Goal: Transaction & Acquisition: Book appointment/travel/reservation

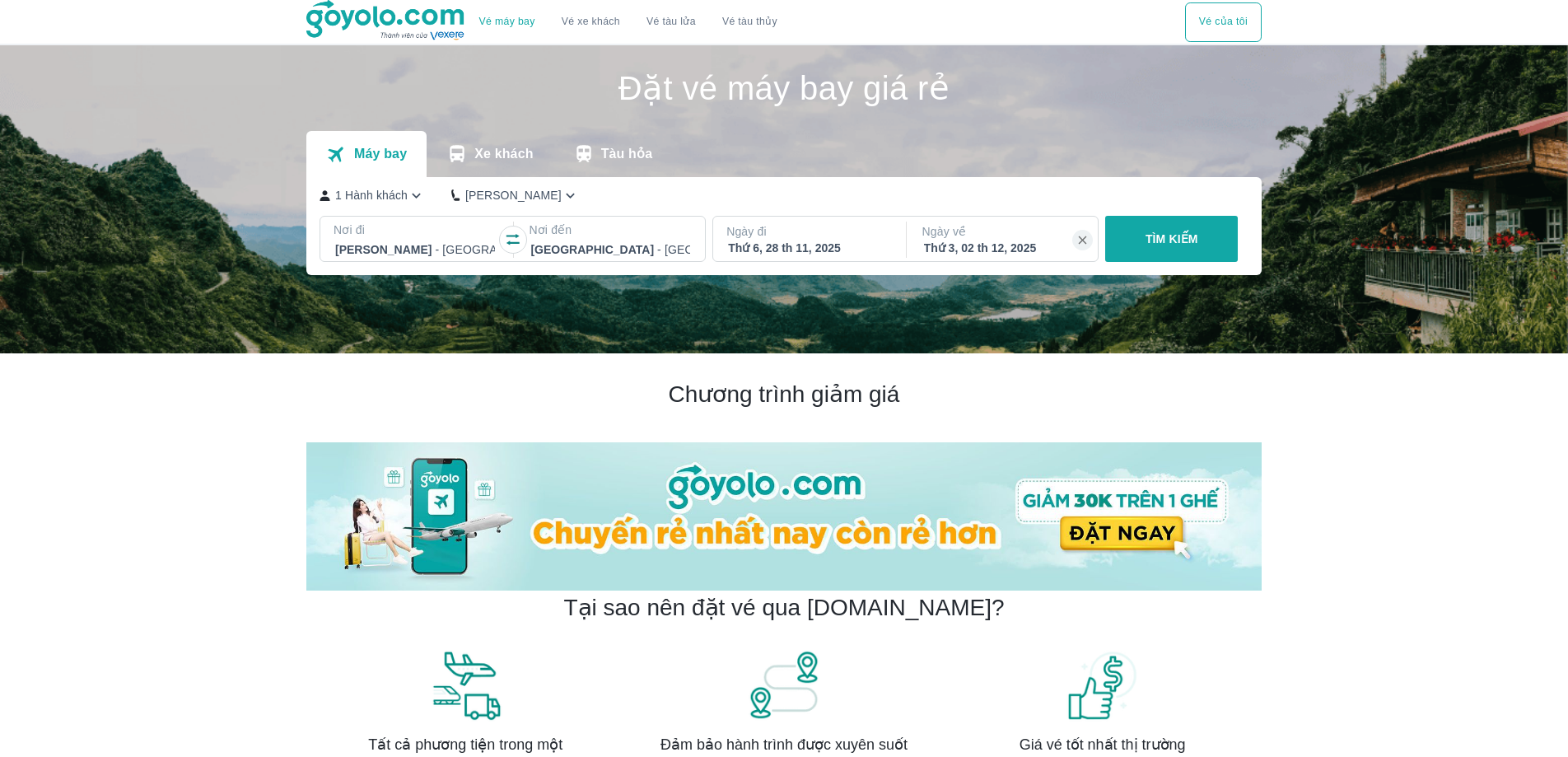
click at [765, 250] on div "Thứ 6, 28 th 11, 2025" at bounding box center [808, 248] width 160 height 16
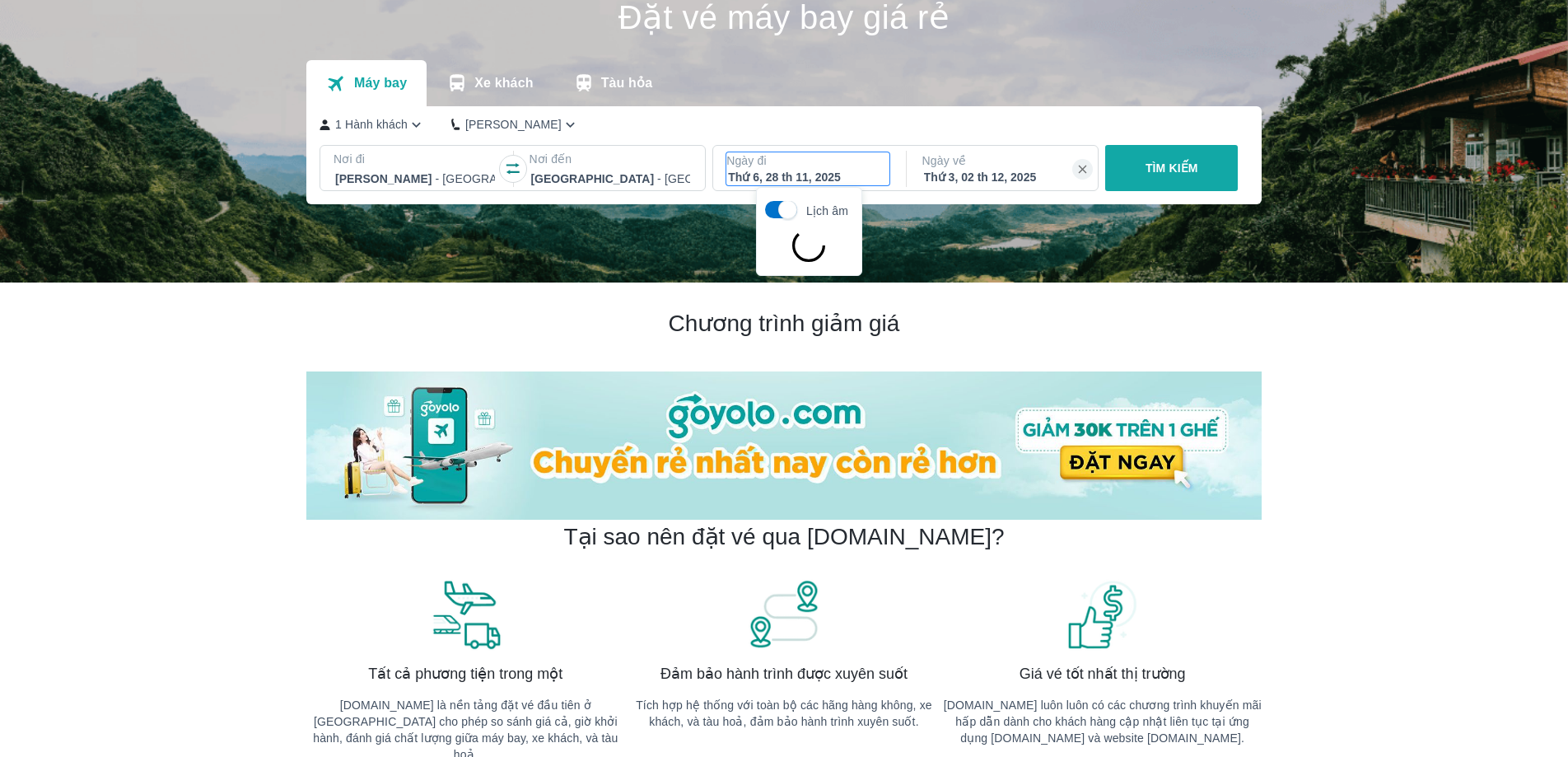
scroll to position [95, 0]
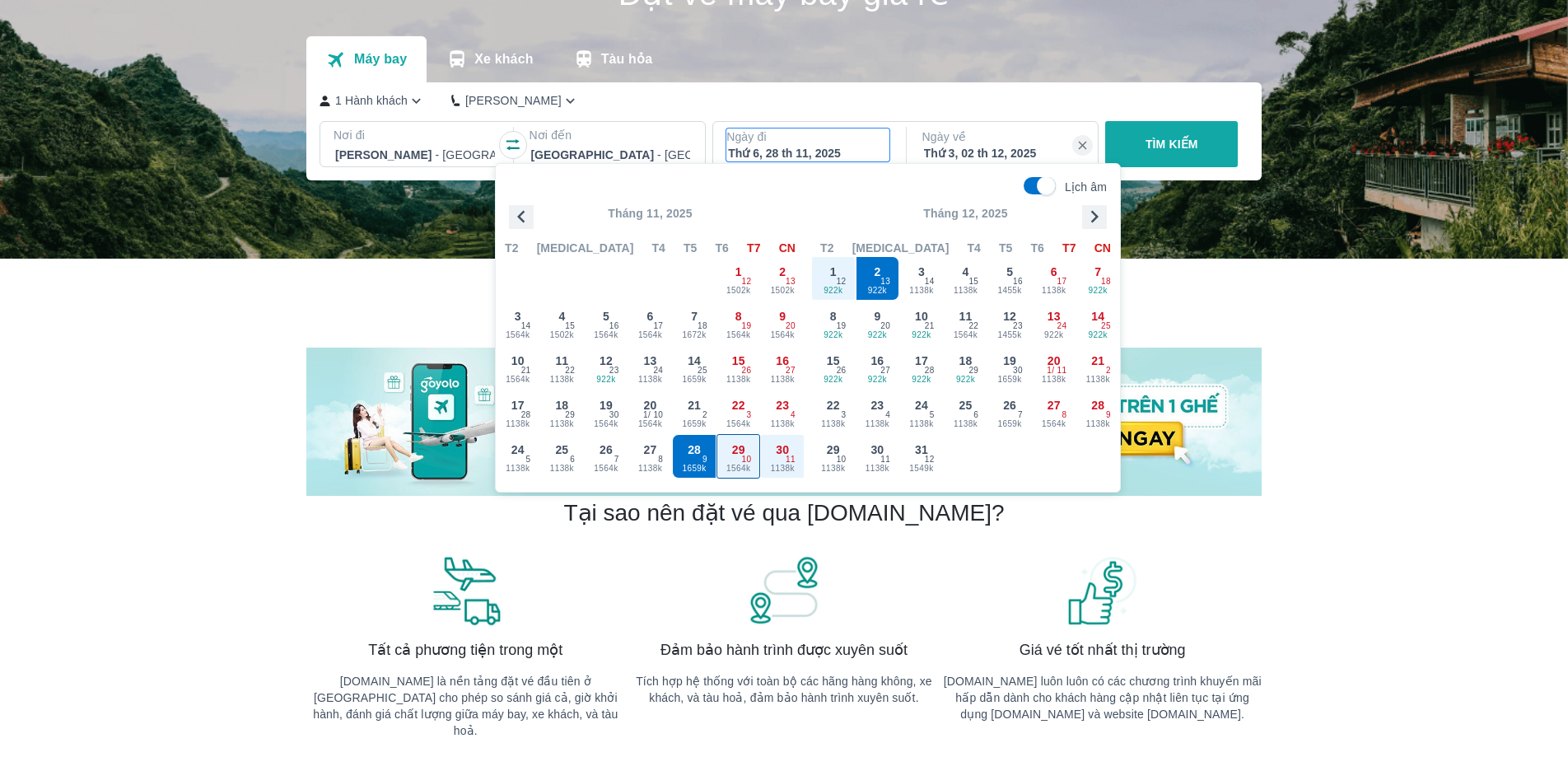
click at [732, 465] on span "1564k" at bounding box center [738, 468] width 43 height 13
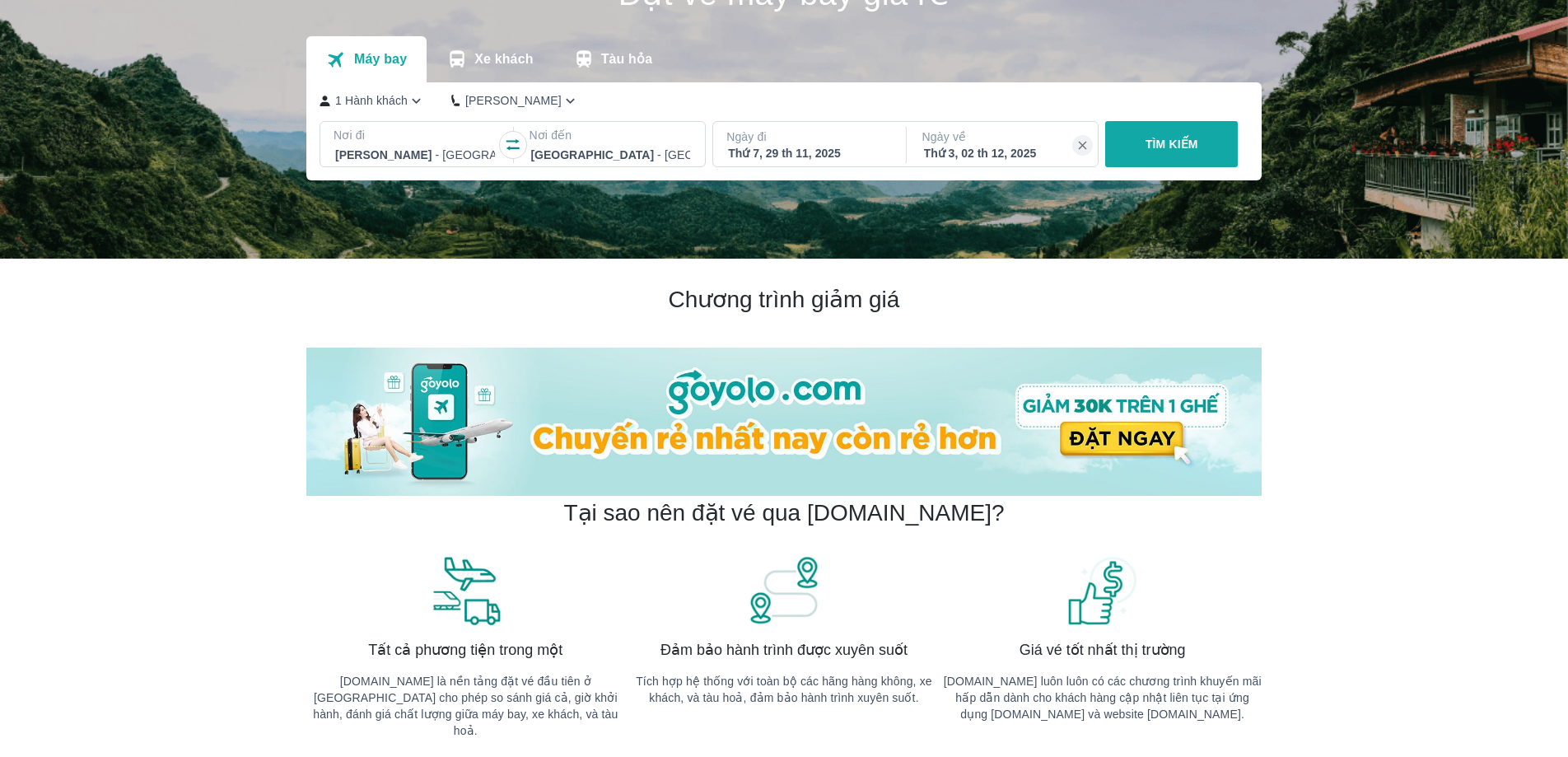
click at [988, 155] on div "Thứ 3, 02 th 12, 2025" at bounding box center [1004, 153] width 160 height 16
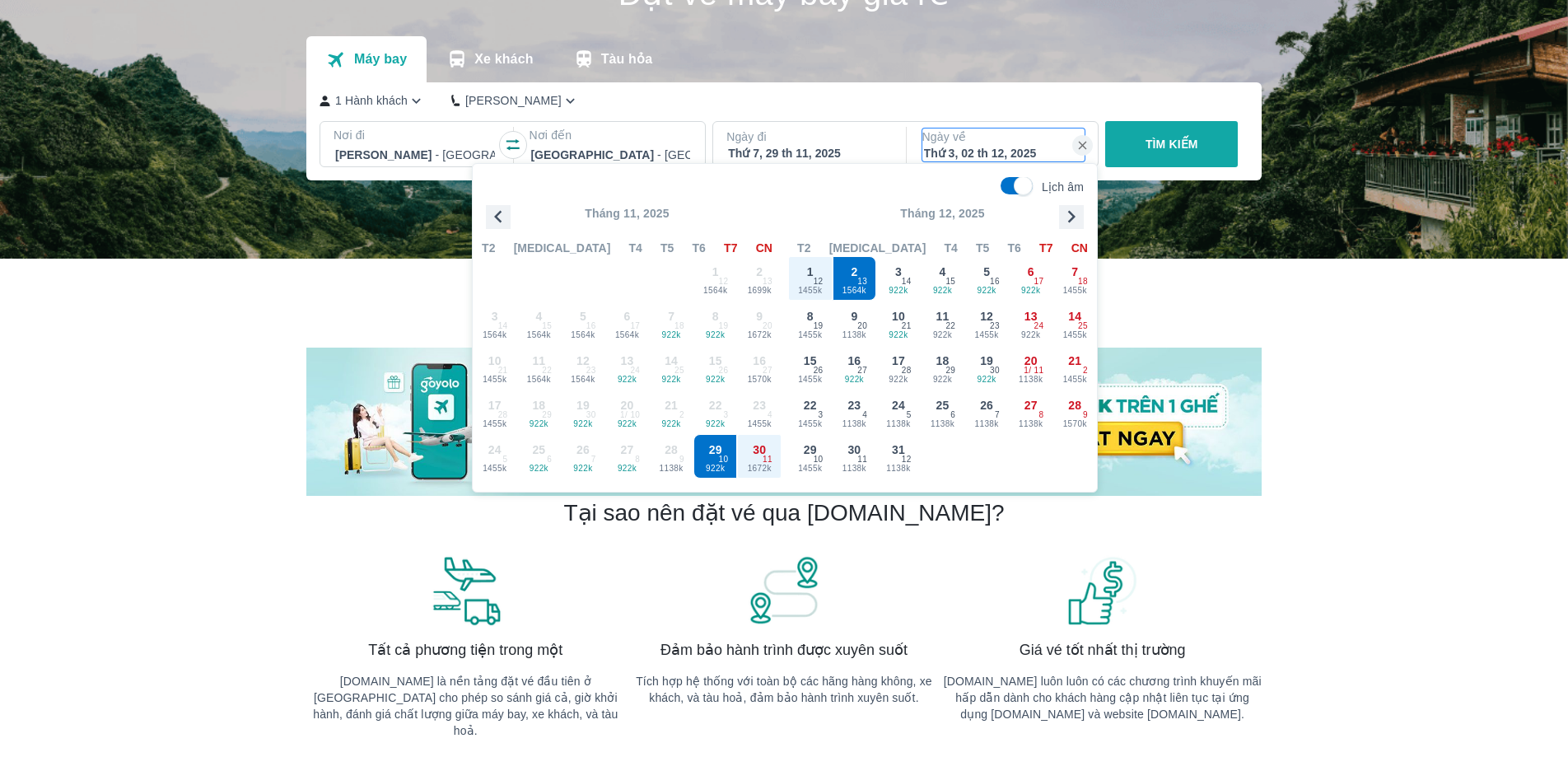
click at [797, 145] on p "Ngày đi" at bounding box center [808, 137] width 163 height 16
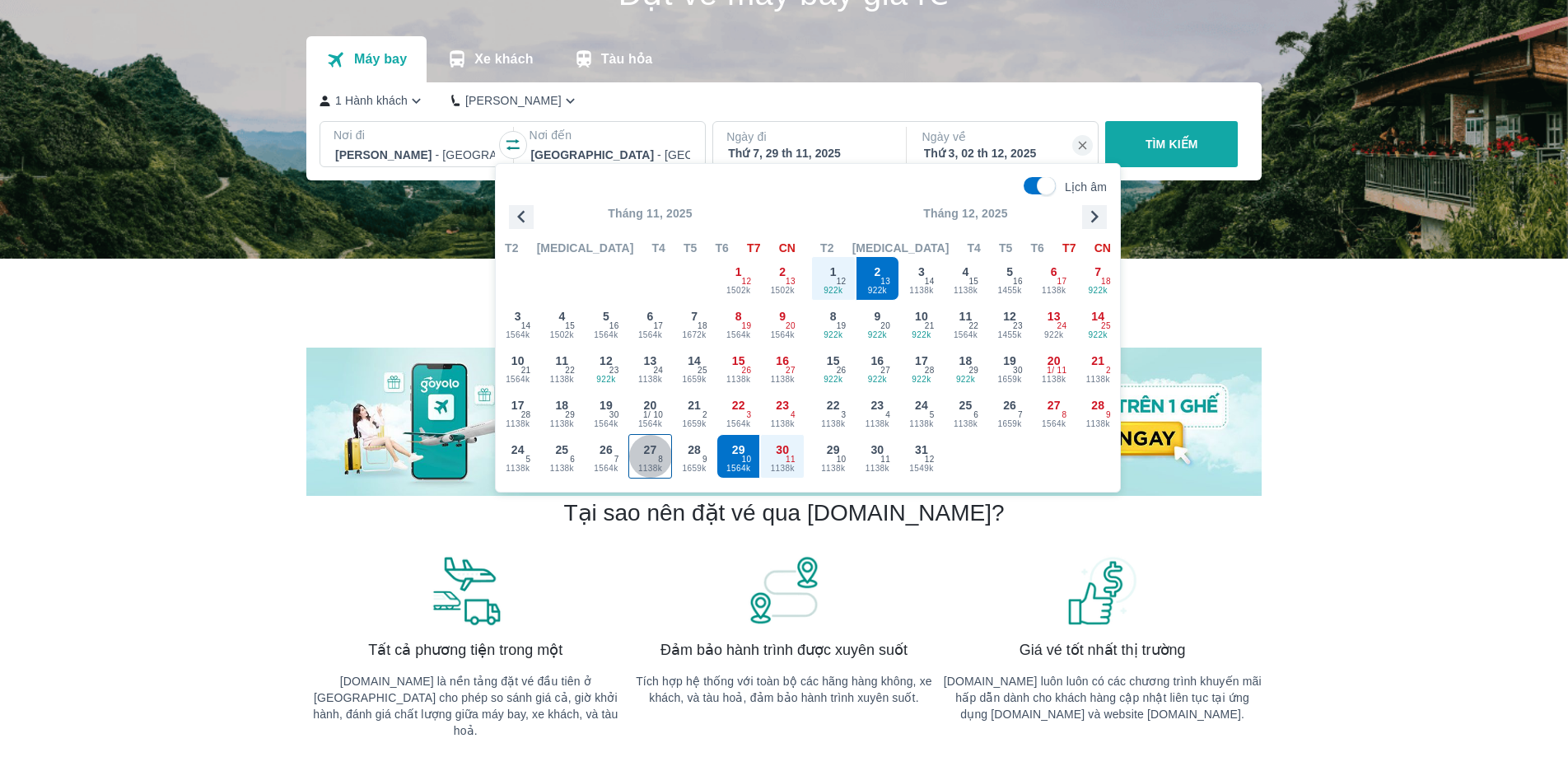
click at [664, 459] on div "27 1138k 8" at bounding box center [651, 457] width 43 height 43
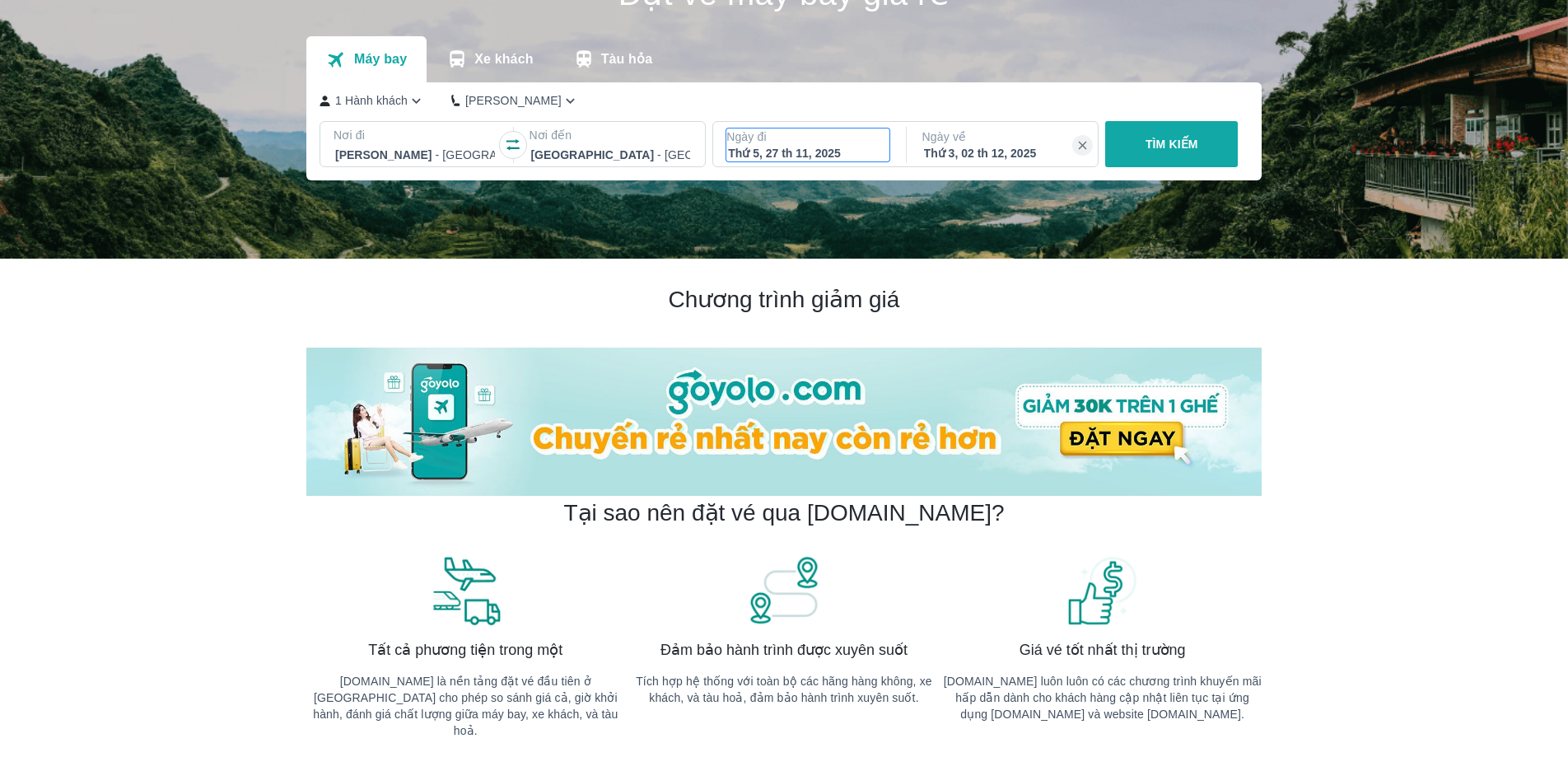
click at [809, 132] on p "Ngày đi" at bounding box center [808, 137] width 163 height 16
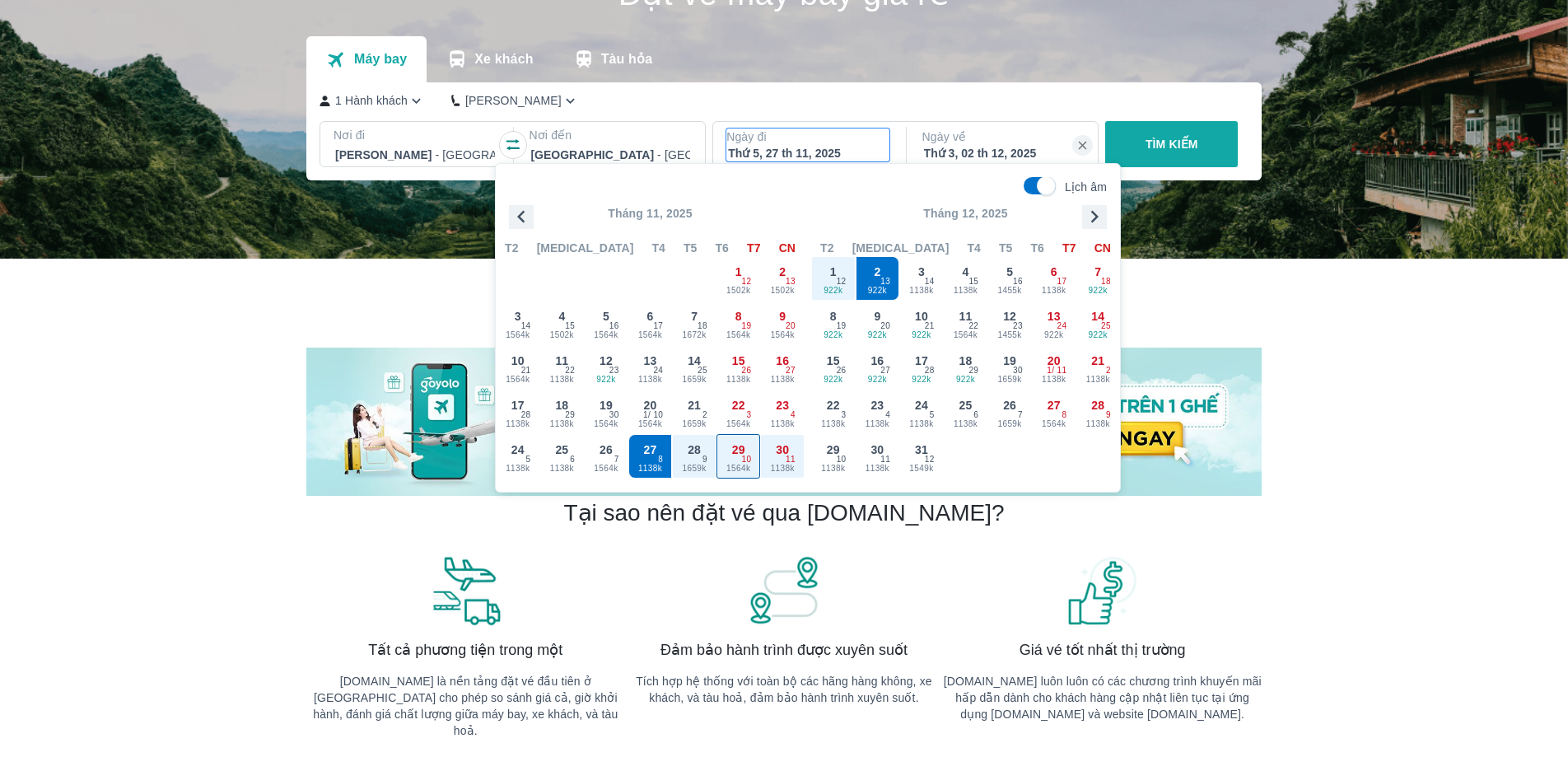
click at [743, 469] on span "1564k" at bounding box center [738, 468] width 43 height 13
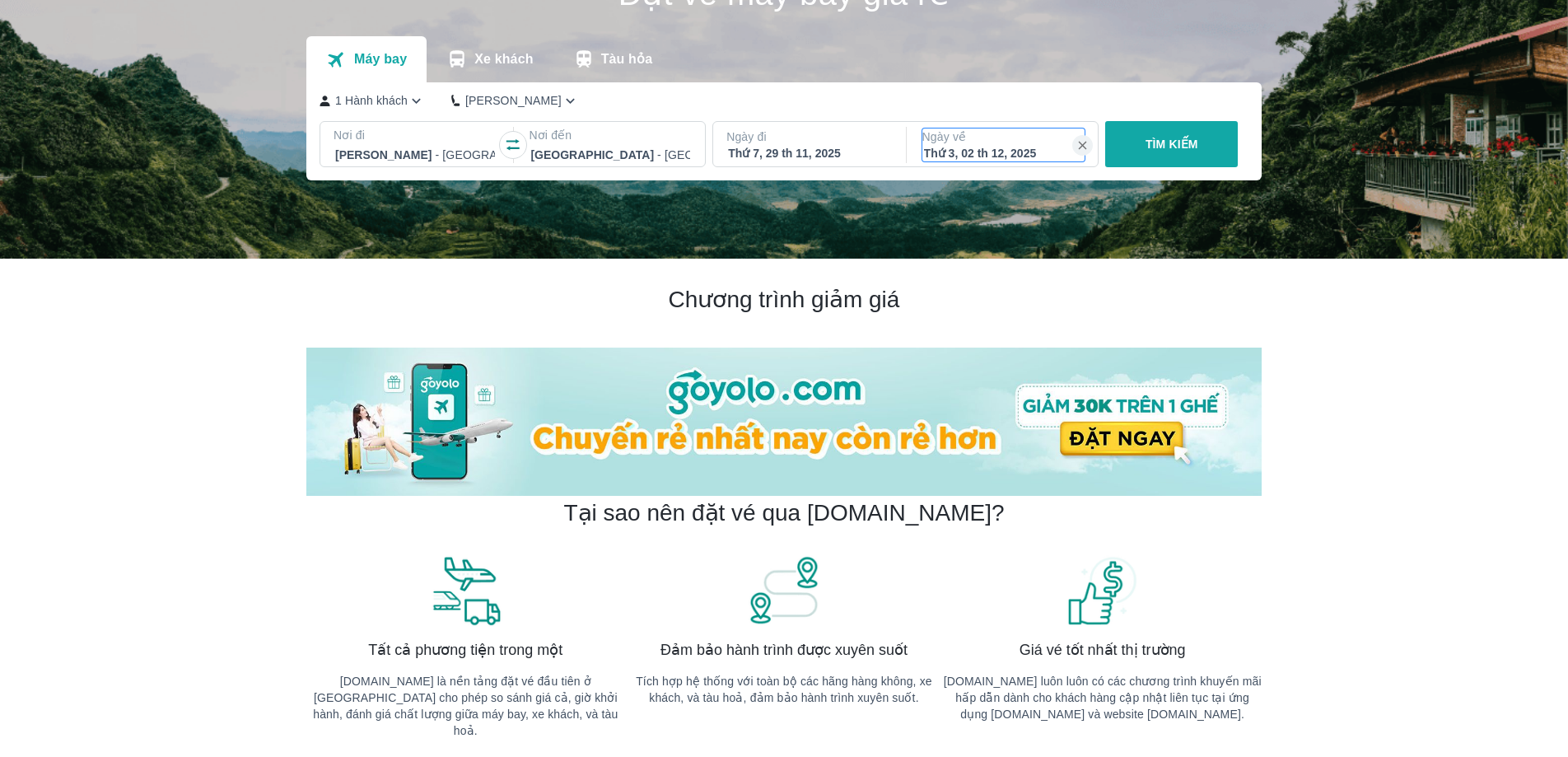
click at [988, 151] on div "Thứ 3, 02 th 12, 2025" at bounding box center [1004, 153] width 160 height 16
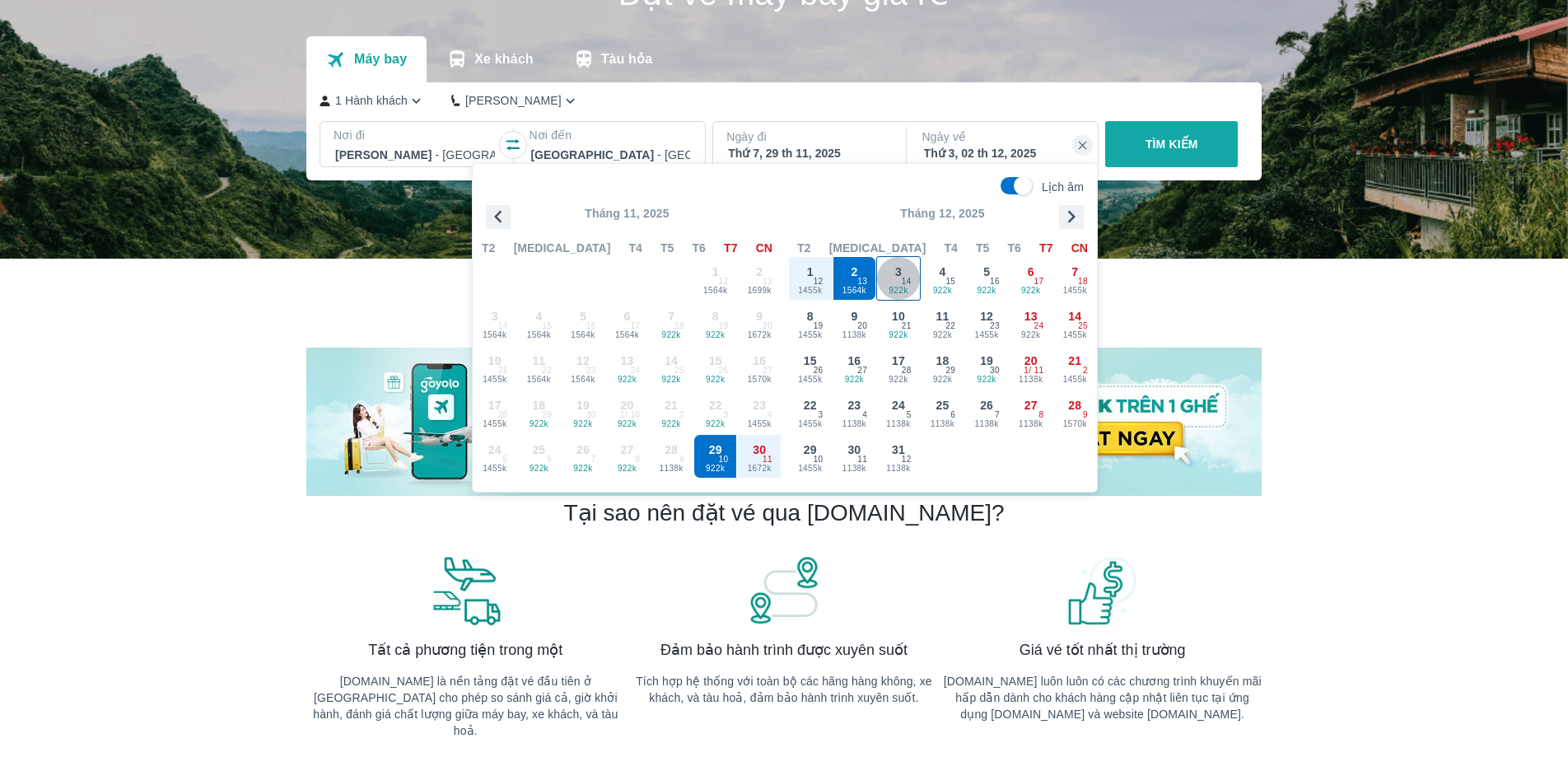
click at [880, 281] on div "3 922k 14" at bounding box center [898, 279] width 43 height 43
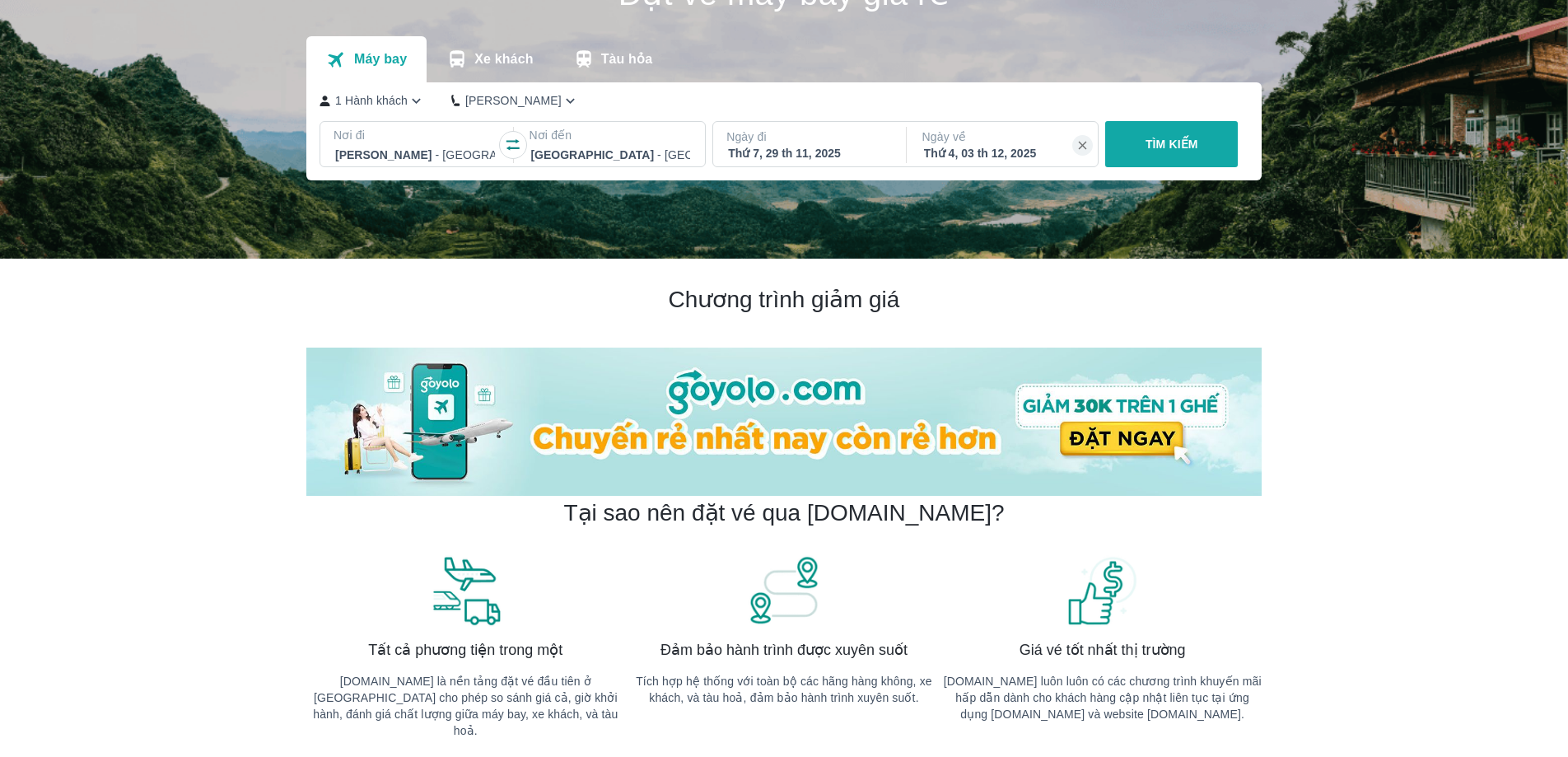
click at [1163, 159] on button "TÌM KIẾM" at bounding box center [1171, 144] width 132 height 47
click at [1169, 144] on p "TÌM KIẾM" at bounding box center [1172, 144] width 53 height 16
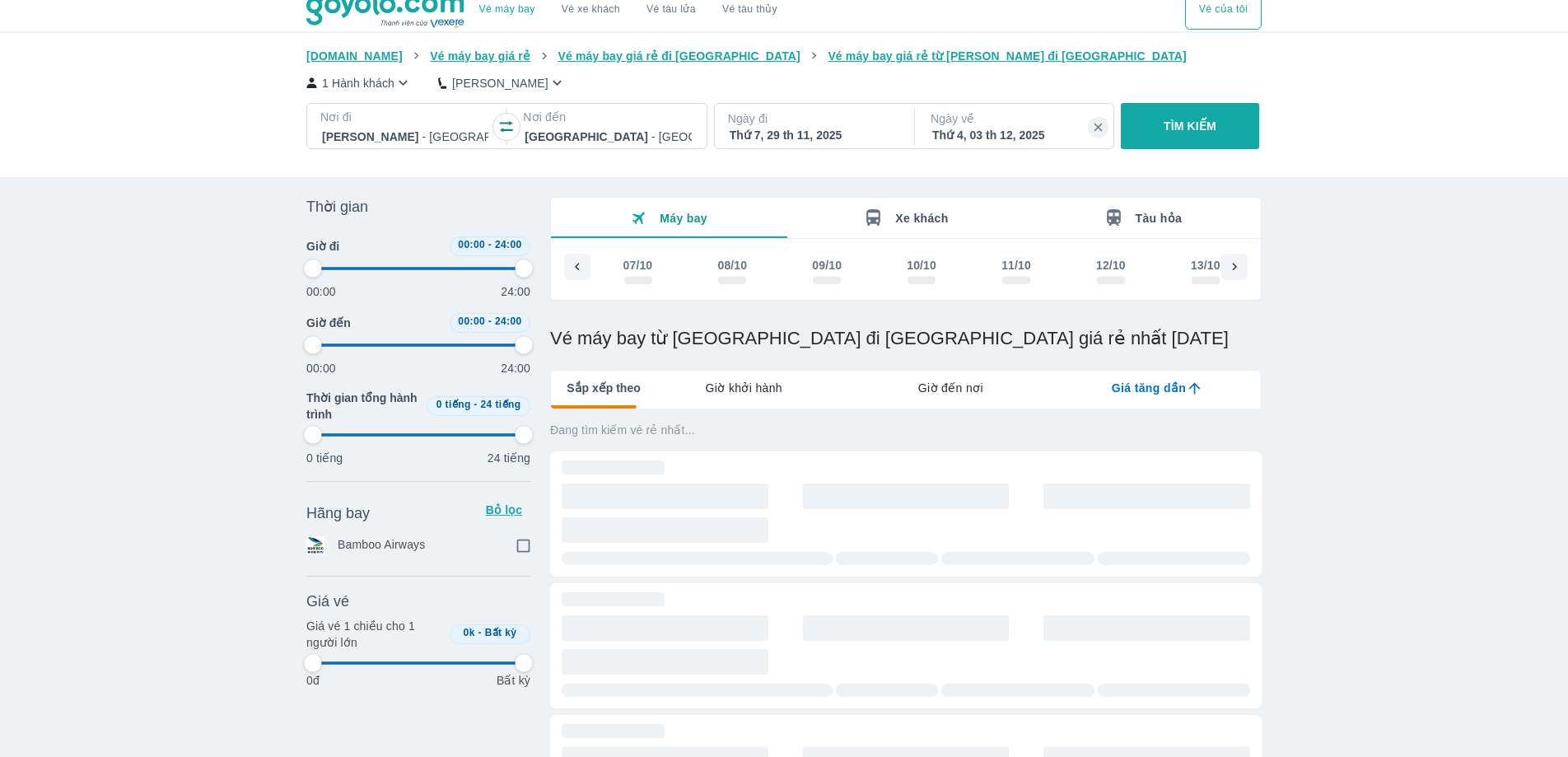
scroll to position [0, 4855]
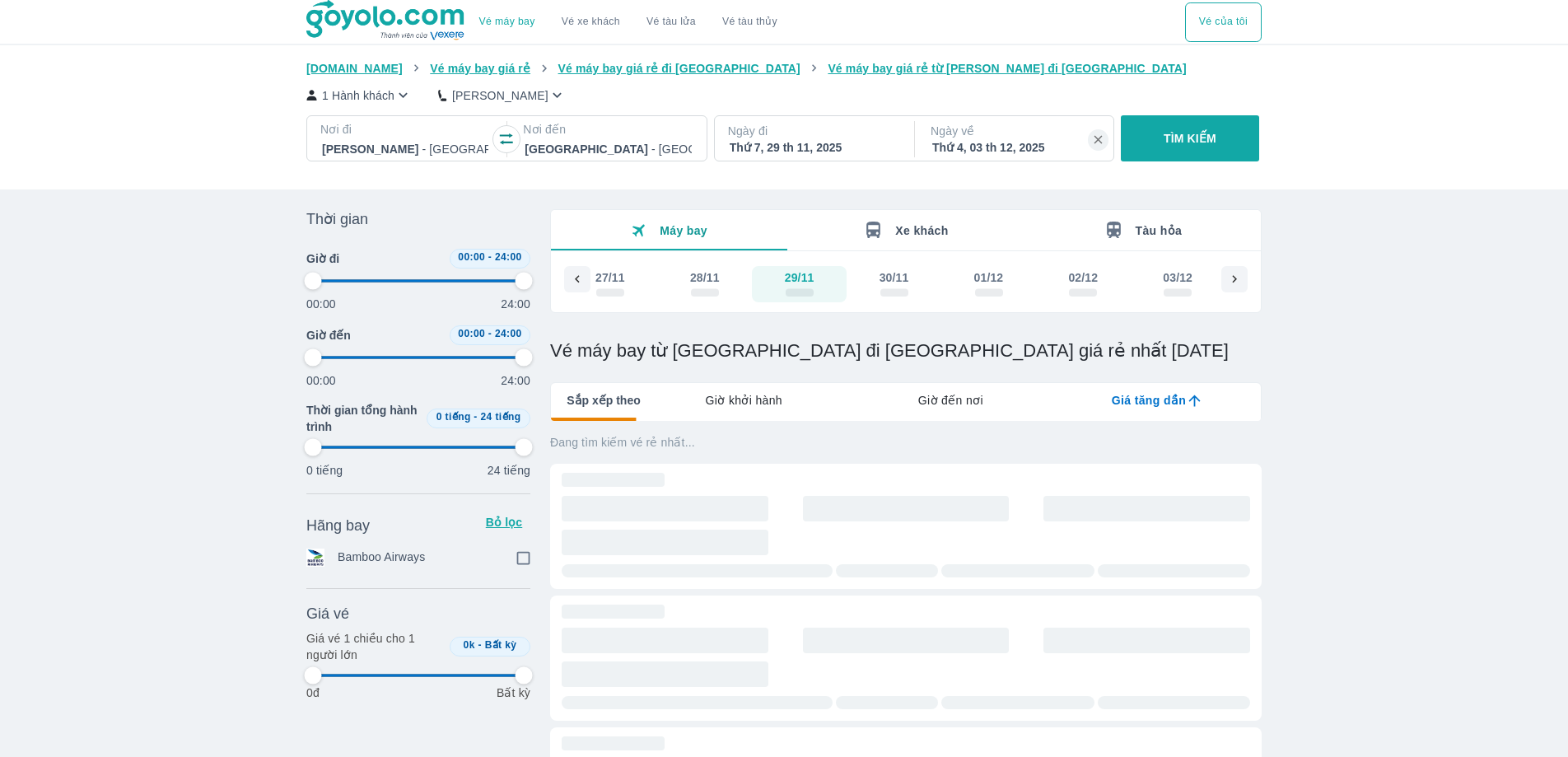
type input "97.9166666666667"
checkbox input "true"
type input "97.9166666666667"
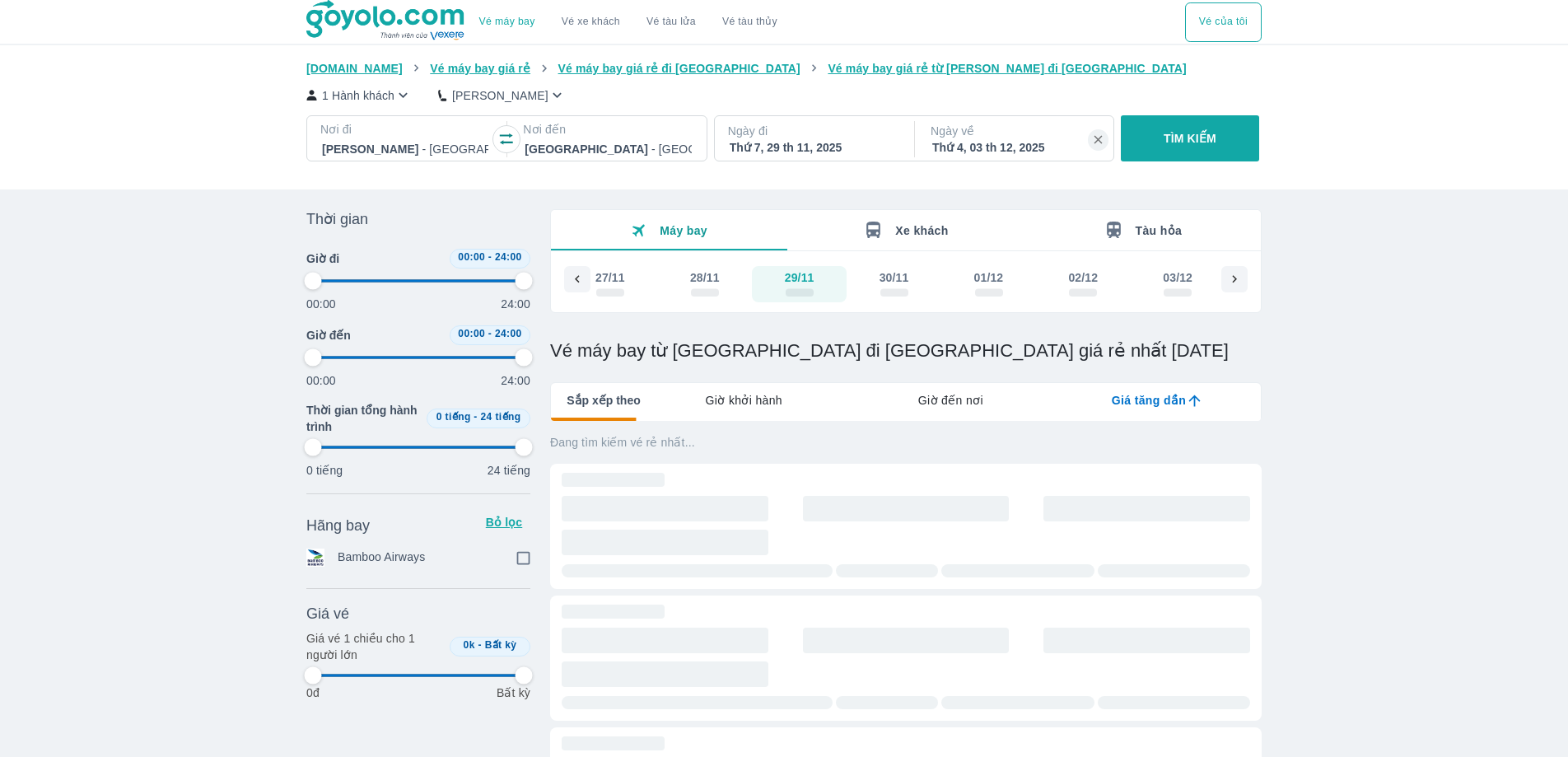
type input "97.9166666666667"
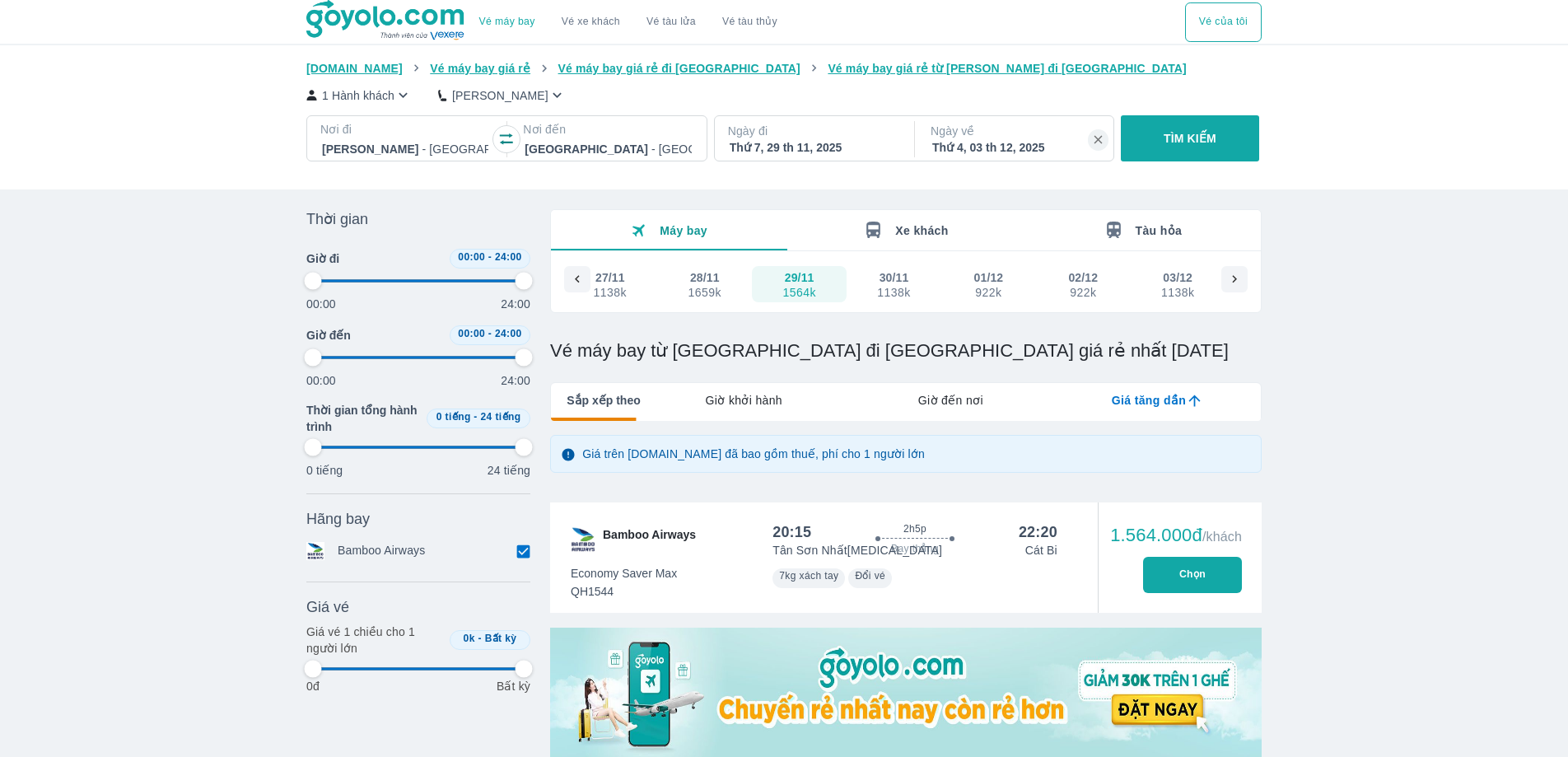
type input "97.9166666666667"
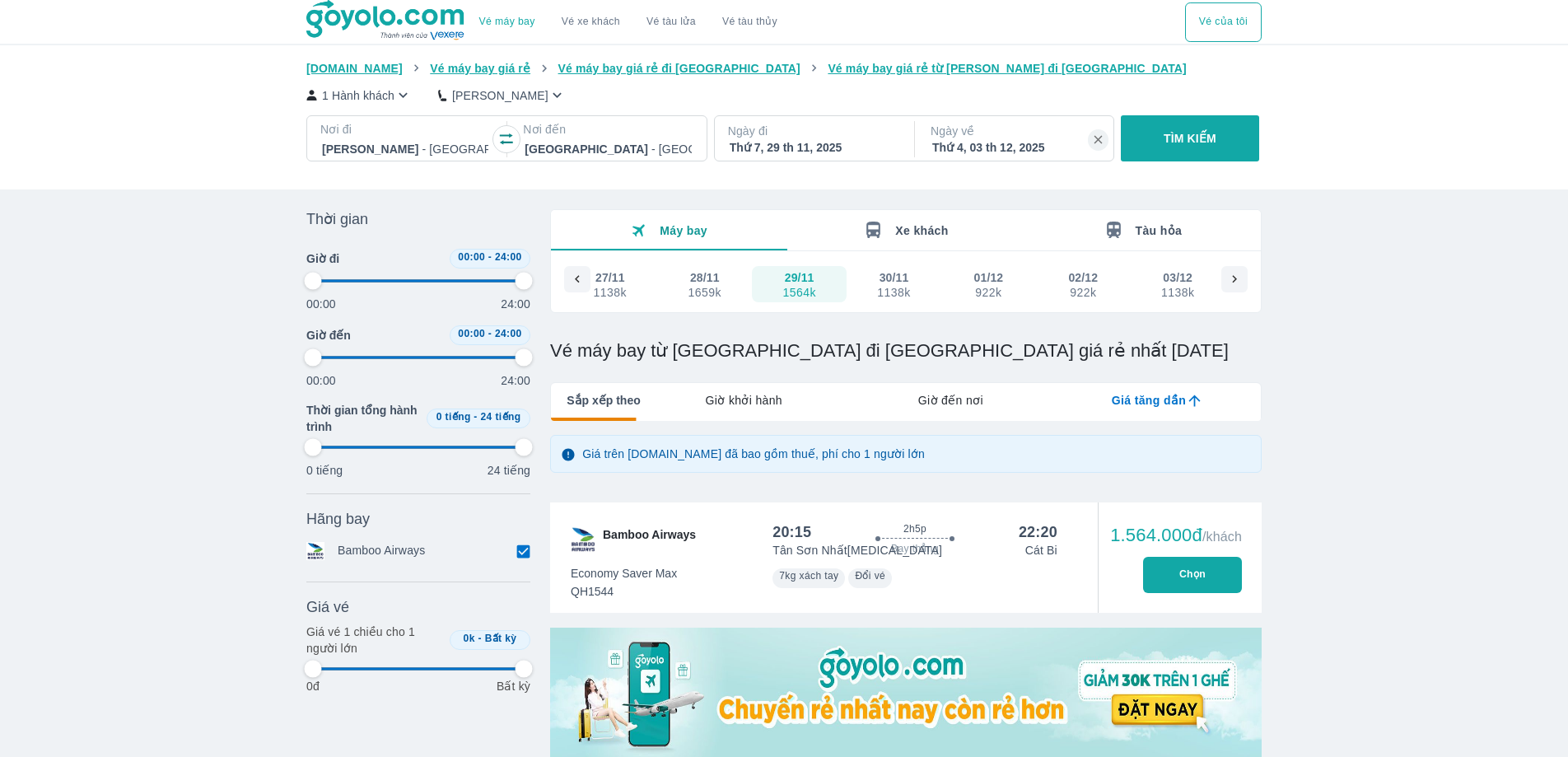
type input "97.9166666666667"
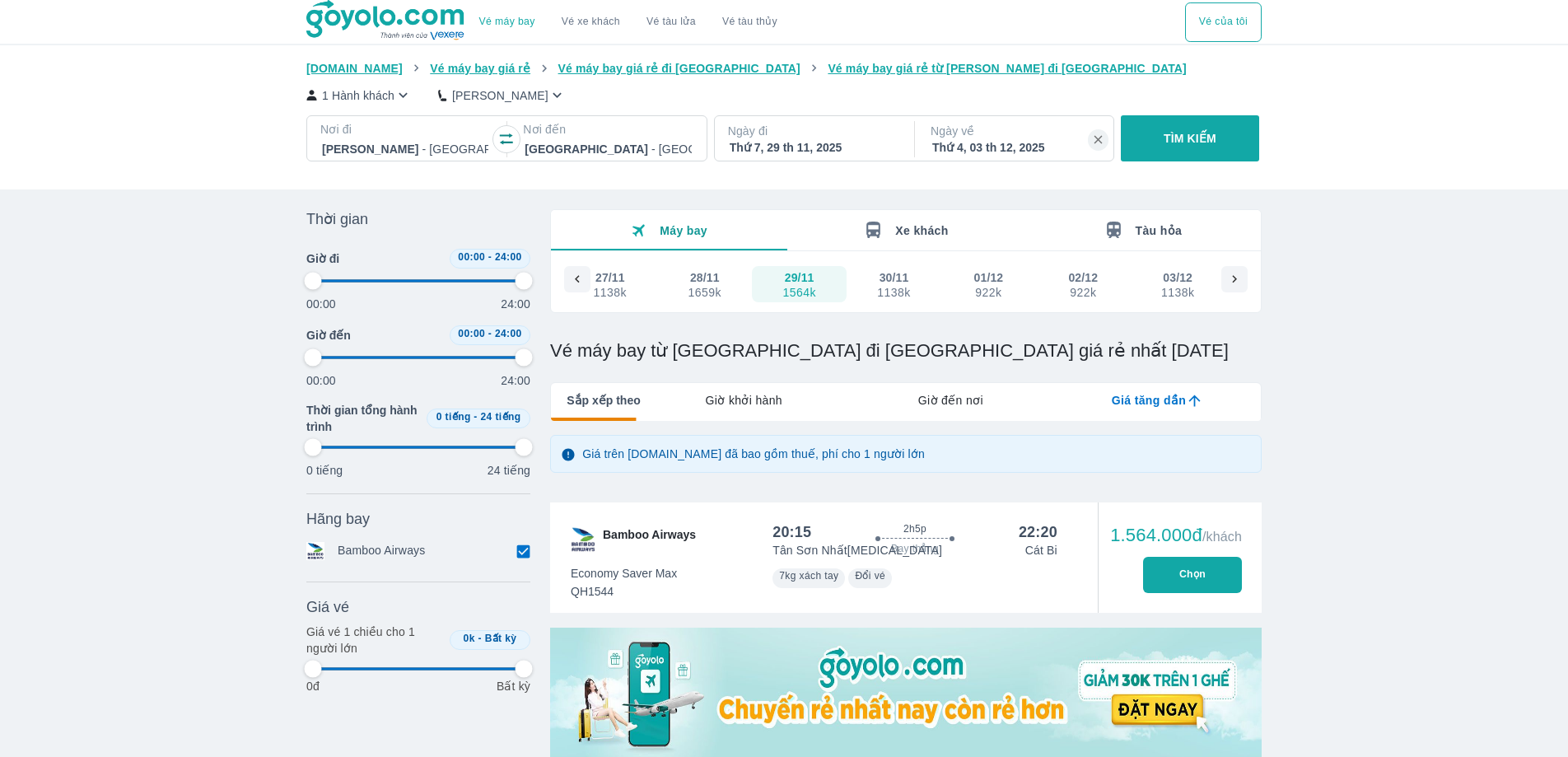
type input "97.9166666666667"
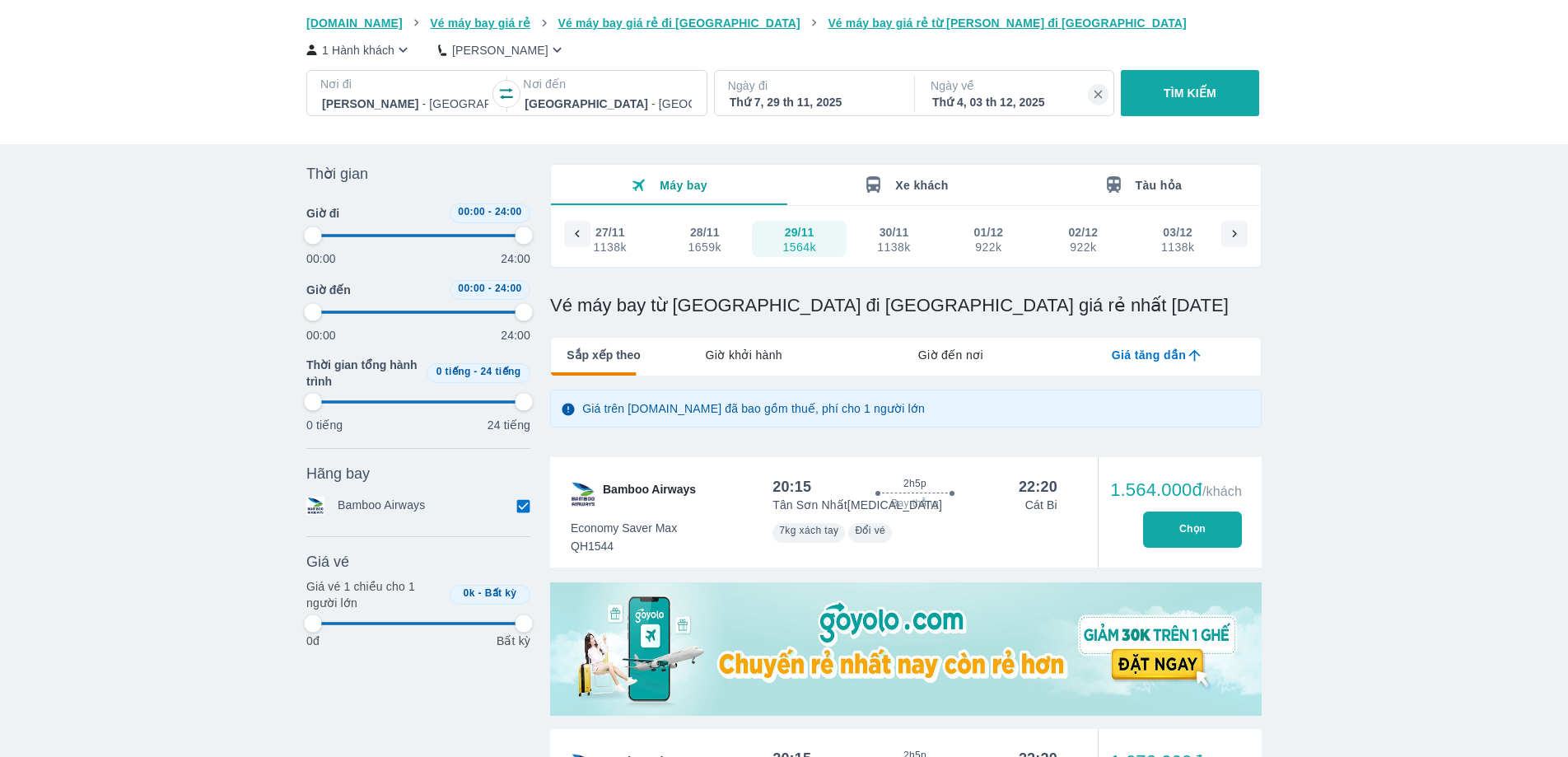
scroll to position [49, 0]
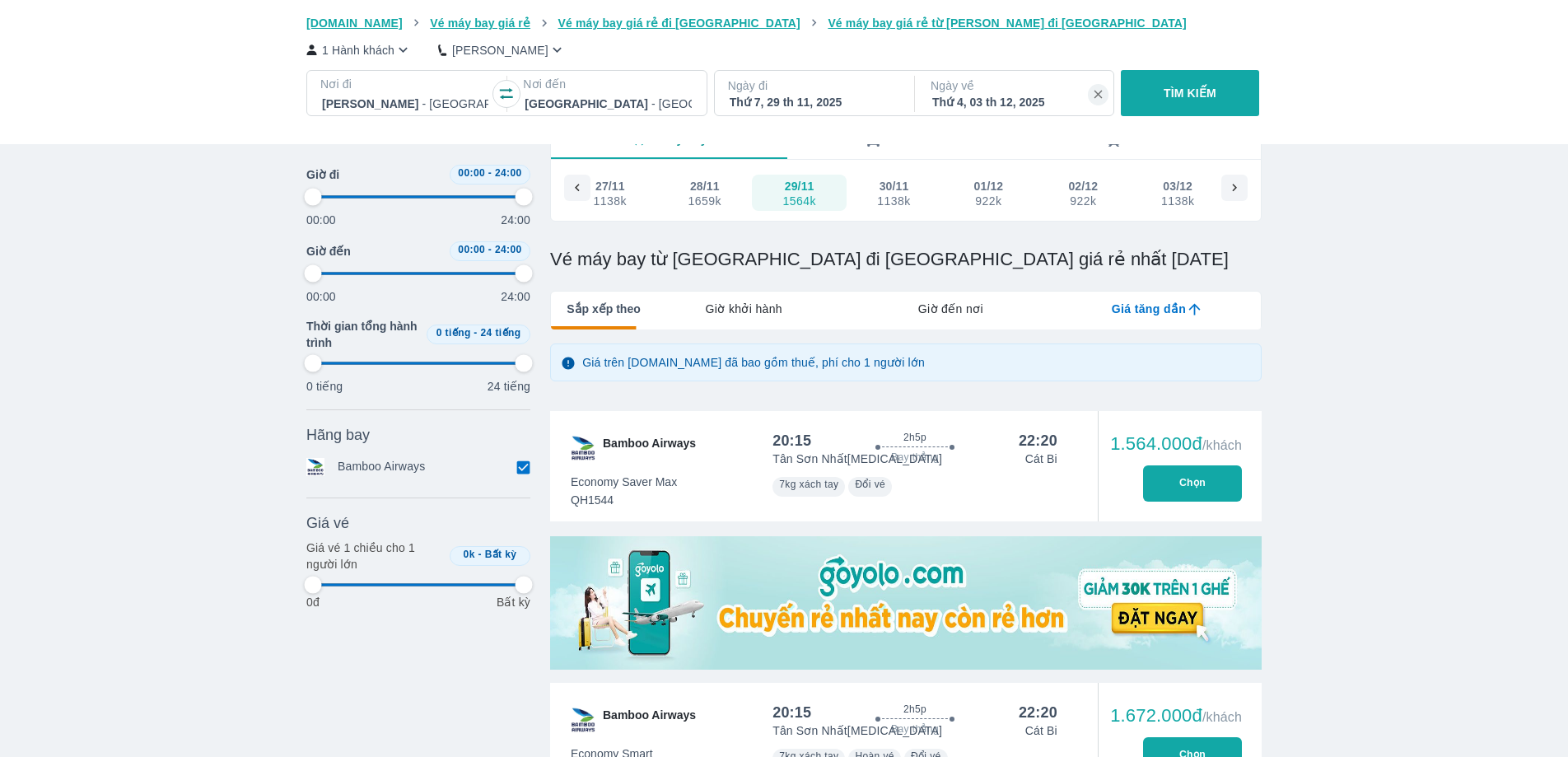
type input "97.9166666666667"
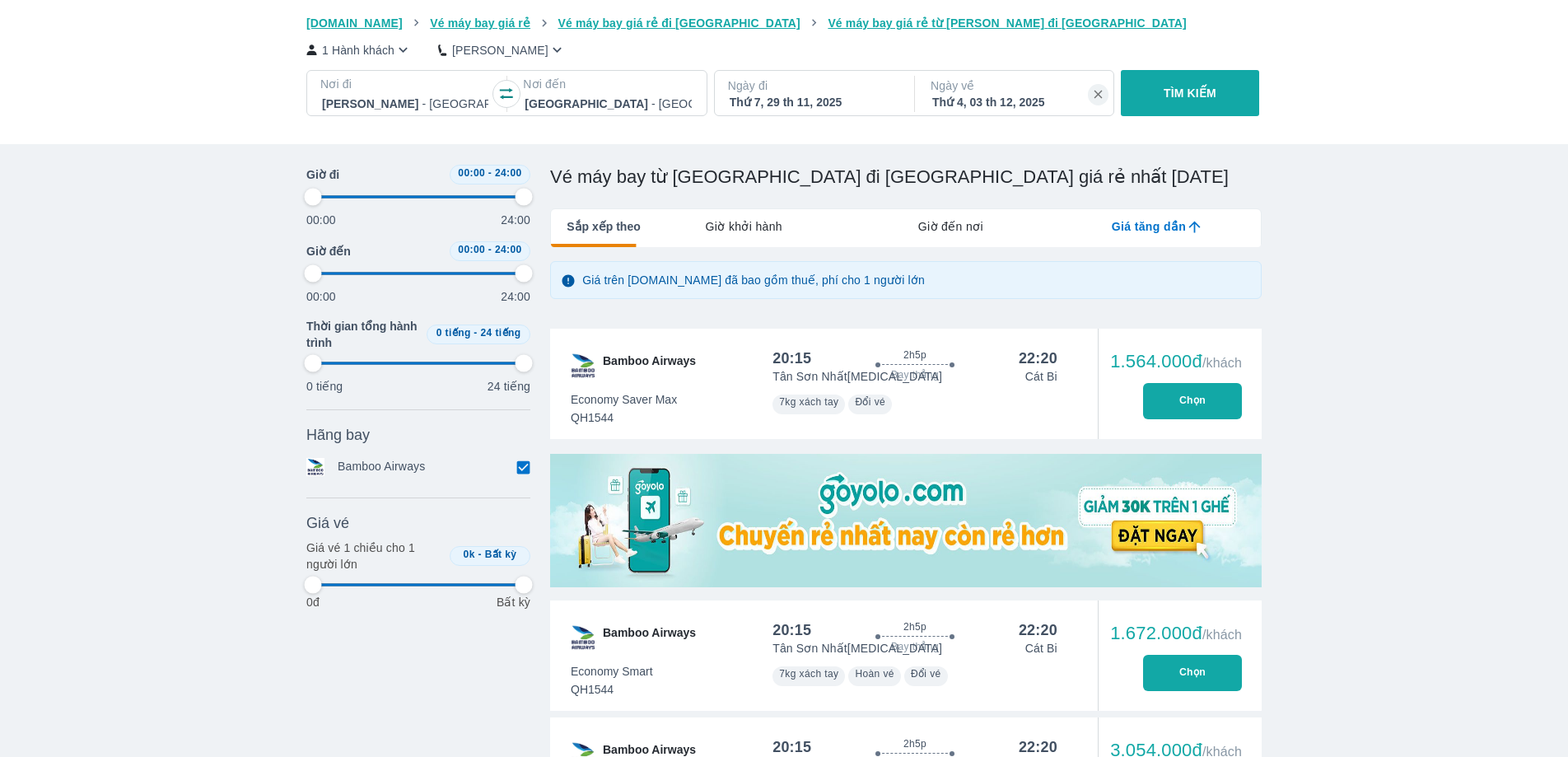
type input "97.9166666666667"
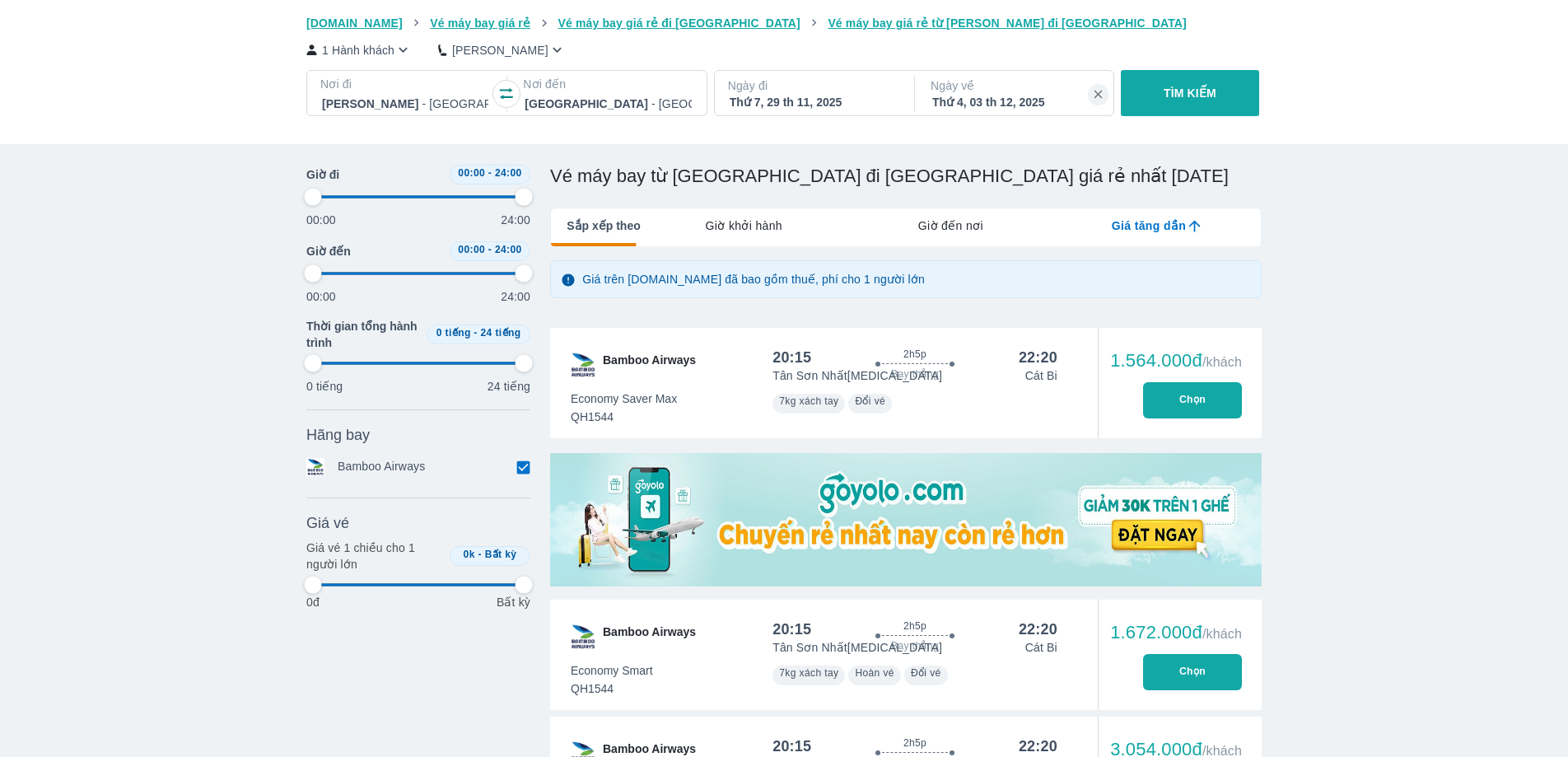
type input "97.9166666666667"
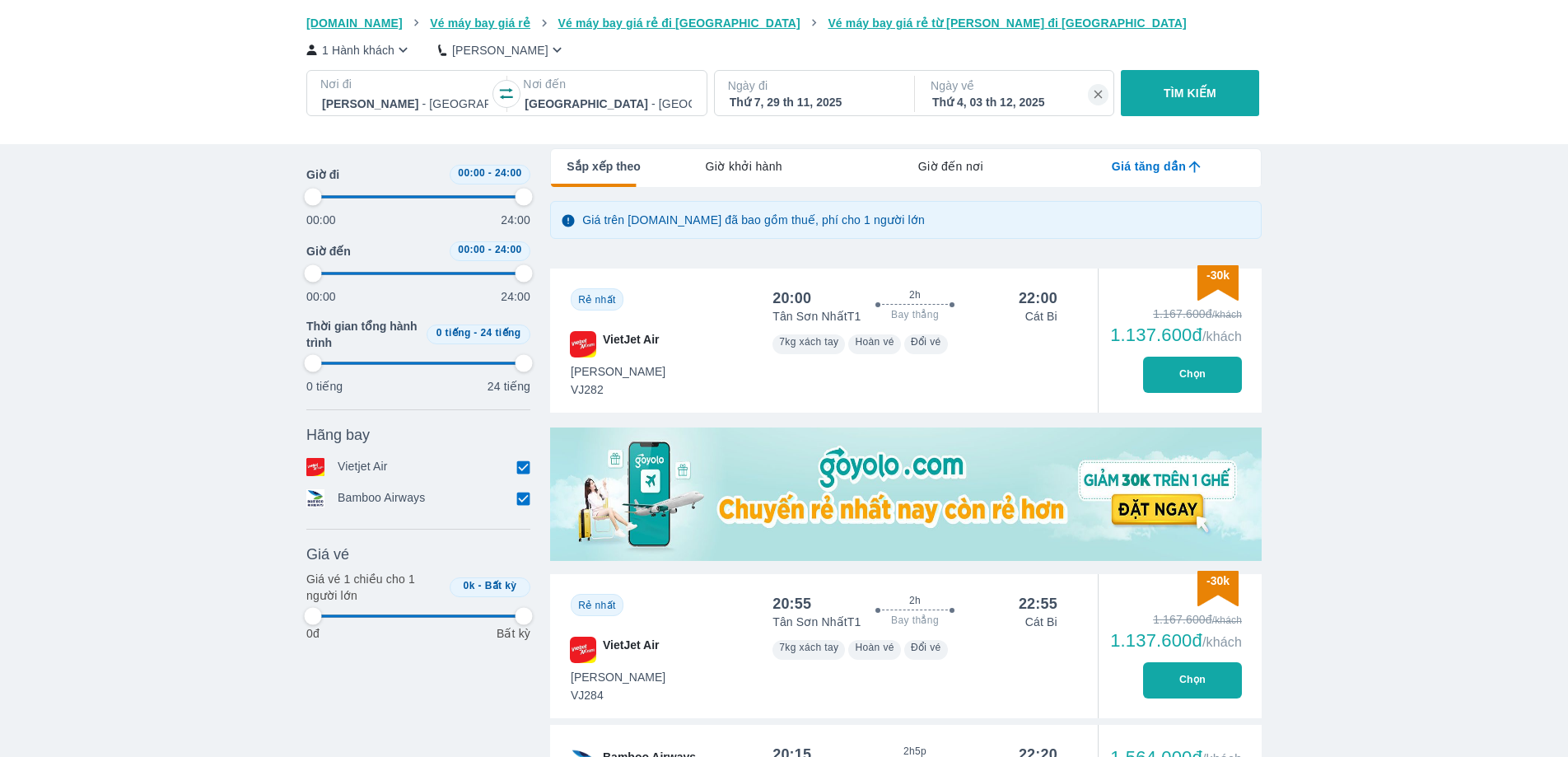
scroll to position [249, 0]
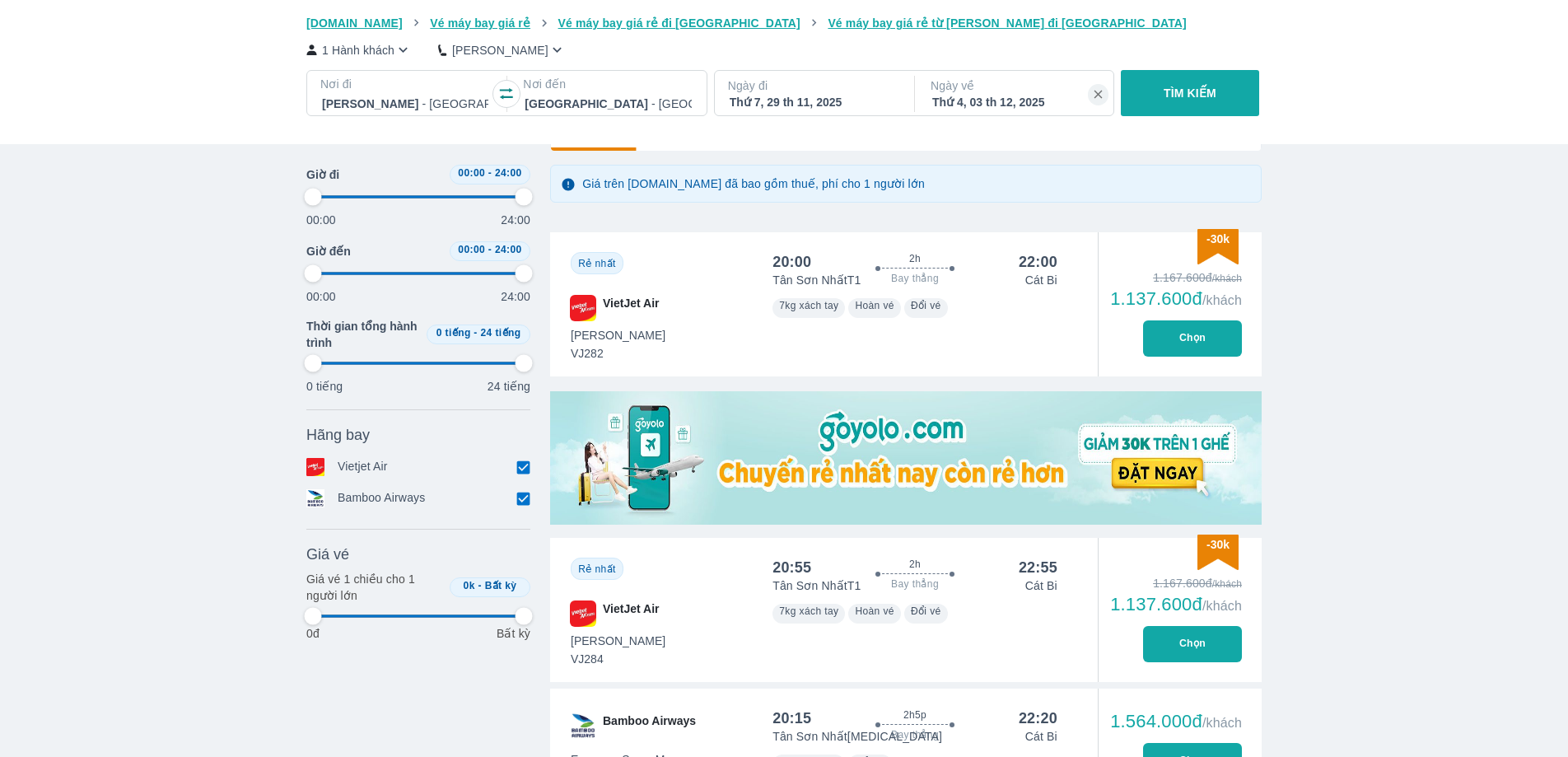
type input "97.9166666666667"
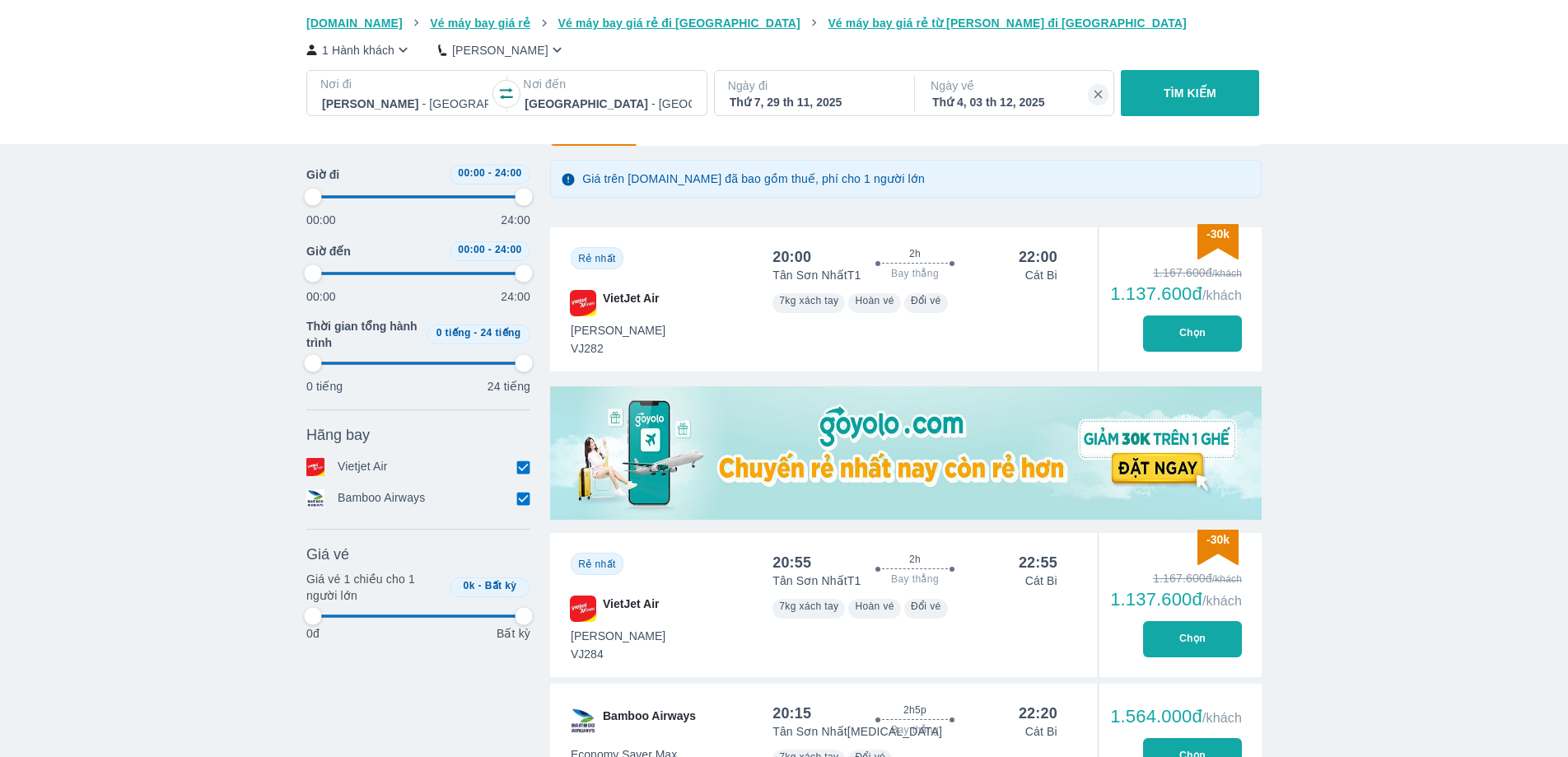
type input "97.9166666666667"
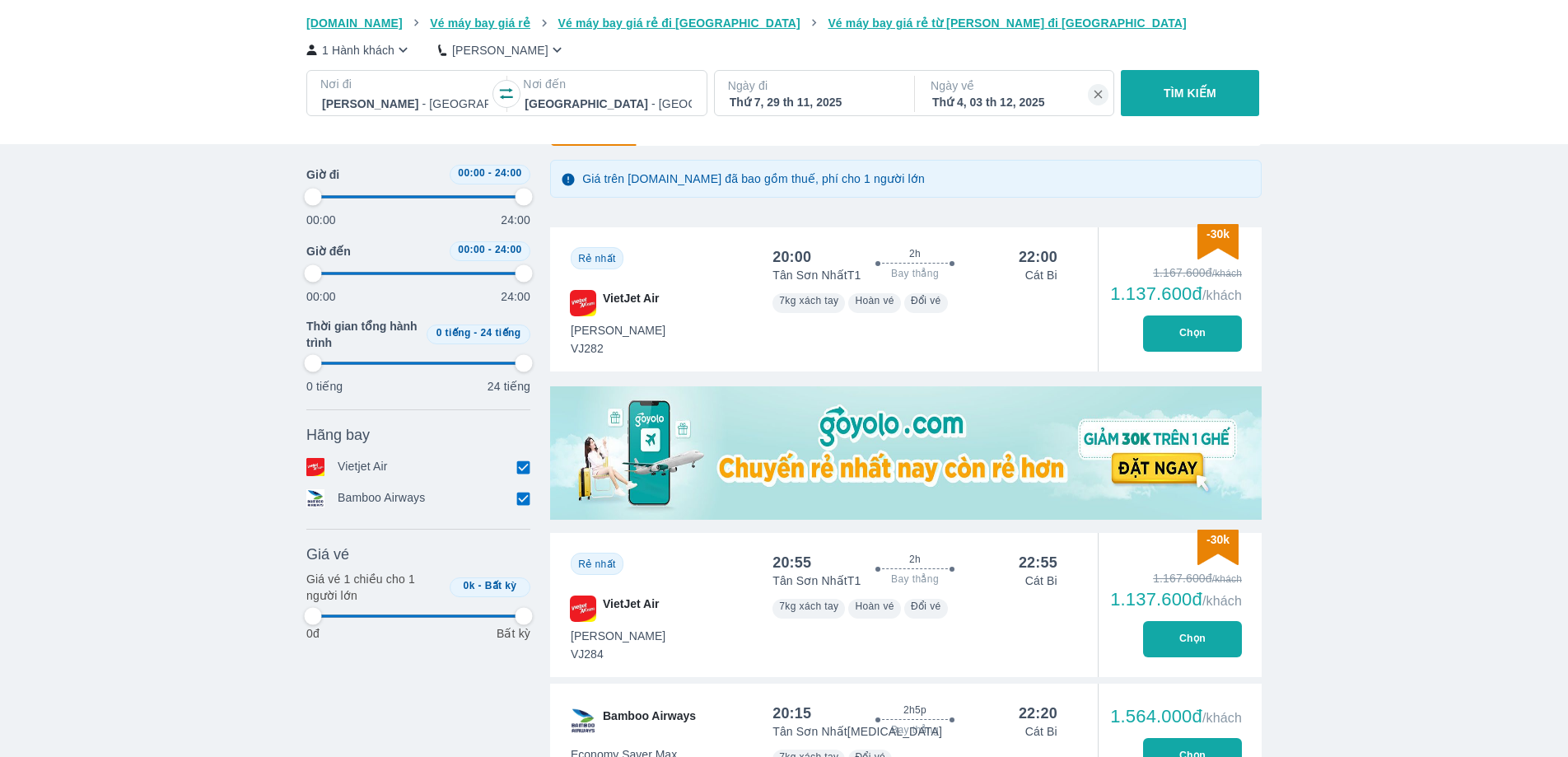
type input "97.9166666666667"
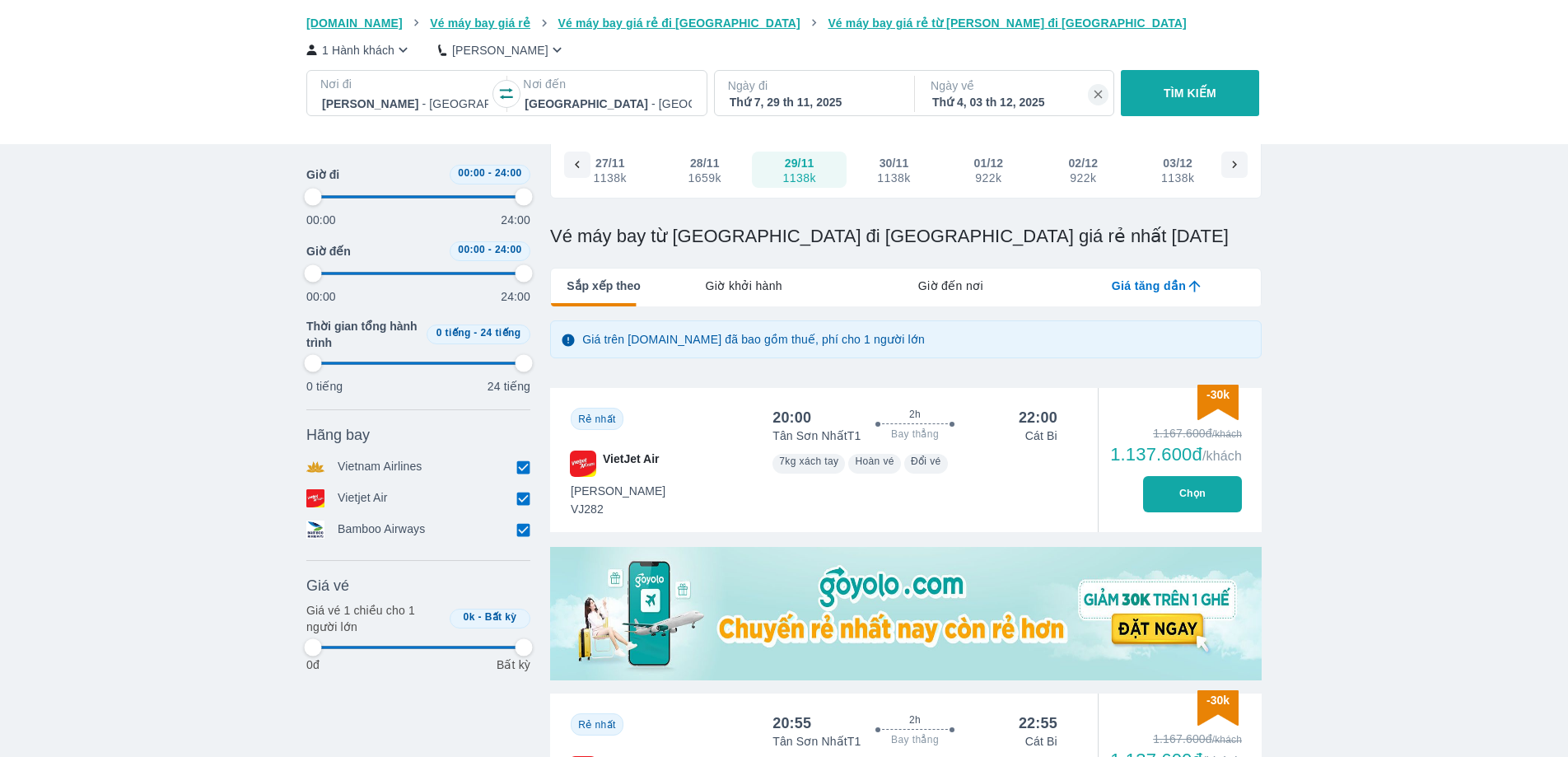
scroll to position [88, 0]
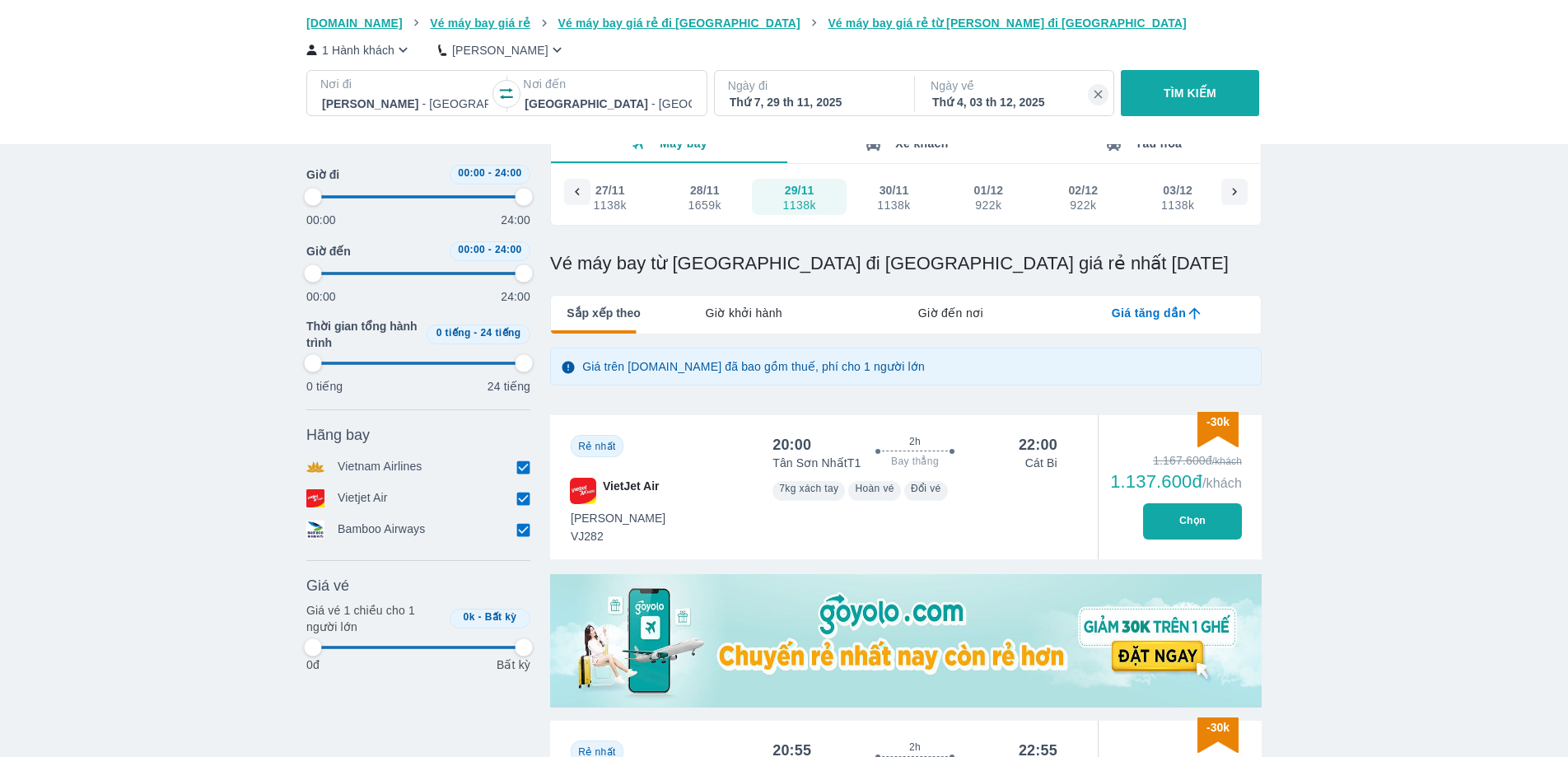
type input "97.9166666666667"
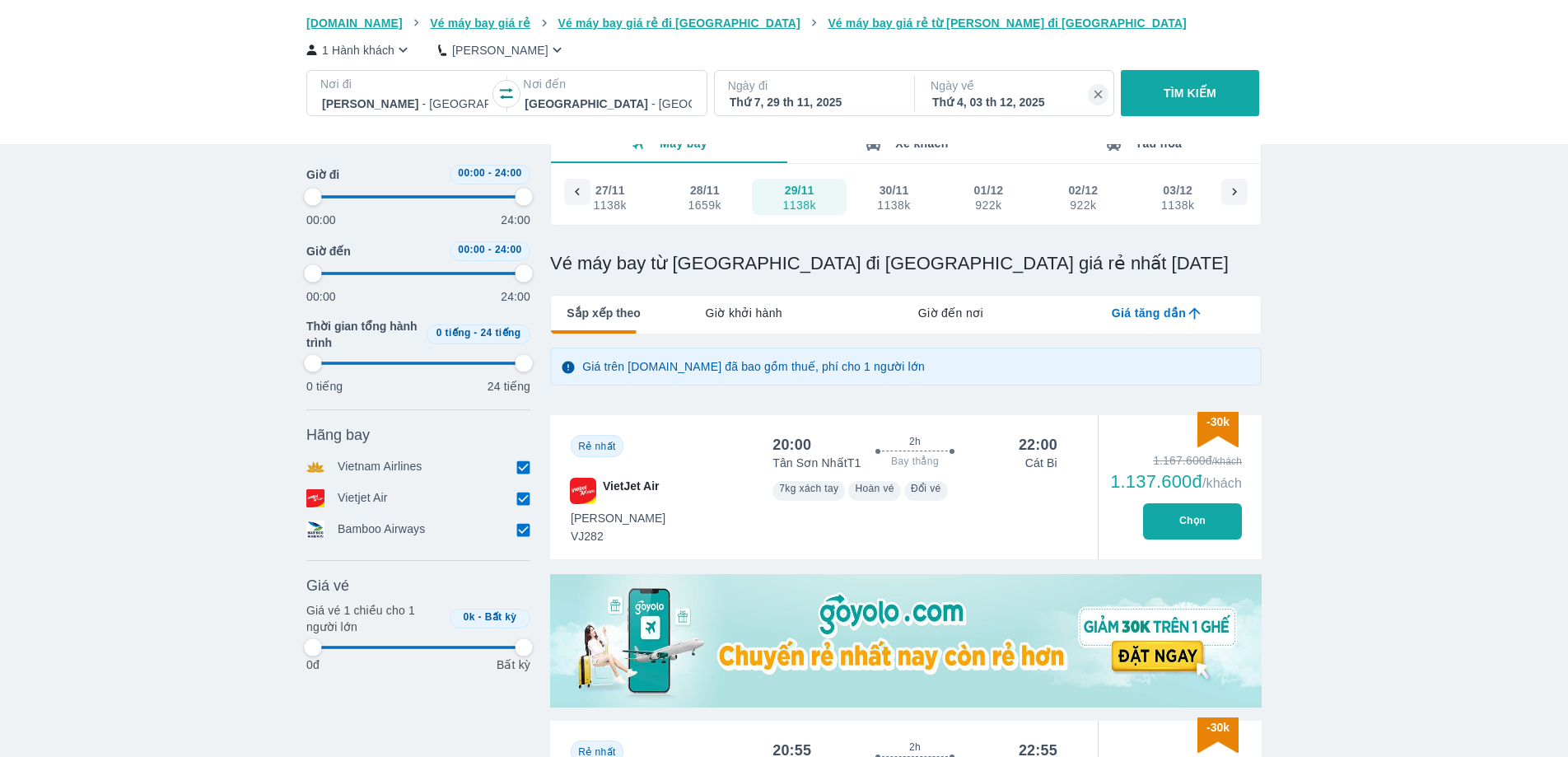
type input "97.9166666666667"
click at [801, 104] on div "Thứ 7, 29 th 11, 2025" at bounding box center [813, 102] width 166 height 16
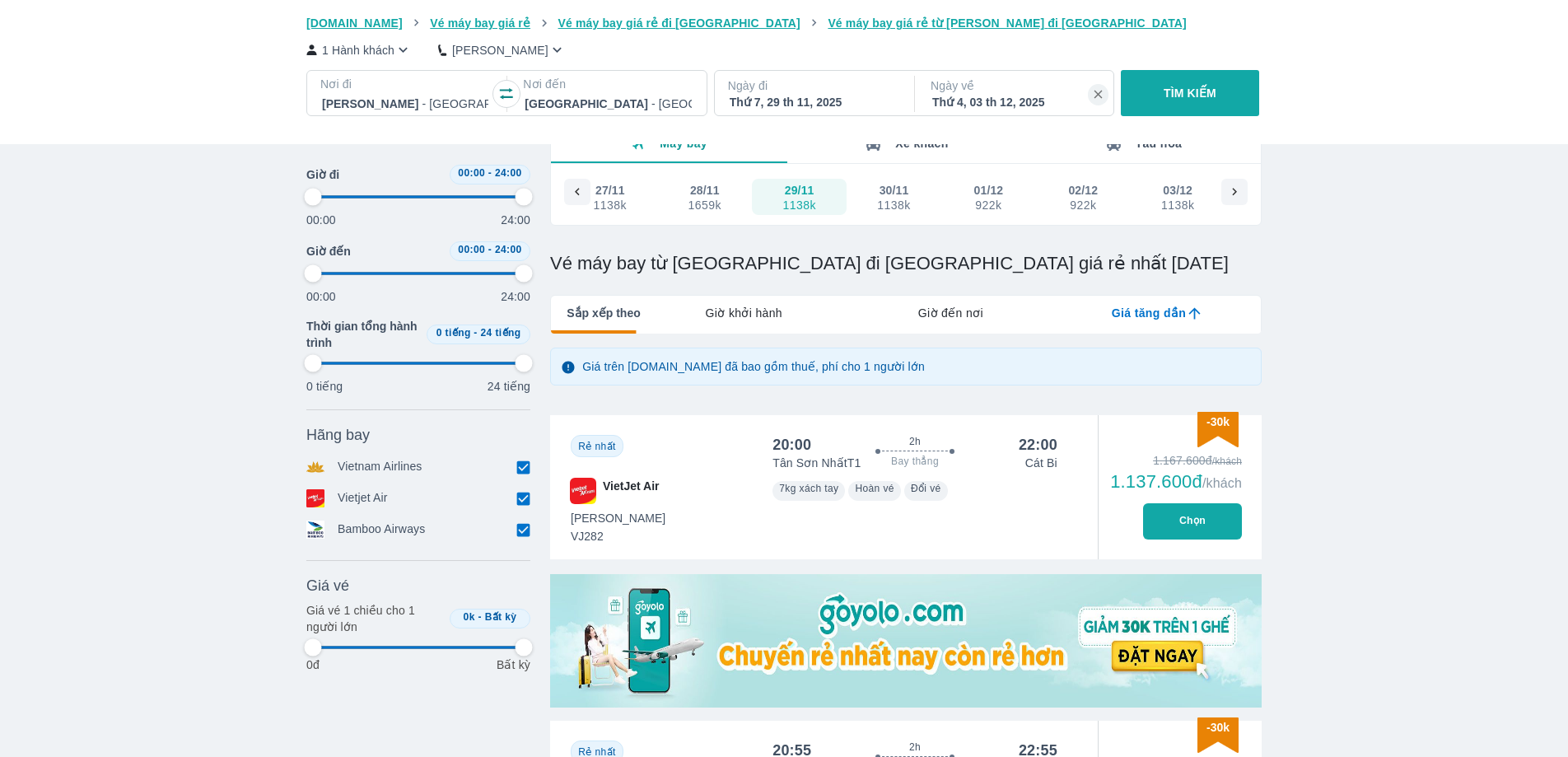
type input "97.9166666666667"
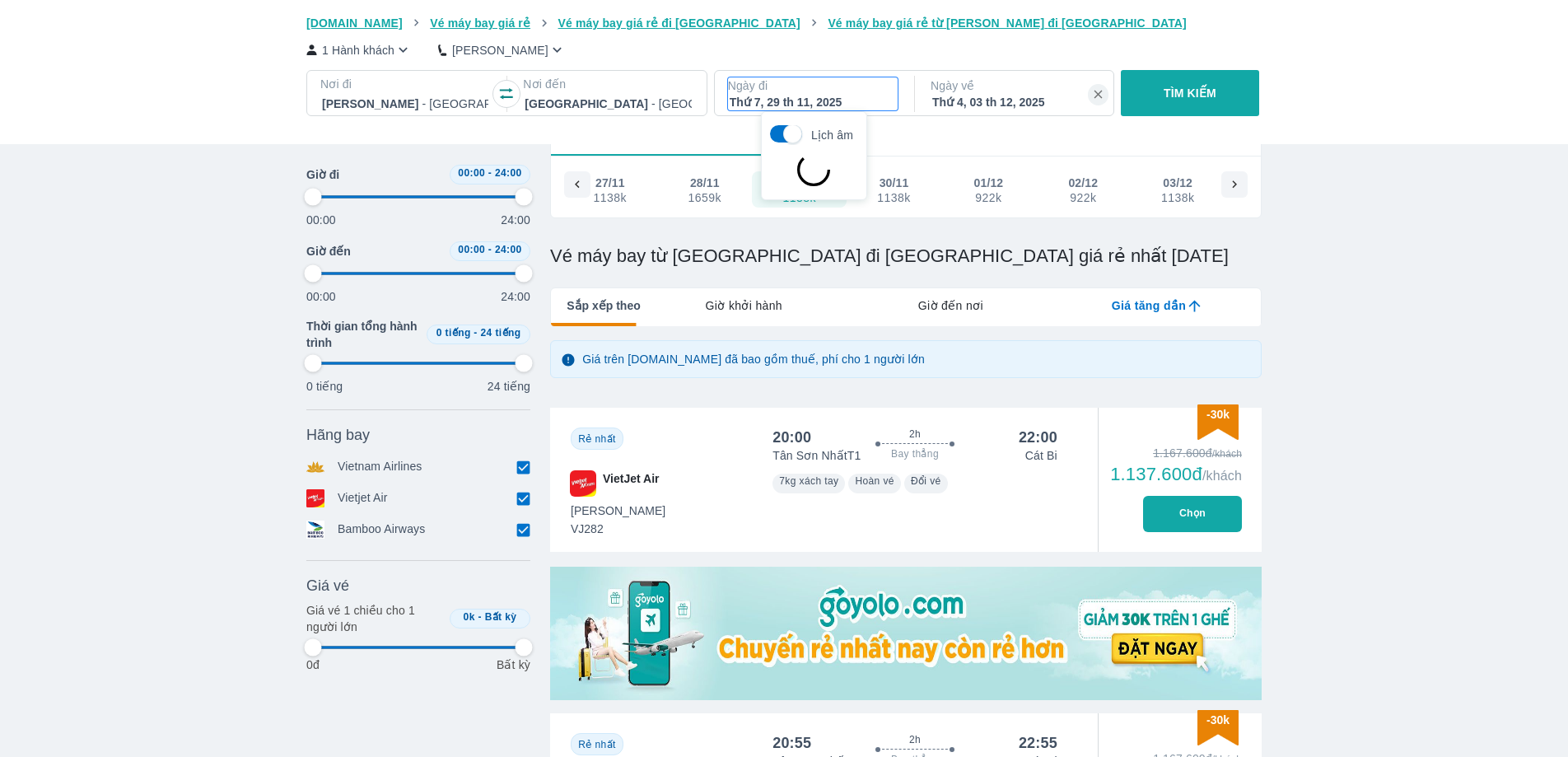
type input "97.9166666666667"
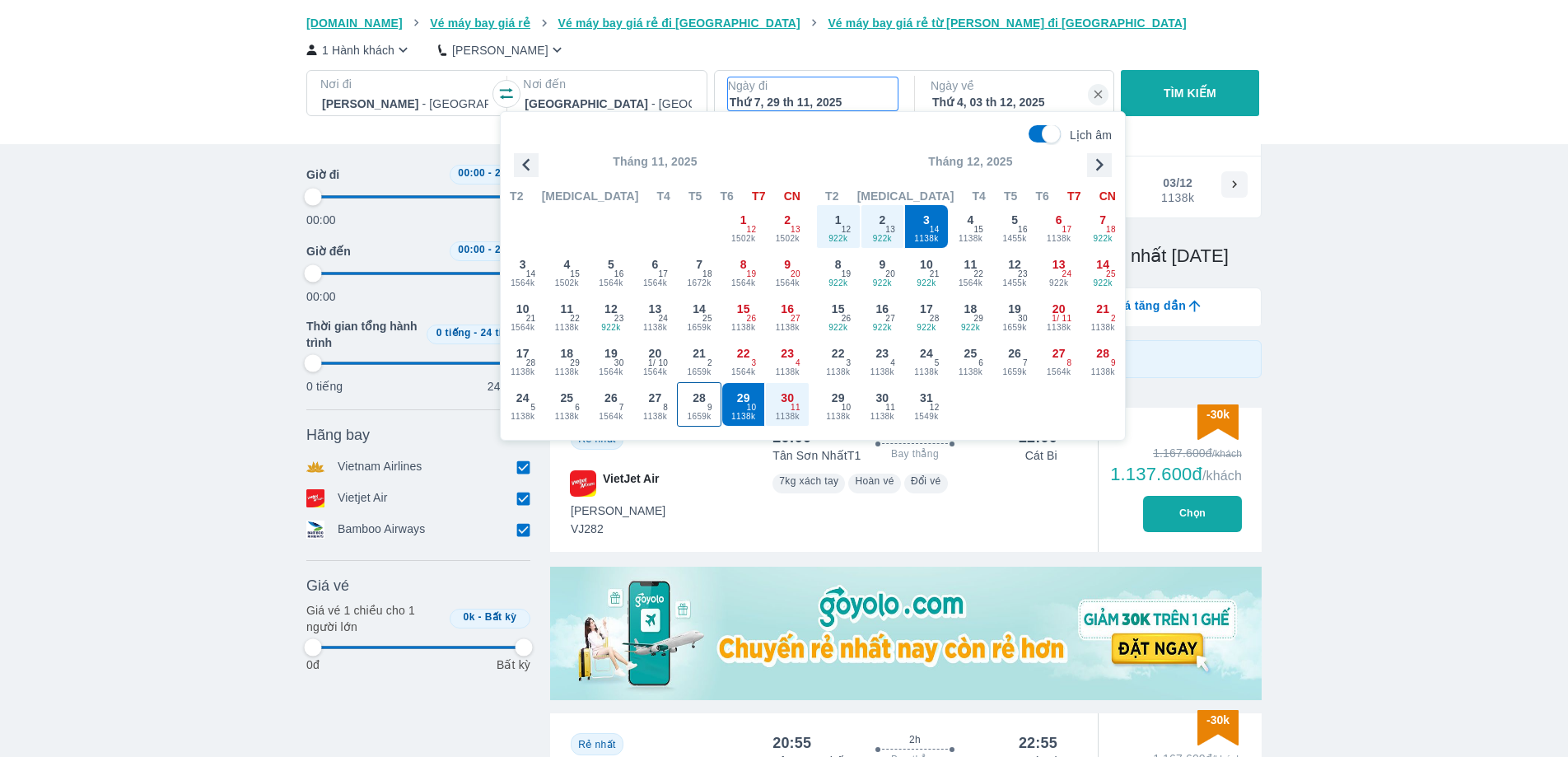
type input "97.9166666666667"
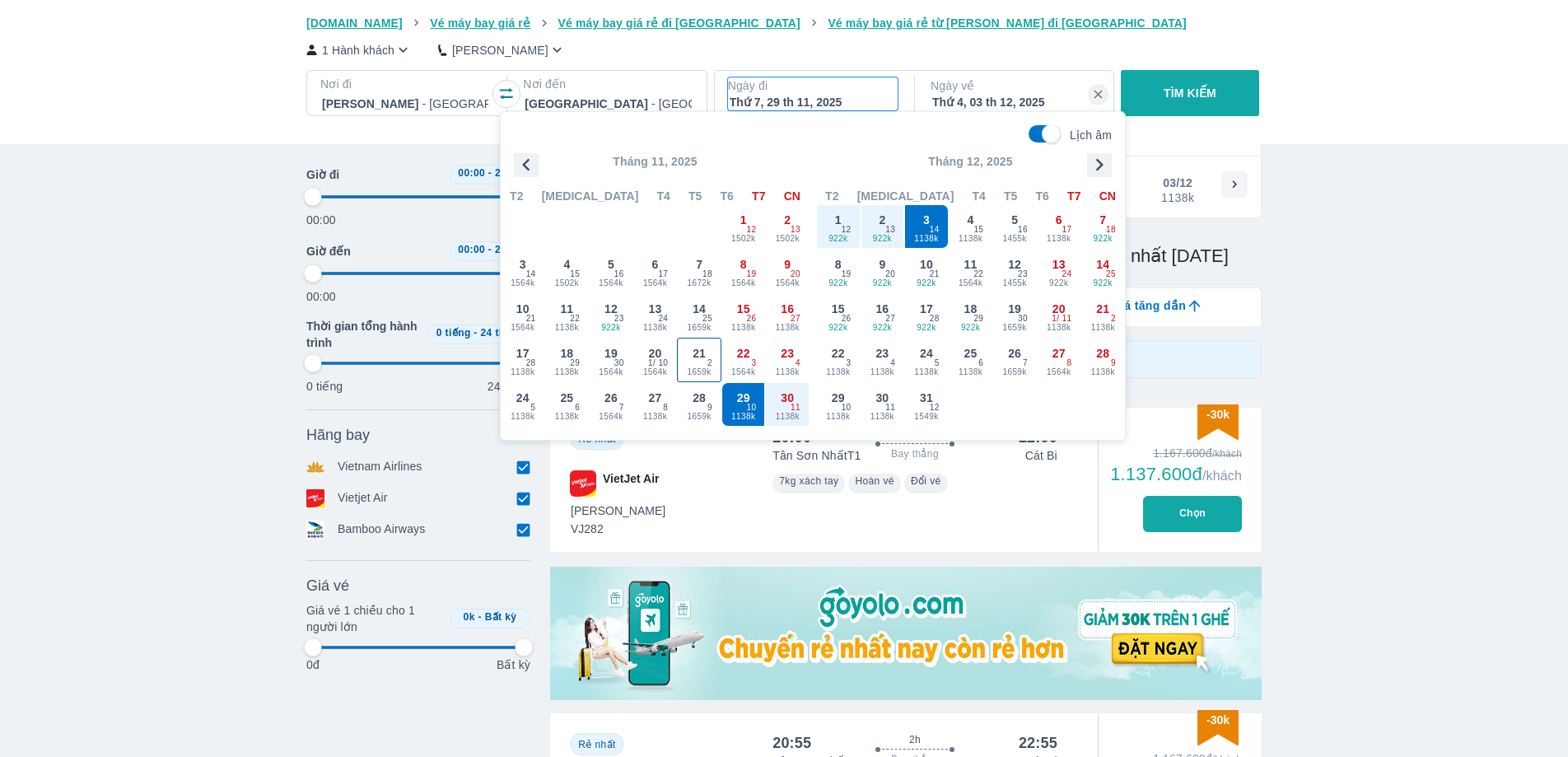
type input "97.9166666666667"
click at [710, 405] on span "9" at bounding box center [709, 408] width 5 height 13
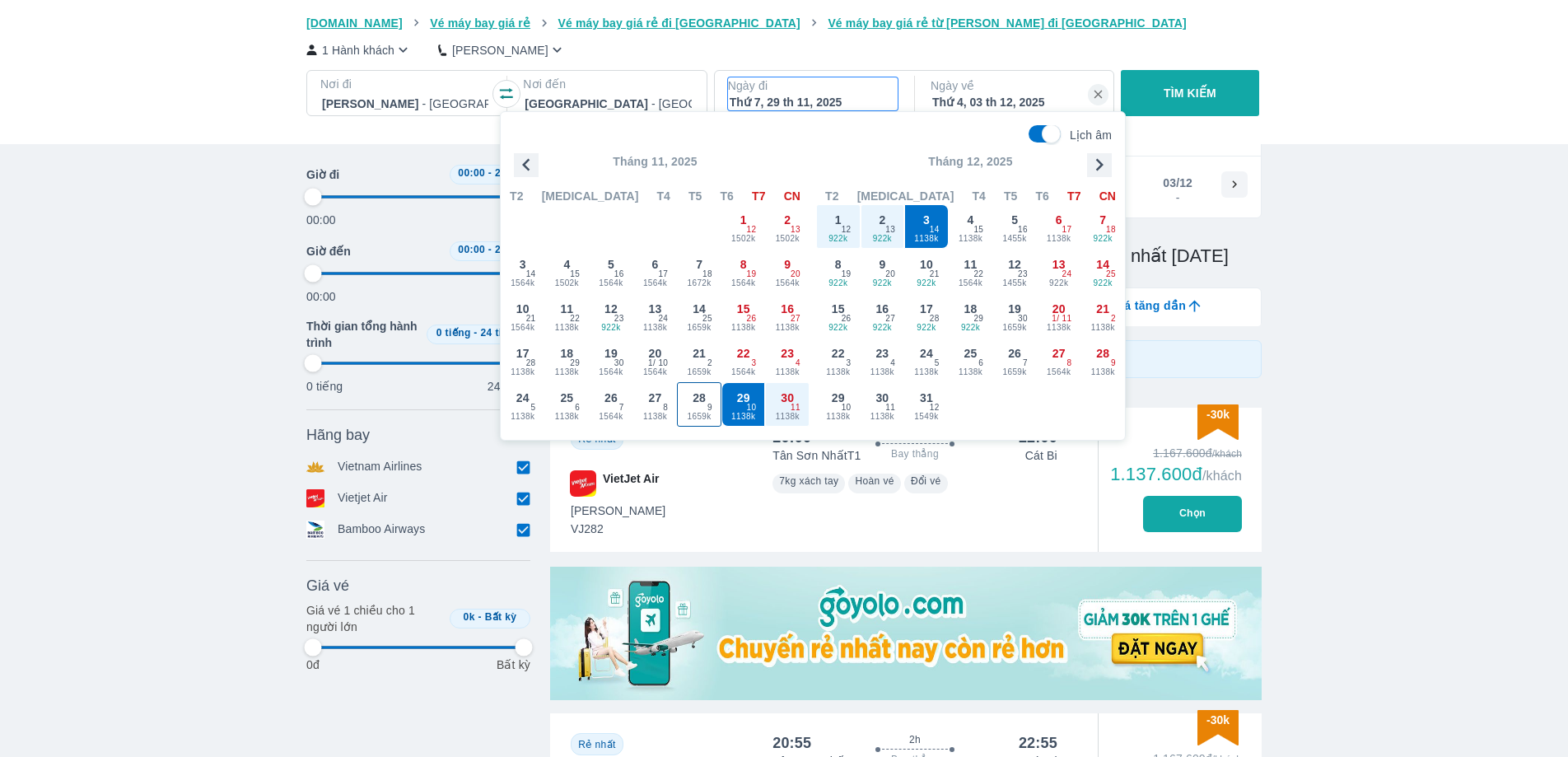
type input "97.9166666666667"
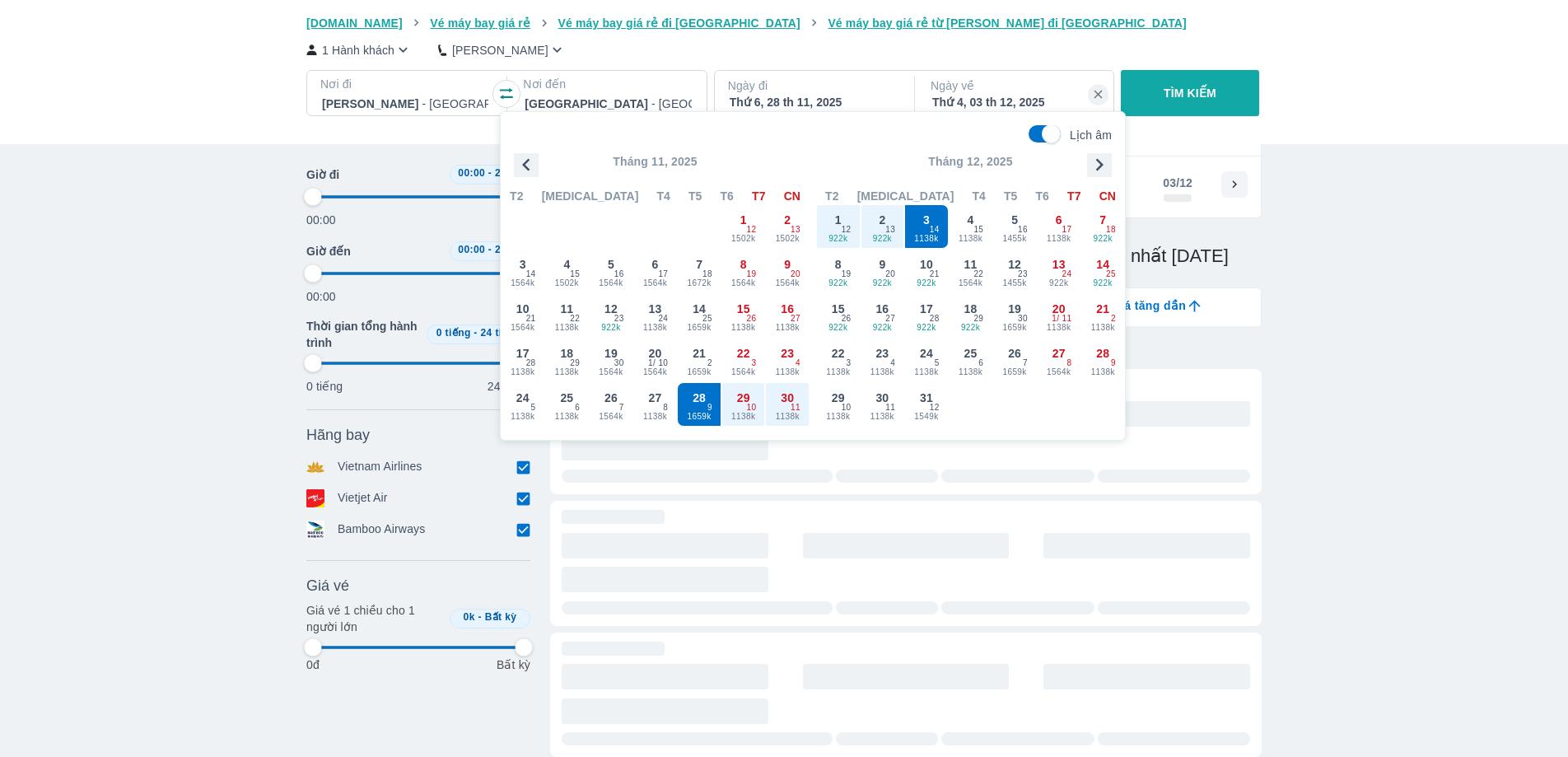
type input "97.9166666666667"
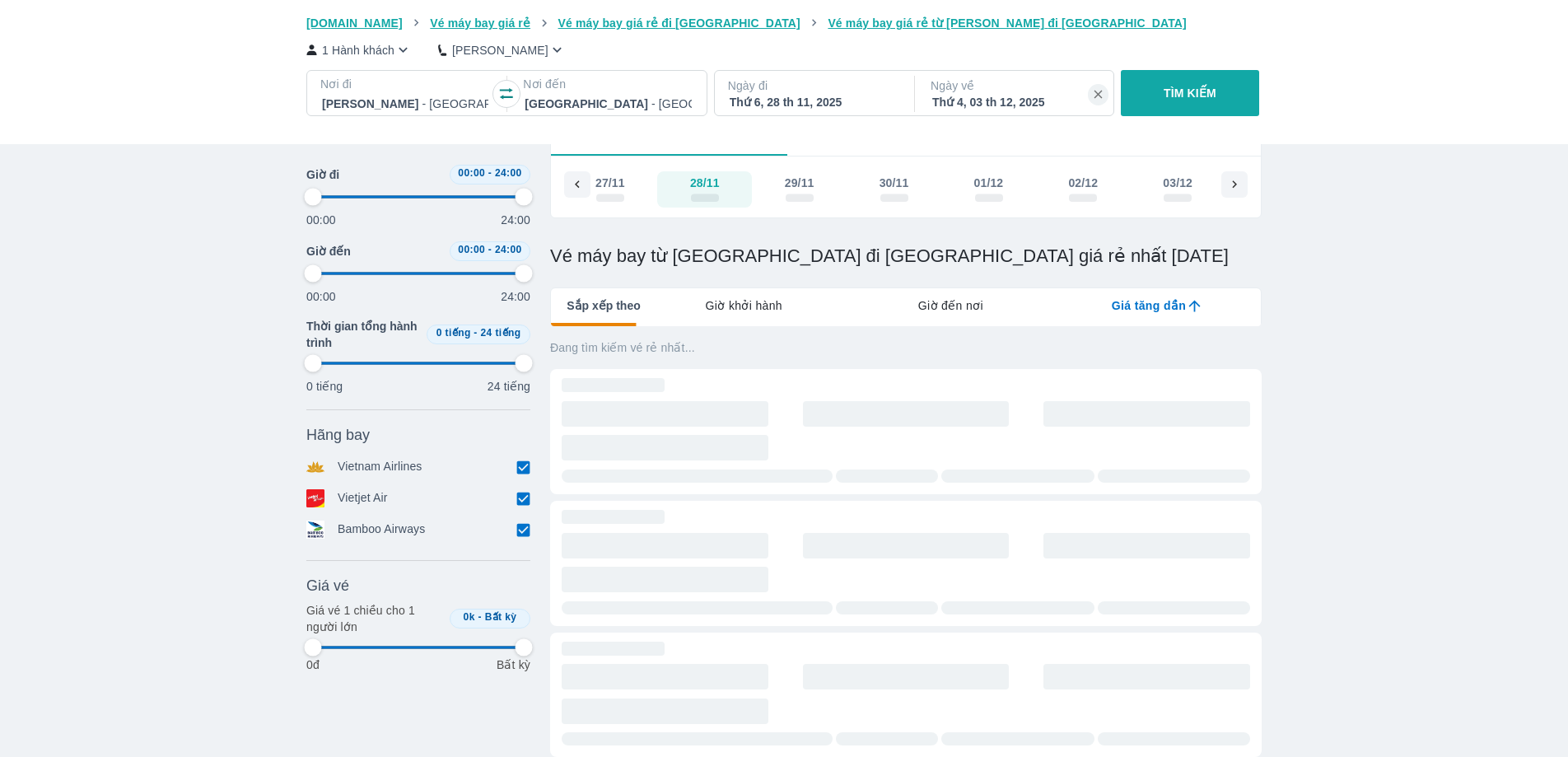
type input "97.9166666666667"
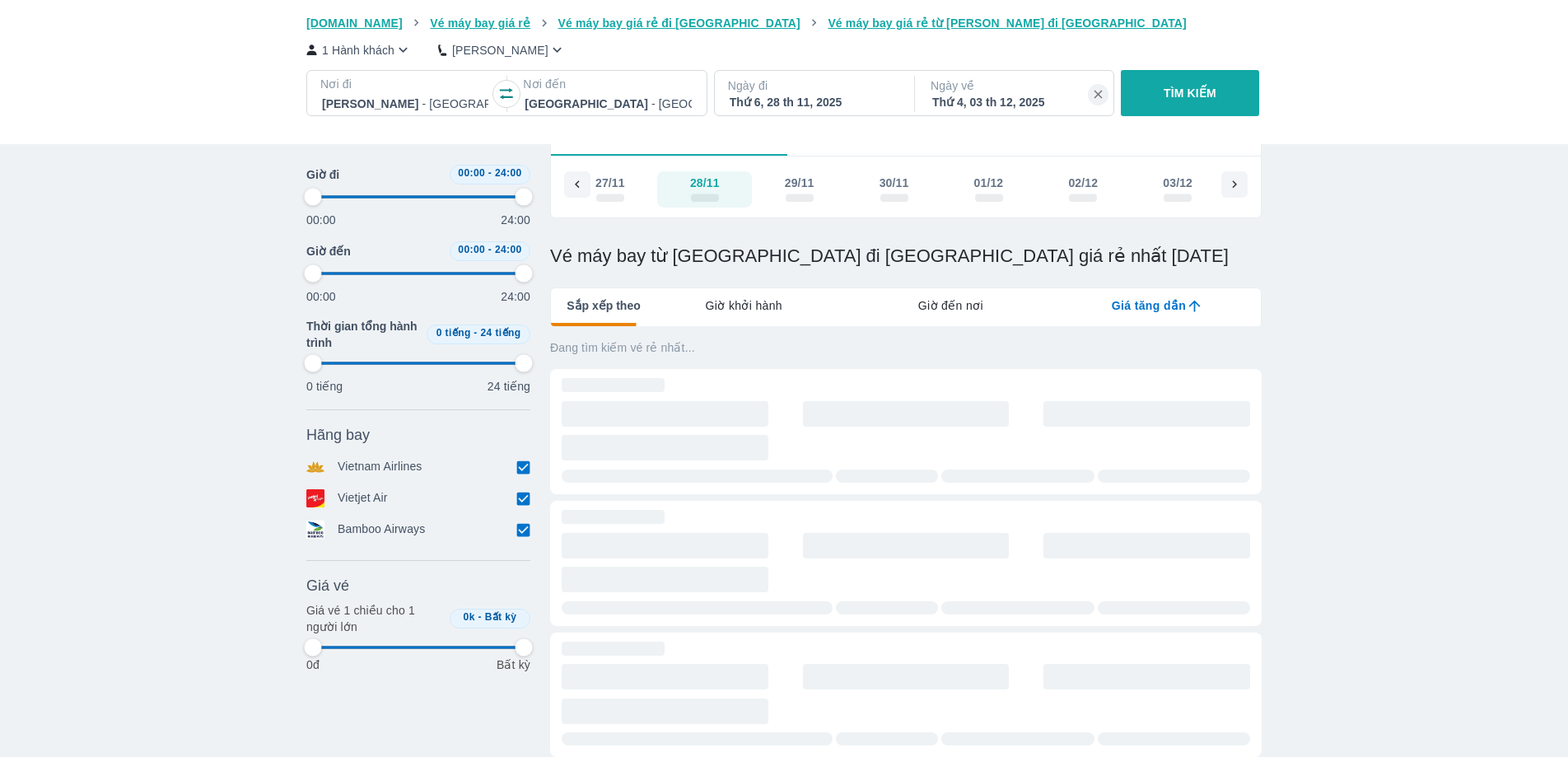
type input "97.9166666666667"
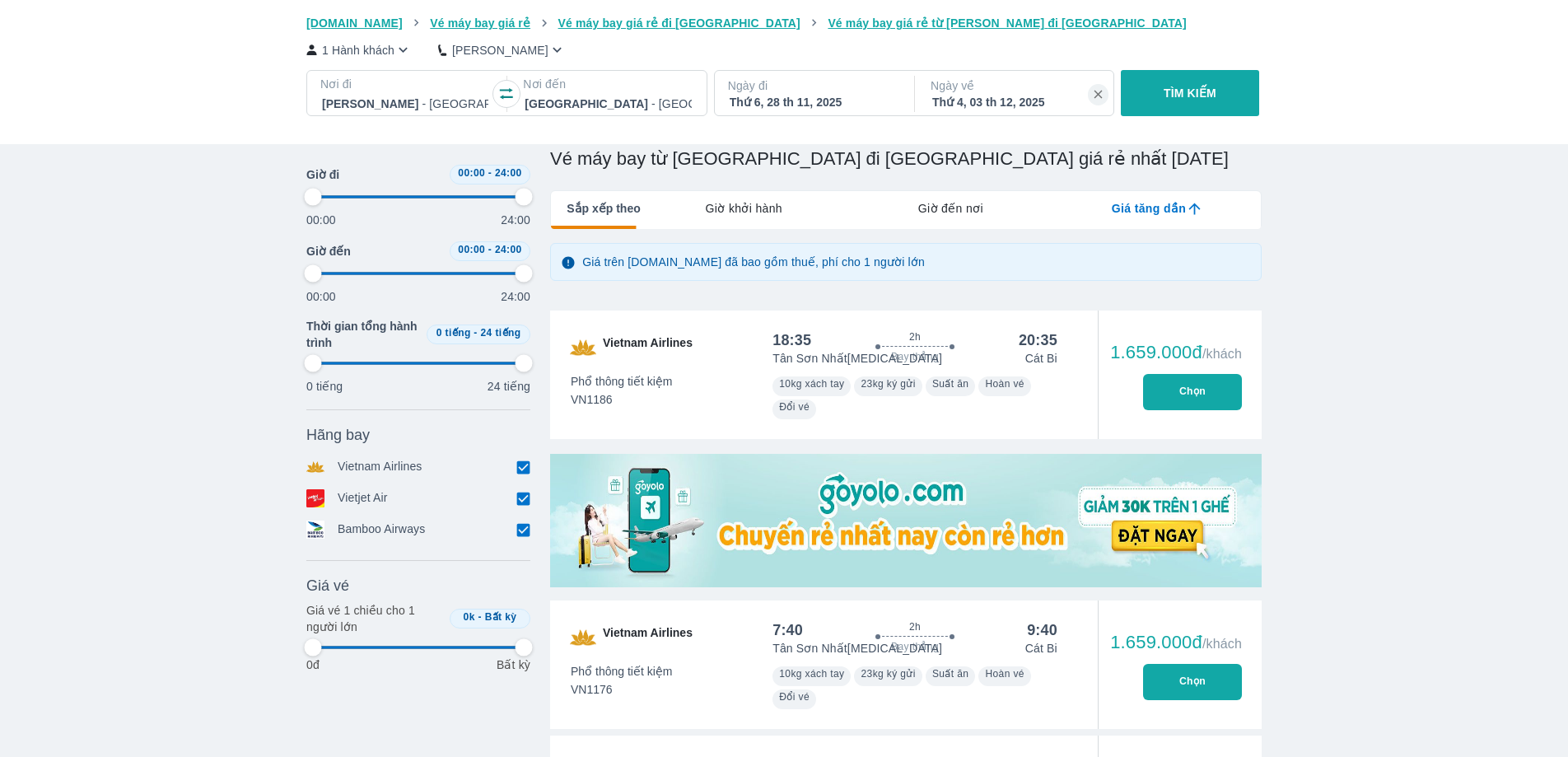
type input "97.9166666666667"
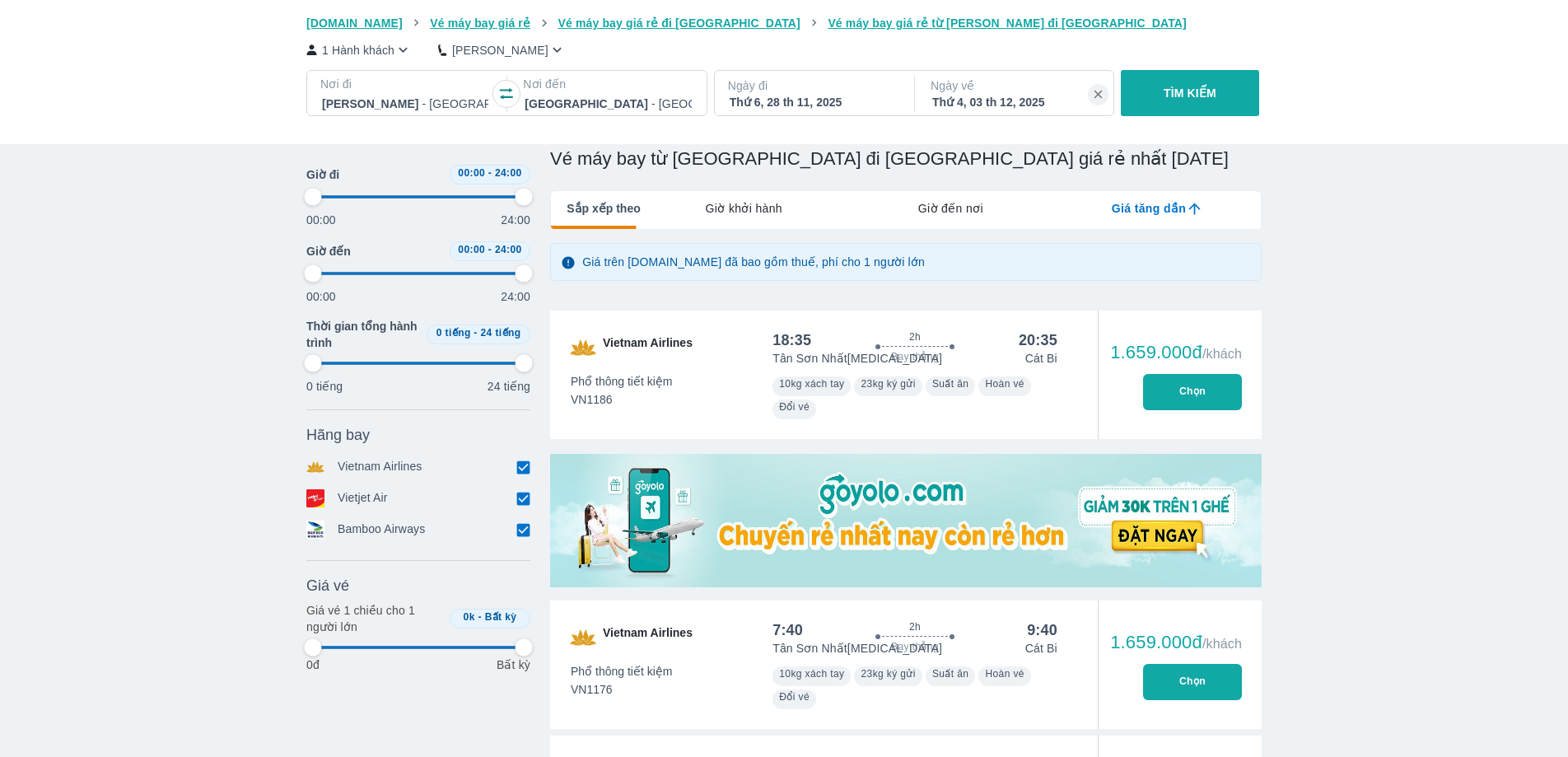
type input "97.9166666666667"
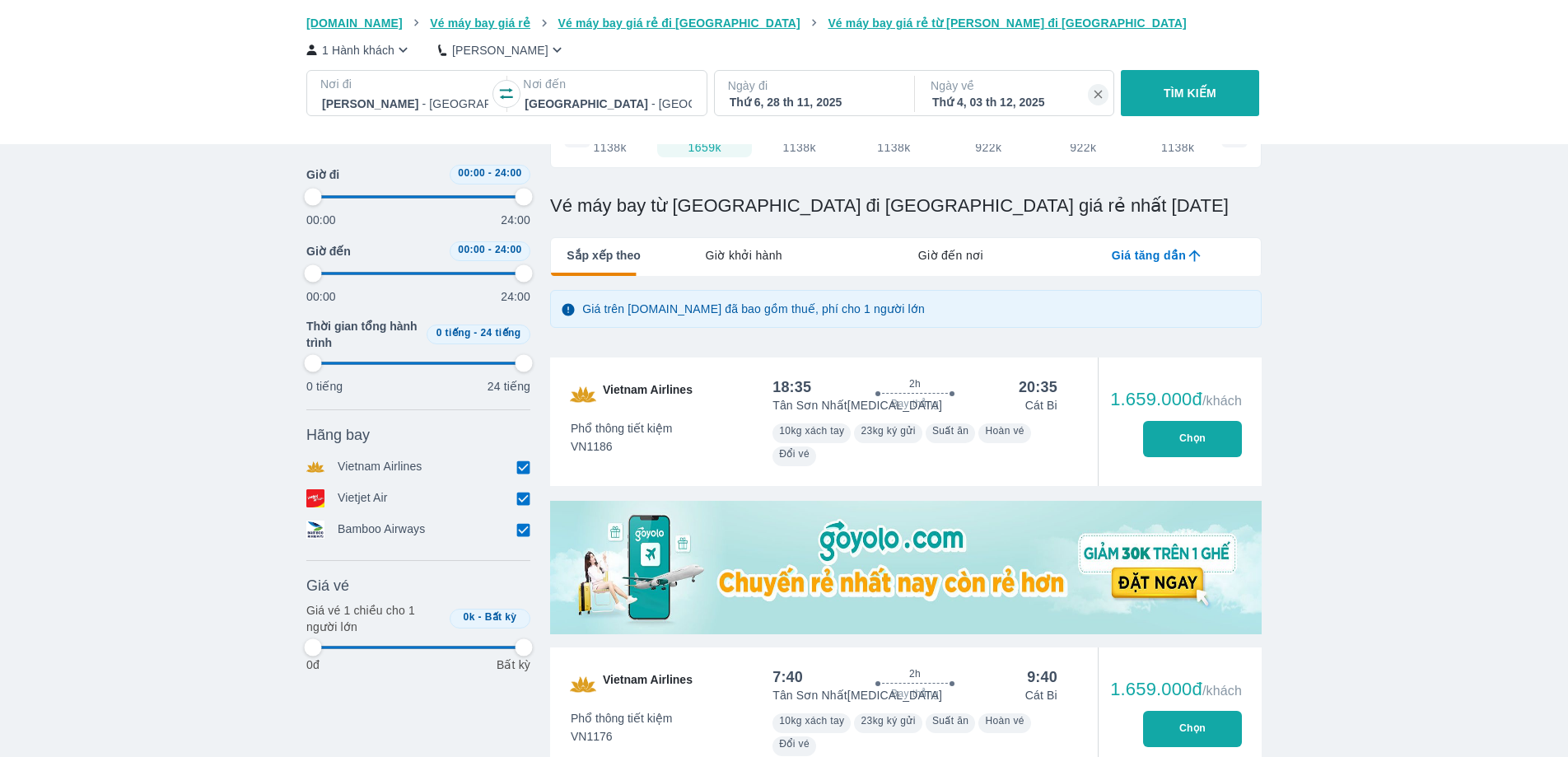
type input "97.9166666666667"
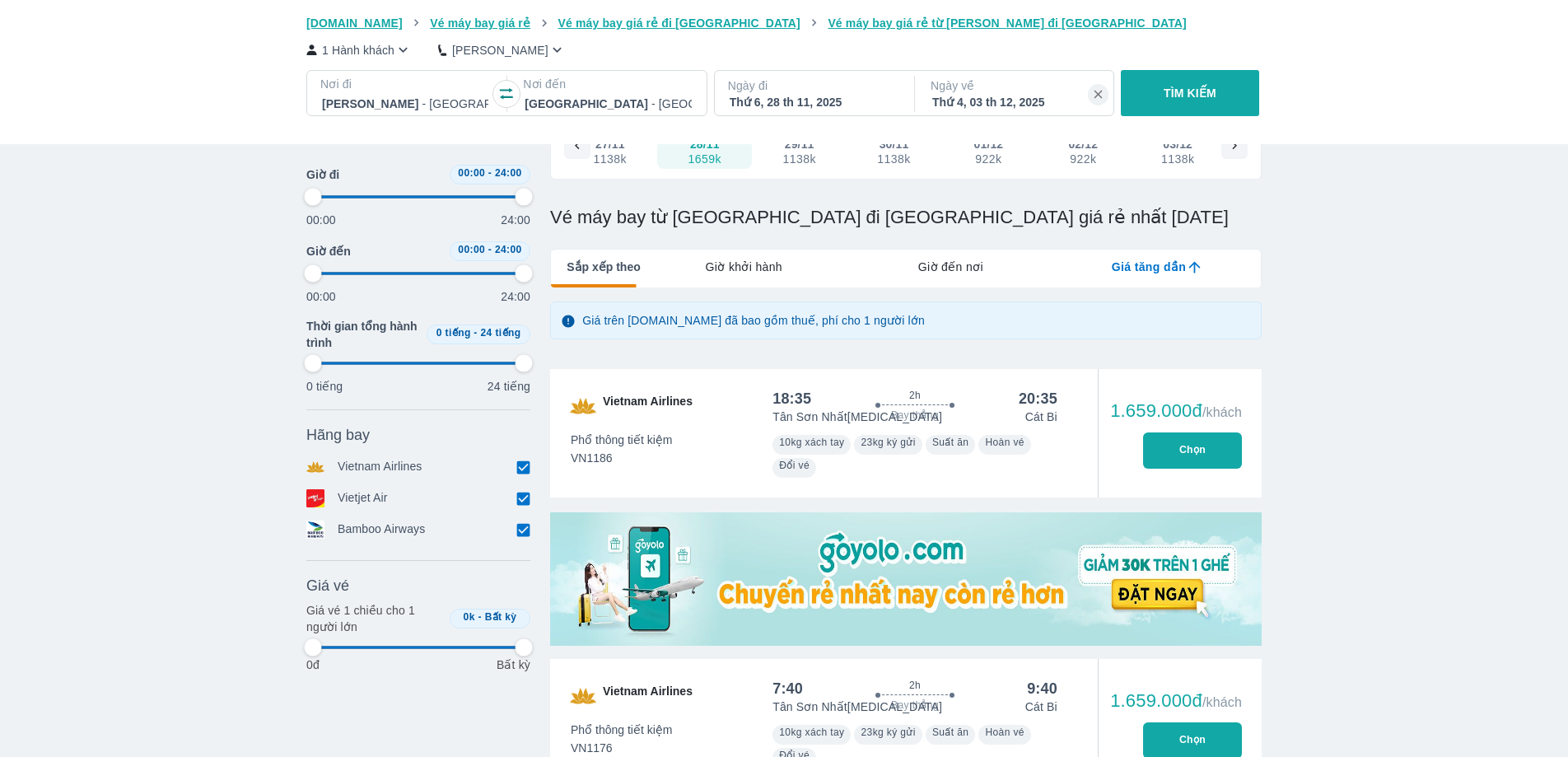
type input "97.9166666666667"
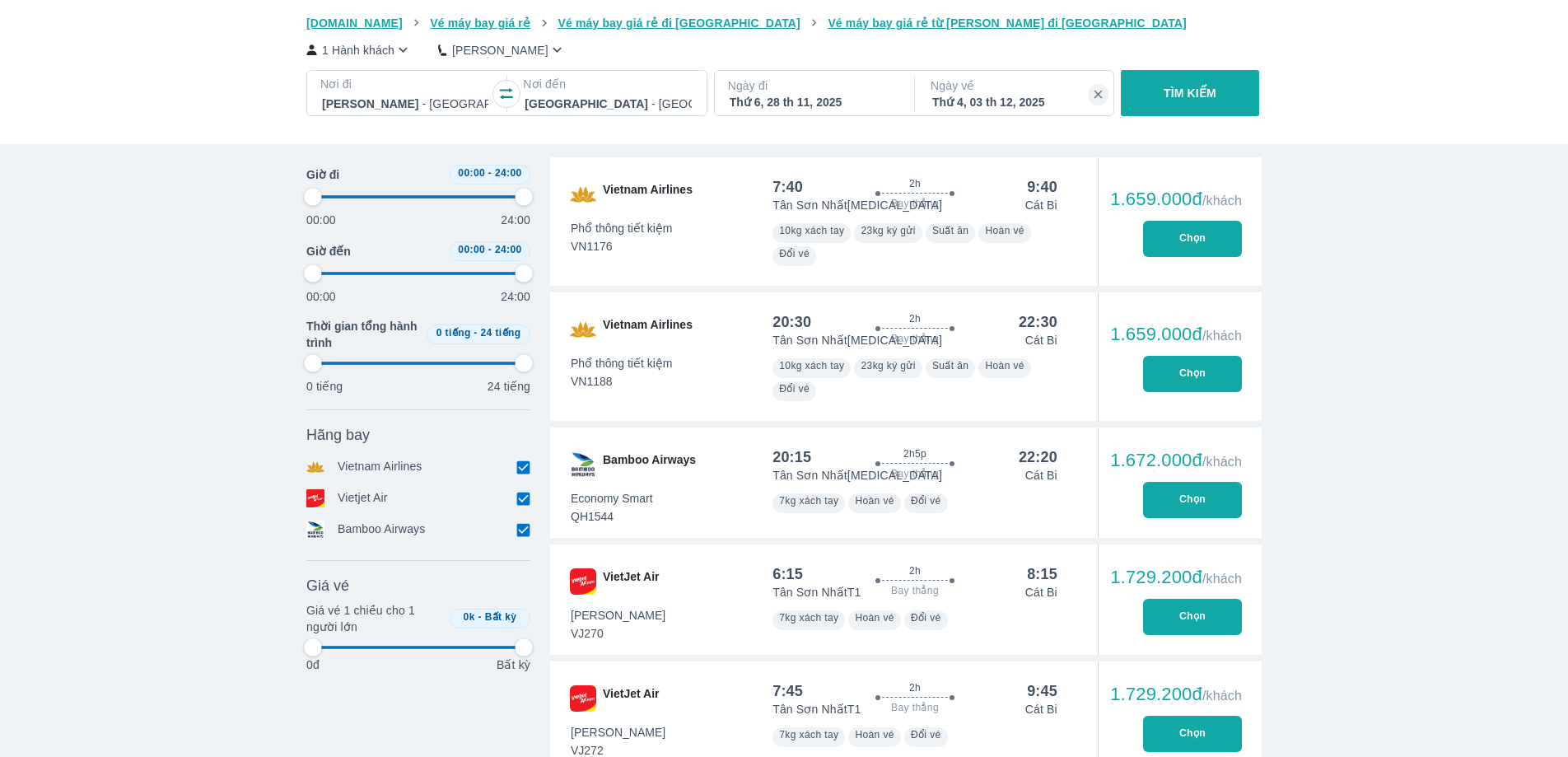
scroll to position [638, 0]
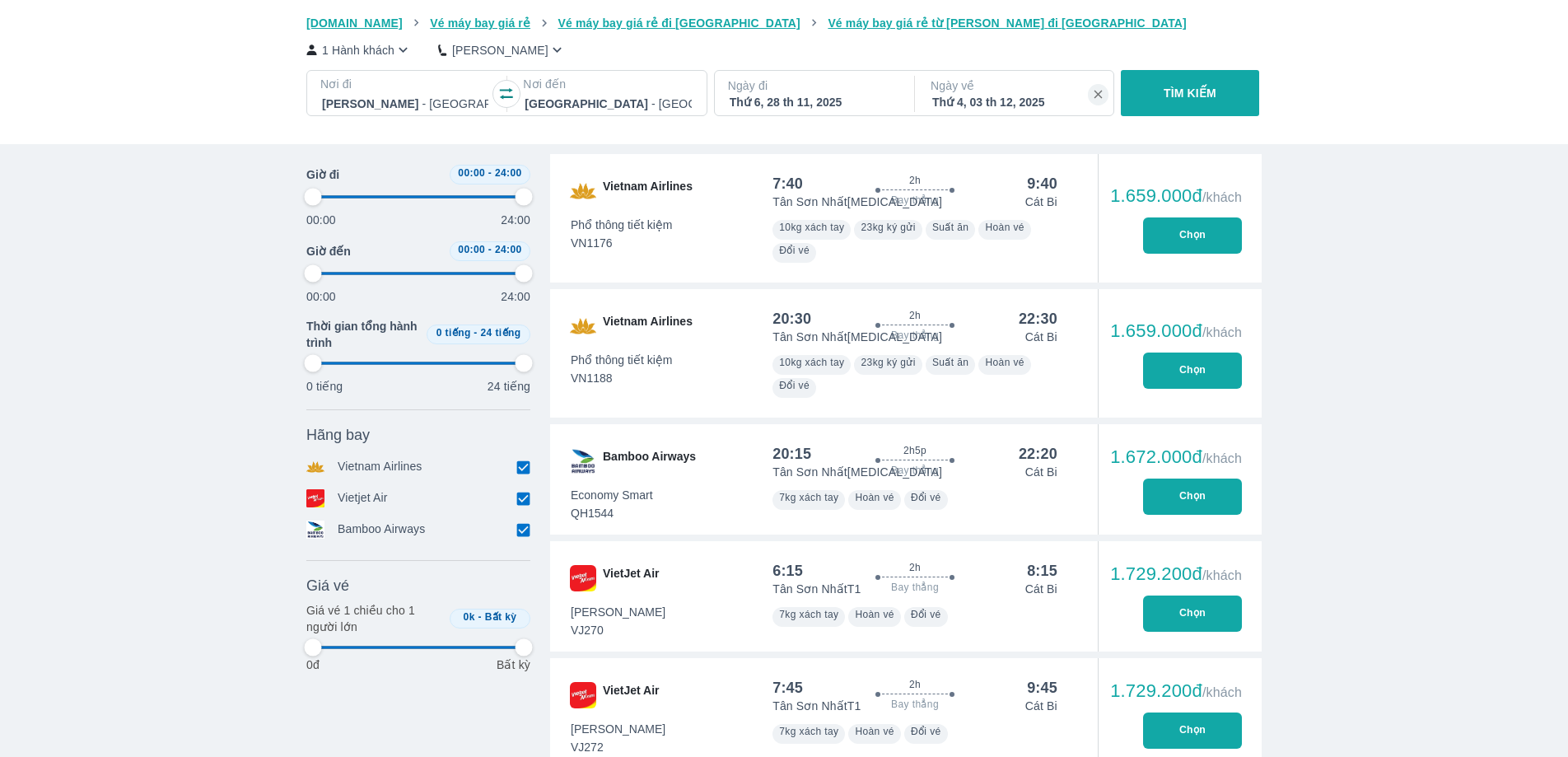
type input "97.9166666666667"
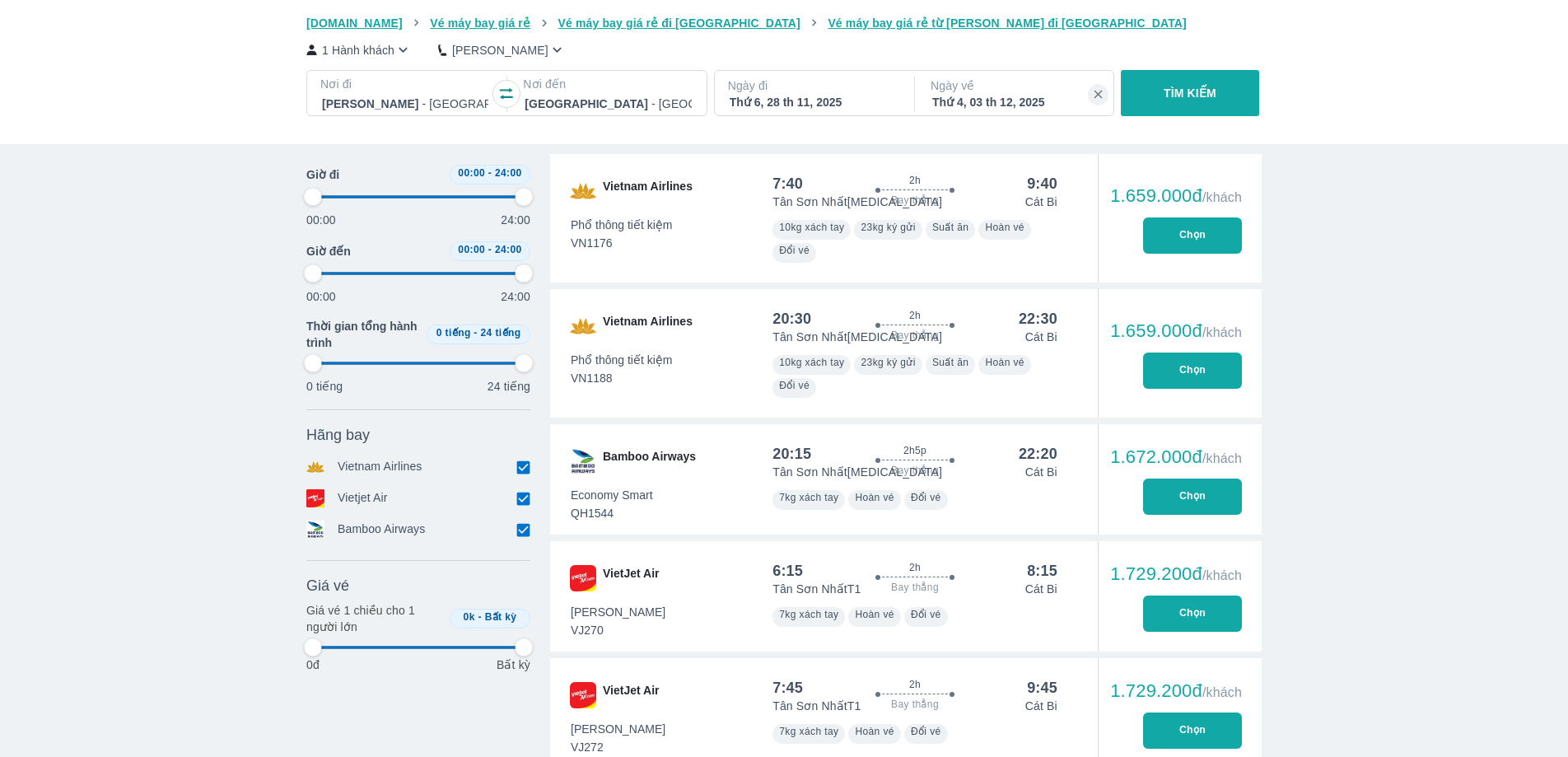
type input "97.9166666666667"
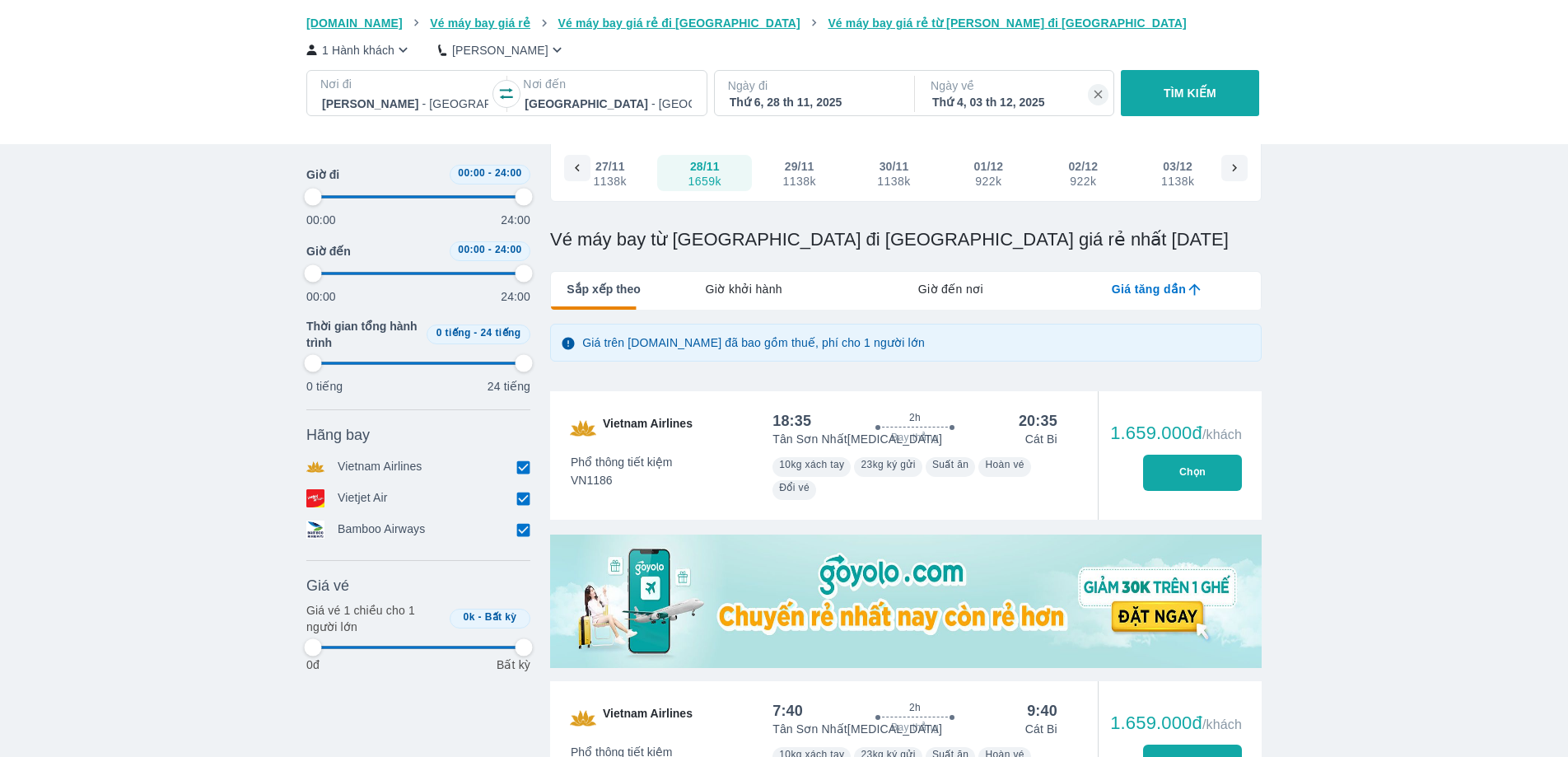
type input "97.9166666666667"
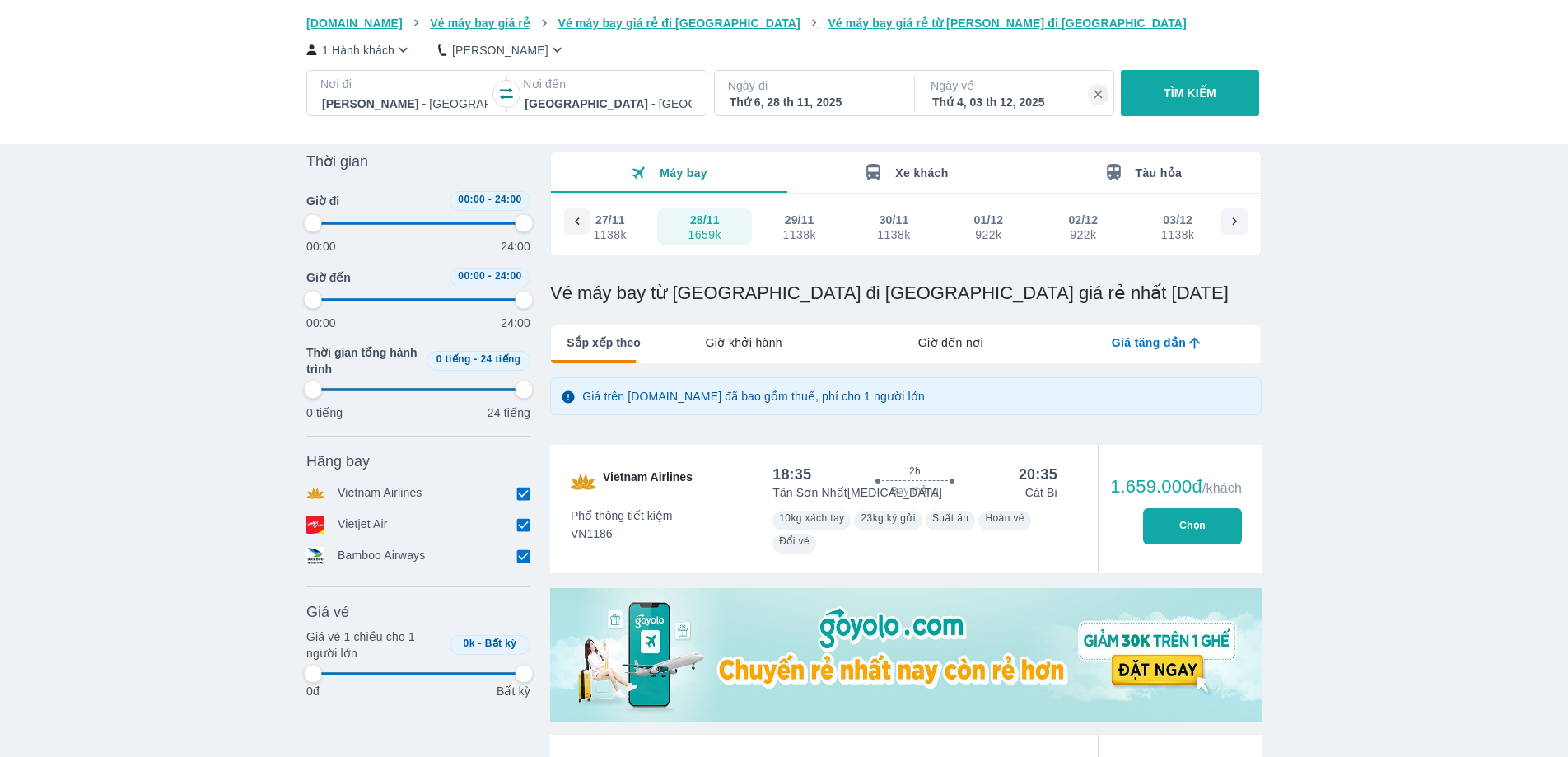
scroll to position [0, 0]
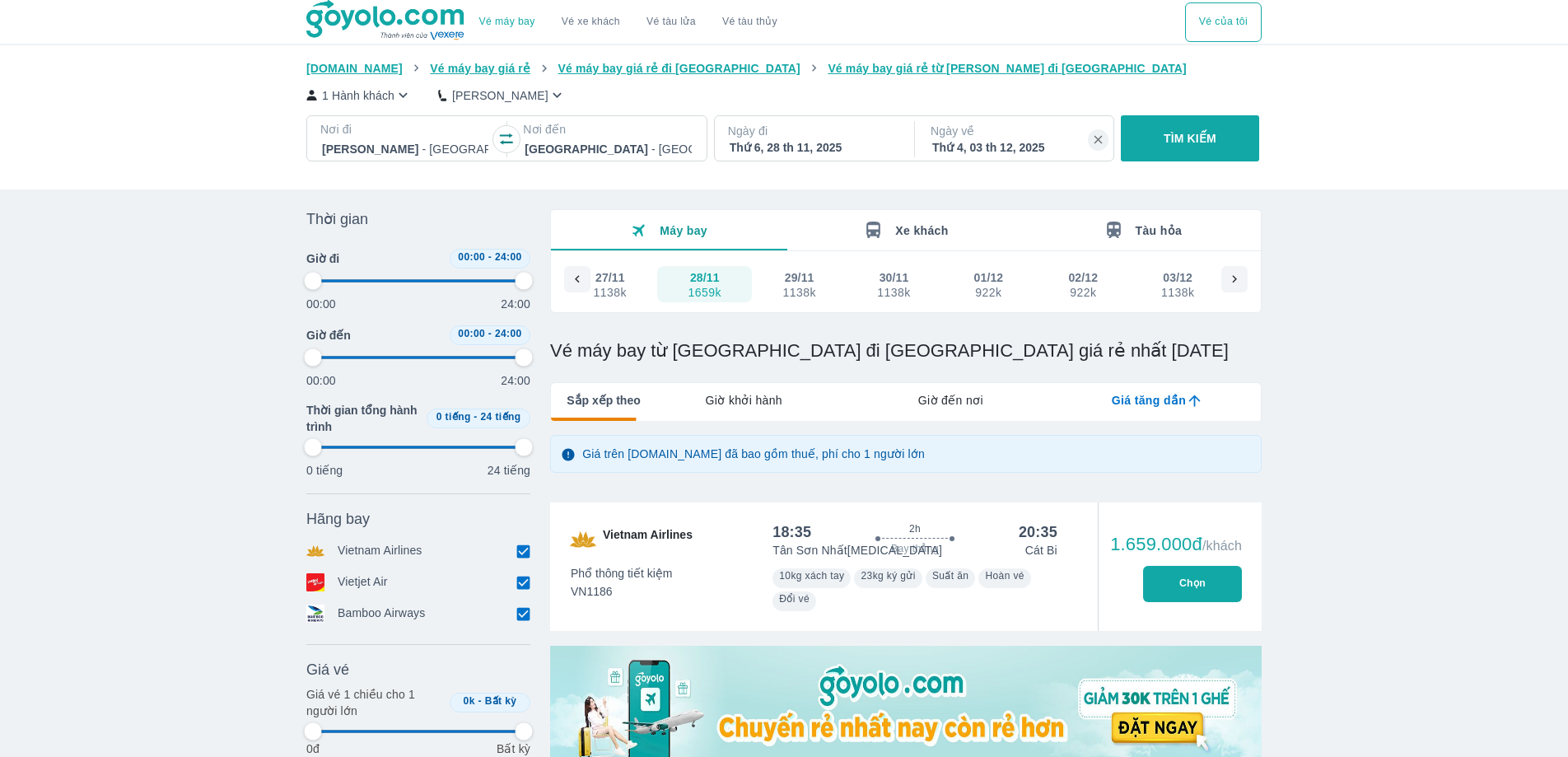
type input "97.9166666666667"
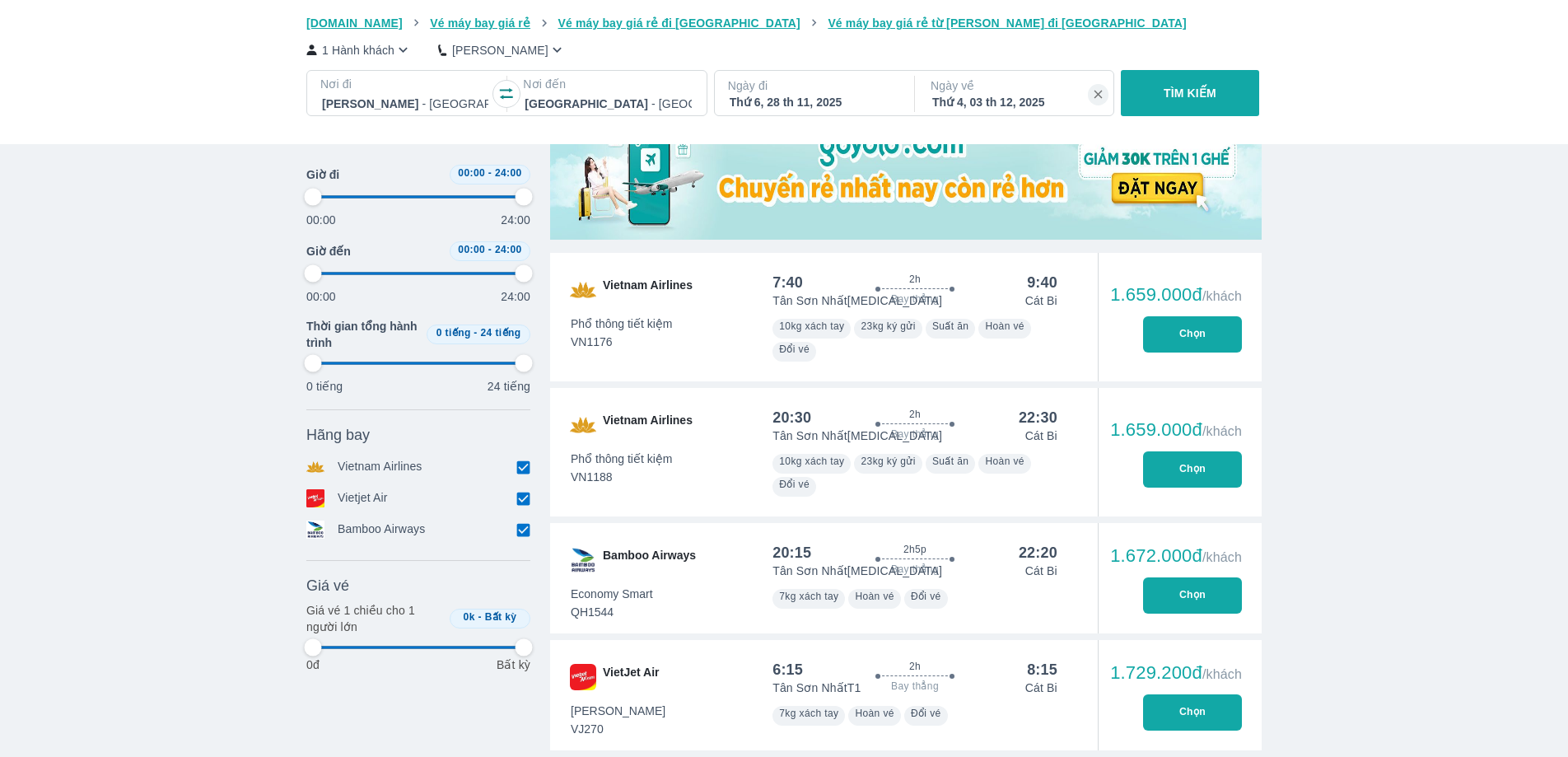
type input "97.9166666666667"
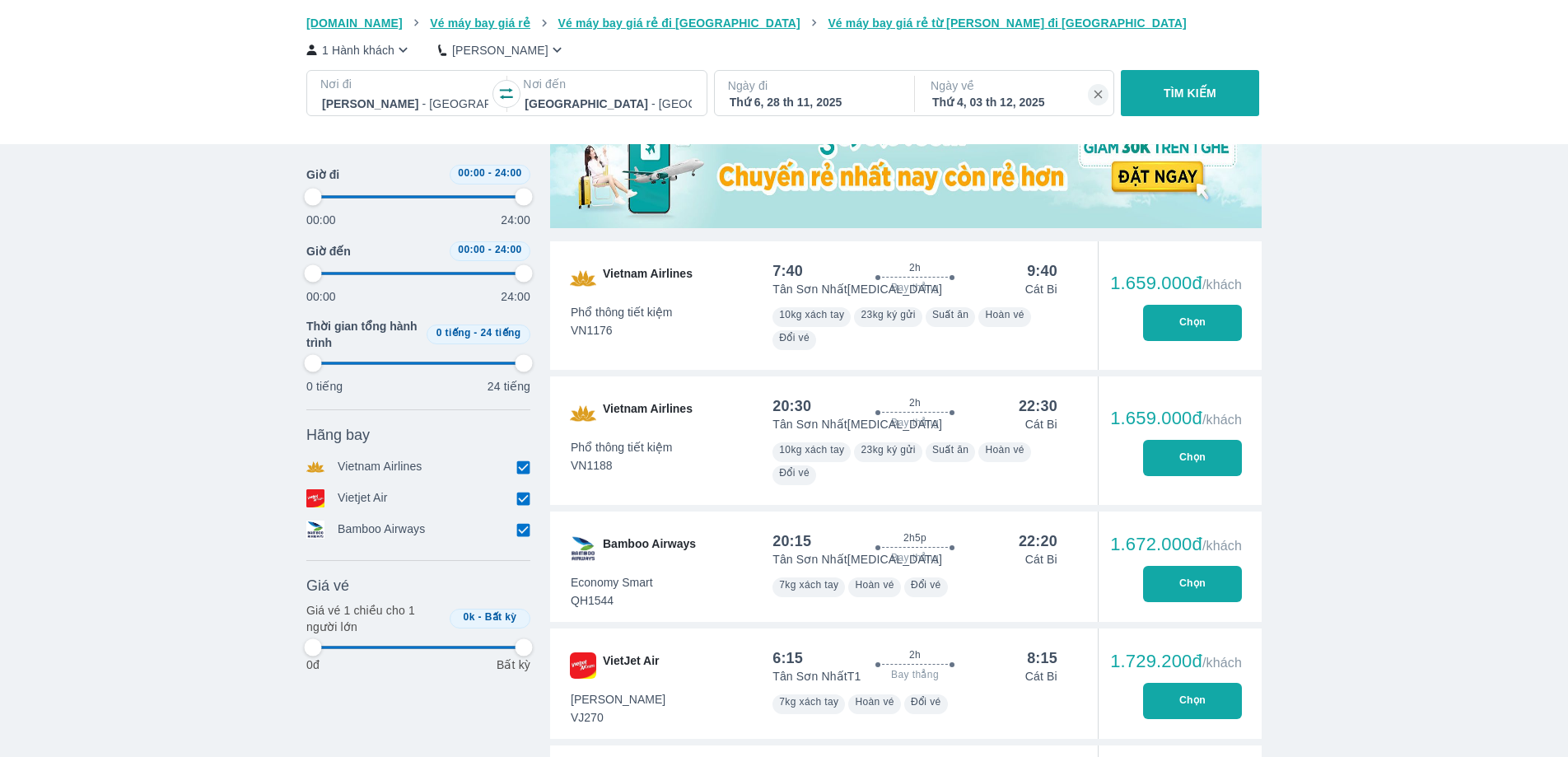
type input "97.9166666666667"
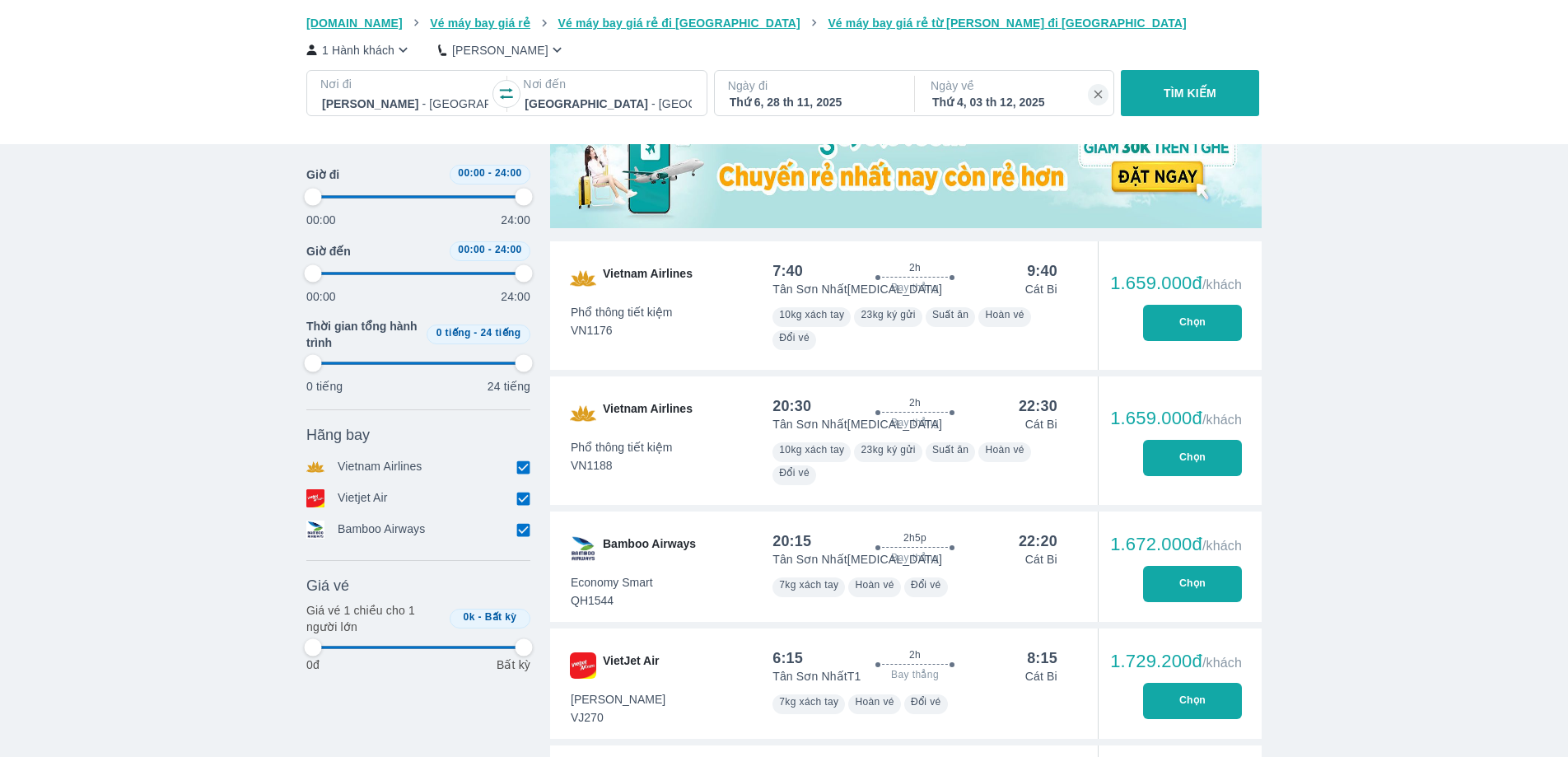
type input "97.9166666666667"
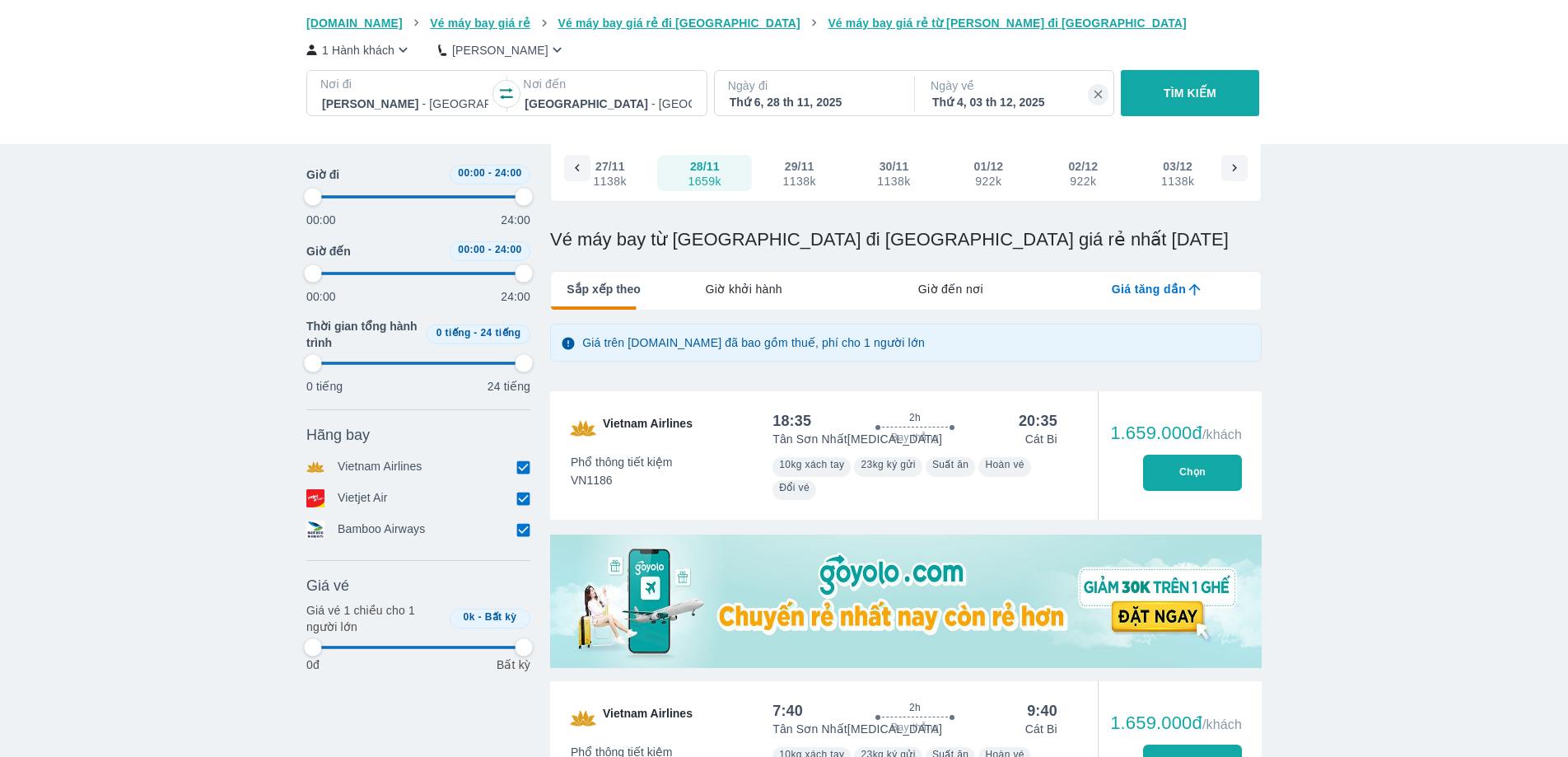
type input "97.9166666666667"
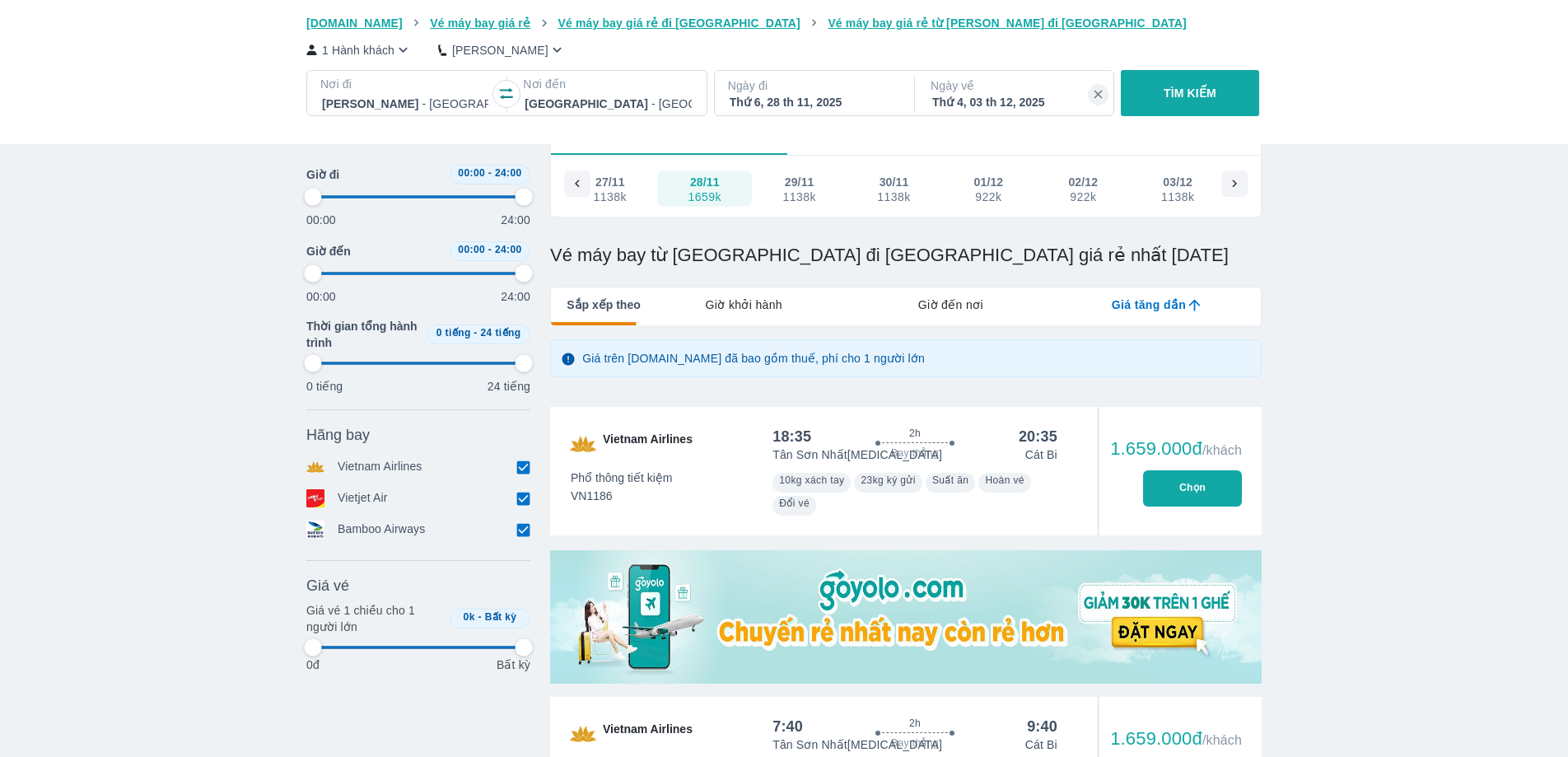
type input "97.9166666666667"
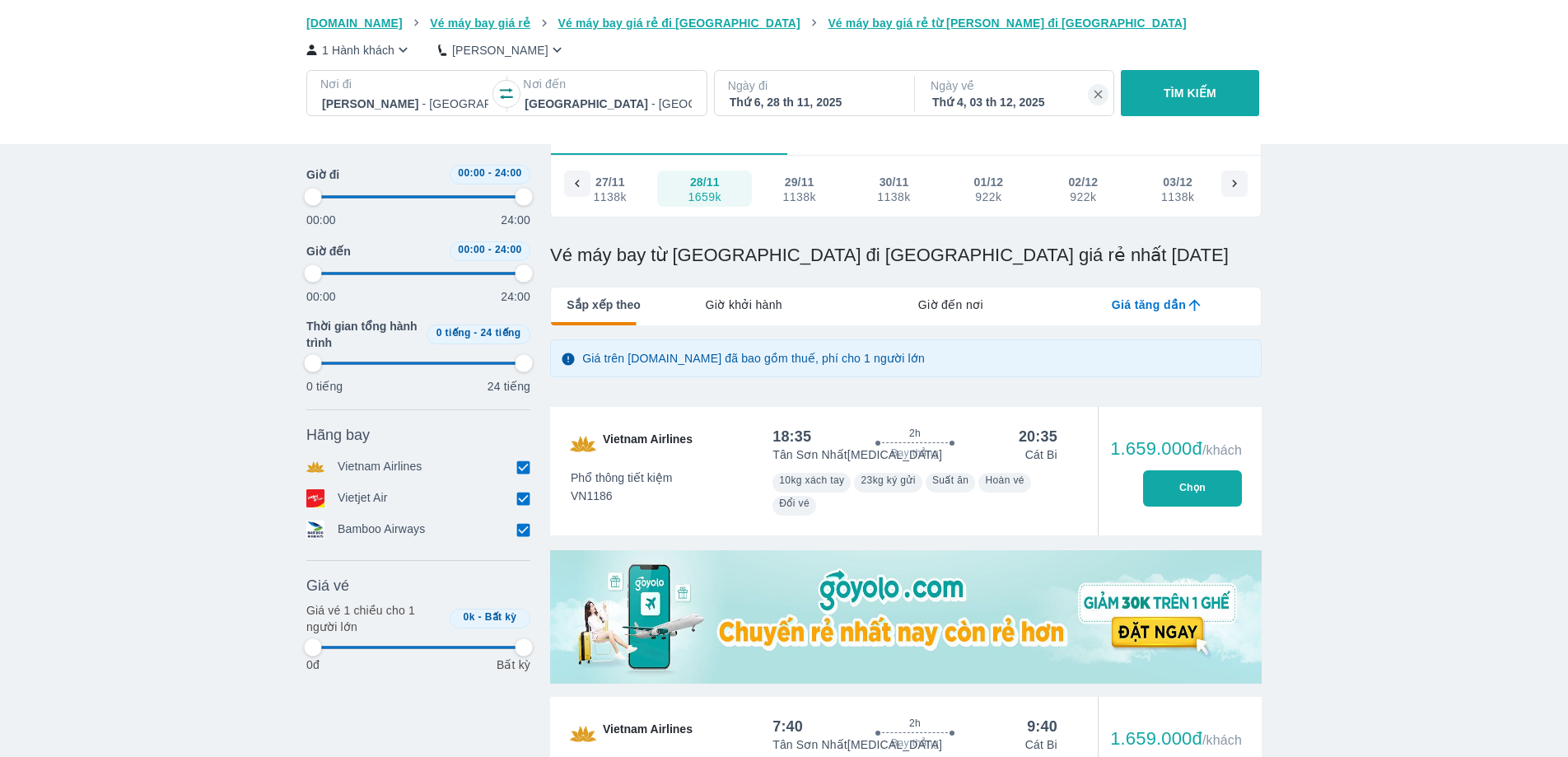
type input "97.9166666666667"
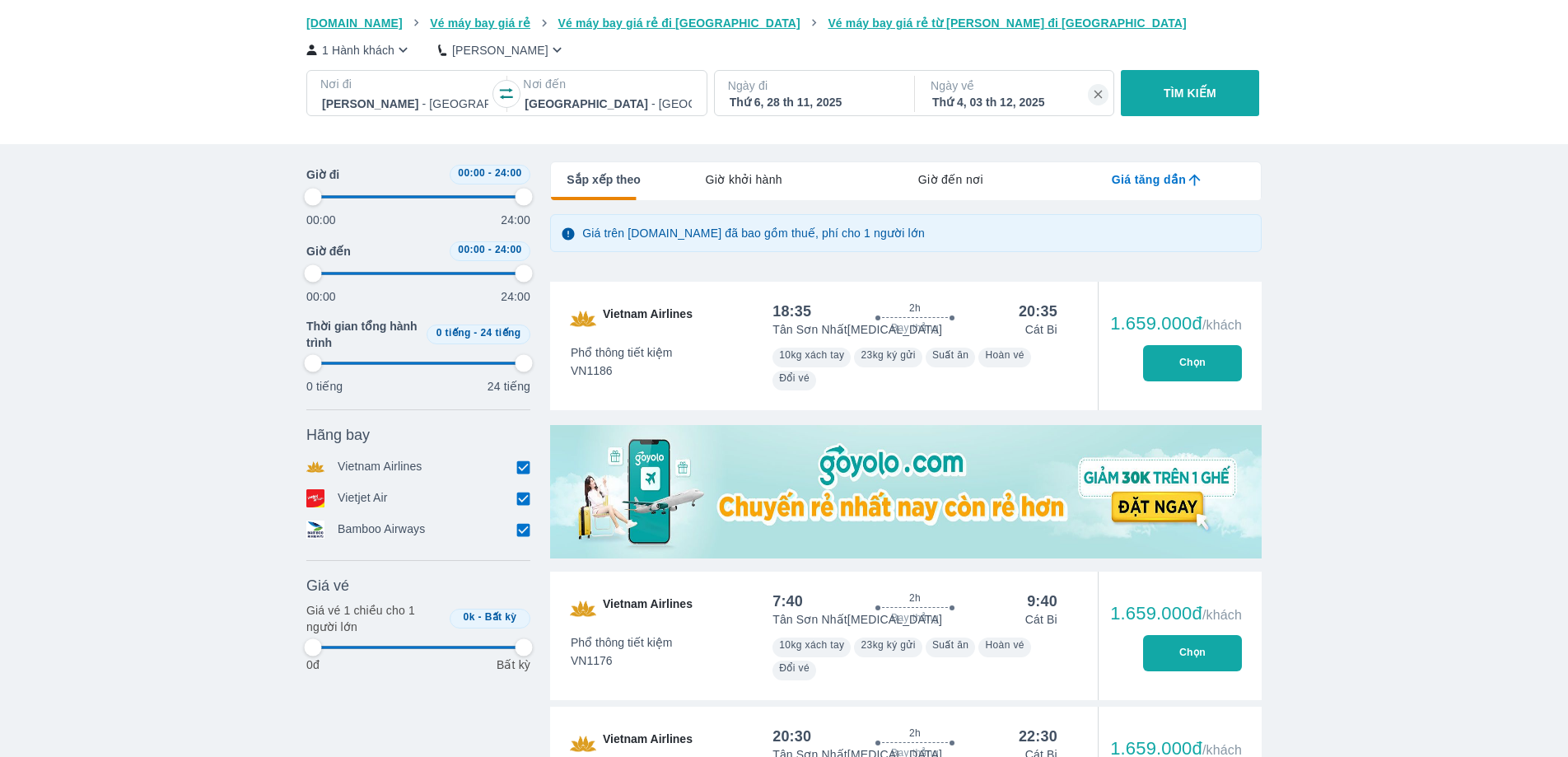
type input "97.9166666666667"
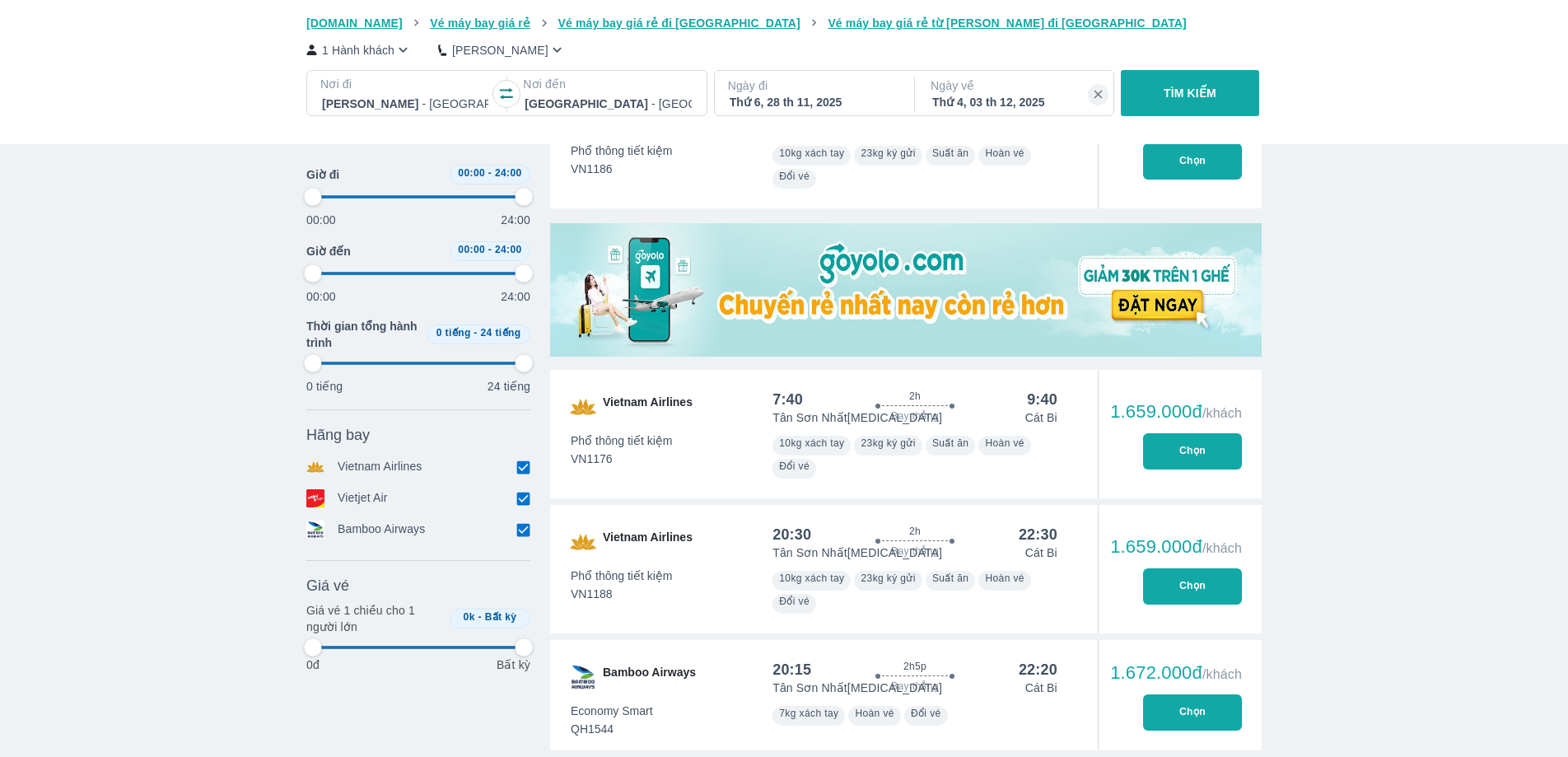
type input "97.9166666666667"
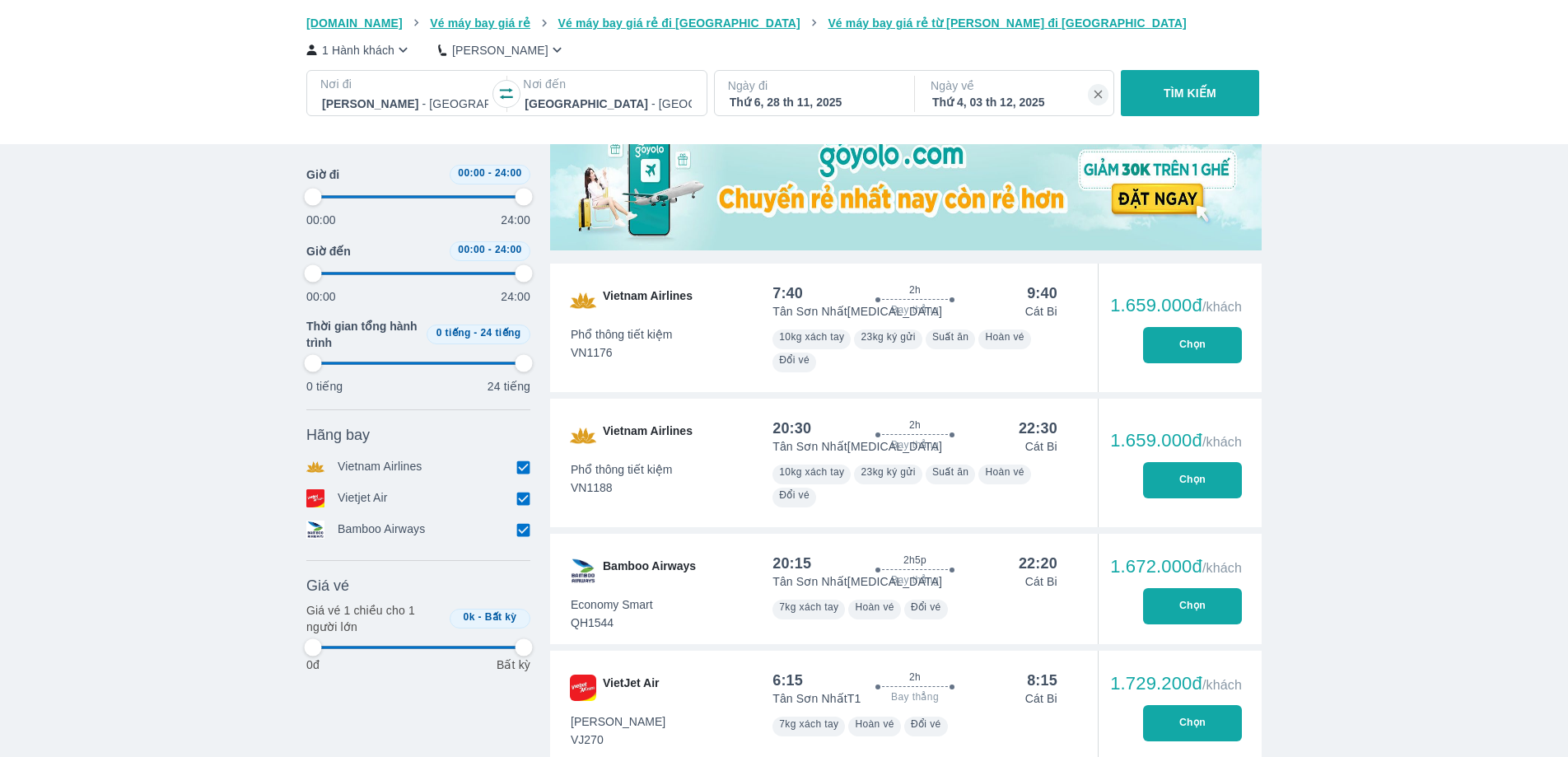
type input "97.9166666666667"
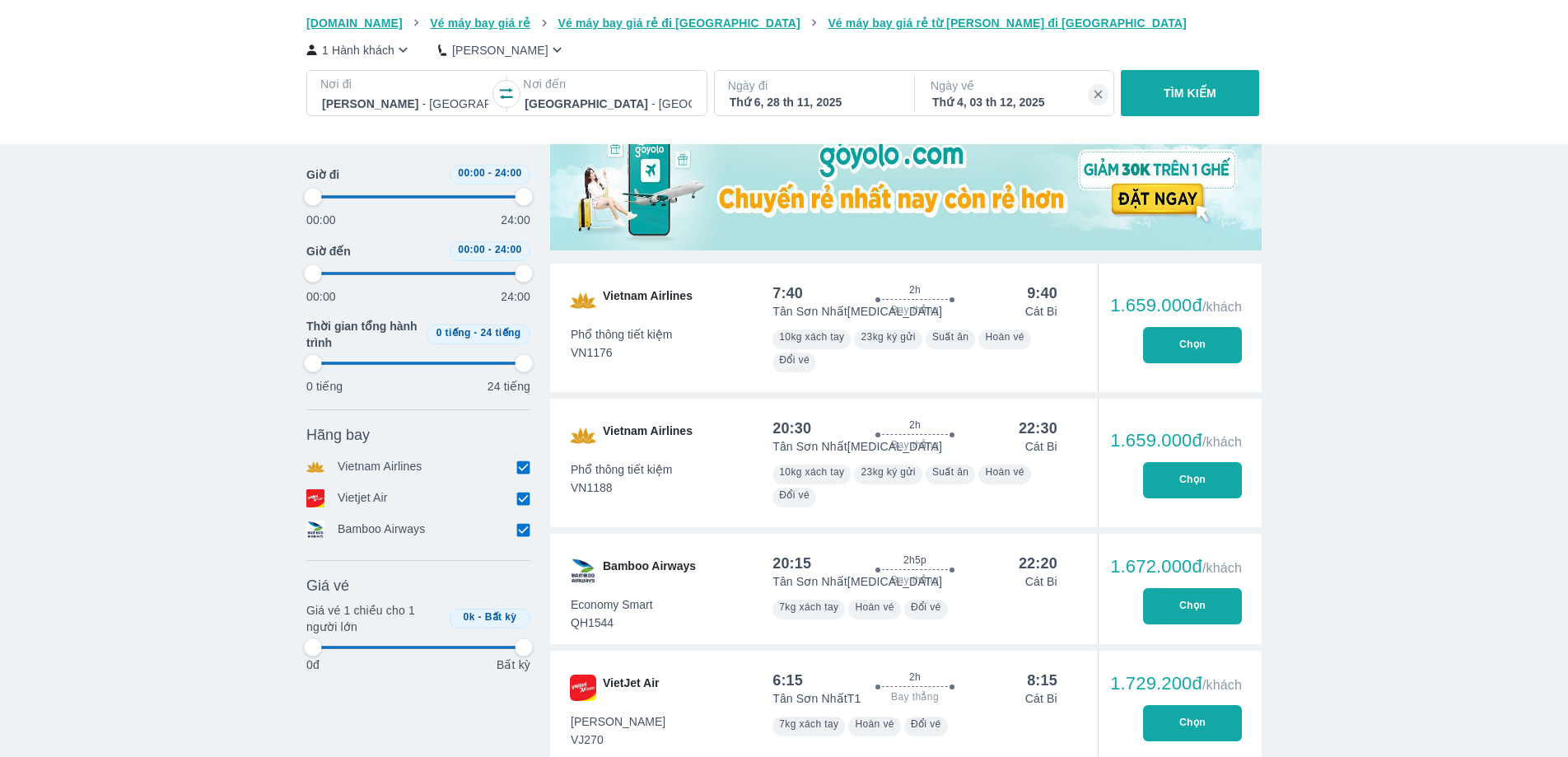
type input "97.9166666666667"
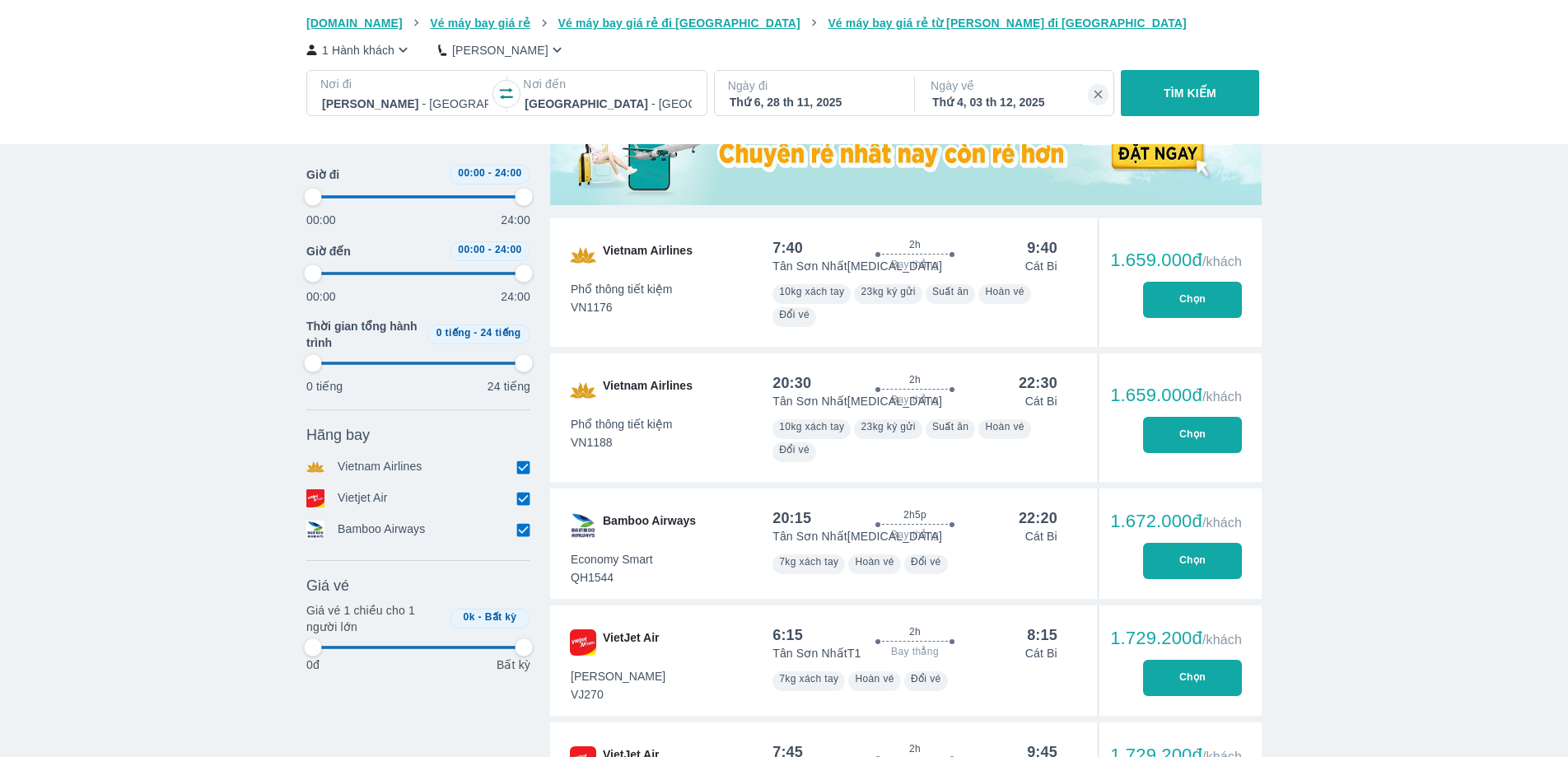
type input "97.9166666666667"
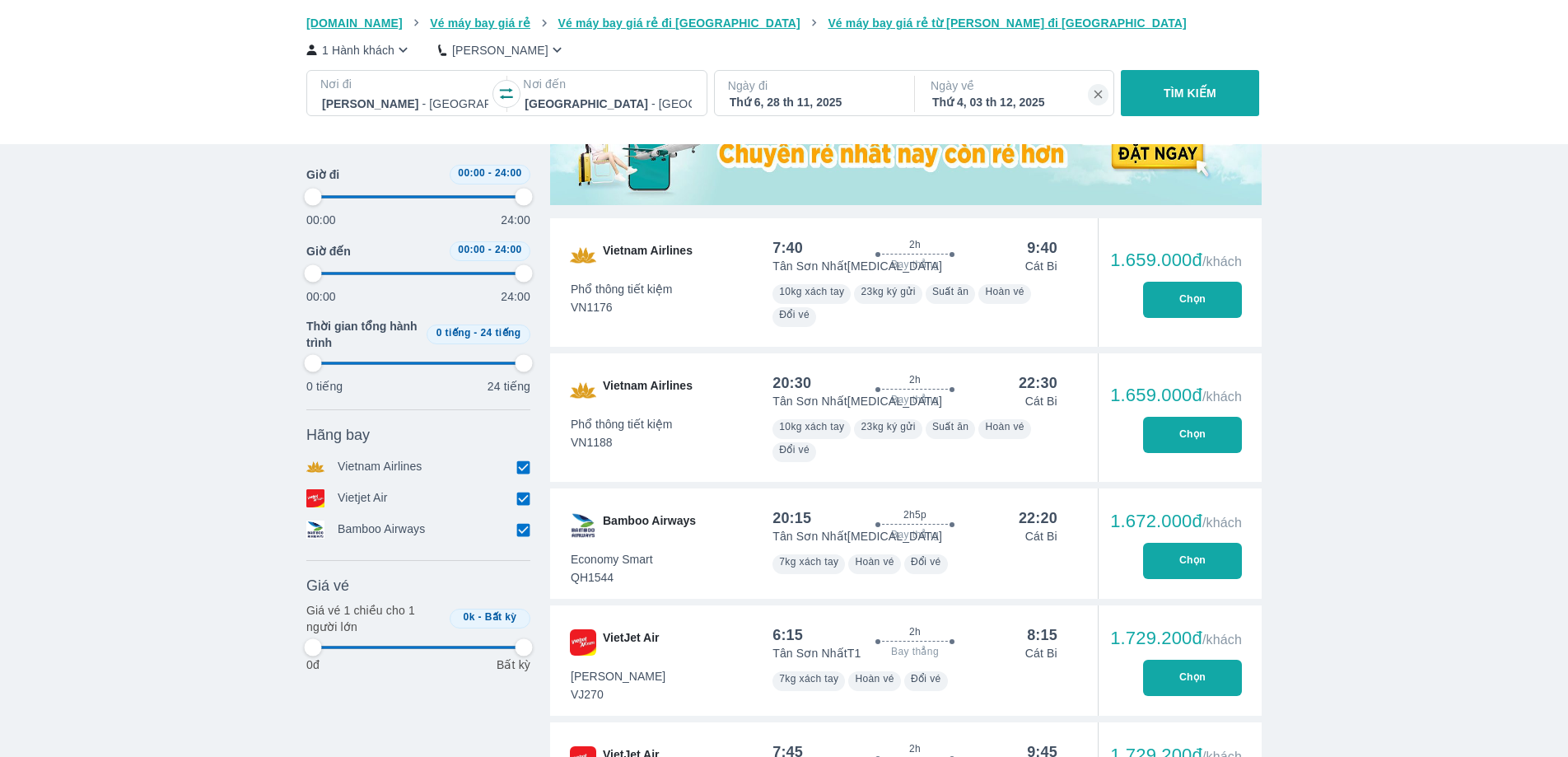
type input "97.9166666666667"
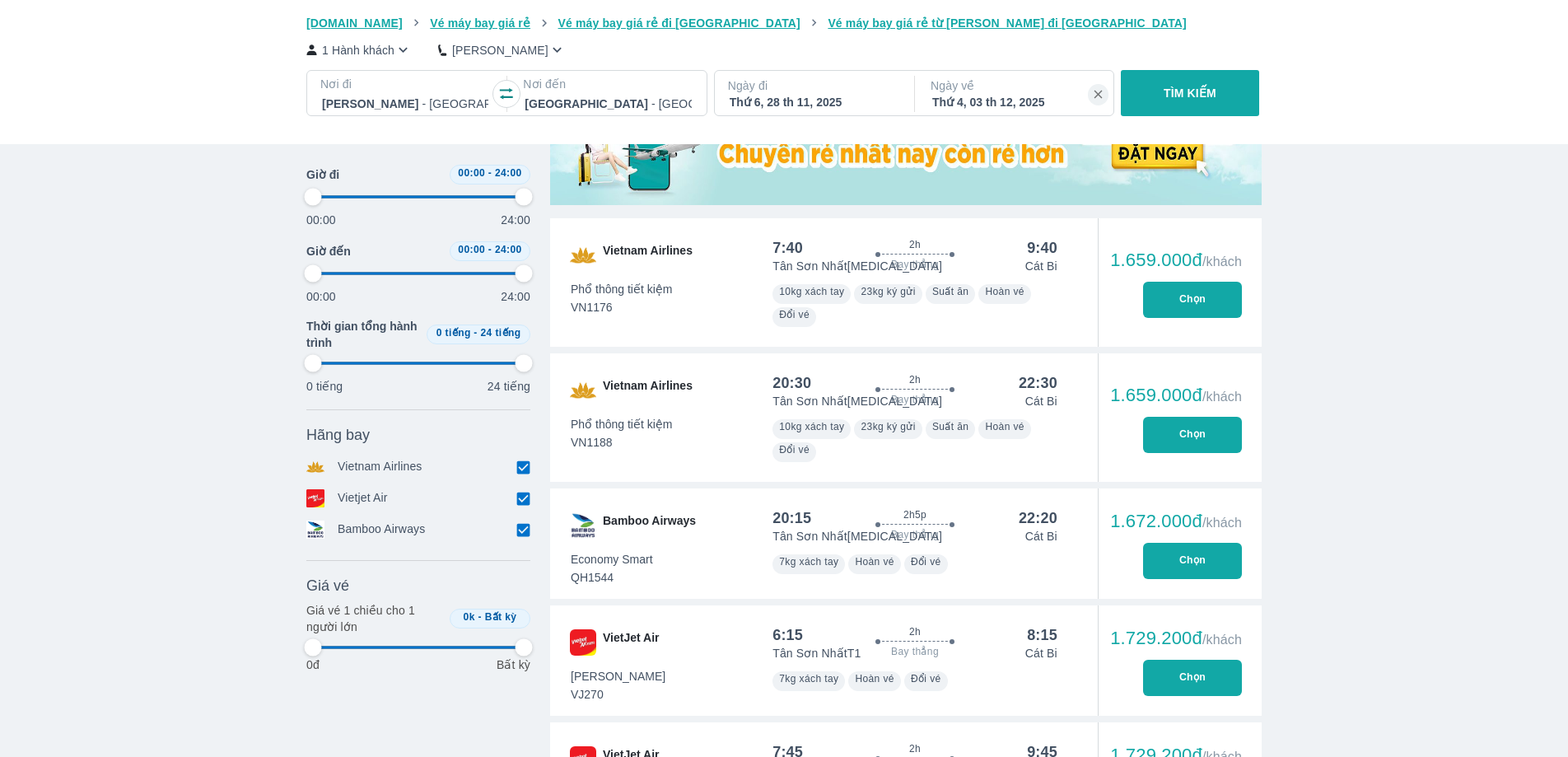
type input "97.9166666666667"
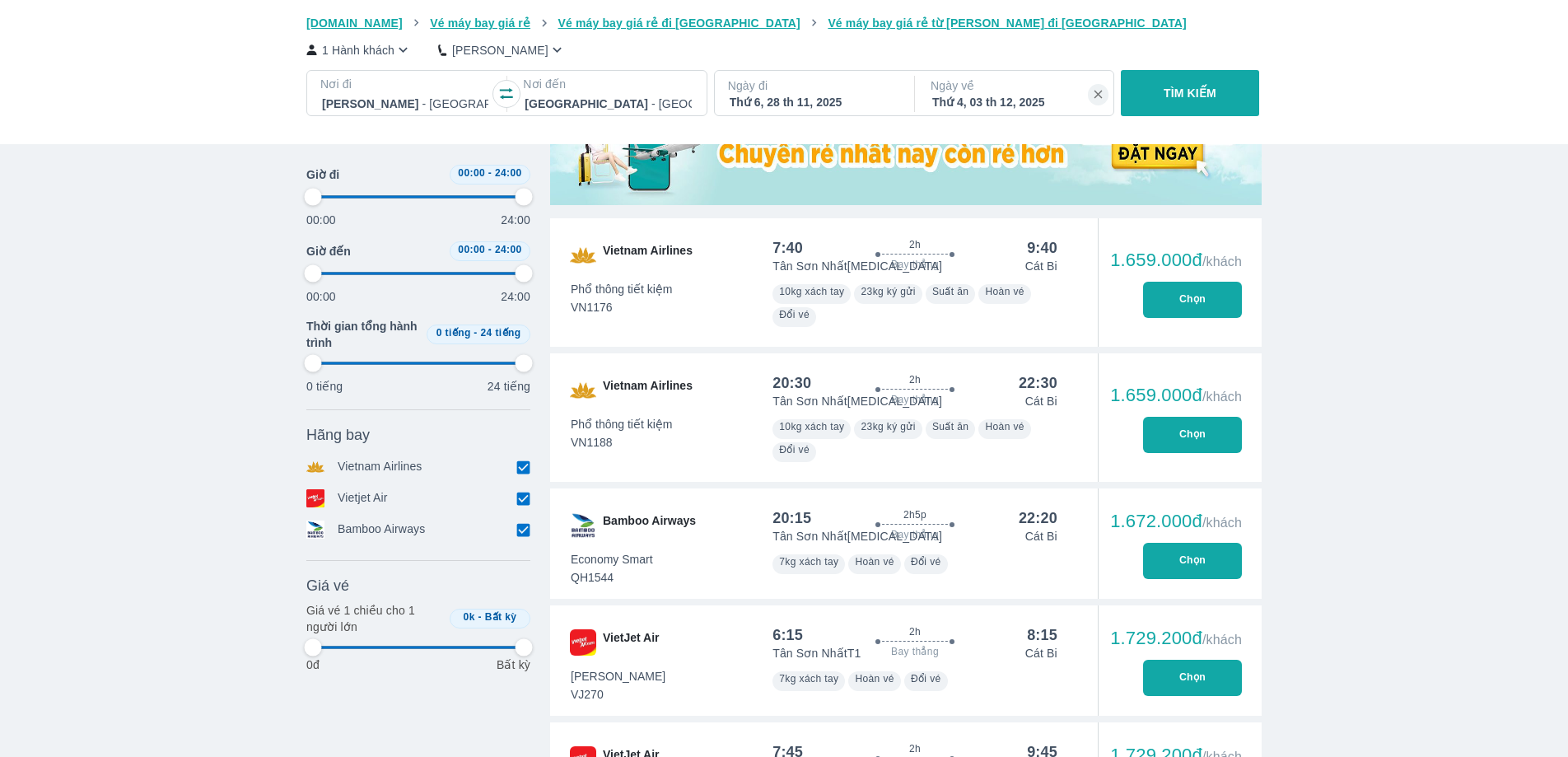
type input "97.9166666666667"
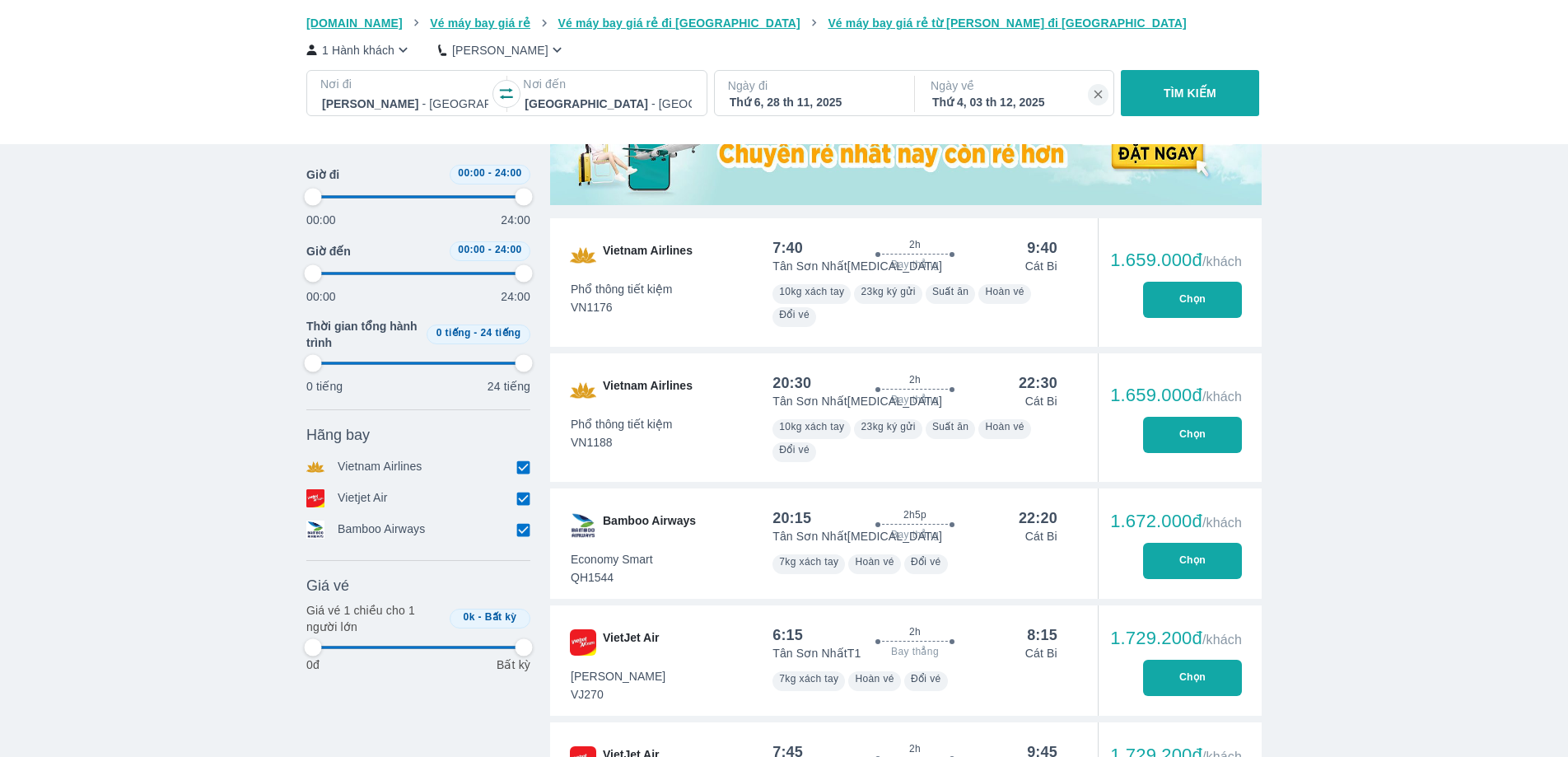
type input "97.9166666666667"
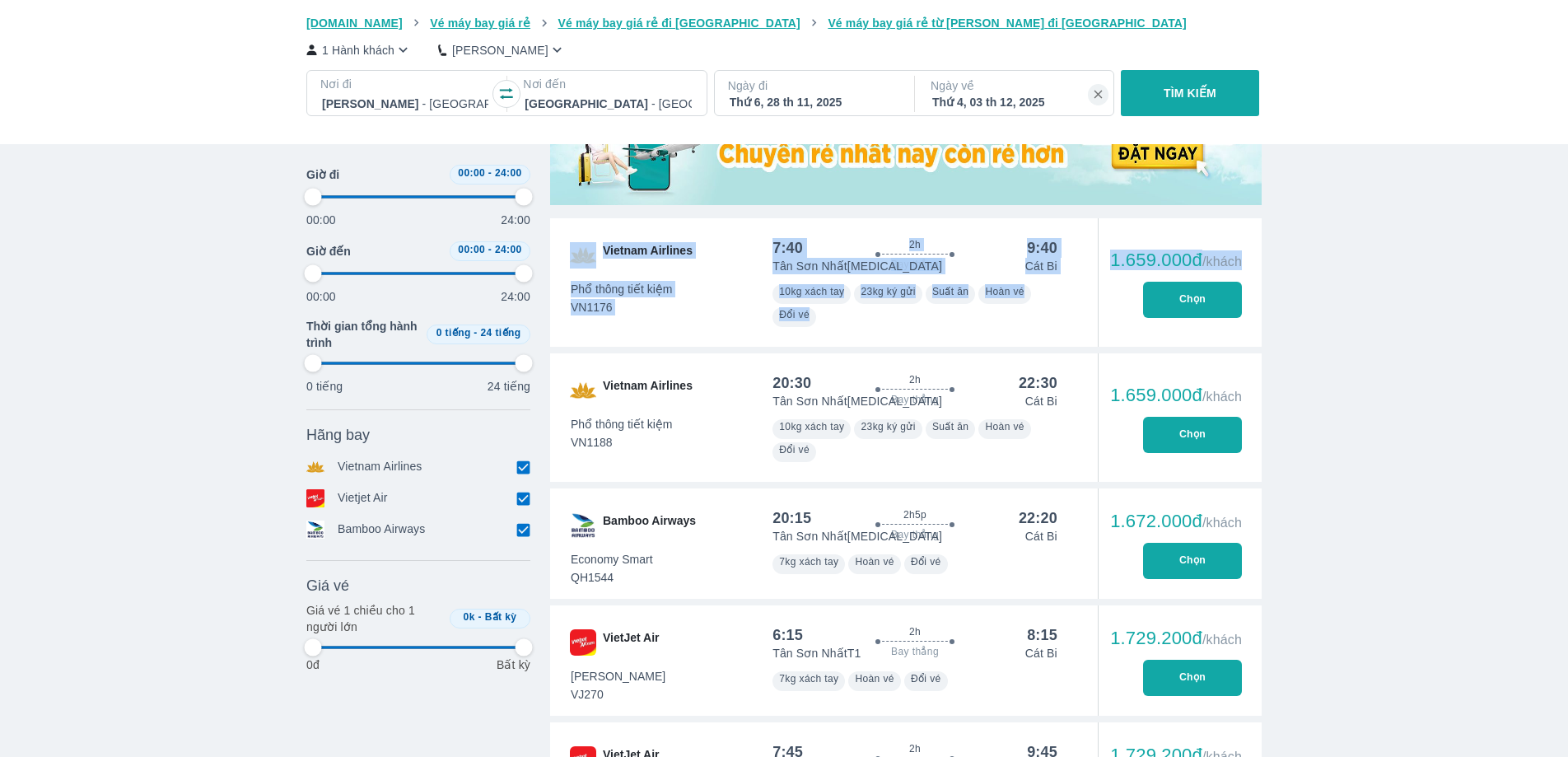
drag, startPoint x: 1566, startPoint y: 227, endPoint x: 1576, endPoint y: 216, distance: 14.9
type input "97.9166666666667"
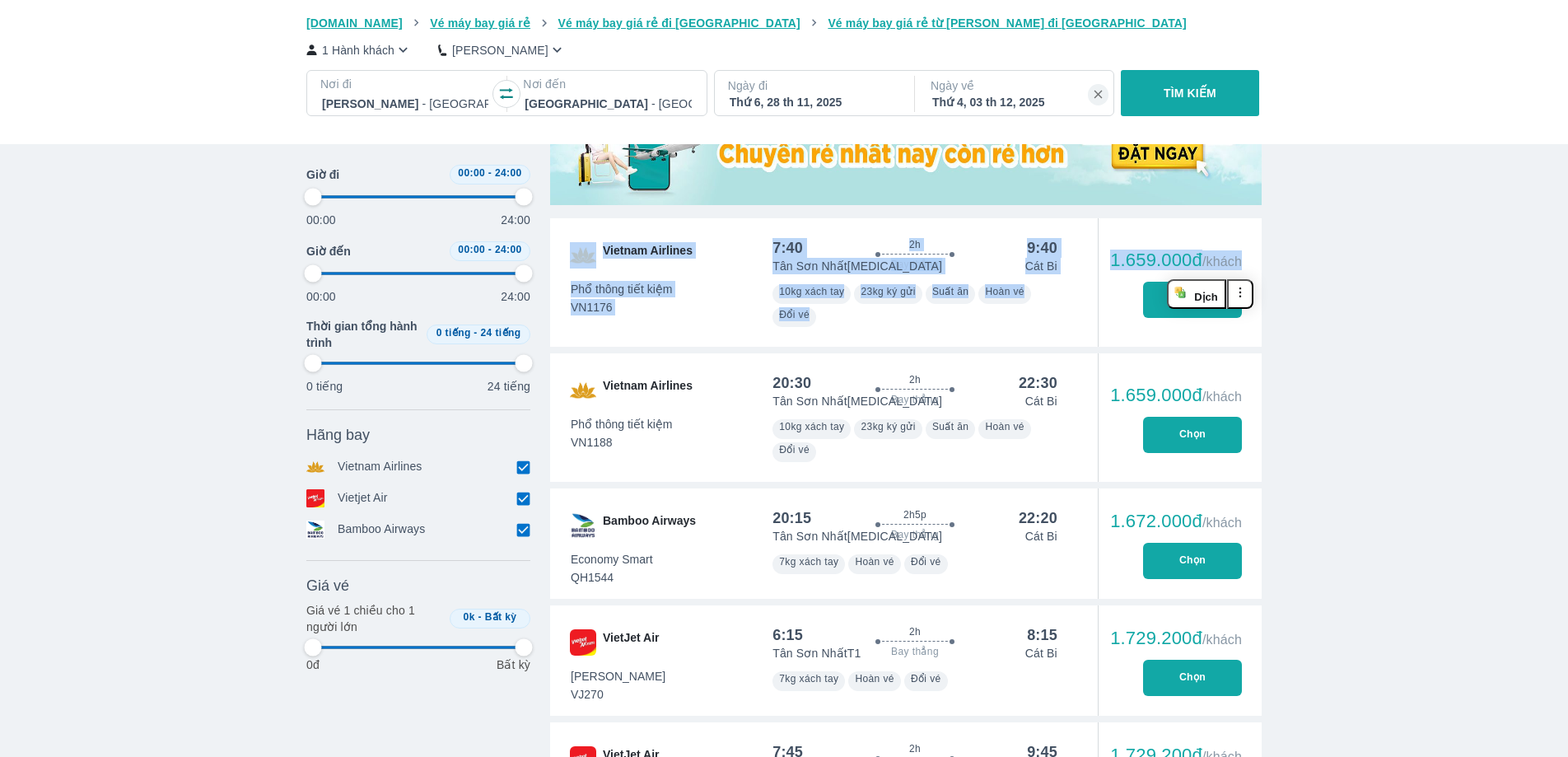
type input "97.9166666666667"
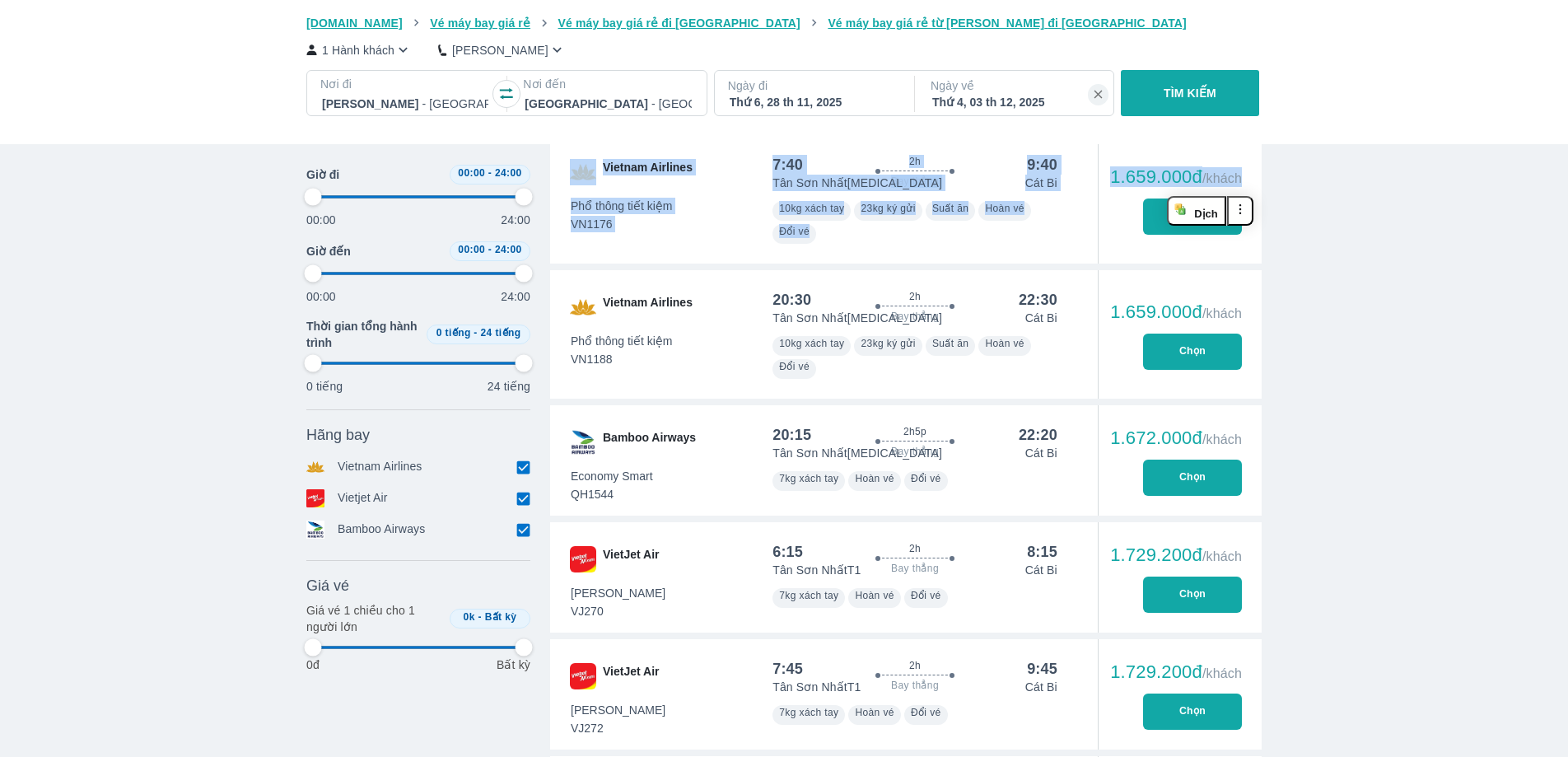
type input "97.9166666666667"
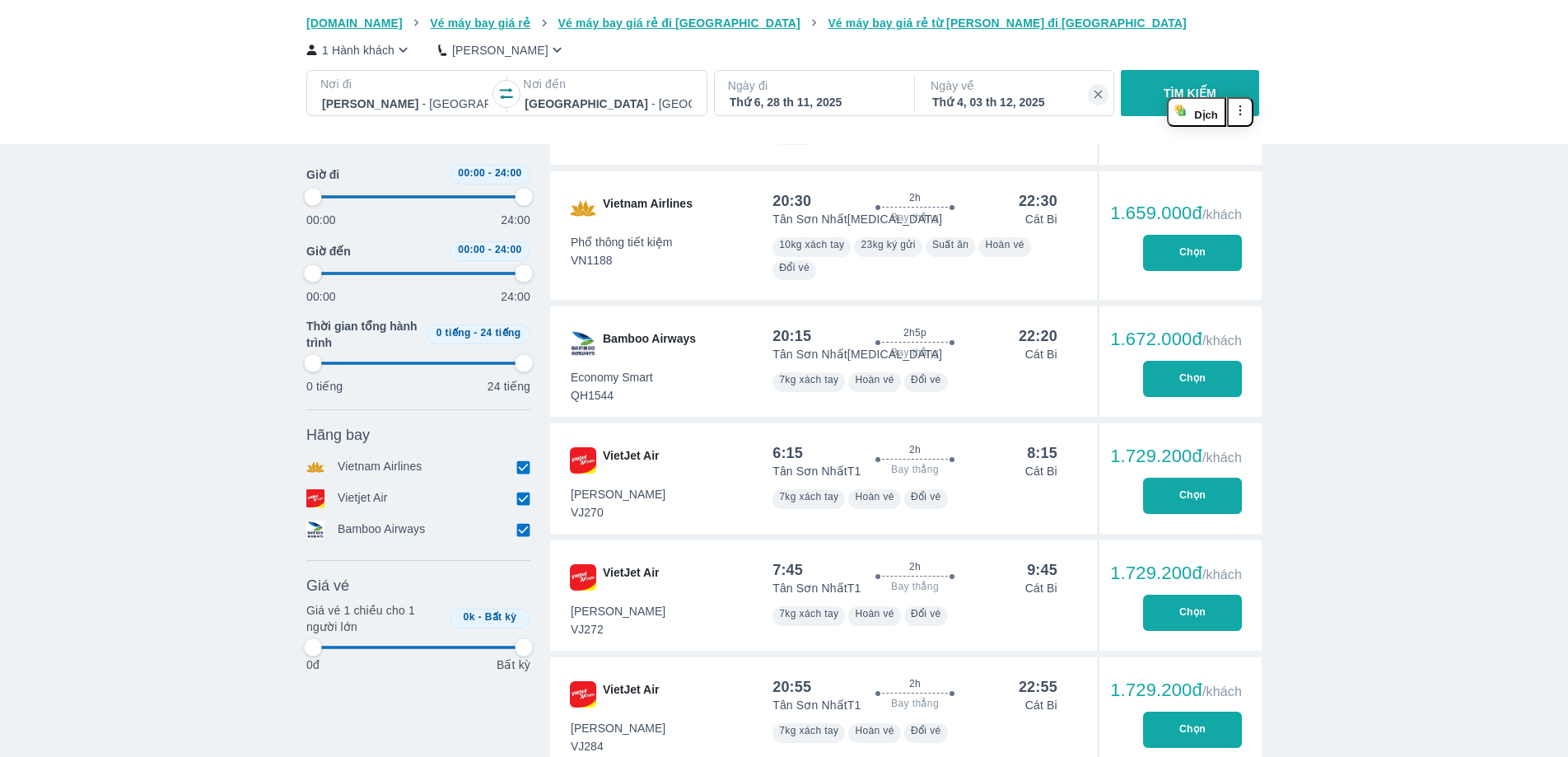
type input "97.9166666666667"
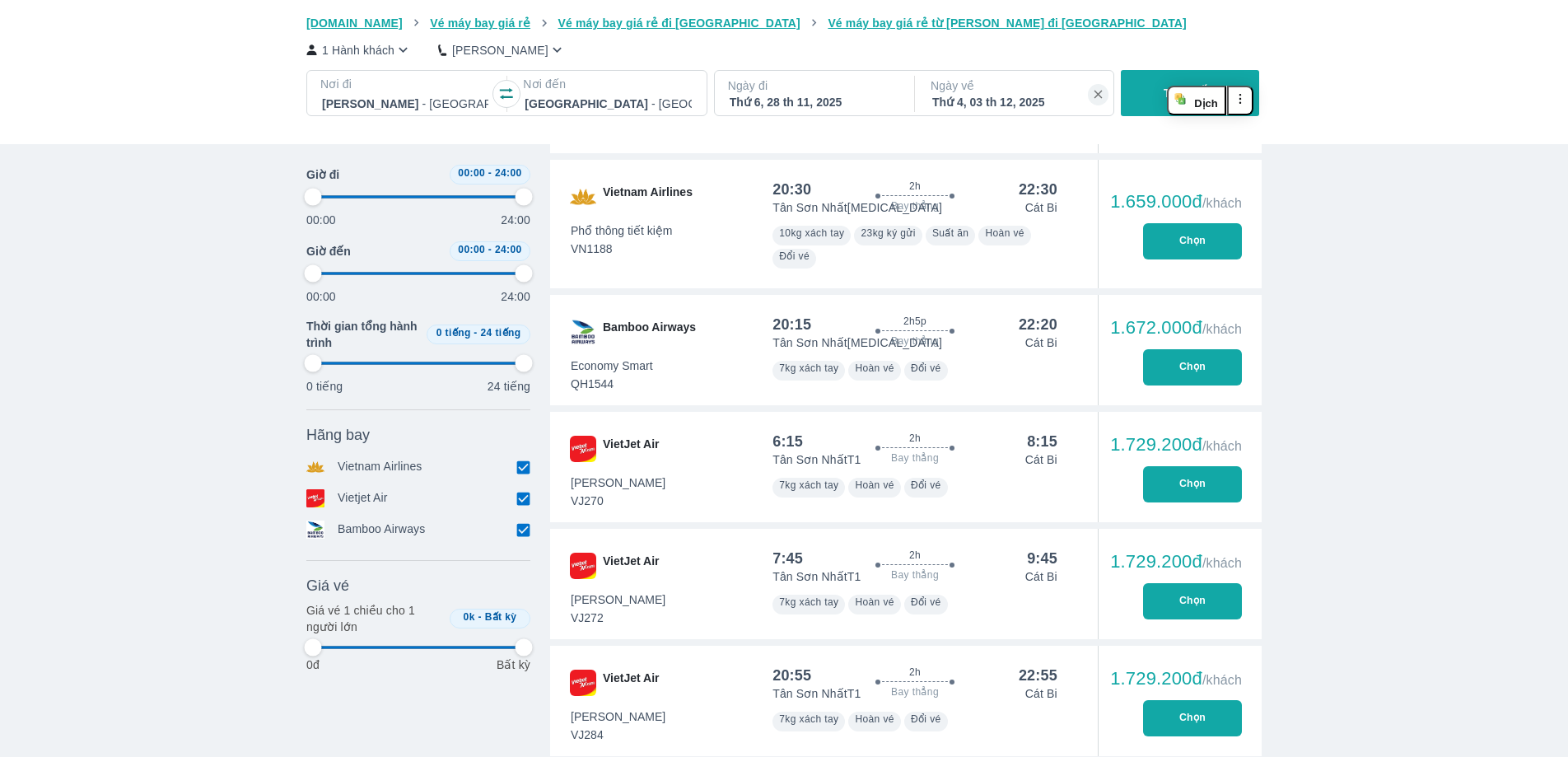
scroll to position [773, 0]
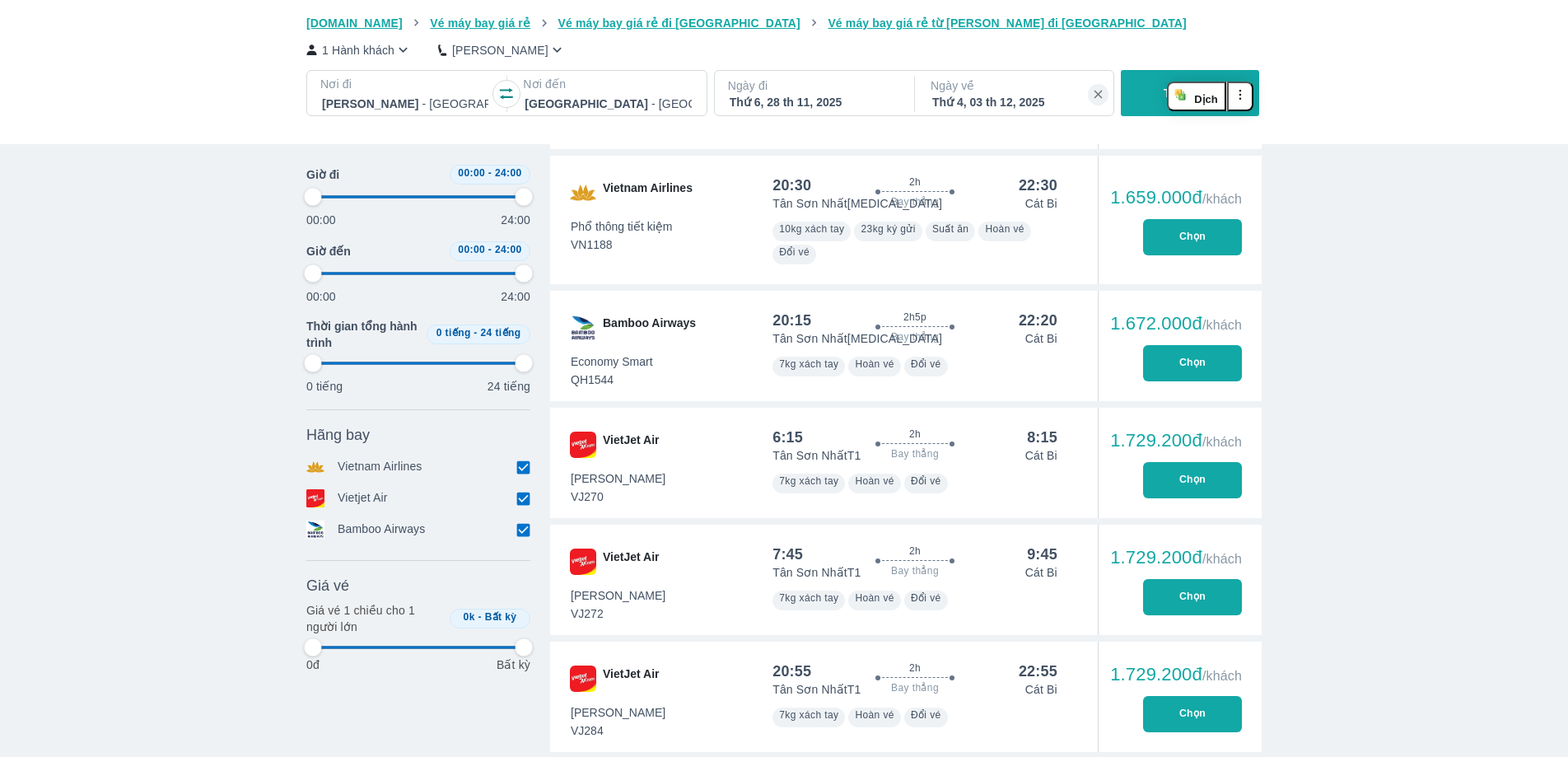
type input "97.9166666666667"
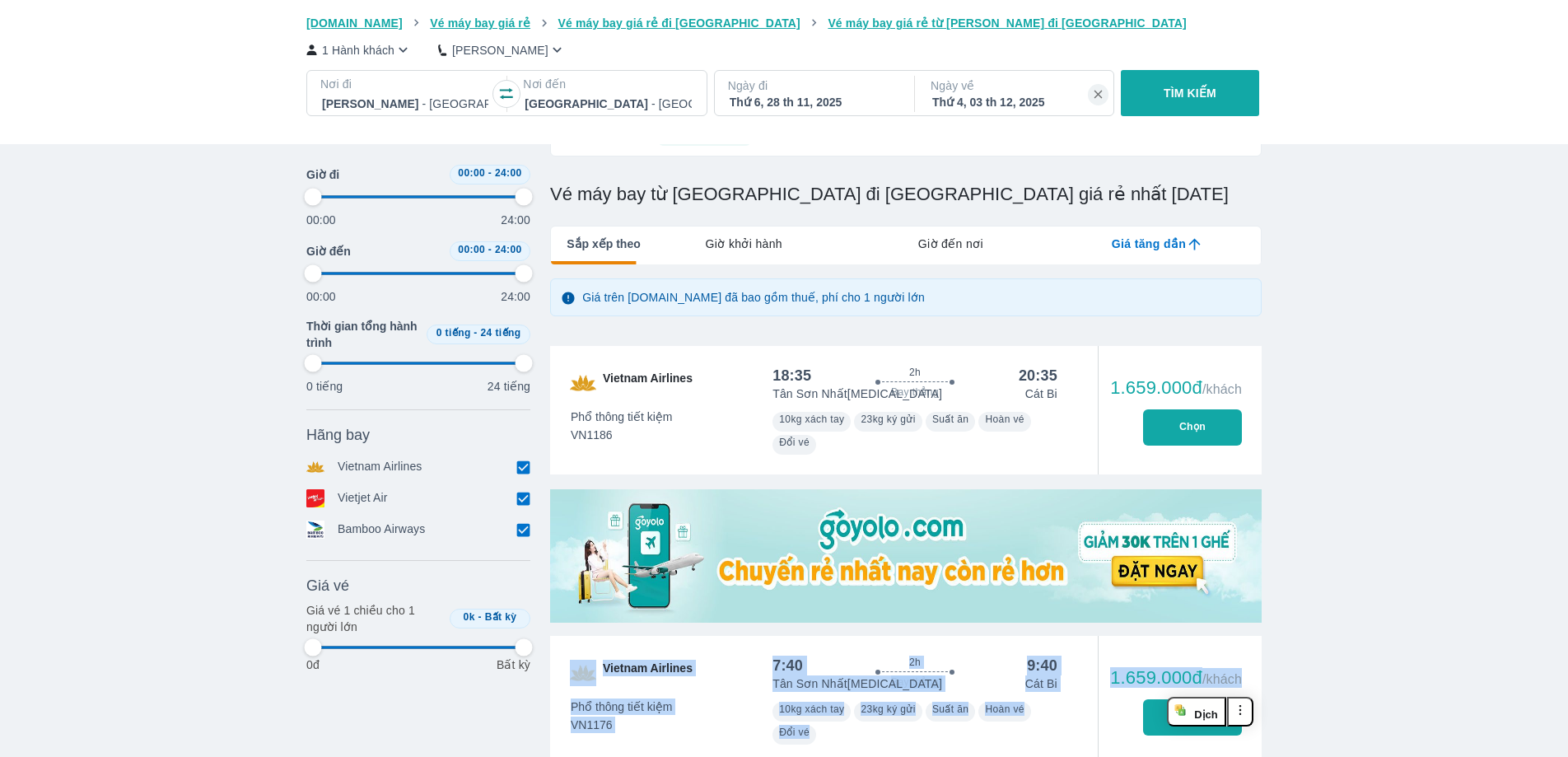
scroll to position [50, 0]
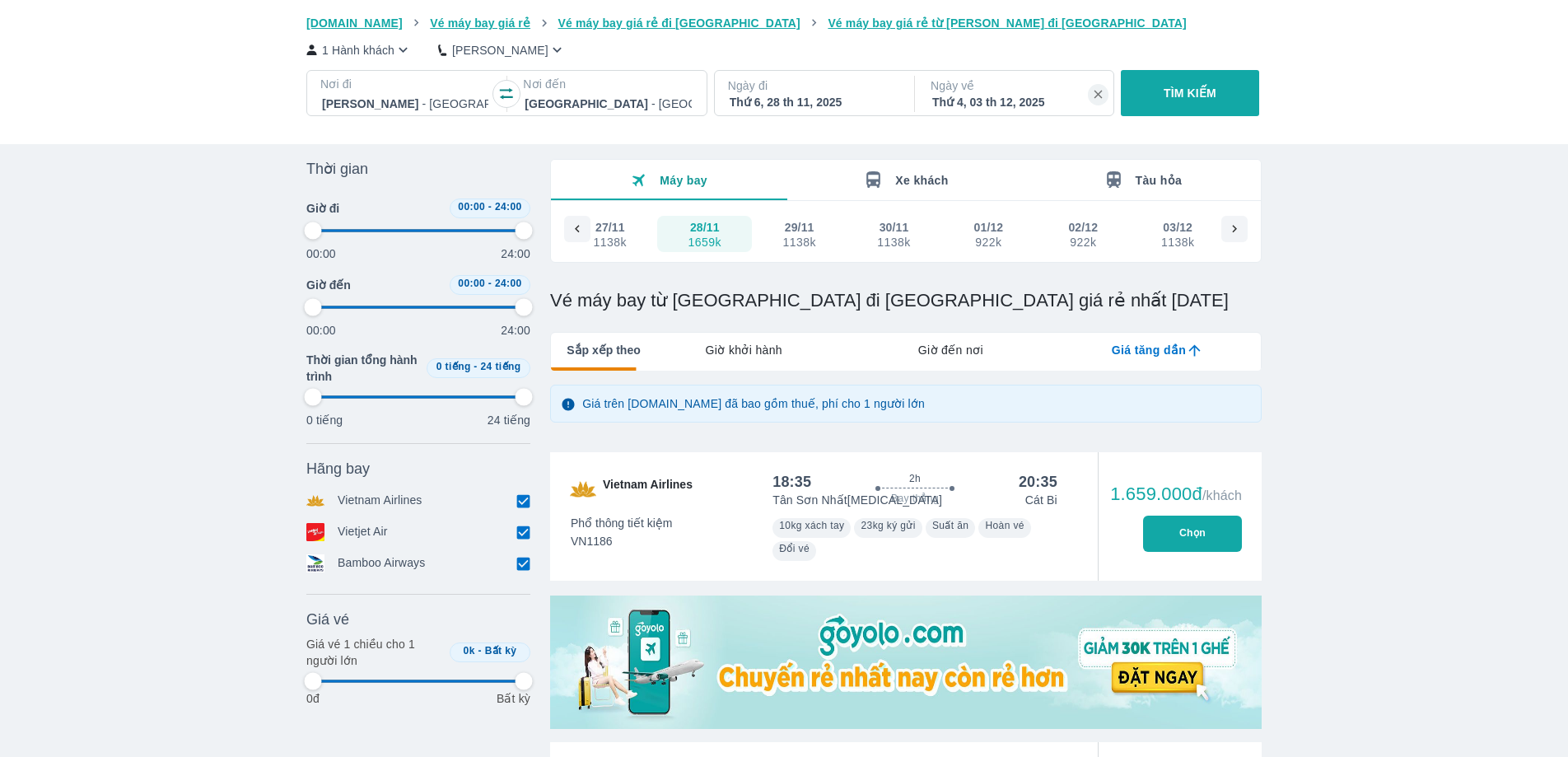
type input "97.9166666666667"
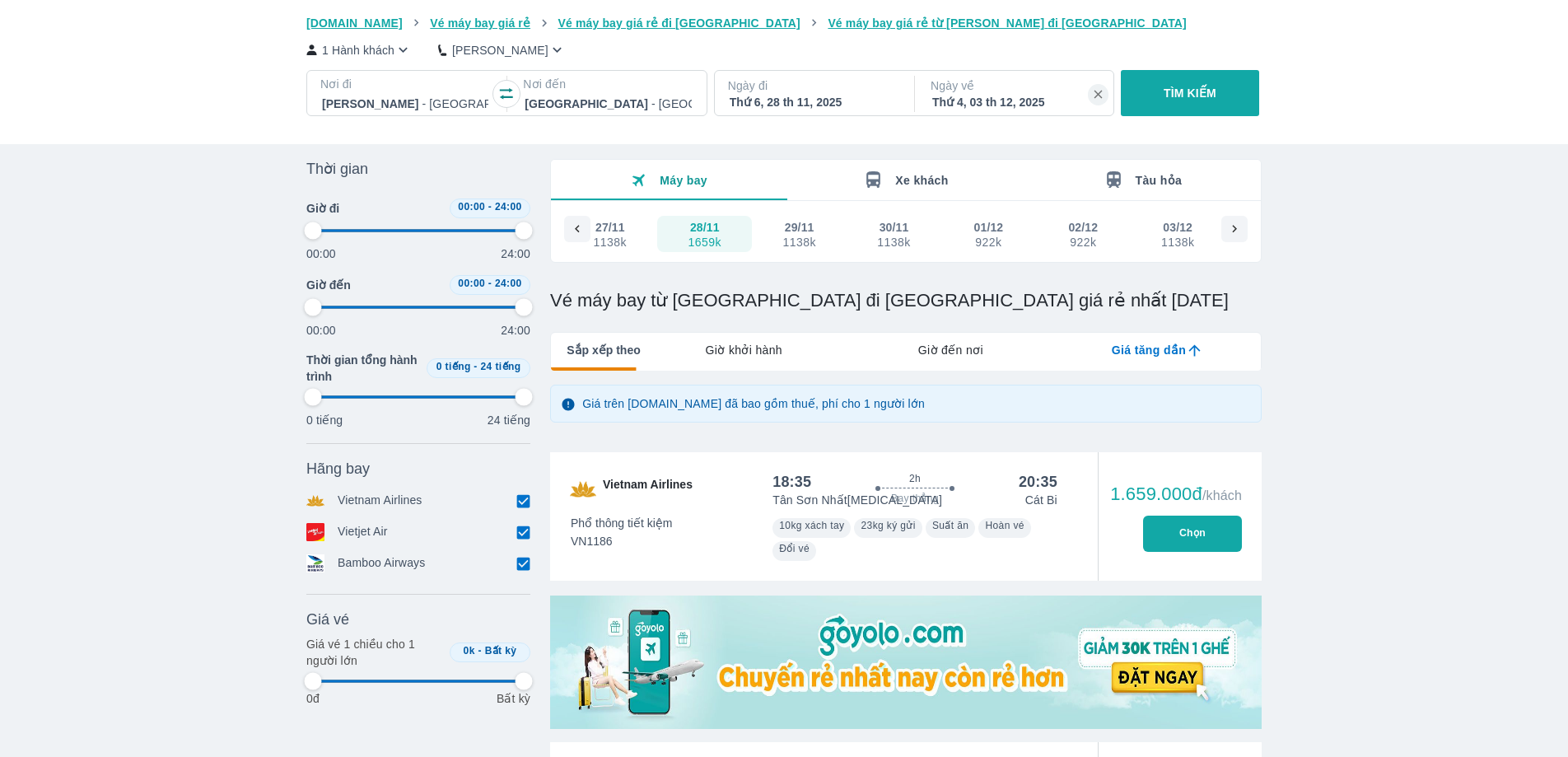
type input "97.9166666666667"
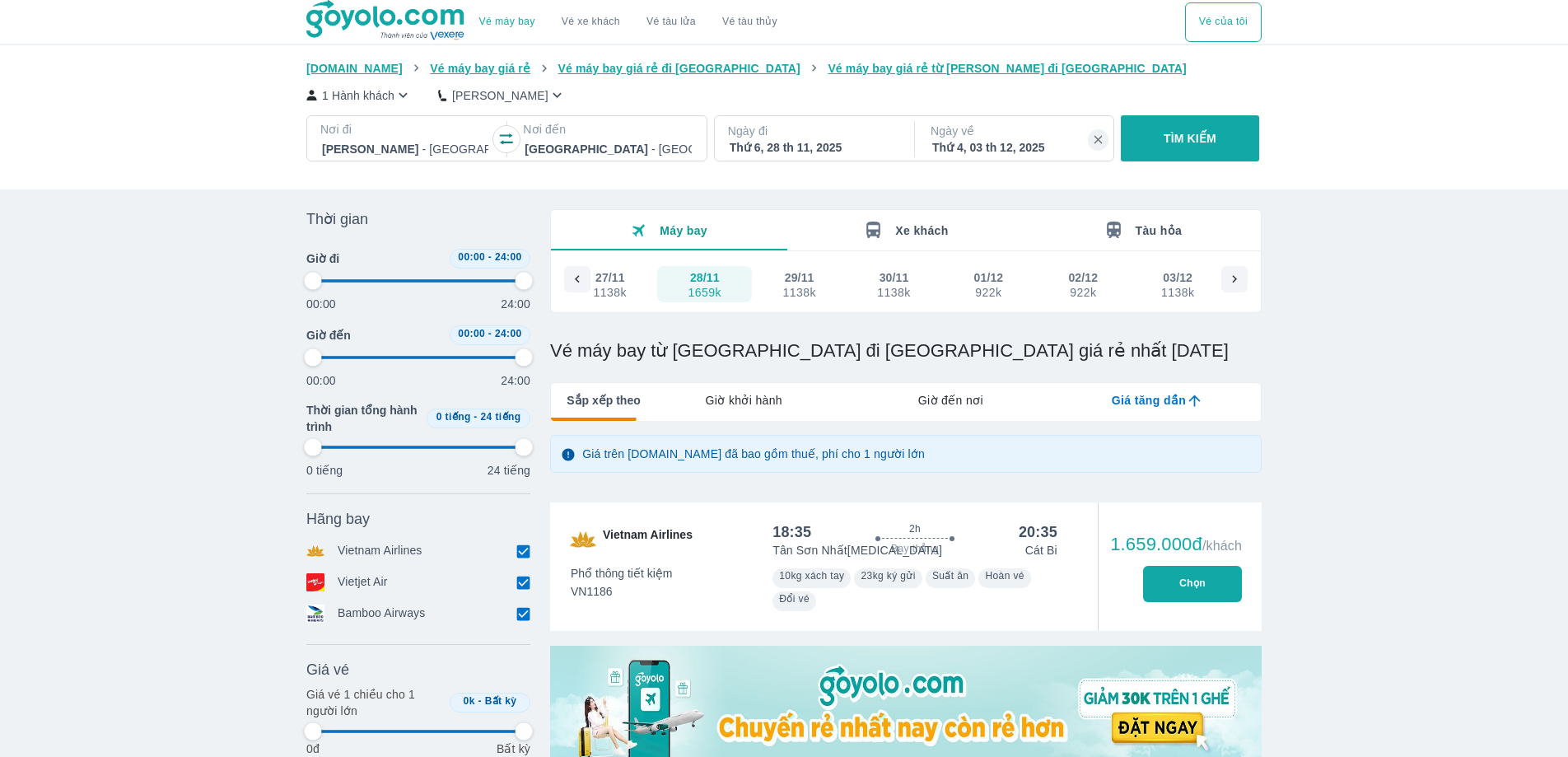
type input "97.9166666666667"
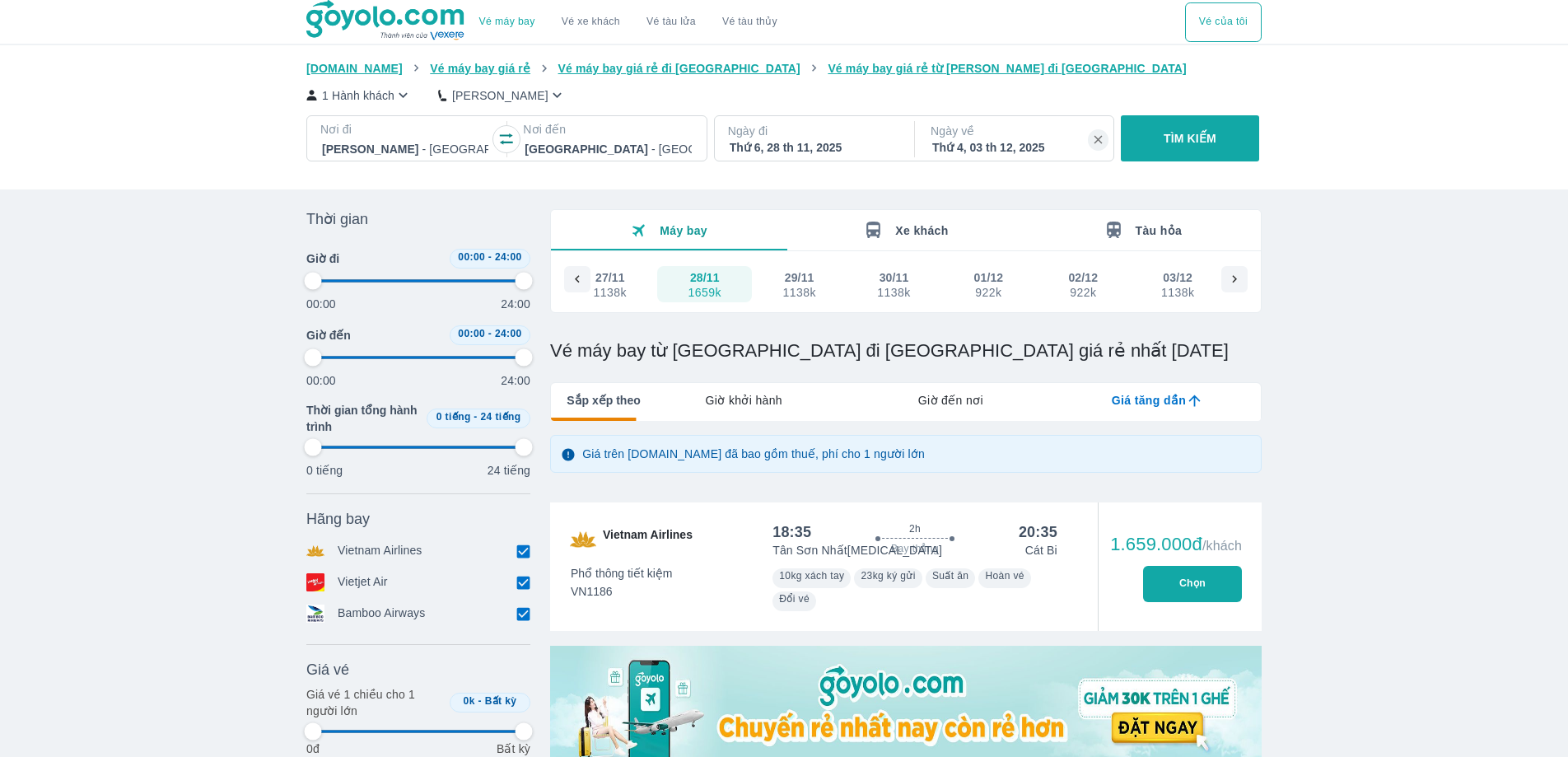
type input "97.9166666666667"
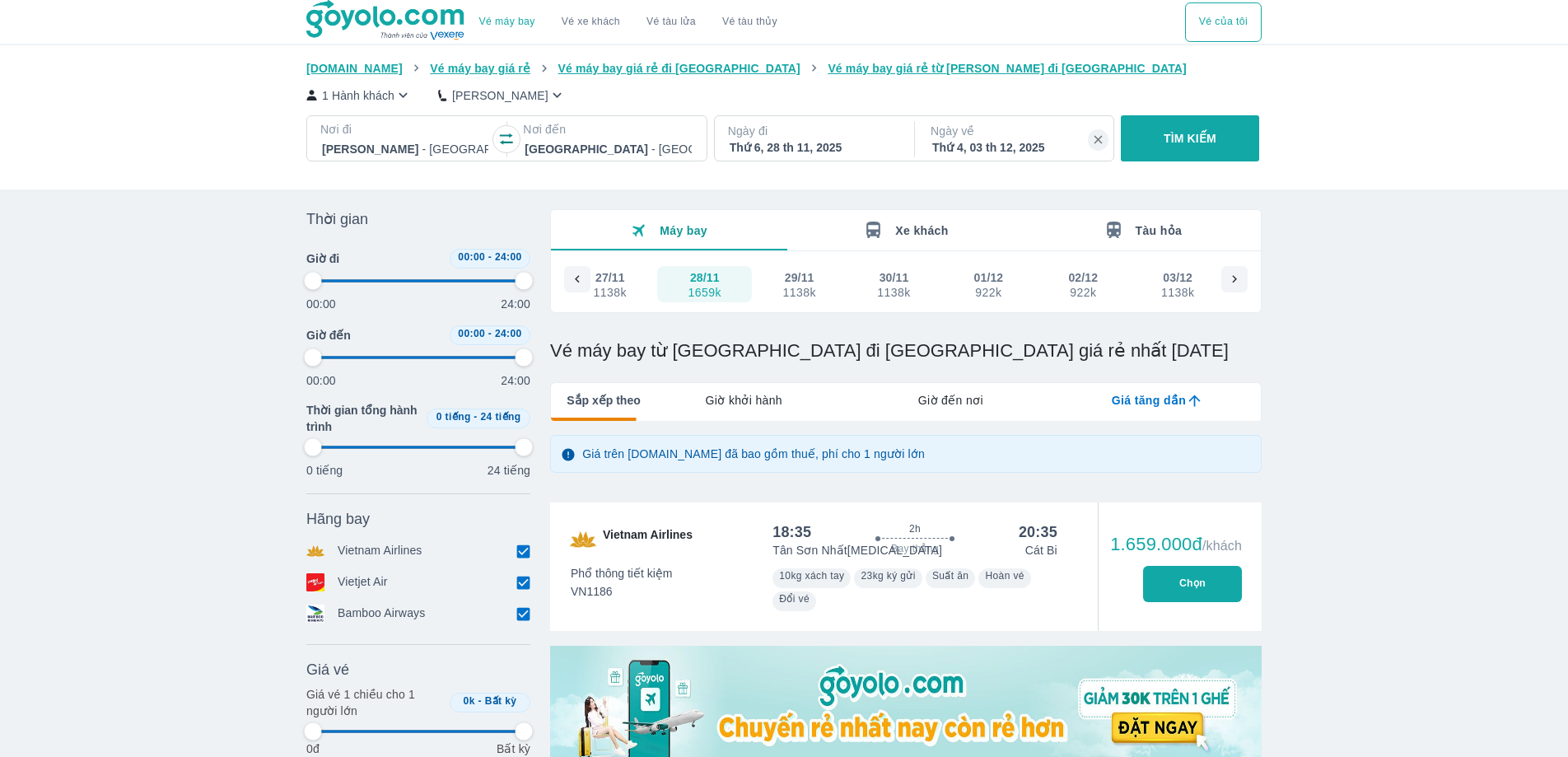
type input "97.9166666666667"
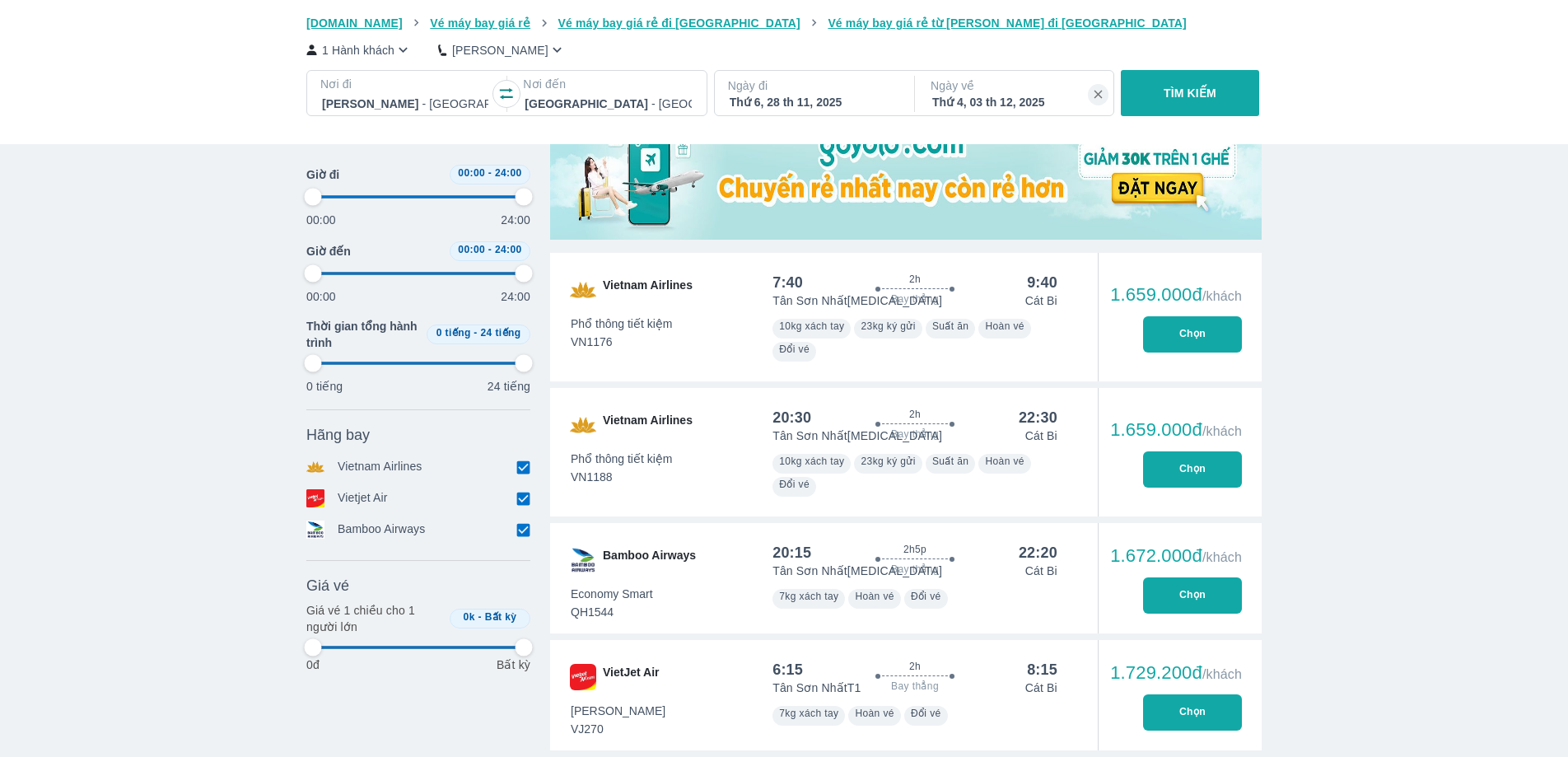
scroll to position [581, 0]
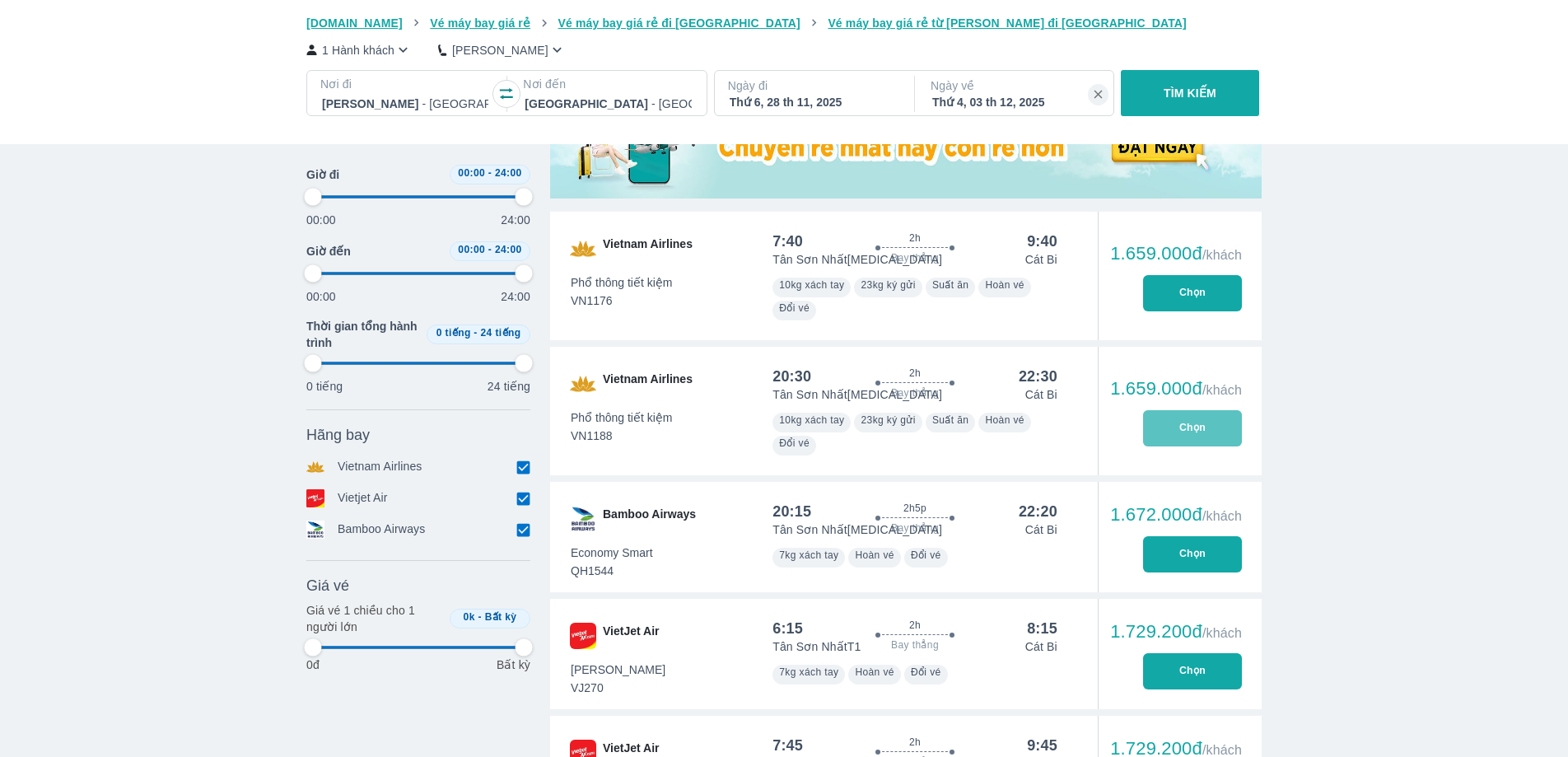
click at [1213, 427] on button "Chọn" at bounding box center [1193, 428] width 99 height 37
type input "97.9166666666667"
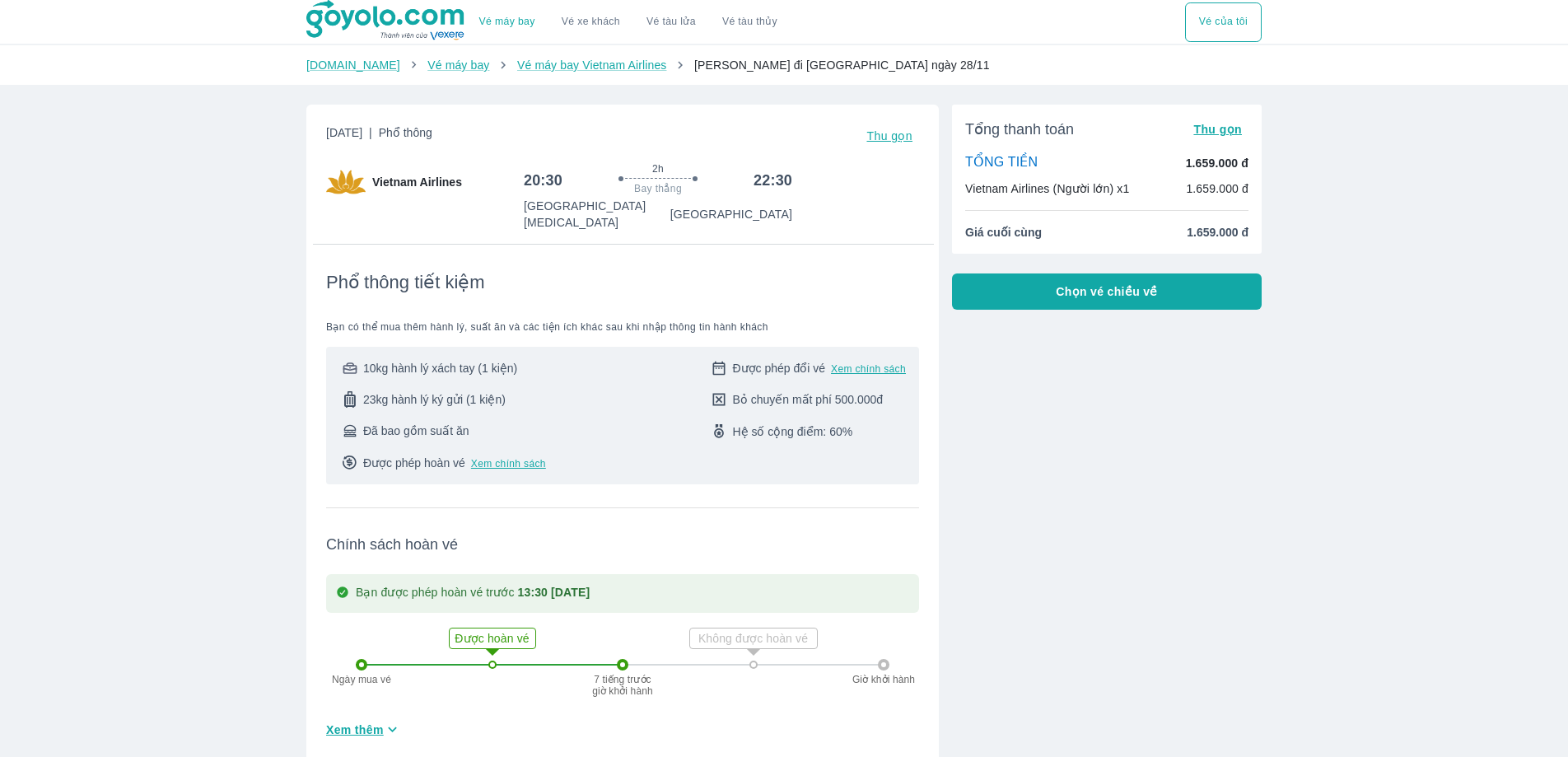
click at [1128, 289] on span "Chọn vé chiều về" at bounding box center [1107, 291] width 102 height 16
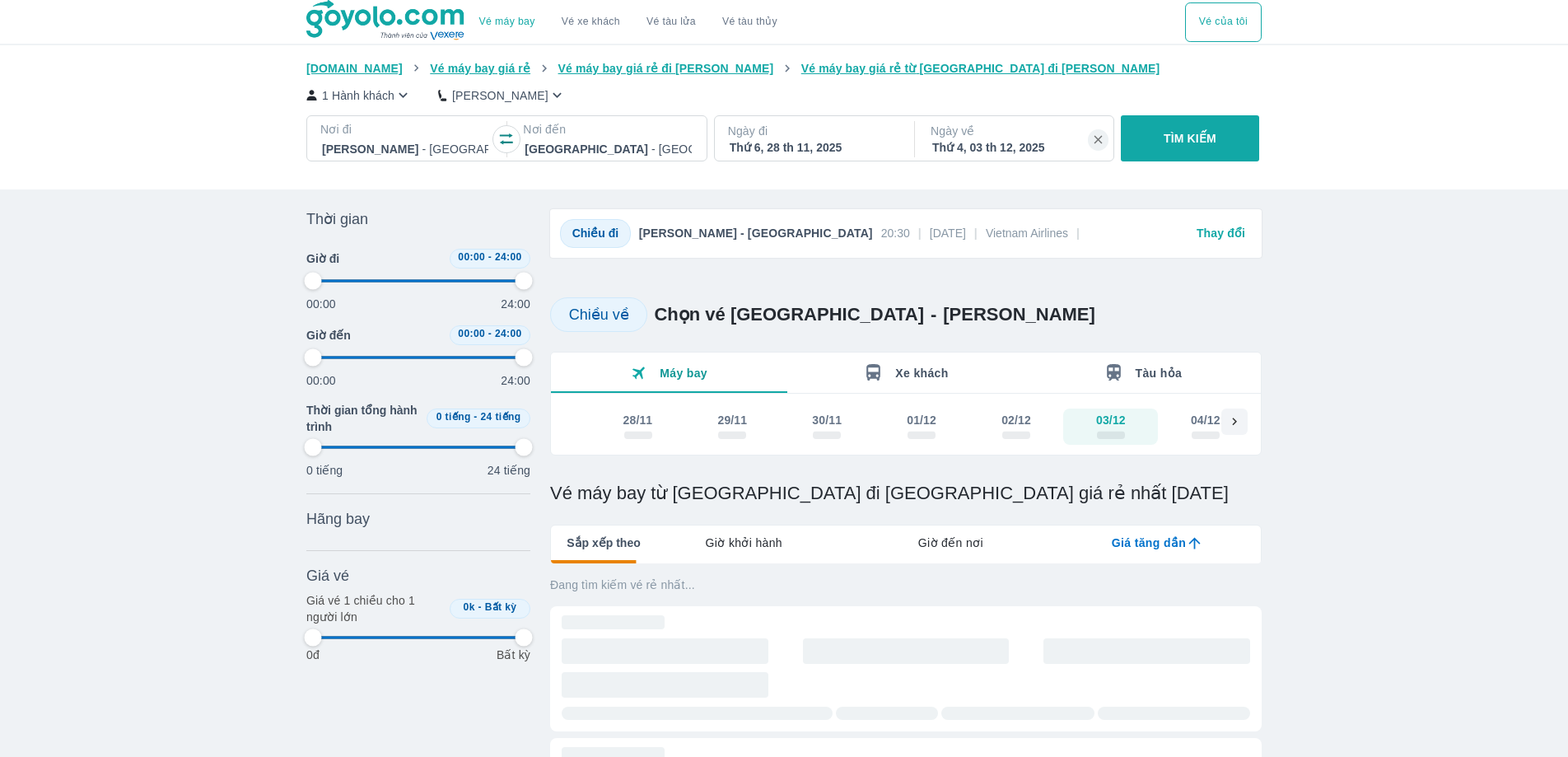
type input "97.9166666666667"
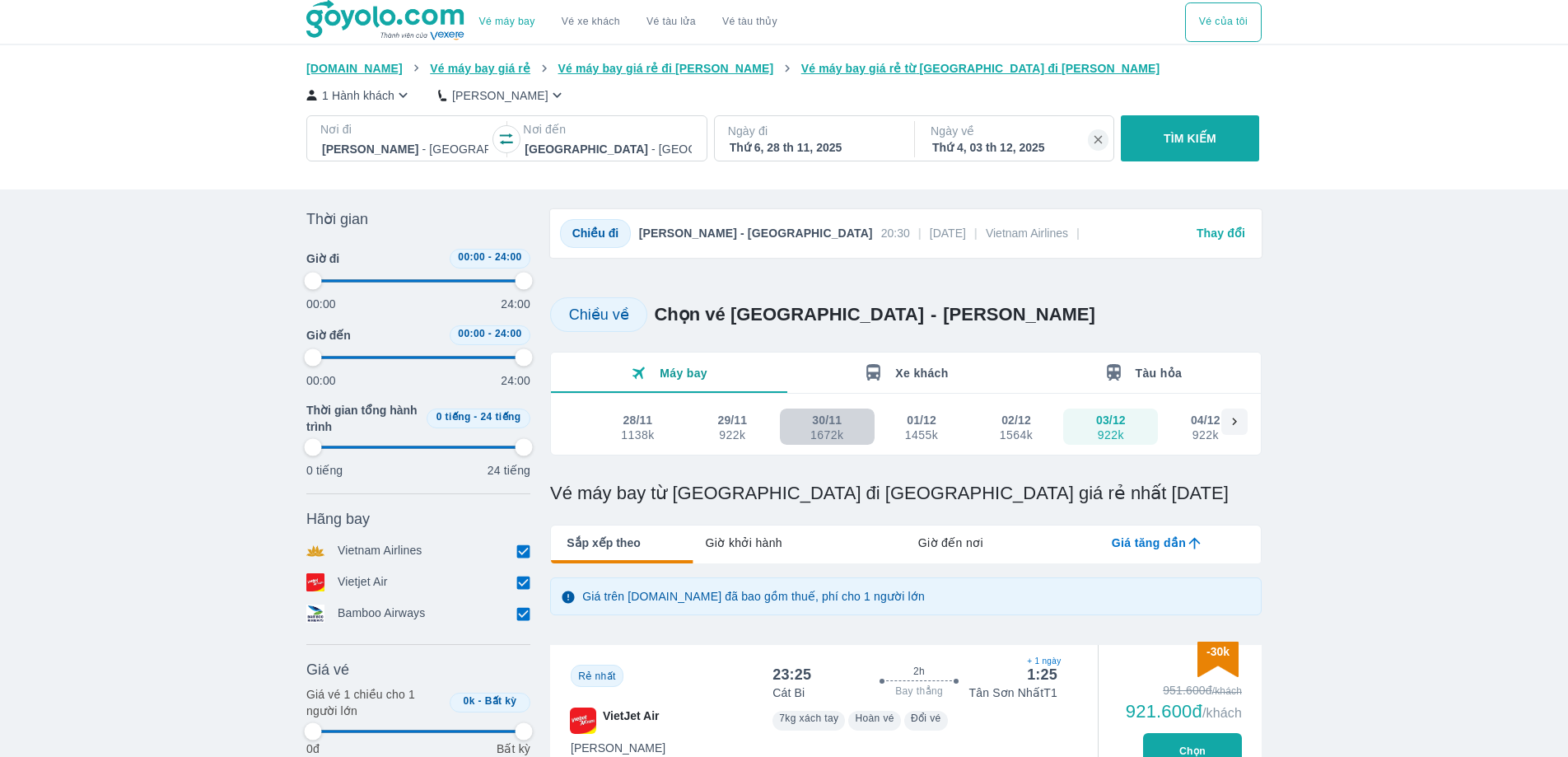
click at [841, 436] on div "1672k" at bounding box center [827, 435] width 33 height 13
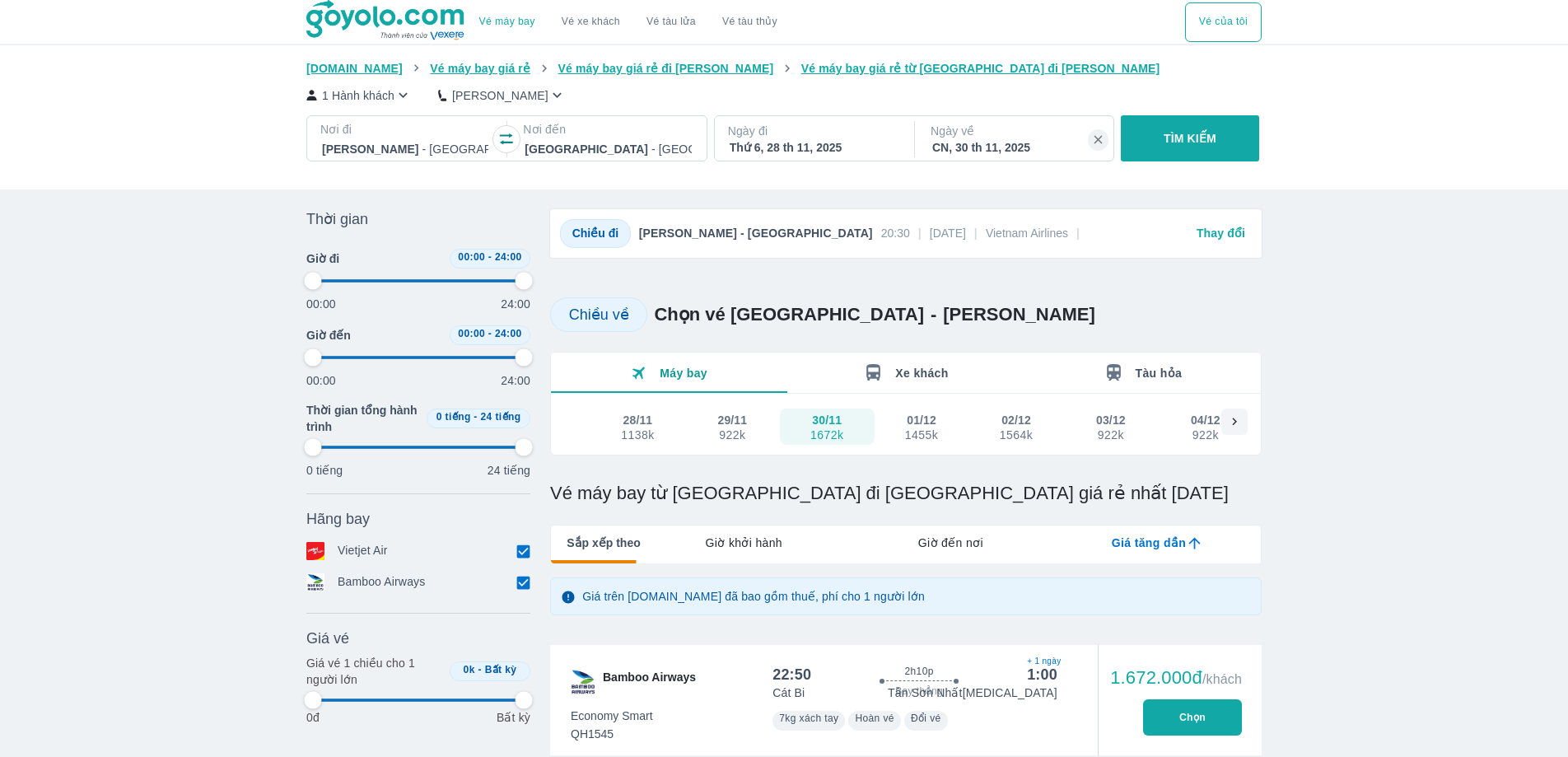
click at [1041, 430] on button "02/12 1564k" at bounding box center [1017, 427] width 95 height 37
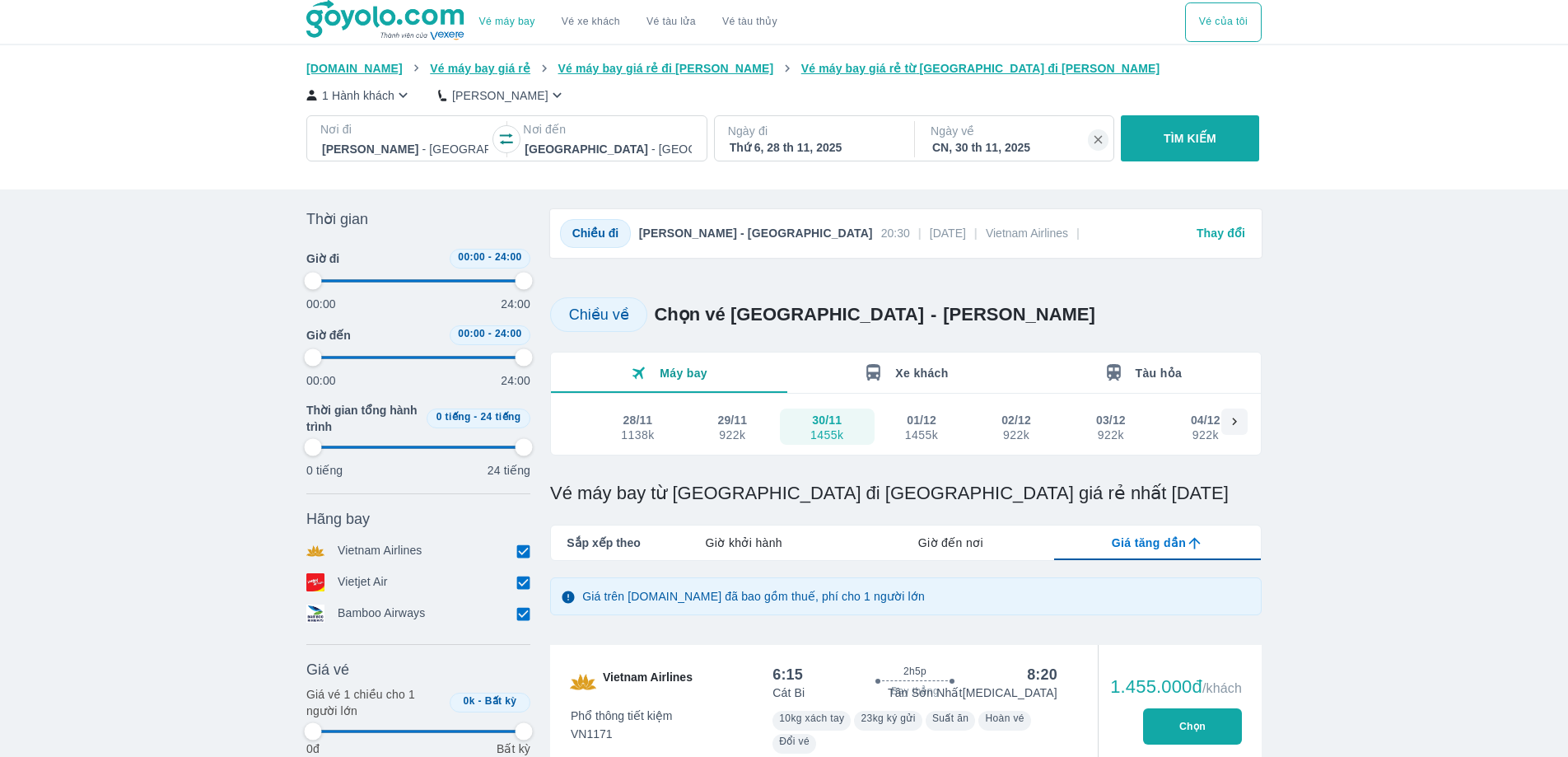
click at [798, 148] on div "Thứ 6, 28 th 11, 2025" at bounding box center [813, 148] width 166 height 16
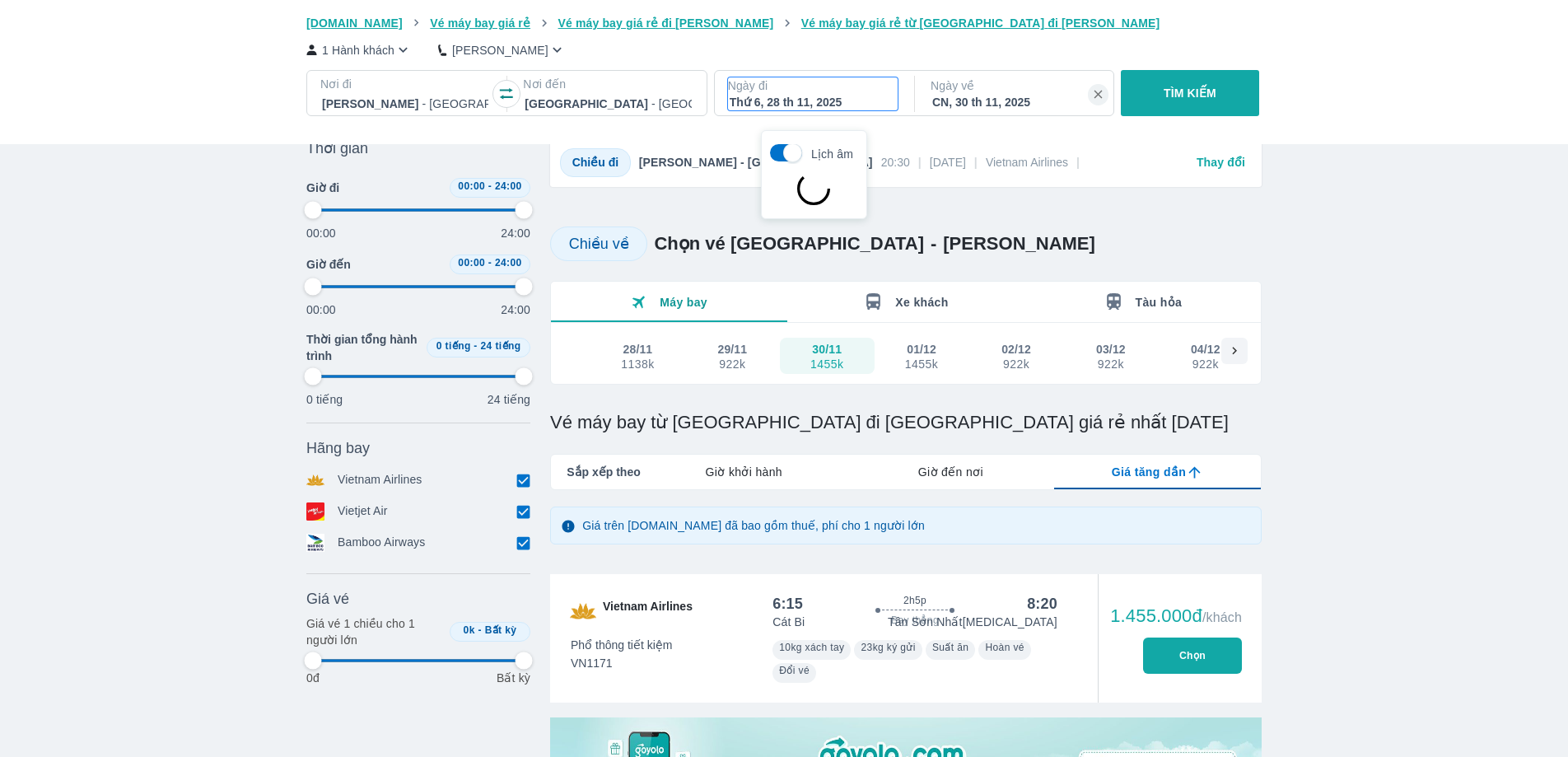
scroll to position [95, 0]
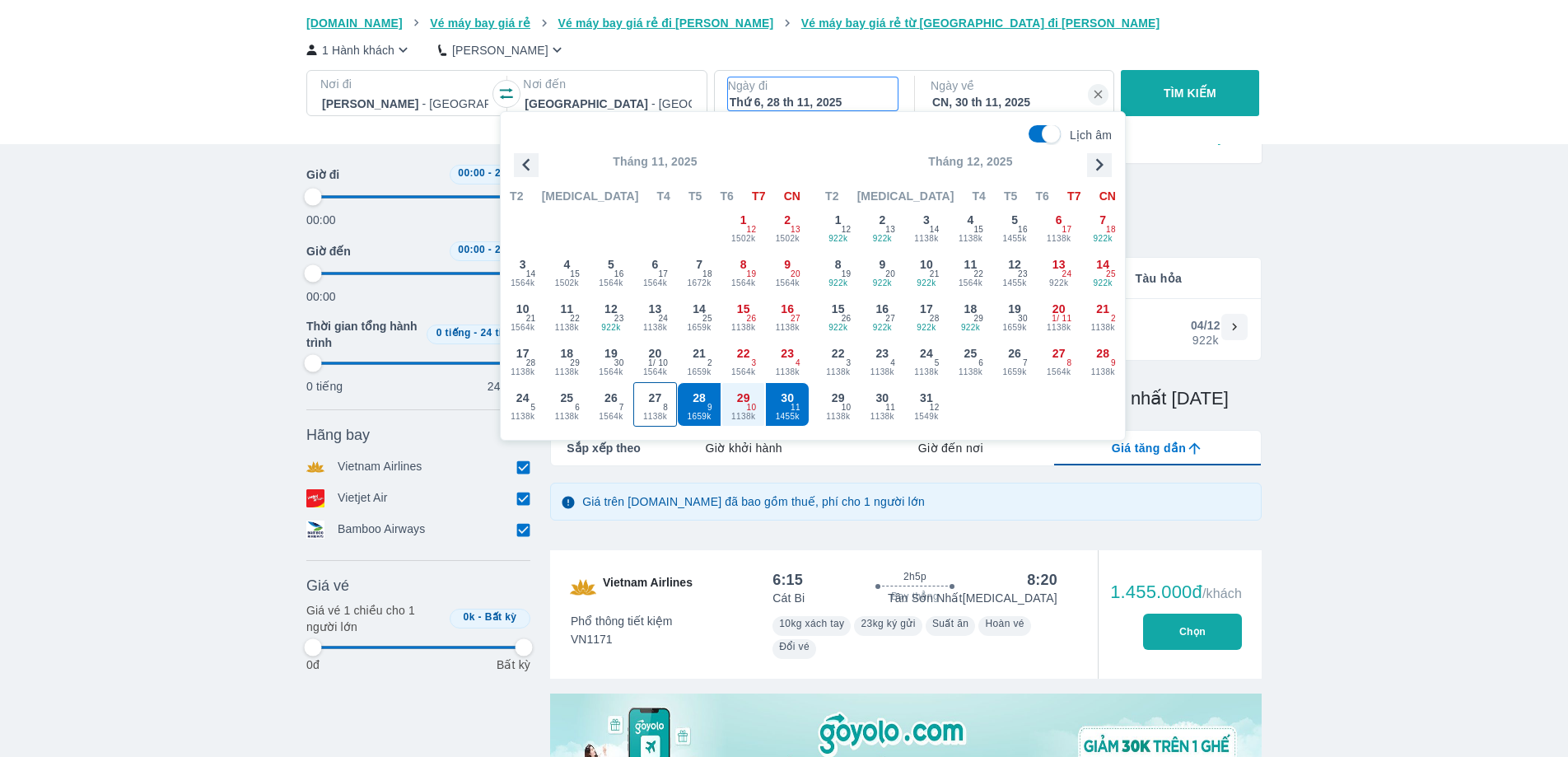
click at [654, 419] on span "1138k" at bounding box center [655, 416] width 43 height 13
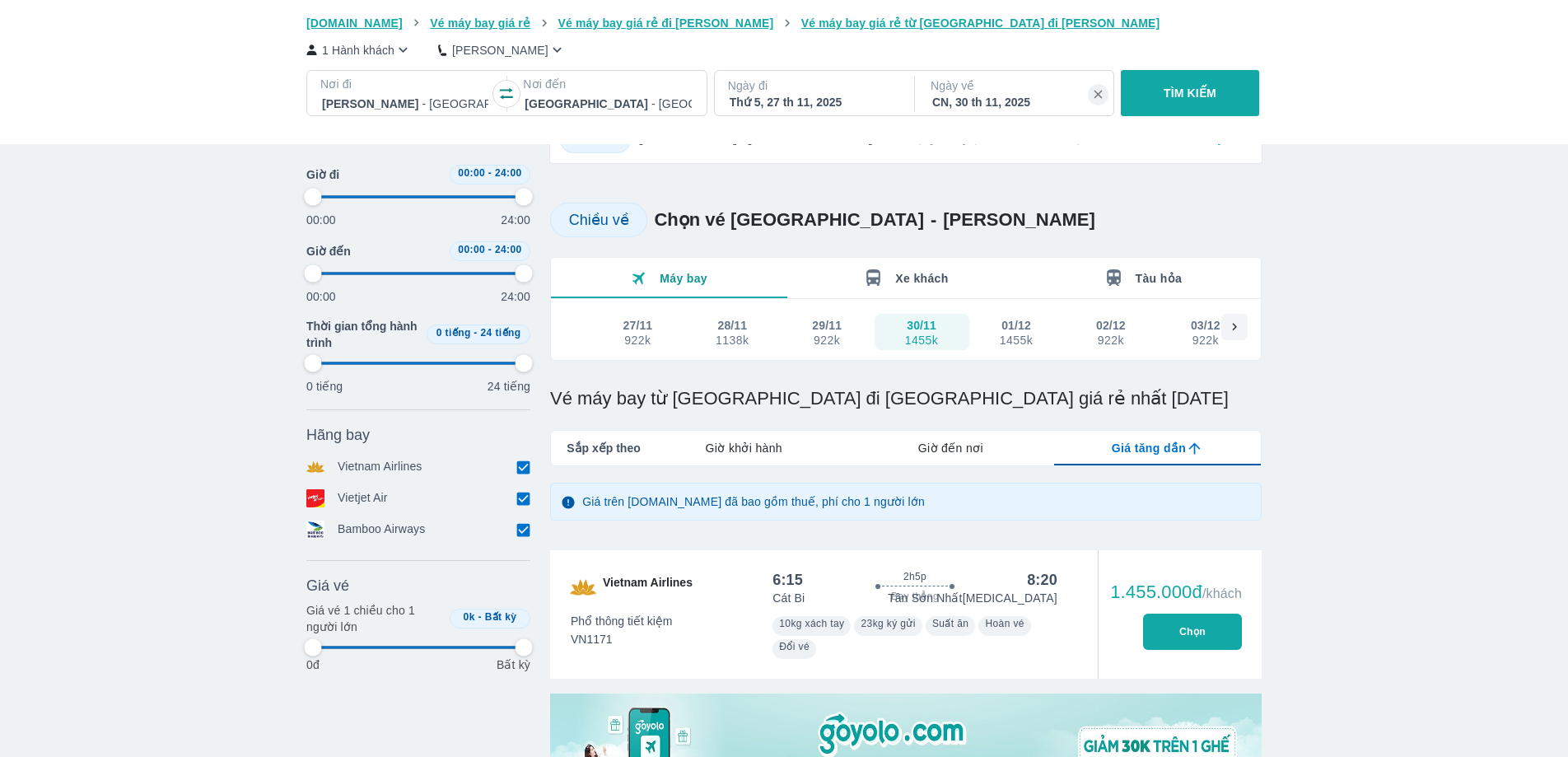
click at [1010, 107] on div "CN, 30 th 11, 2025" at bounding box center [1016, 102] width 166 height 16
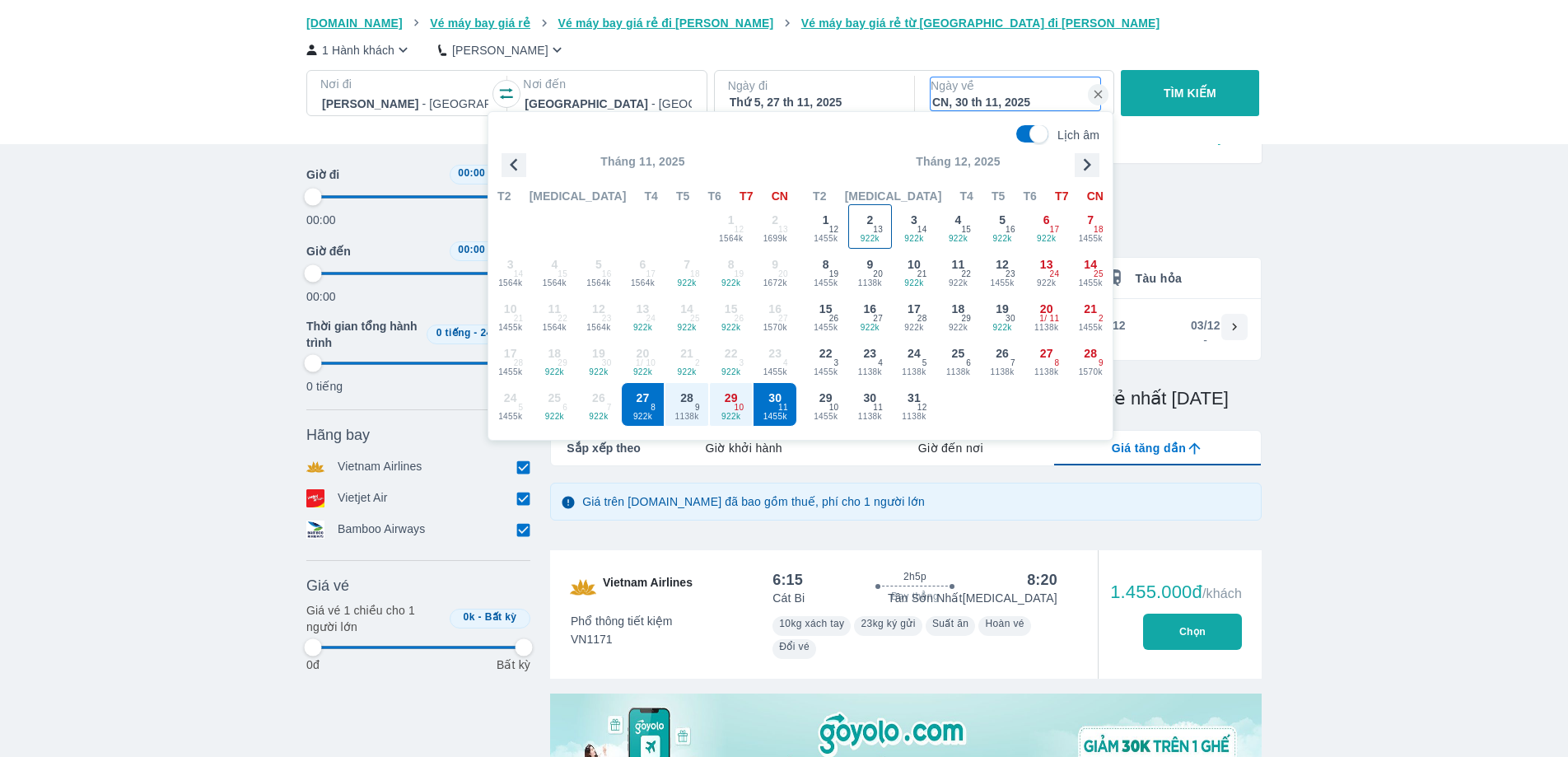
click at [860, 237] on span "922k" at bounding box center [871, 239] width 43 height 13
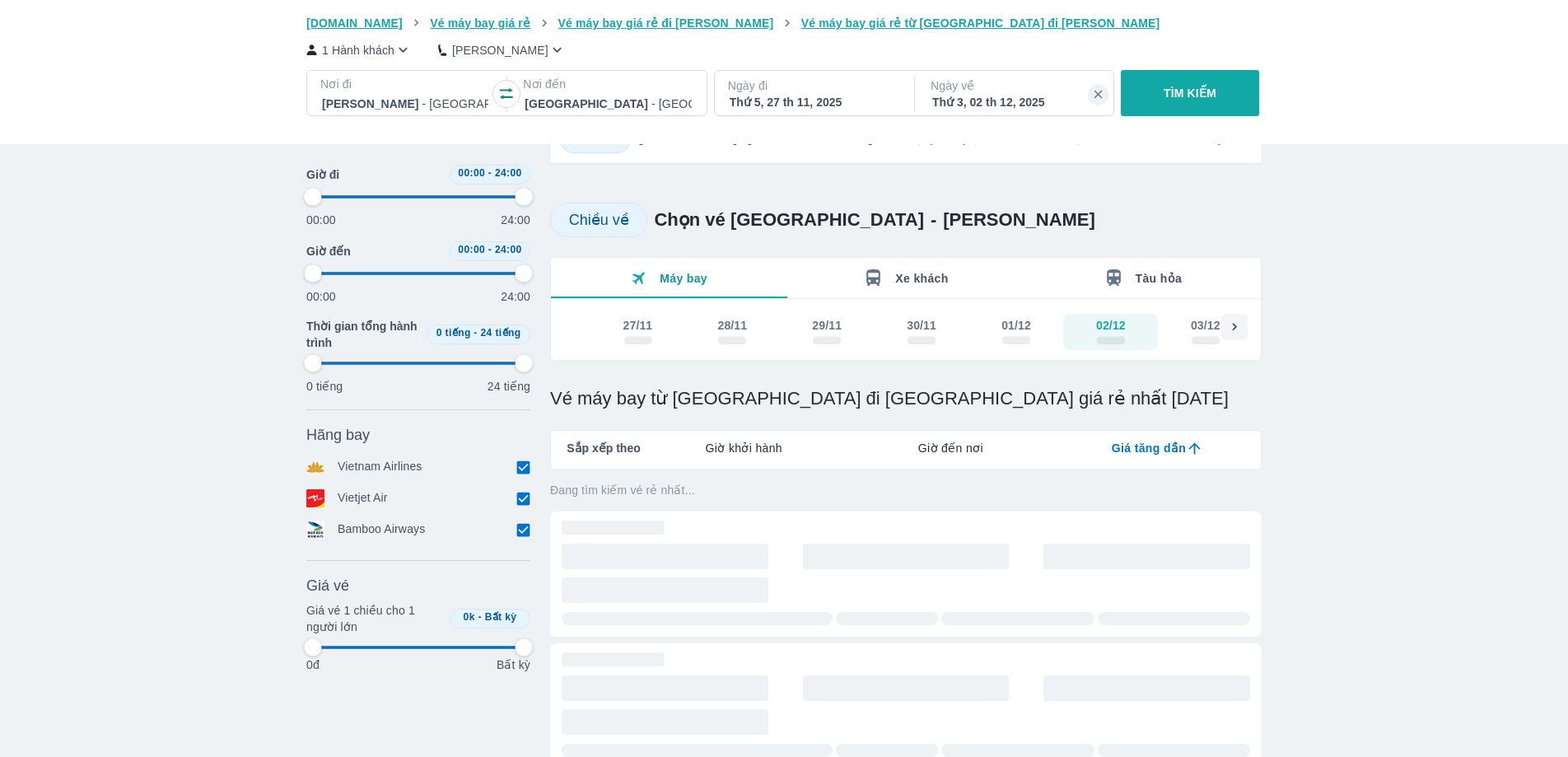
click at [828, 100] on div "Thứ 5, 27 th 11, 2025" at bounding box center [813, 102] width 166 height 16
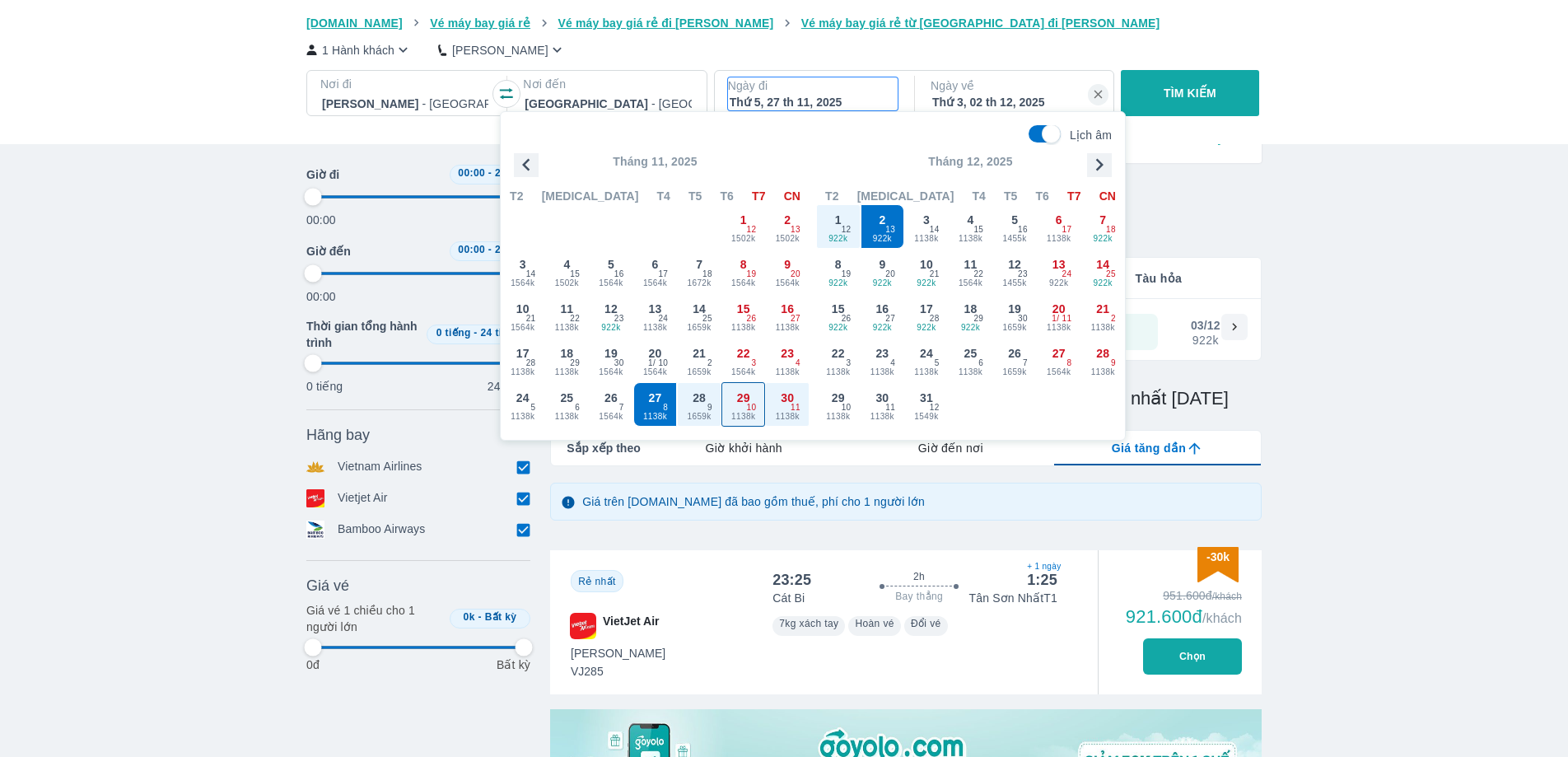
click at [735, 415] on span "1138k" at bounding box center [744, 416] width 43 height 13
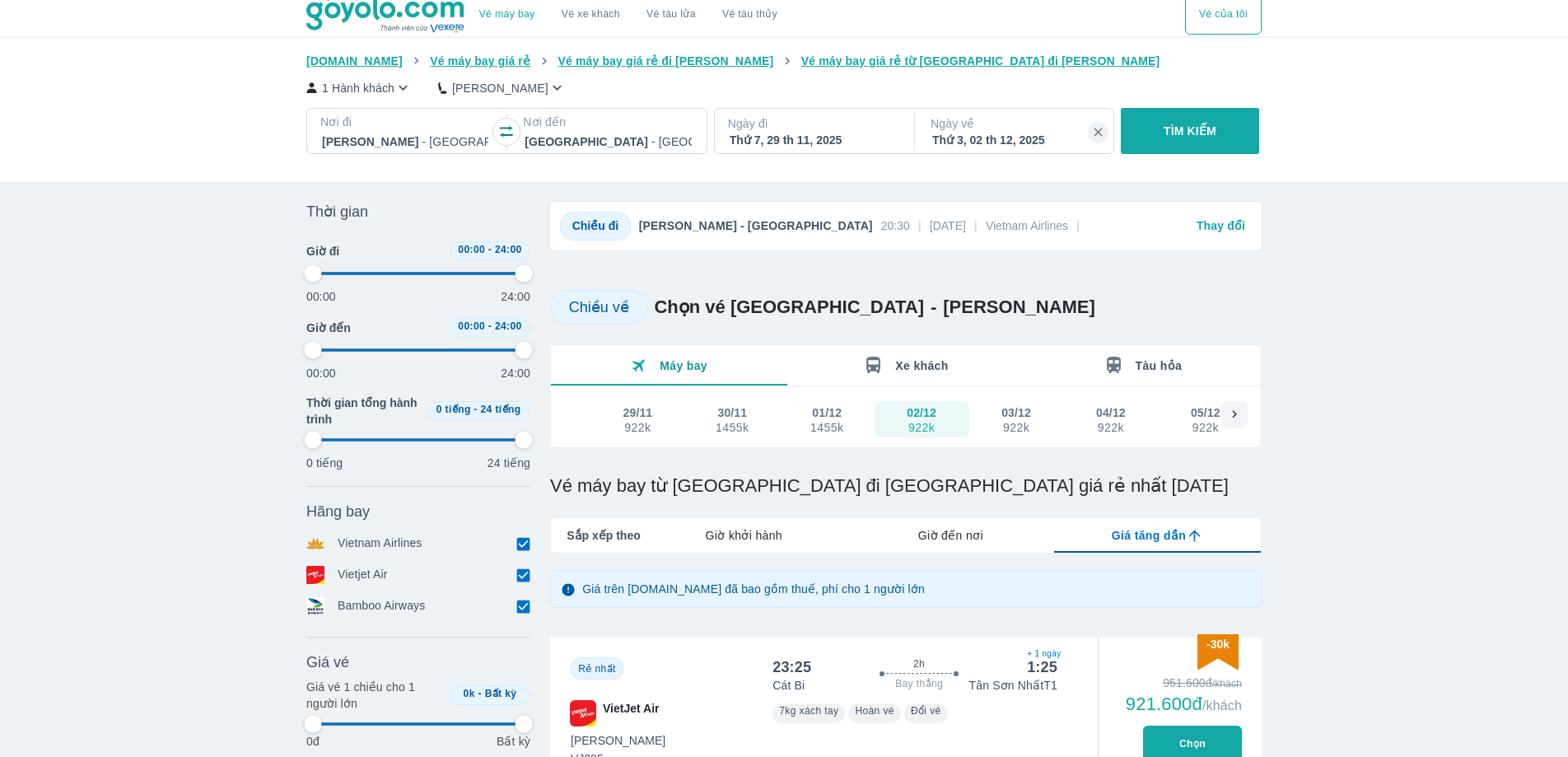
scroll to position [0, 0]
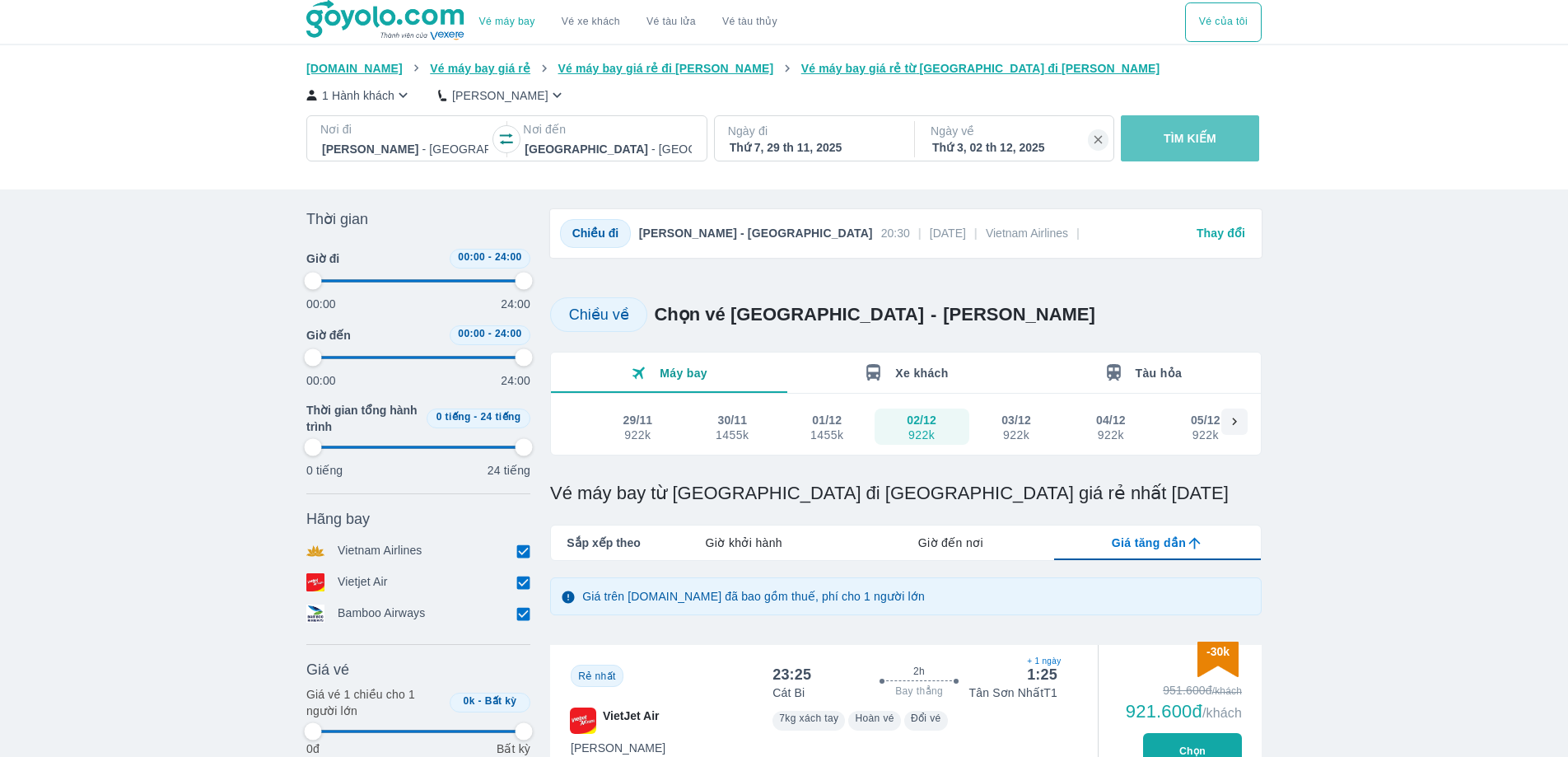
click at [1191, 141] on p "TÌM KIẾM" at bounding box center [1190, 139] width 53 height 16
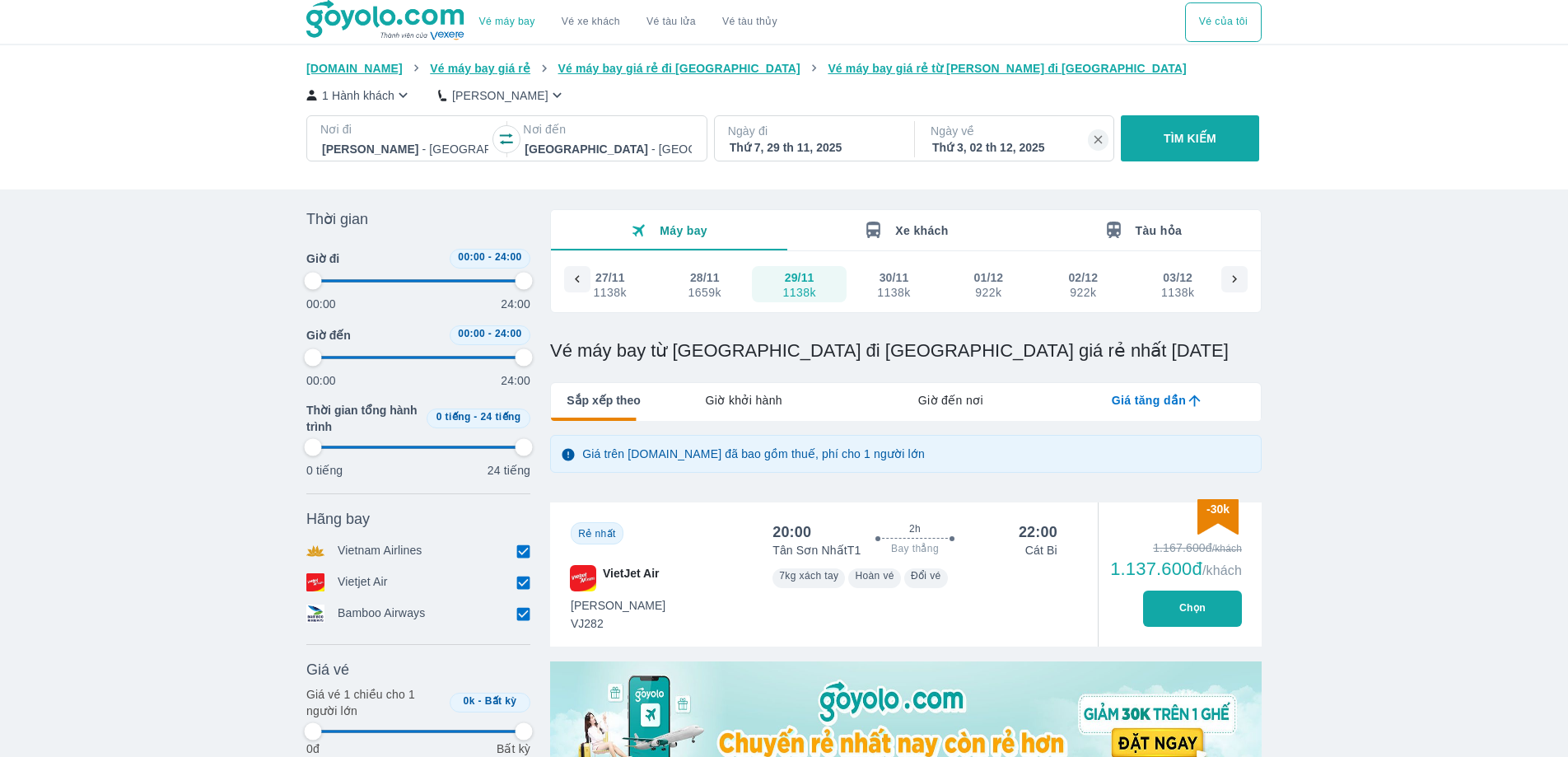
click at [800, 148] on div "Thứ 7, 29 th 11, 2025" at bounding box center [813, 148] width 166 height 16
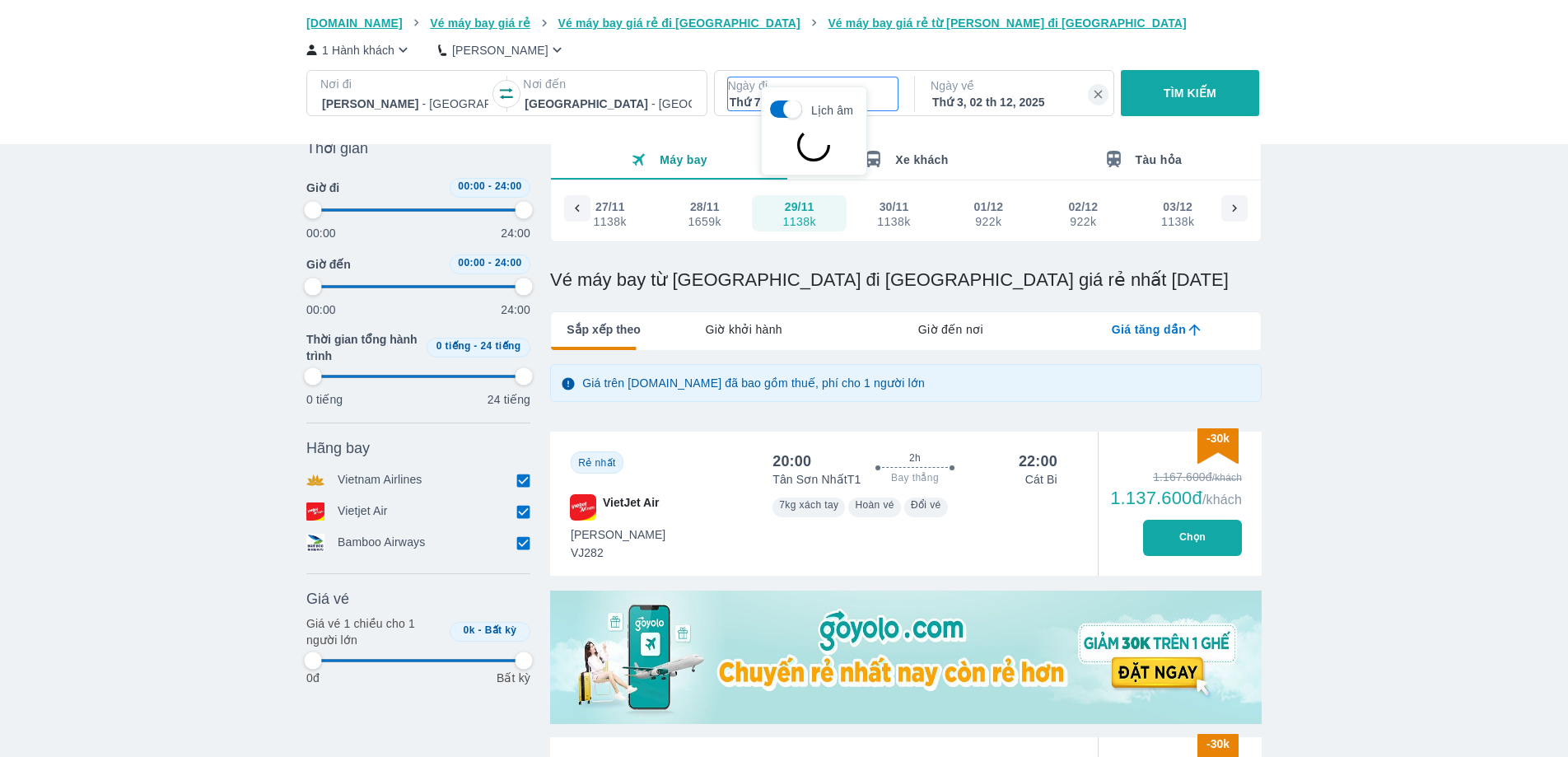
scroll to position [95, 0]
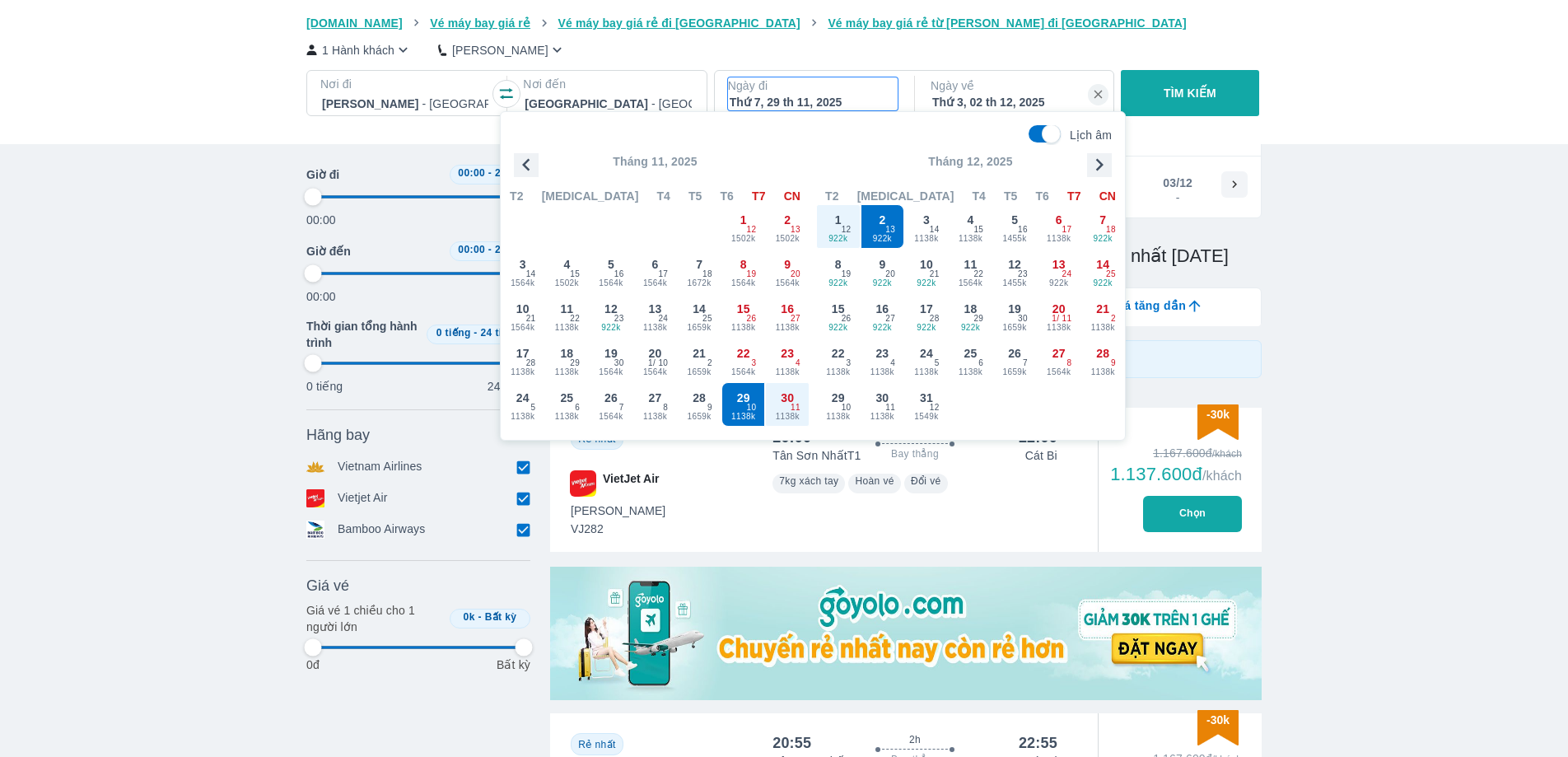
drag, startPoint x: 1304, startPoint y: 374, endPoint x: 1340, endPoint y: 373, distance: 36.0
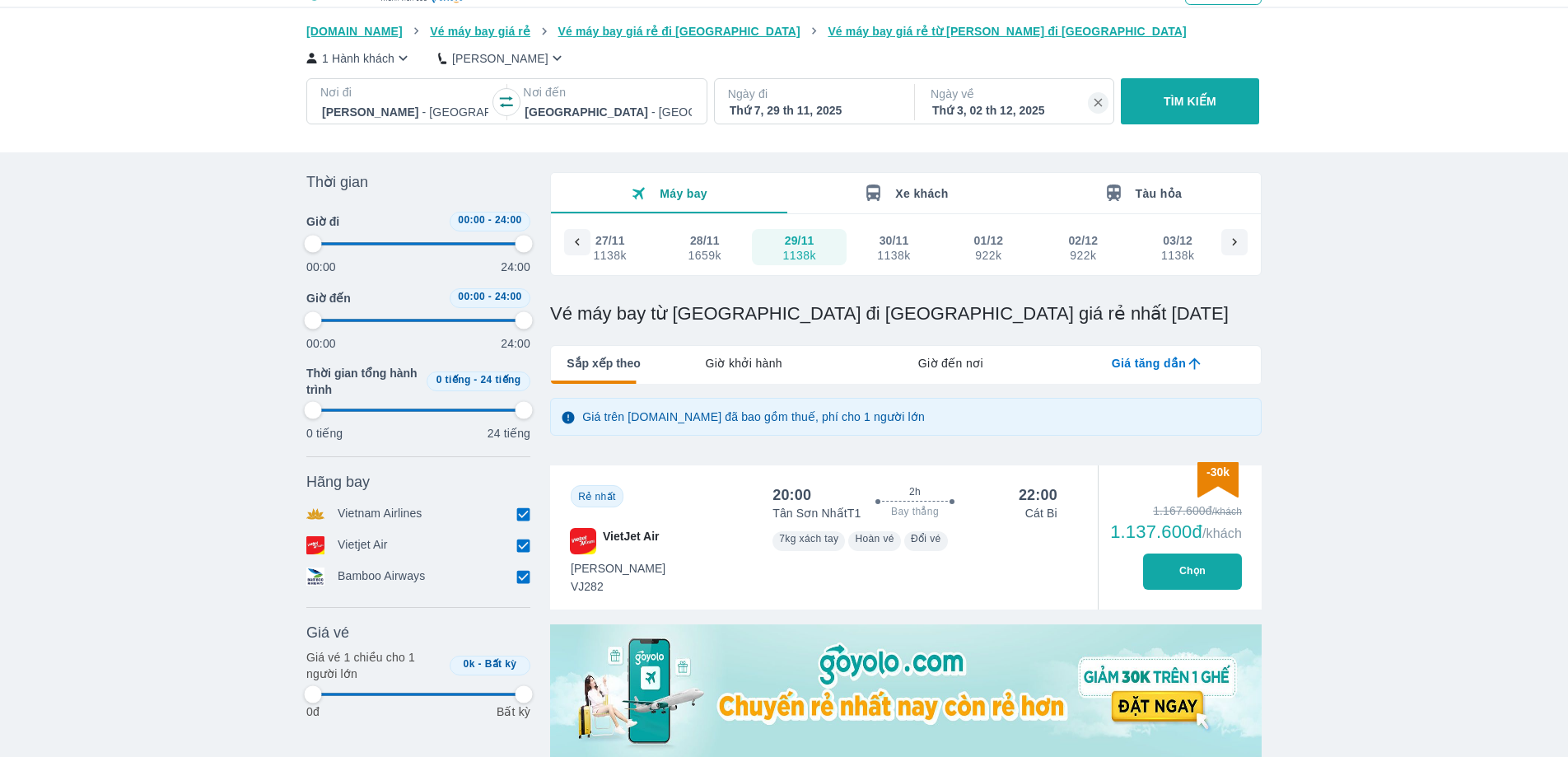
scroll to position [0, 0]
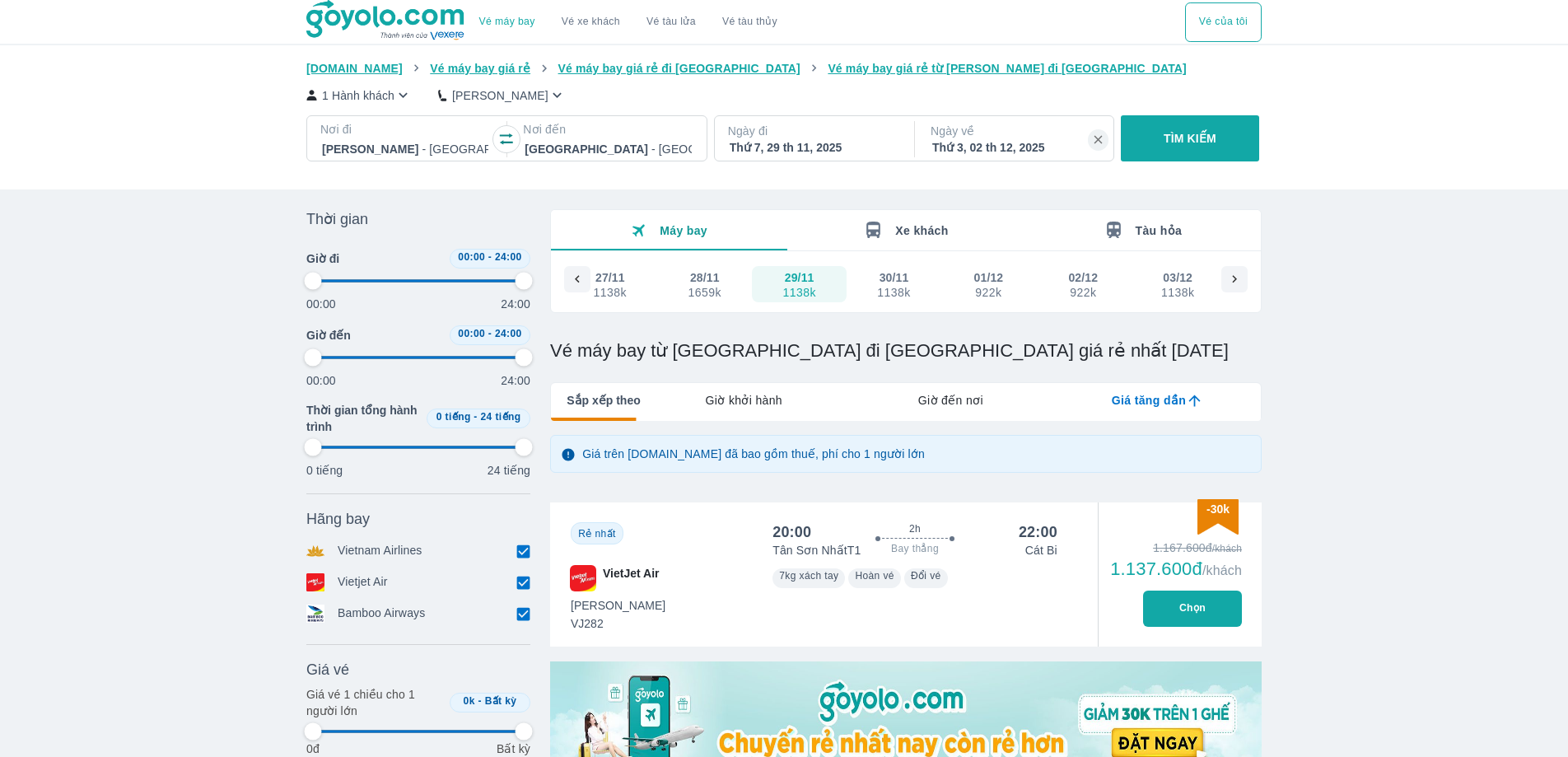
click at [787, 125] on p "Ngày đi" at bounding box center [813, 131] width 170 height 16
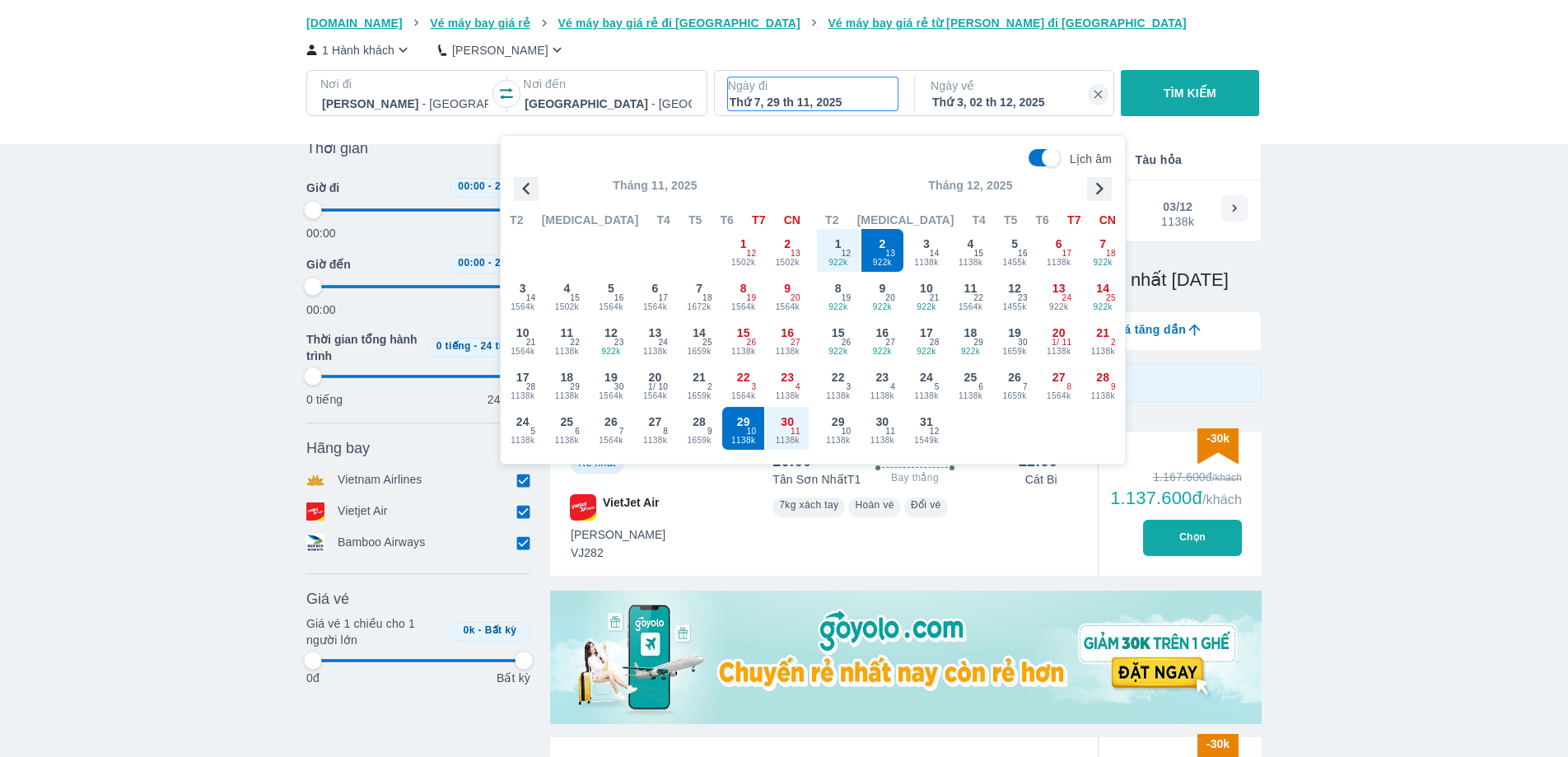
scroll to position [95, 0]
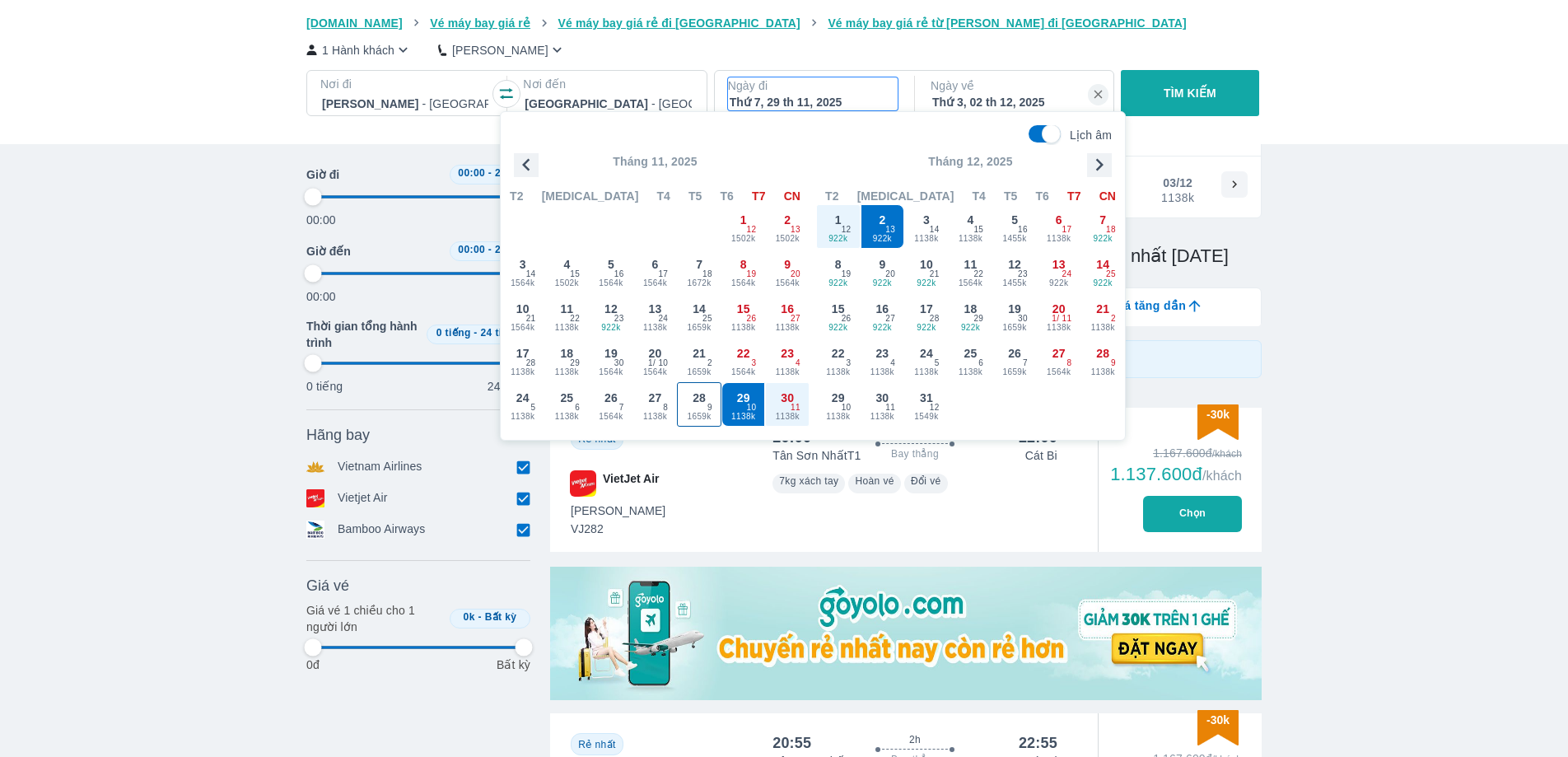
click at [696, 412] on span "1659k" at bounding box center [699, 416] width 43 height 13
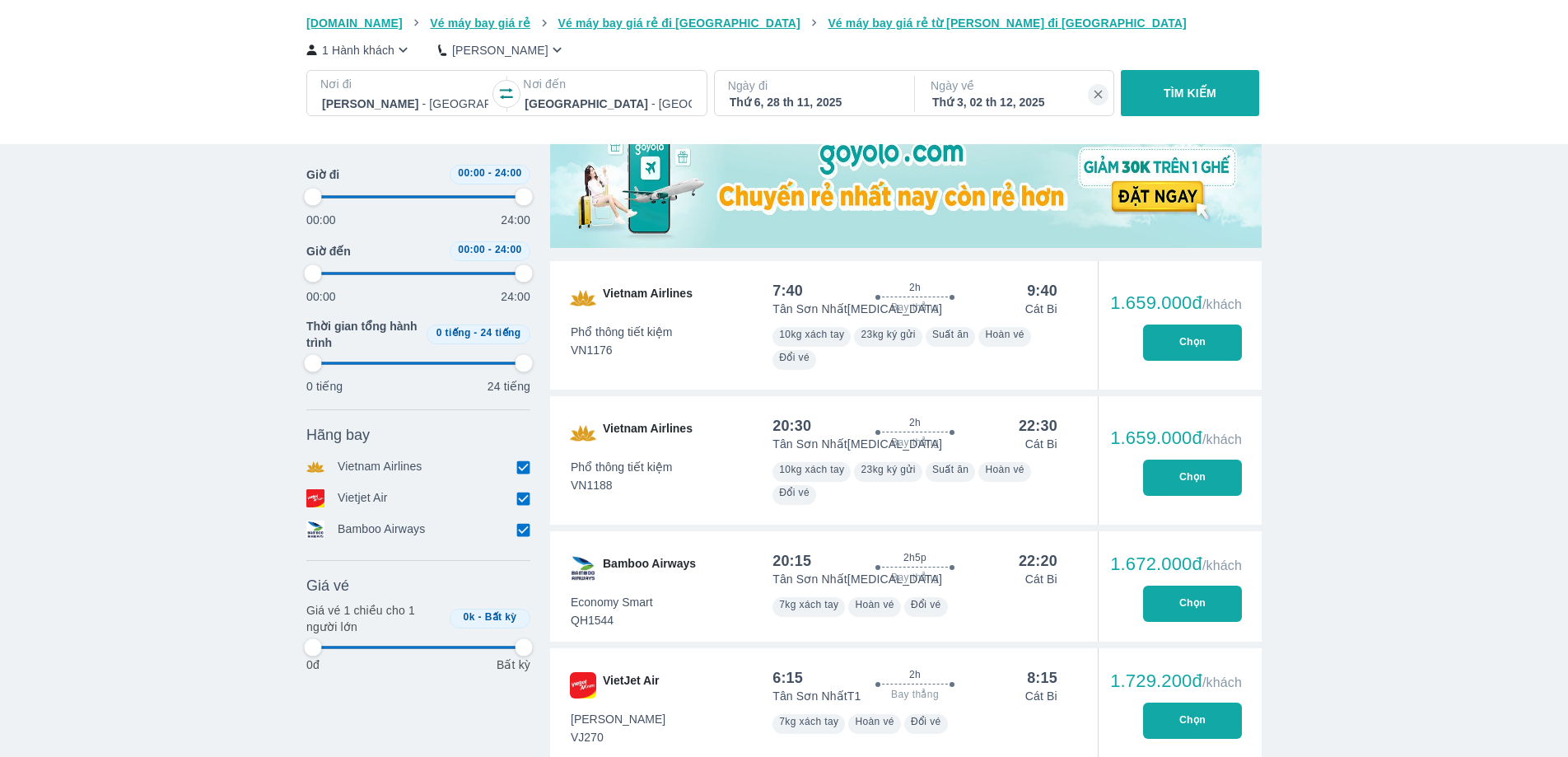
scroll to position [528, 0]
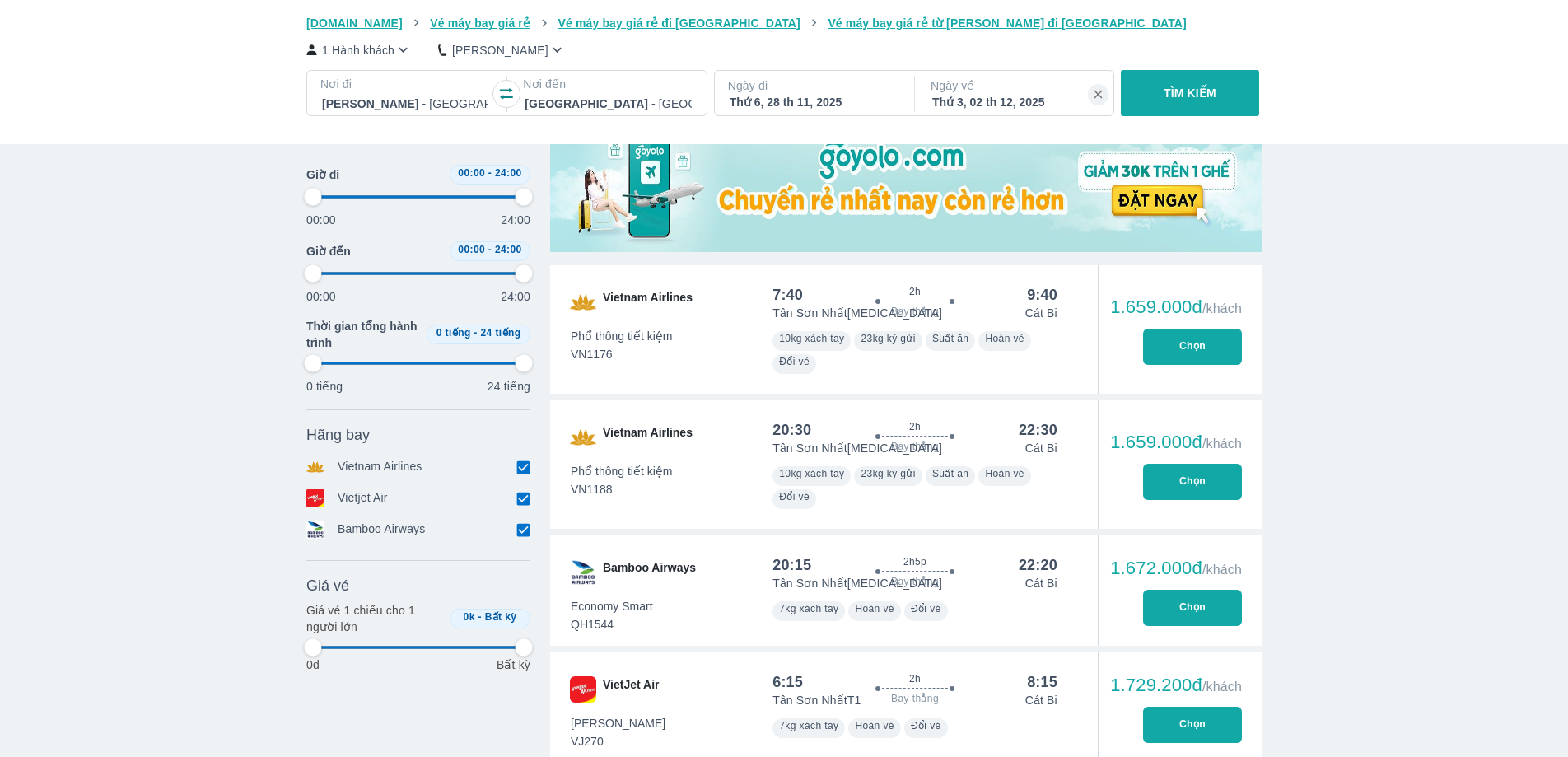
click at [1216, 480] on button "Chọn" at bounding box center [1193, 482] width 99 height 37
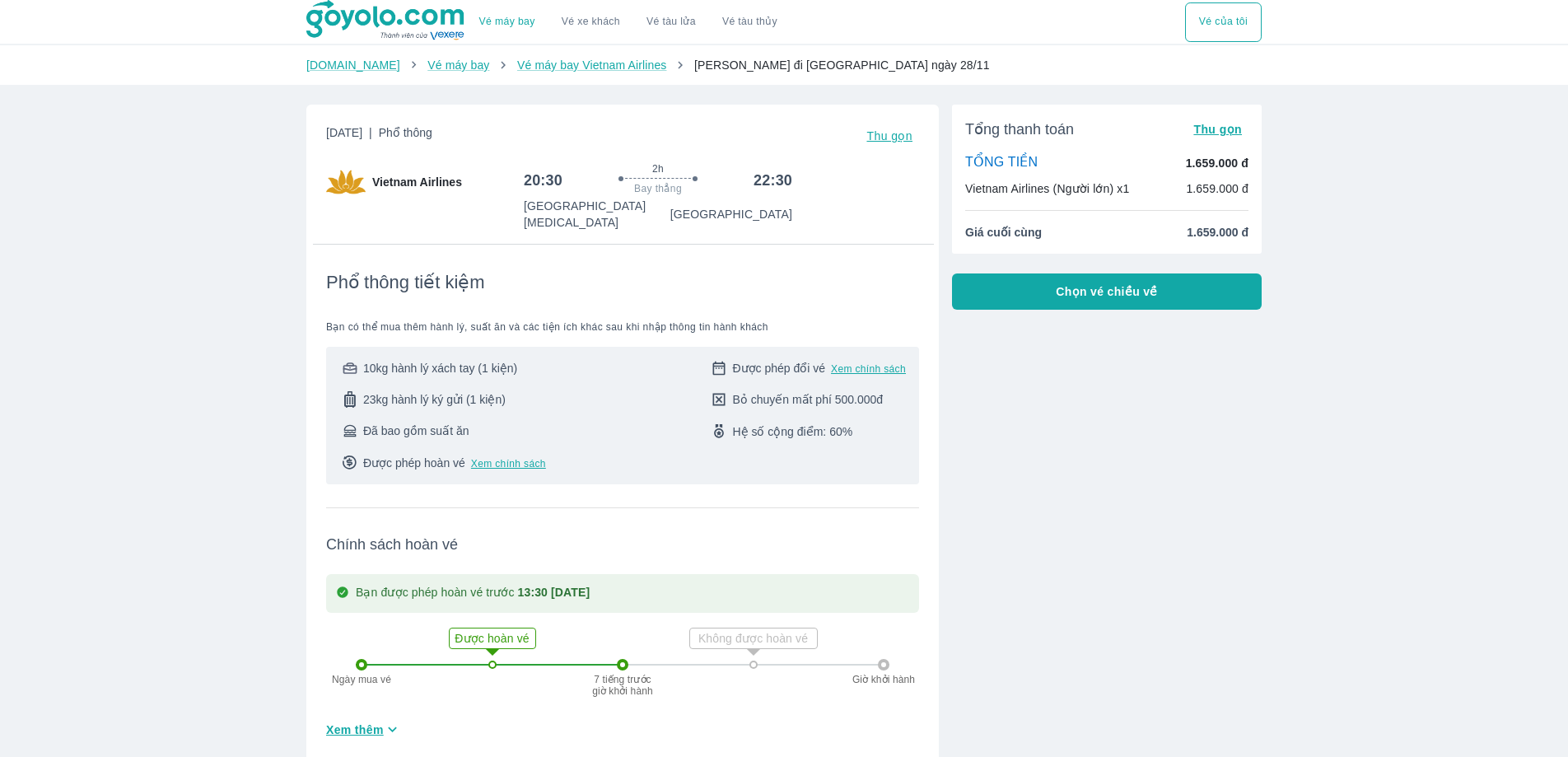
click at [1092, 292] on span "Chọn vé chiều về" at bounding box center [1107, 291] width 102 height 16
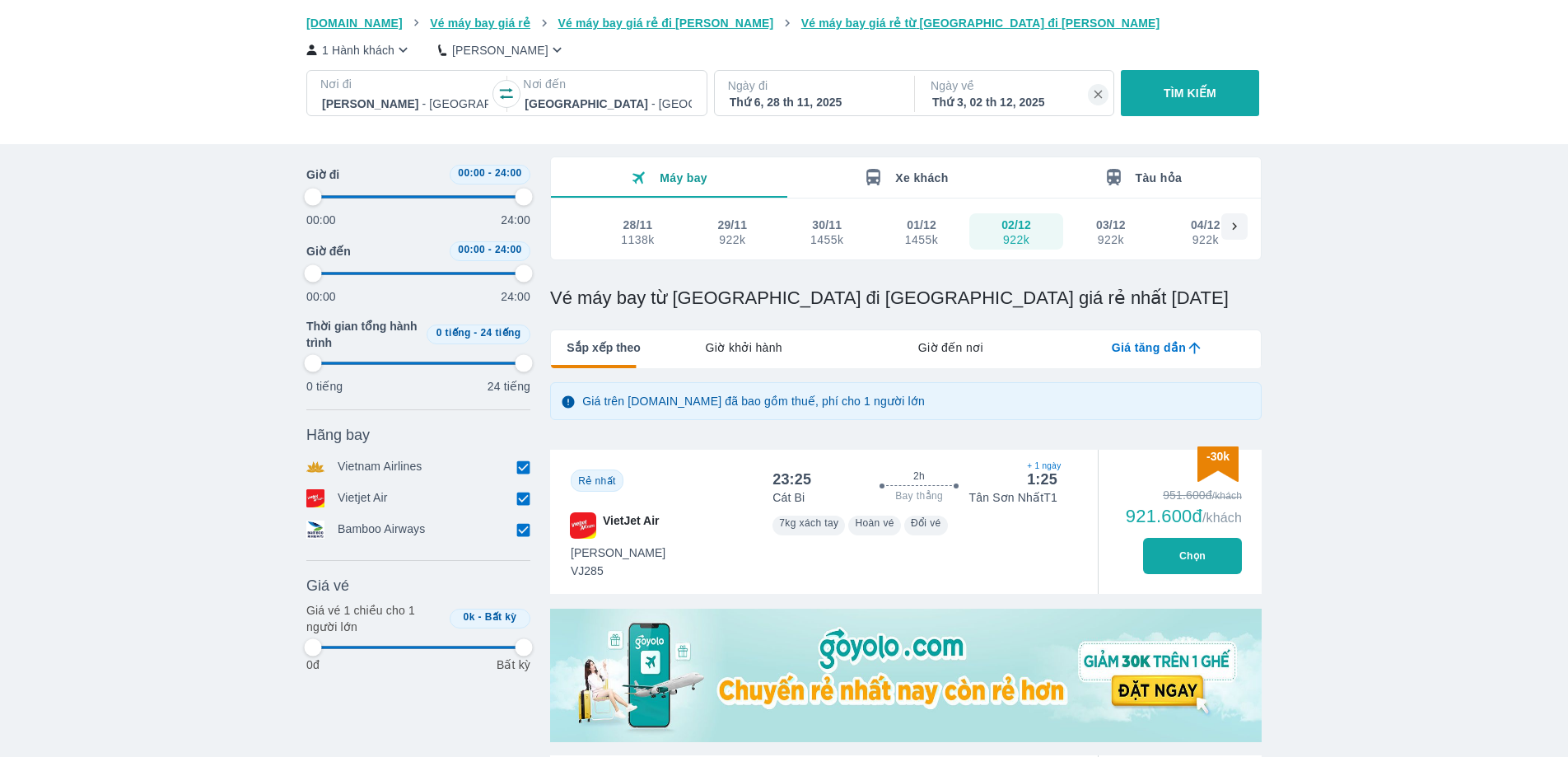
scroll to position [279, 0]
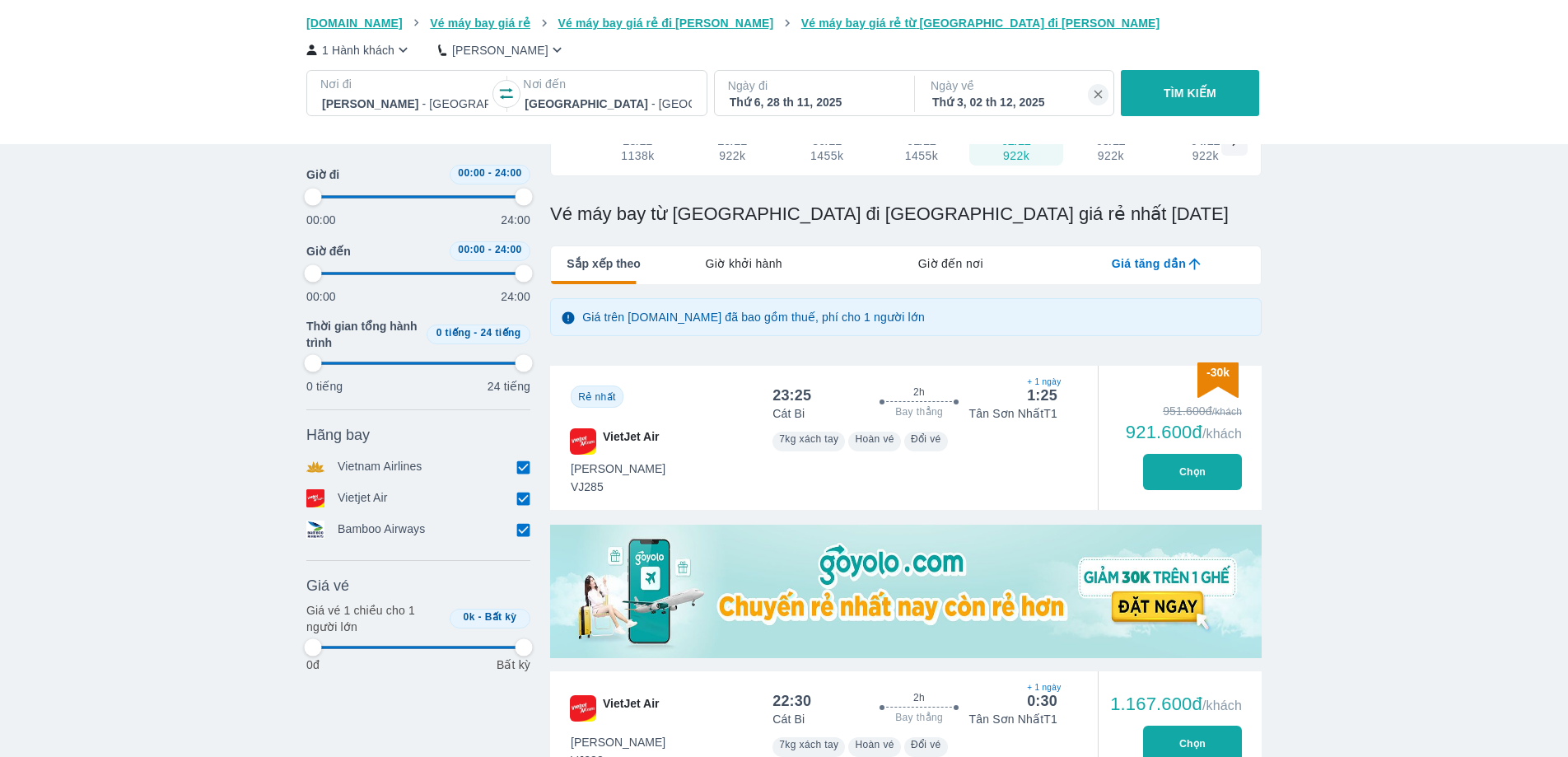
click at [1182, 746] on button "Chọn" at bounding box center [1193, 744] width 99 height 37
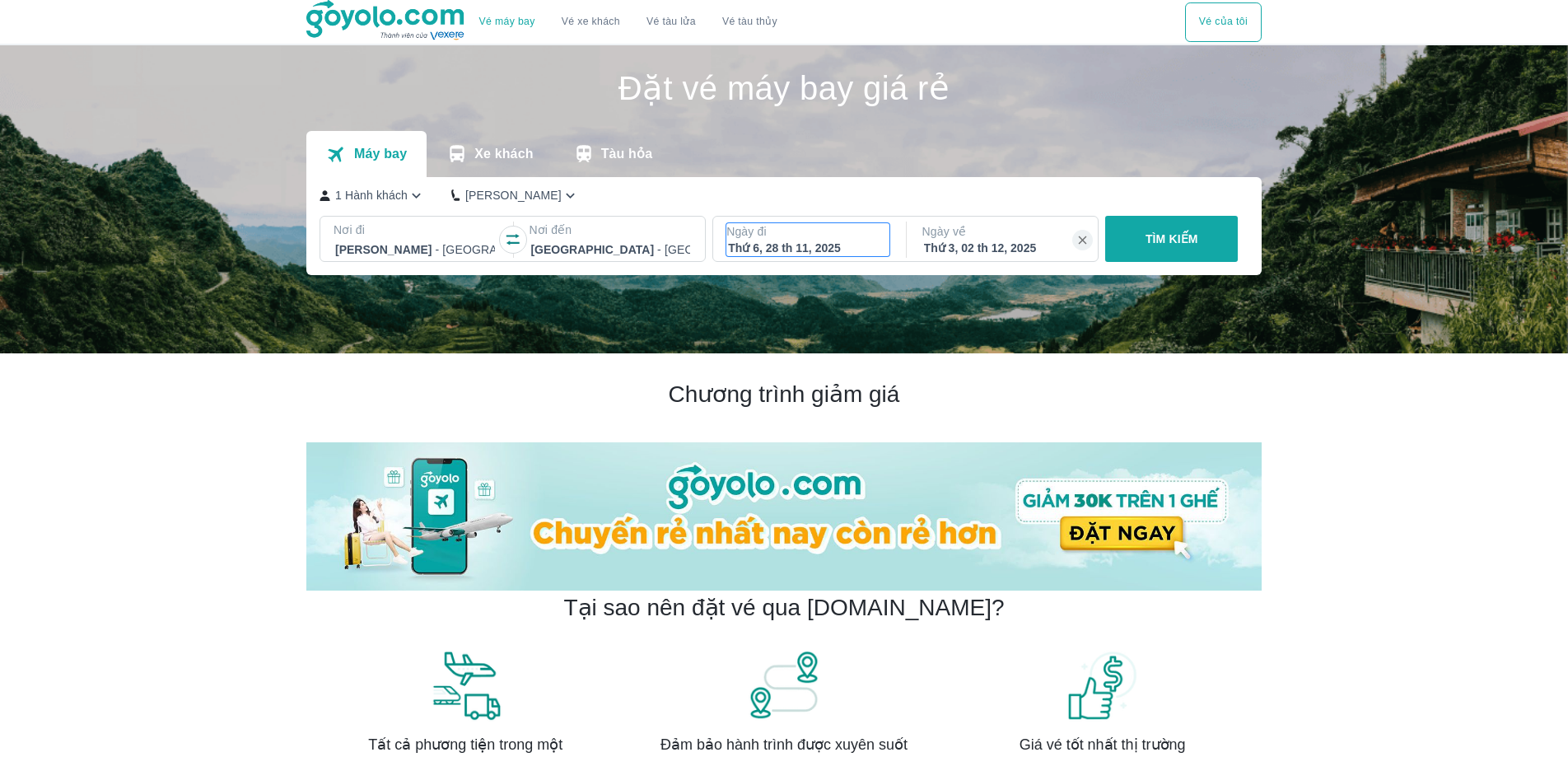
click at [781, 246] on div "Thứ 6, 28 th 11, 2025" at bounding box center [808, 248] width 160 height 16
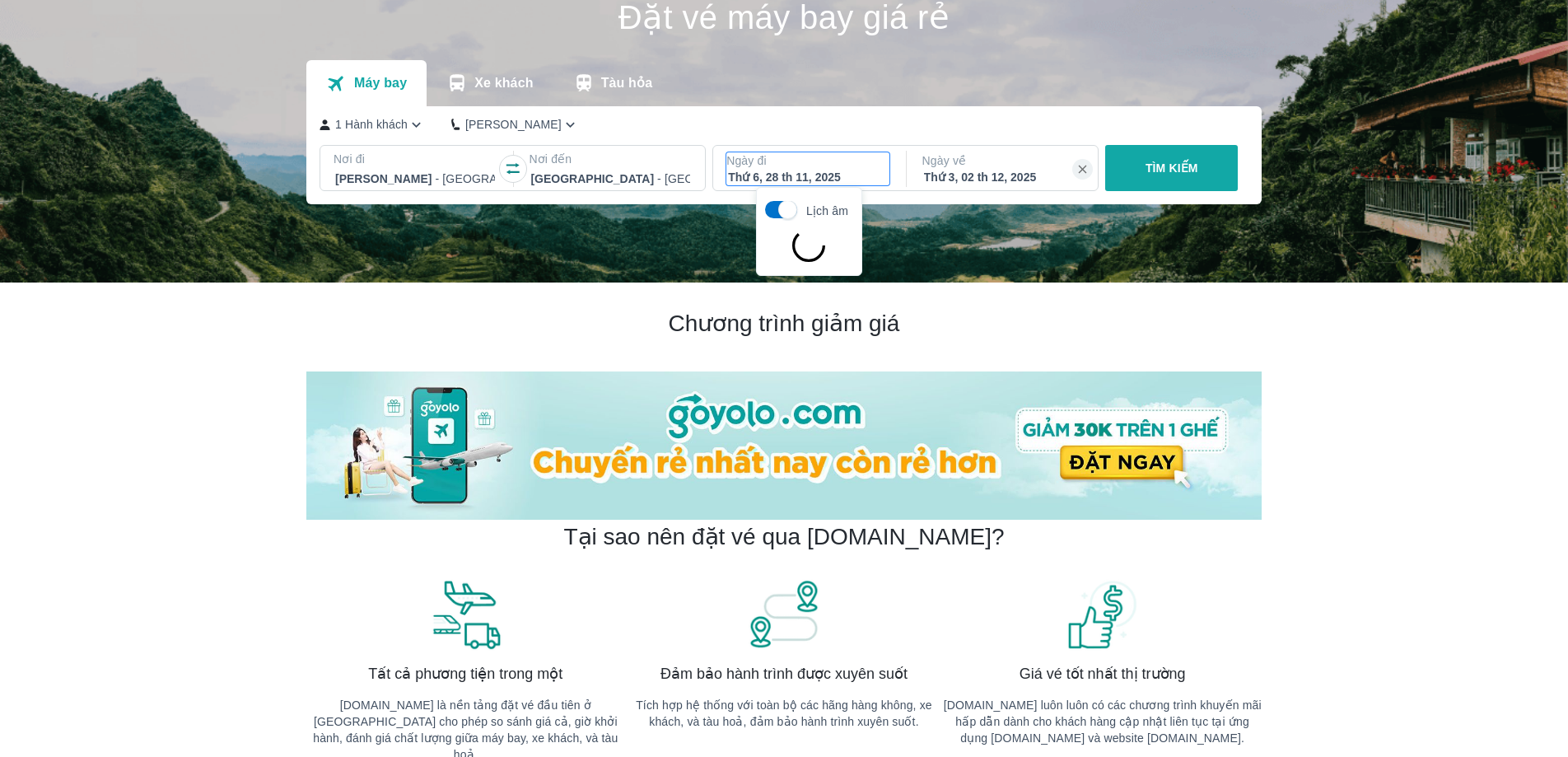
scroll to position [95, 0]
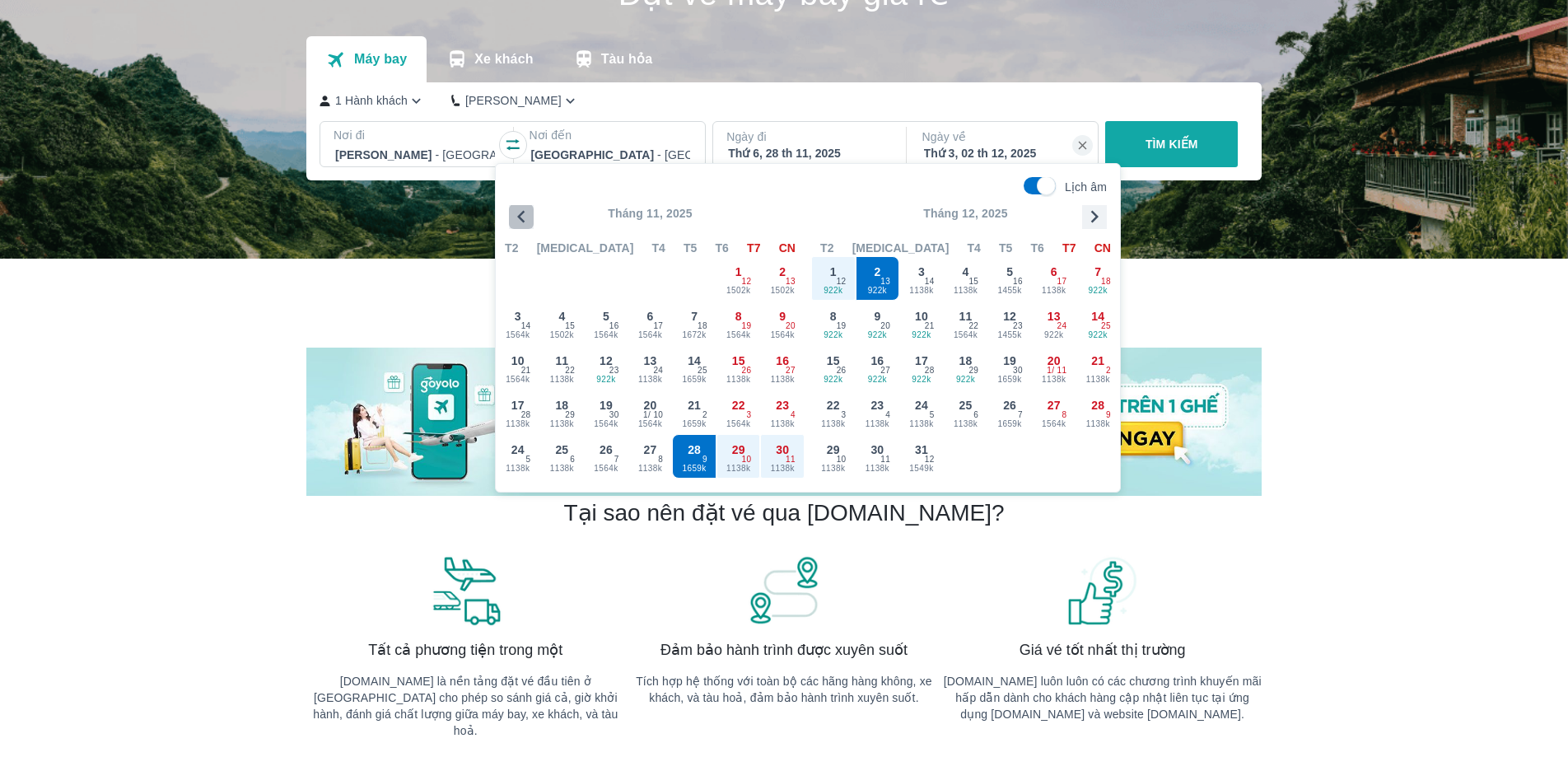
click at [517, 212] on icon "button" at bounding box center [521, 216] width 25 height 25
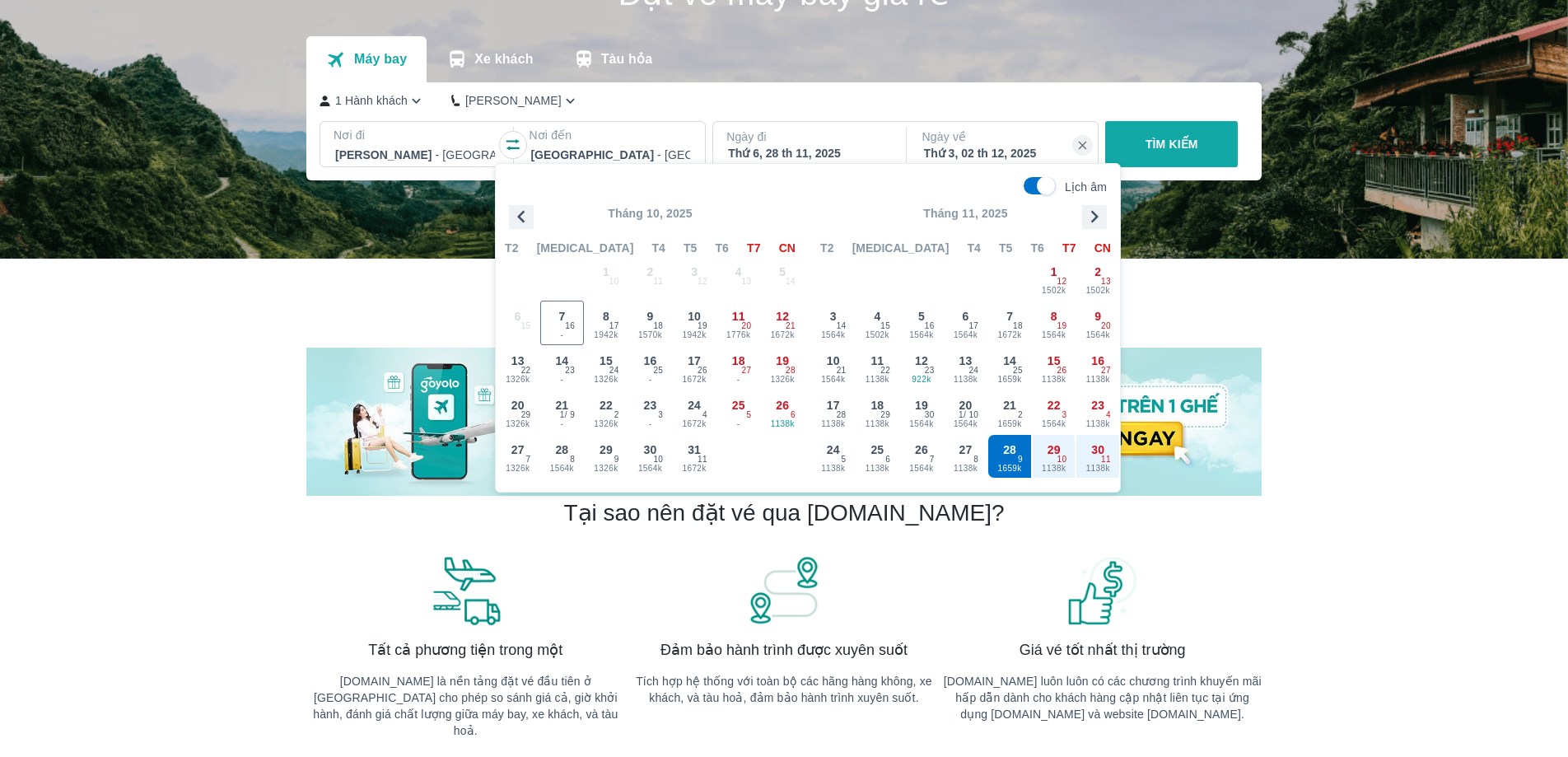
click at [520, 215] on icon "button" at bounding box center [521, 217] width 7 height 13
click at [520, 217] on icon "button" at bounding box center [521, 217] width 7 height 13
click at [1093, 217] on icon "button" at bounding box center [1094, 216] width 25 height 25
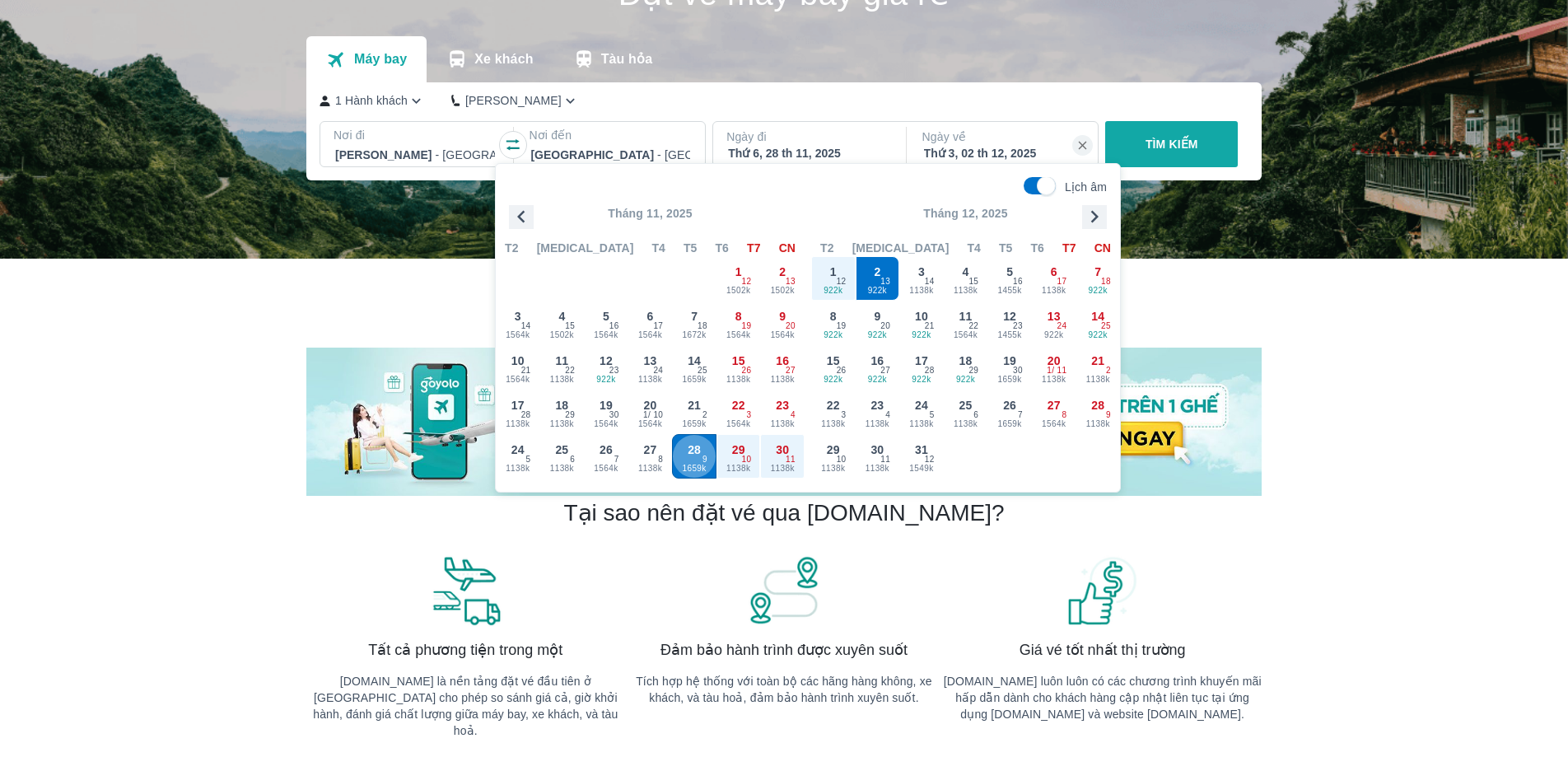
click at [697, 457] on span "28" at bounding box center [695, 450] width 13 height 16
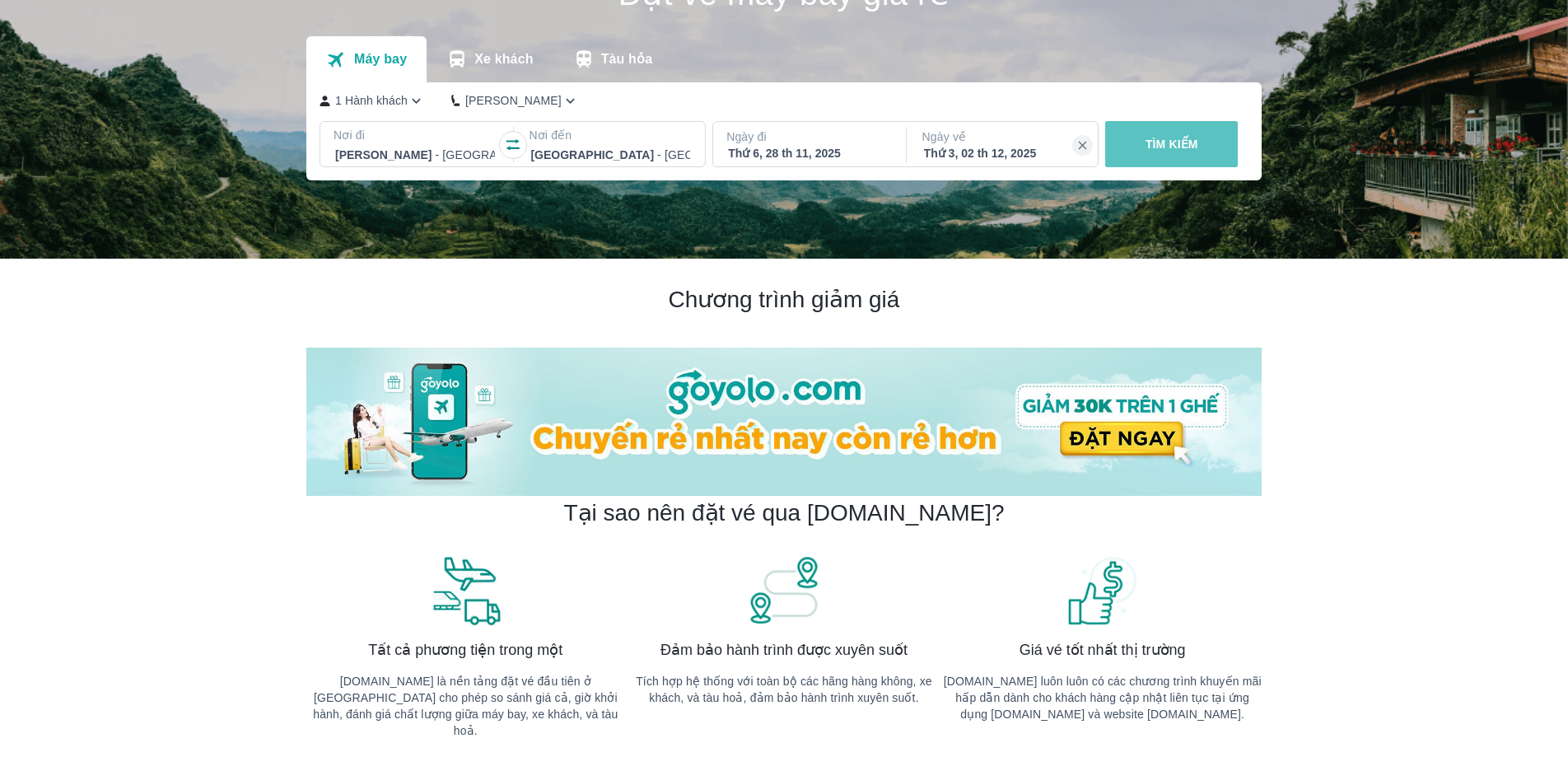
click at [1158, 147] on p "TÌM KIẾM" at bounding box center [1172, 144] width 53 height 16
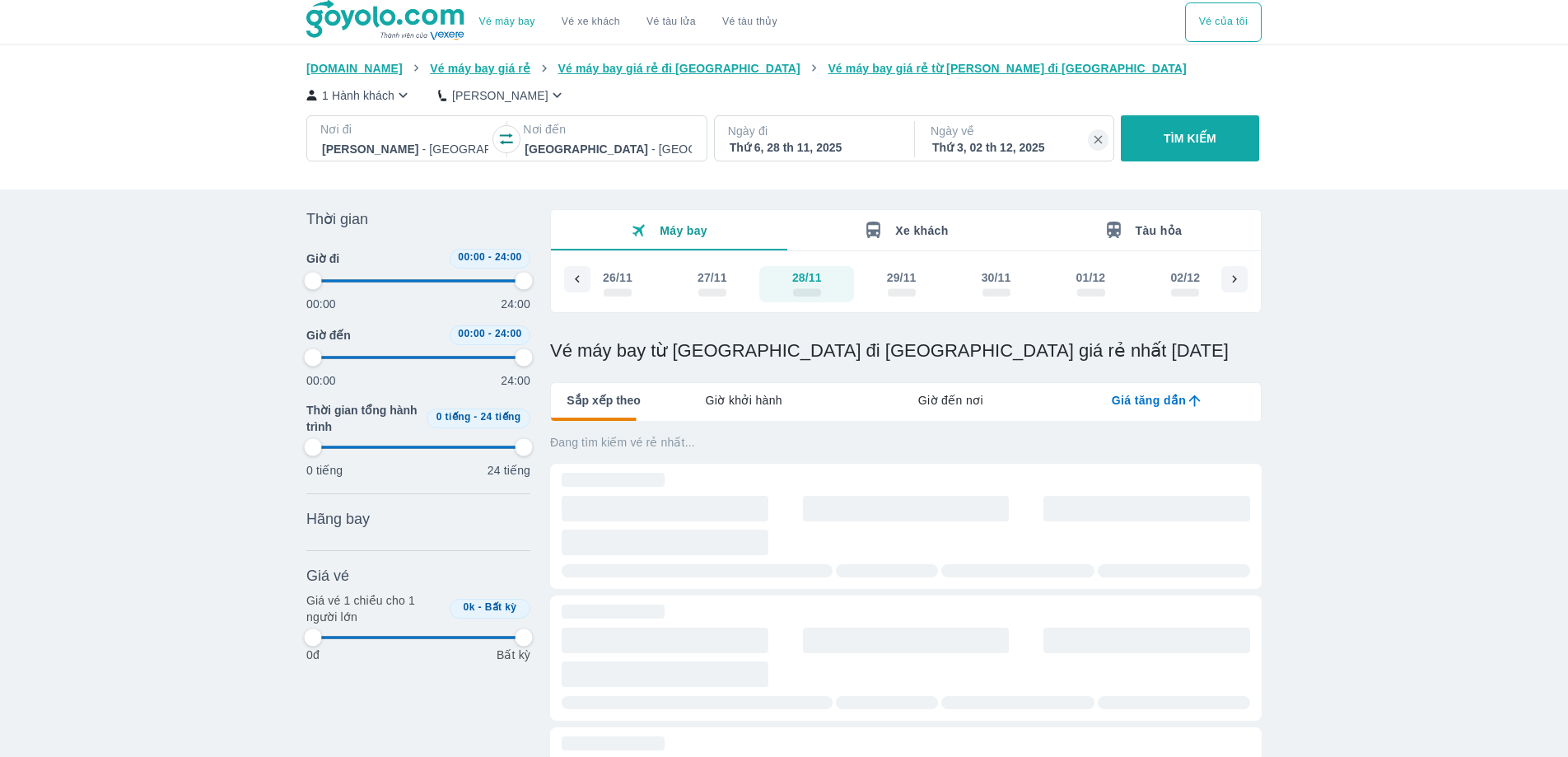
type input "97.9166666666667"
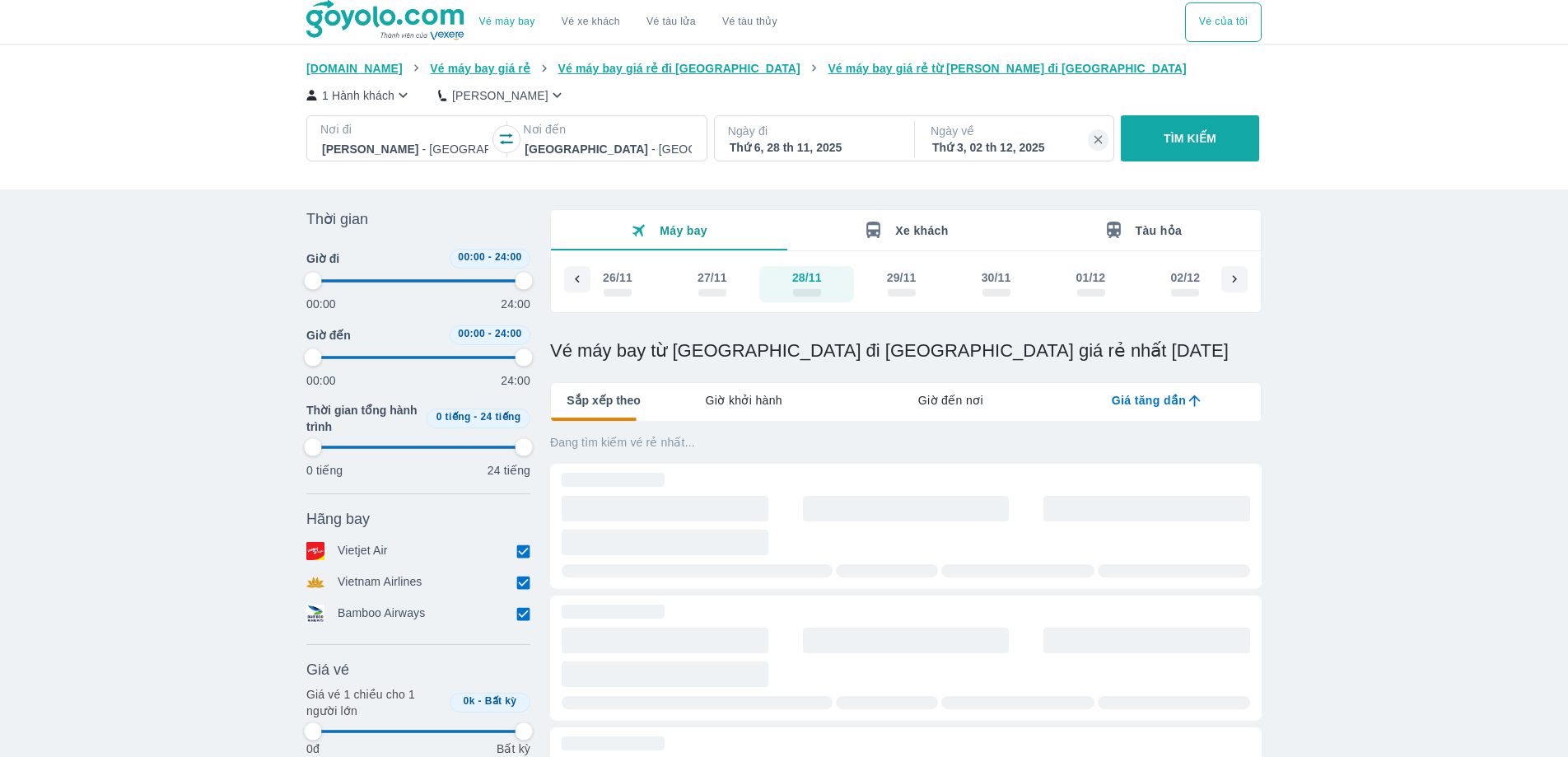
type input "97.9166666666667"
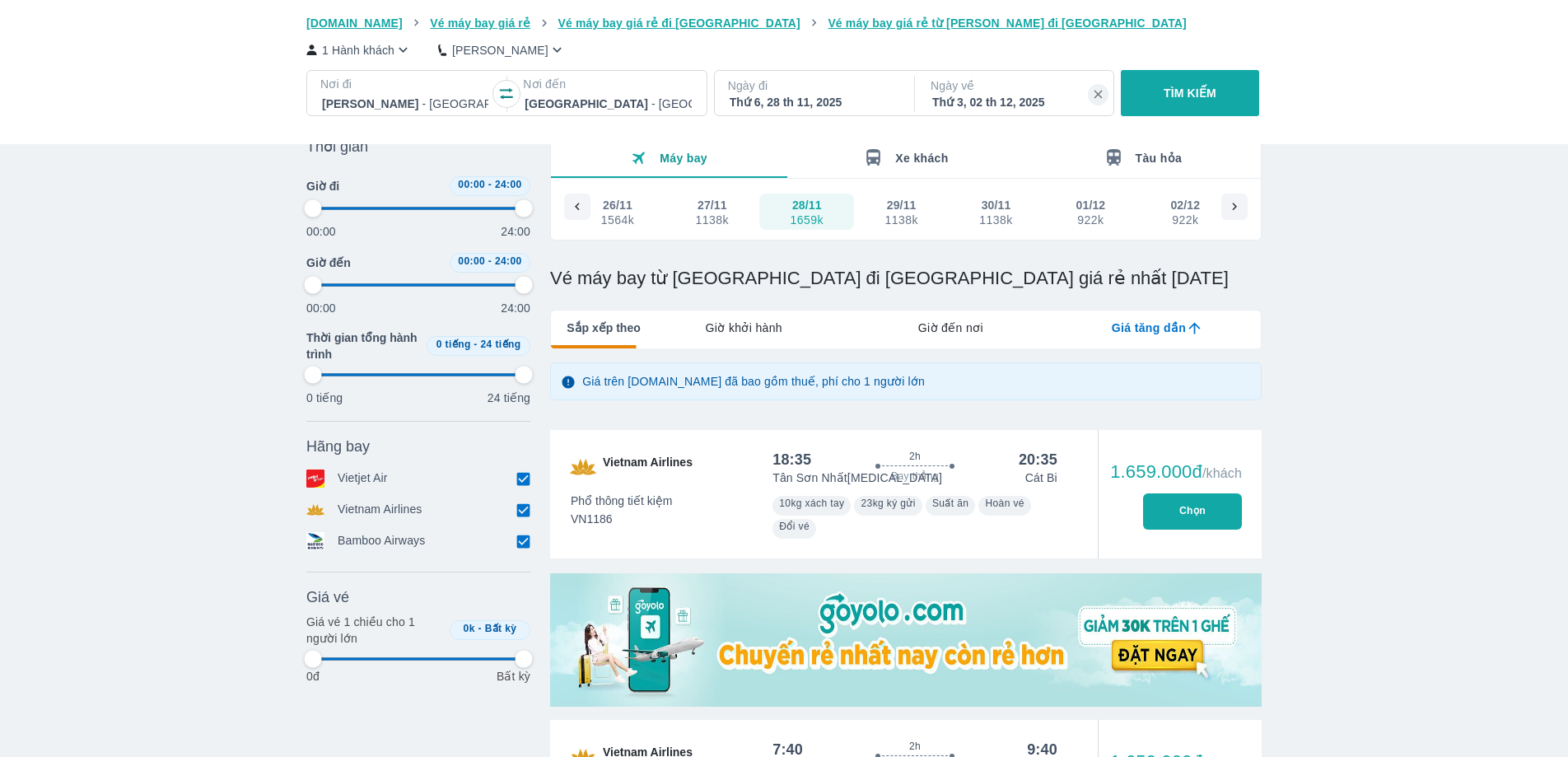
type input "97.9166666666667"
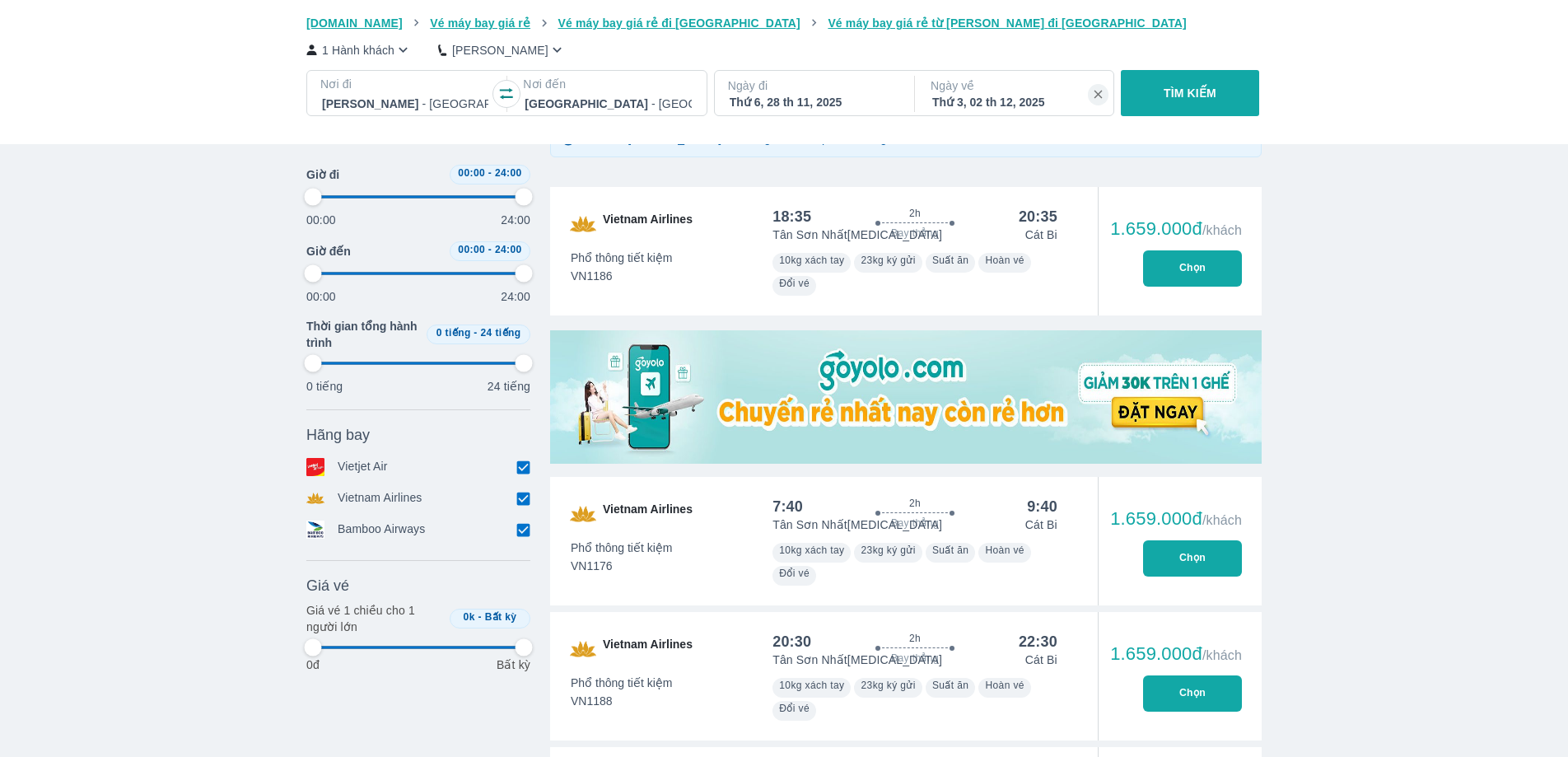
type input "97.9166666666667"
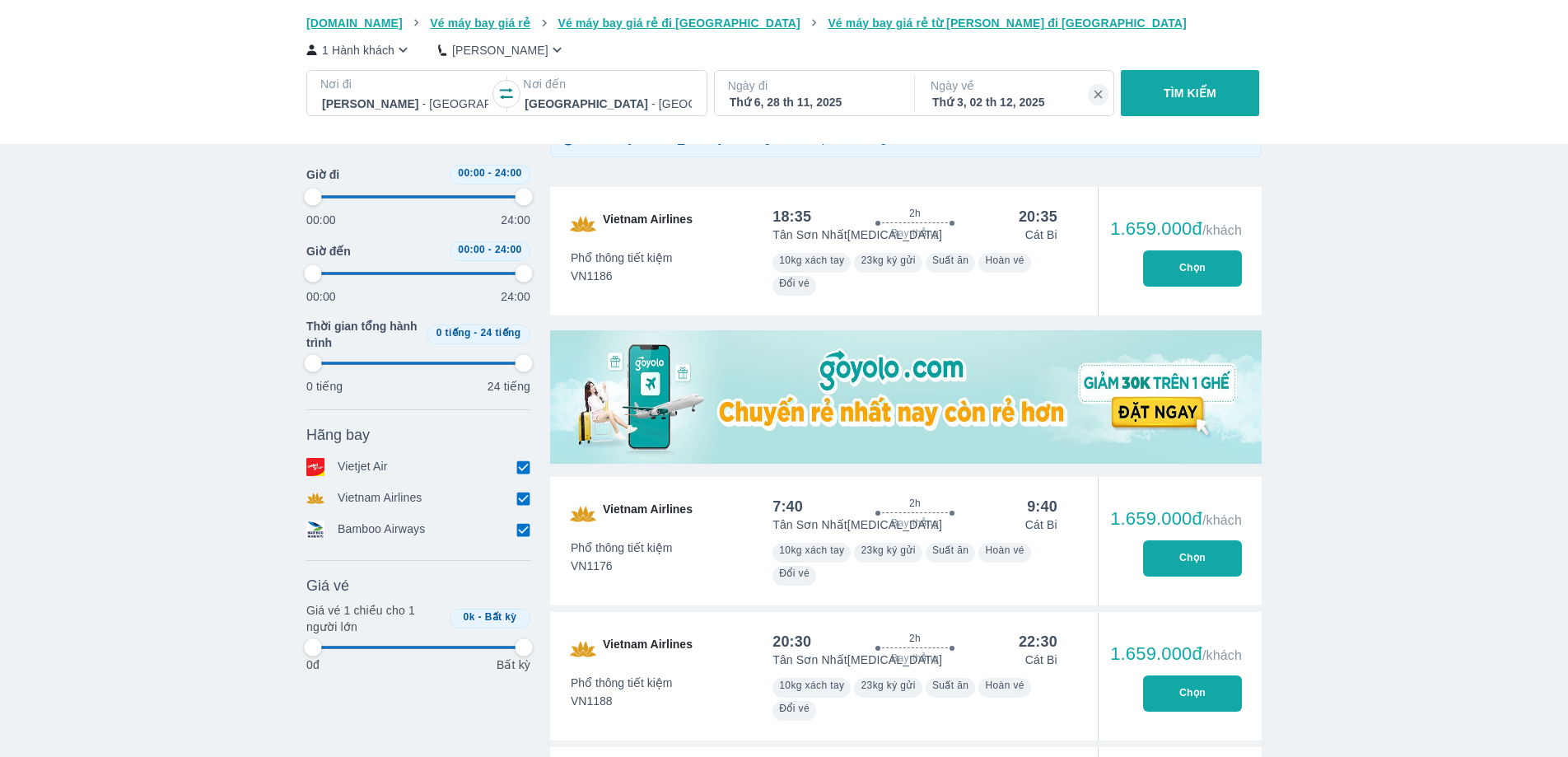
type input "97.9166666666667"
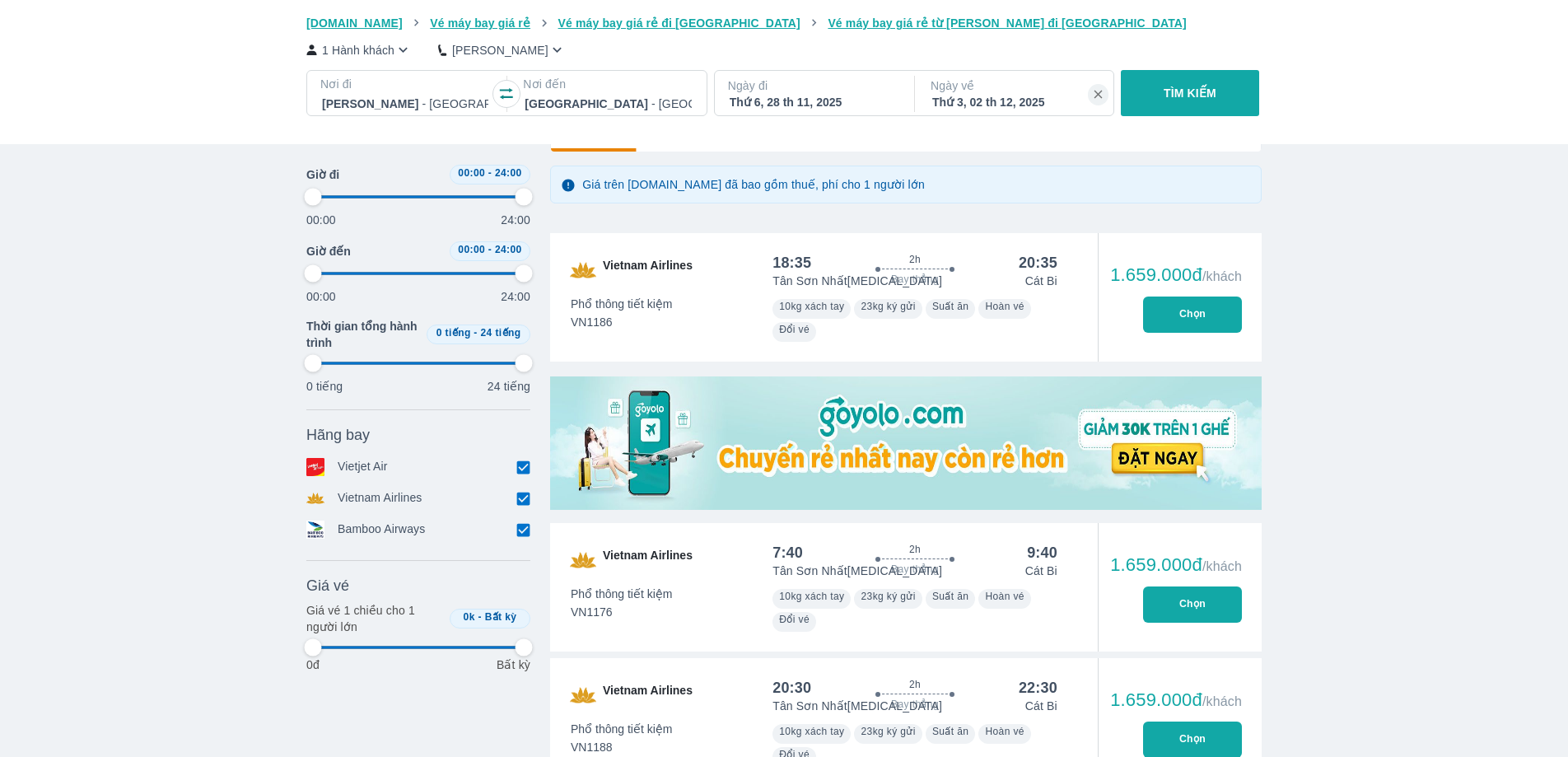
type input "97.9166666666667"
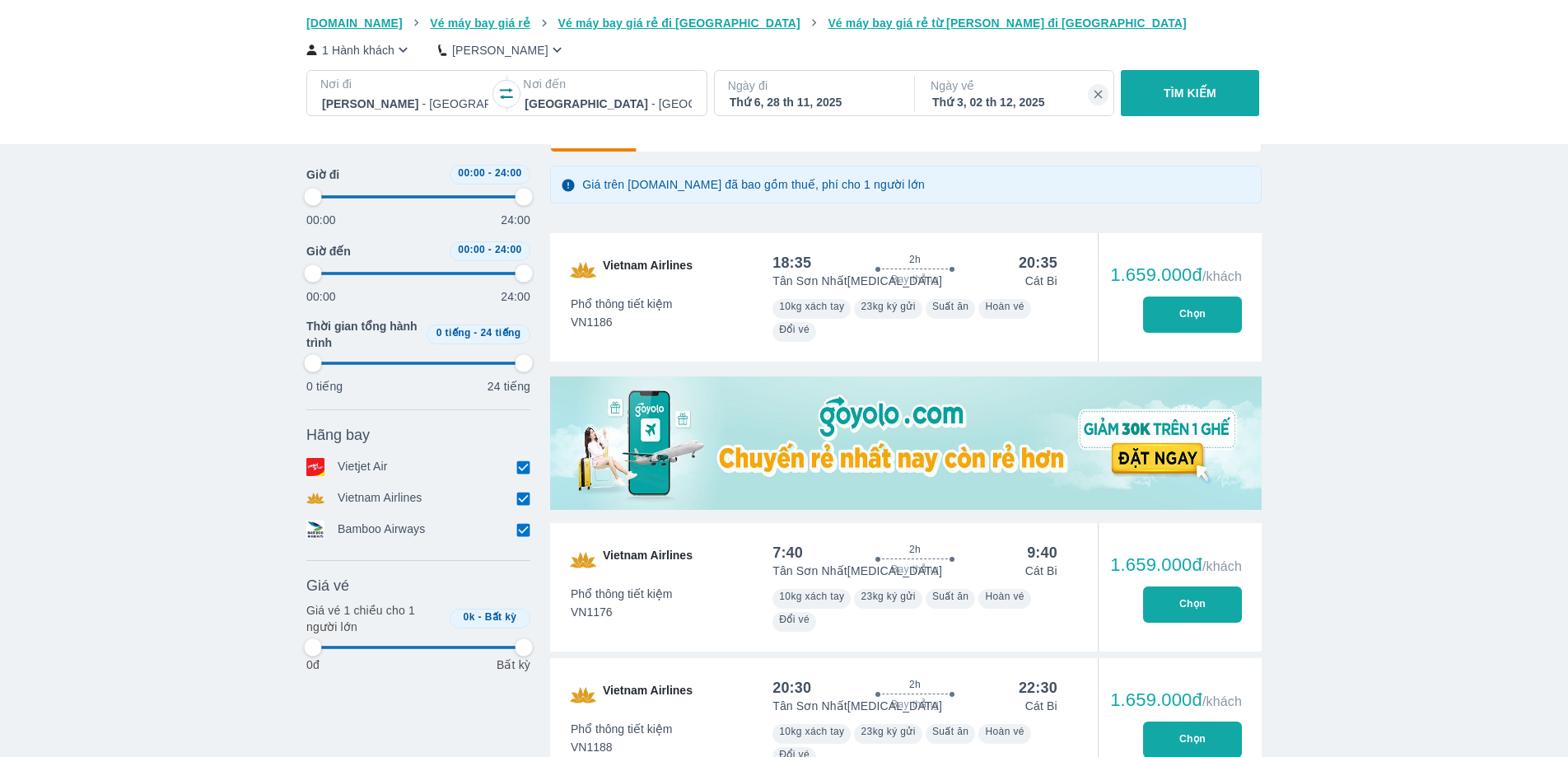
type input "97.9166666666667"
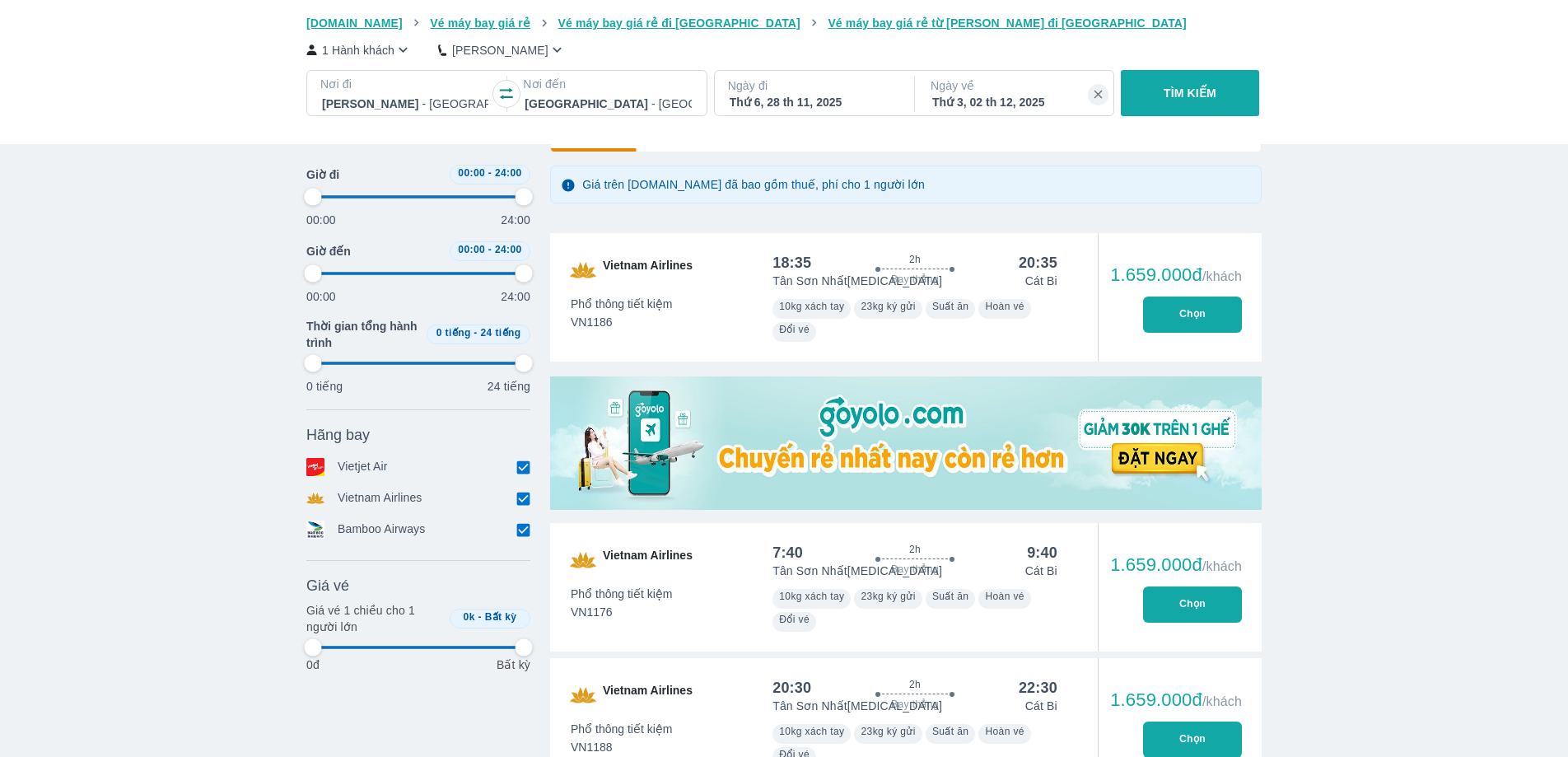
type input "97.9166666666667"
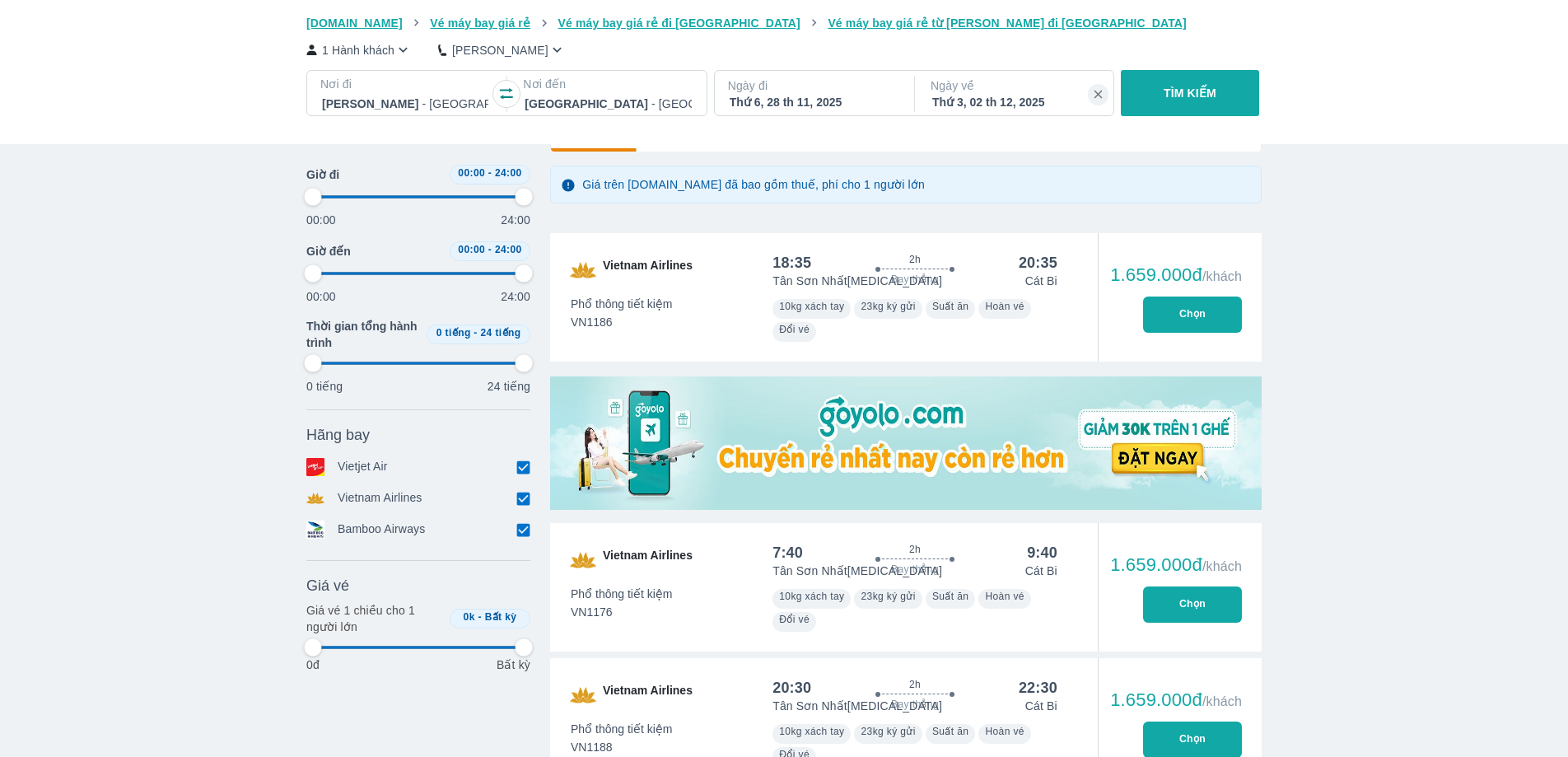
type input "97.9166666666667"
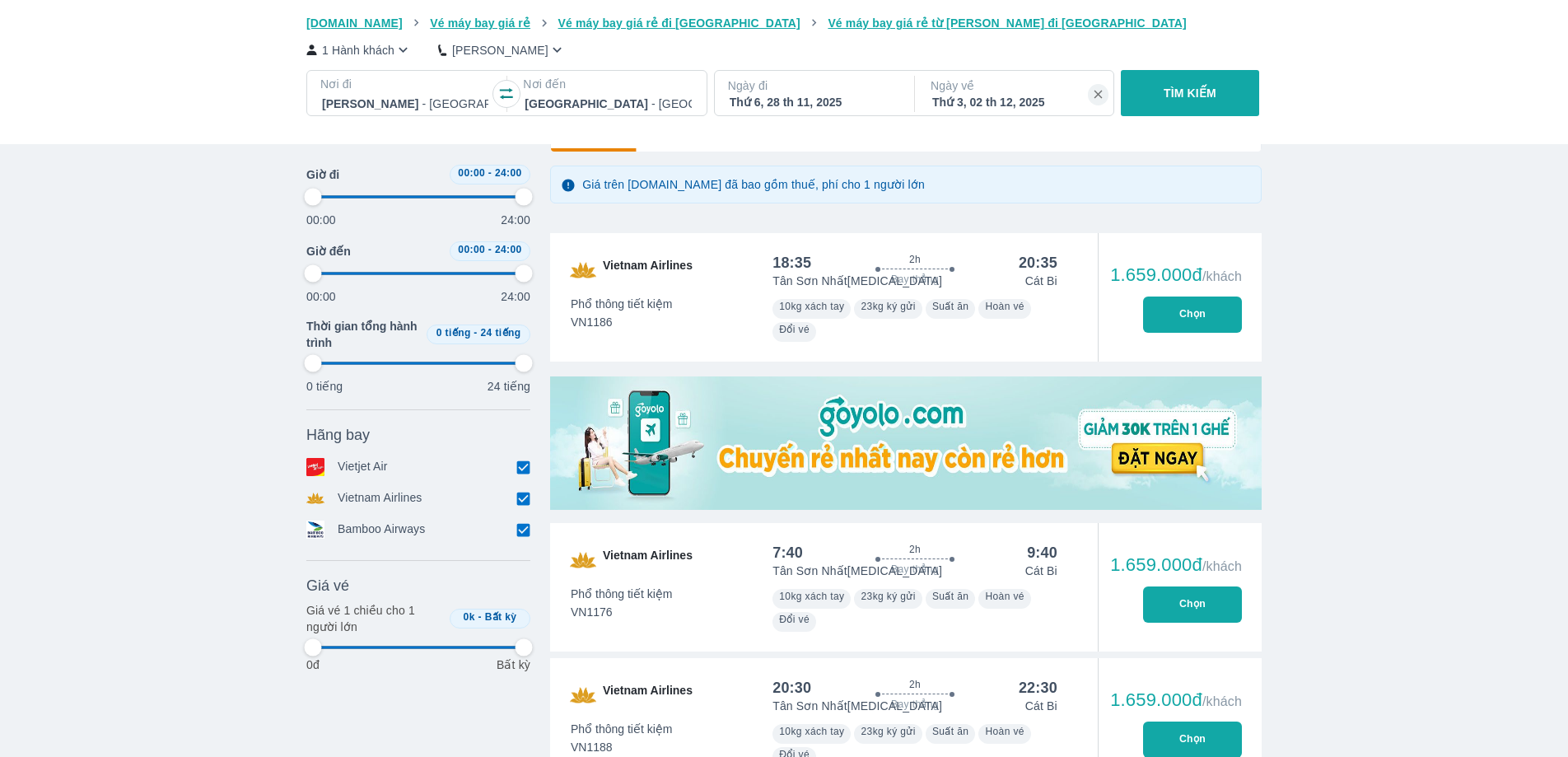
type input "97.9166666666667"
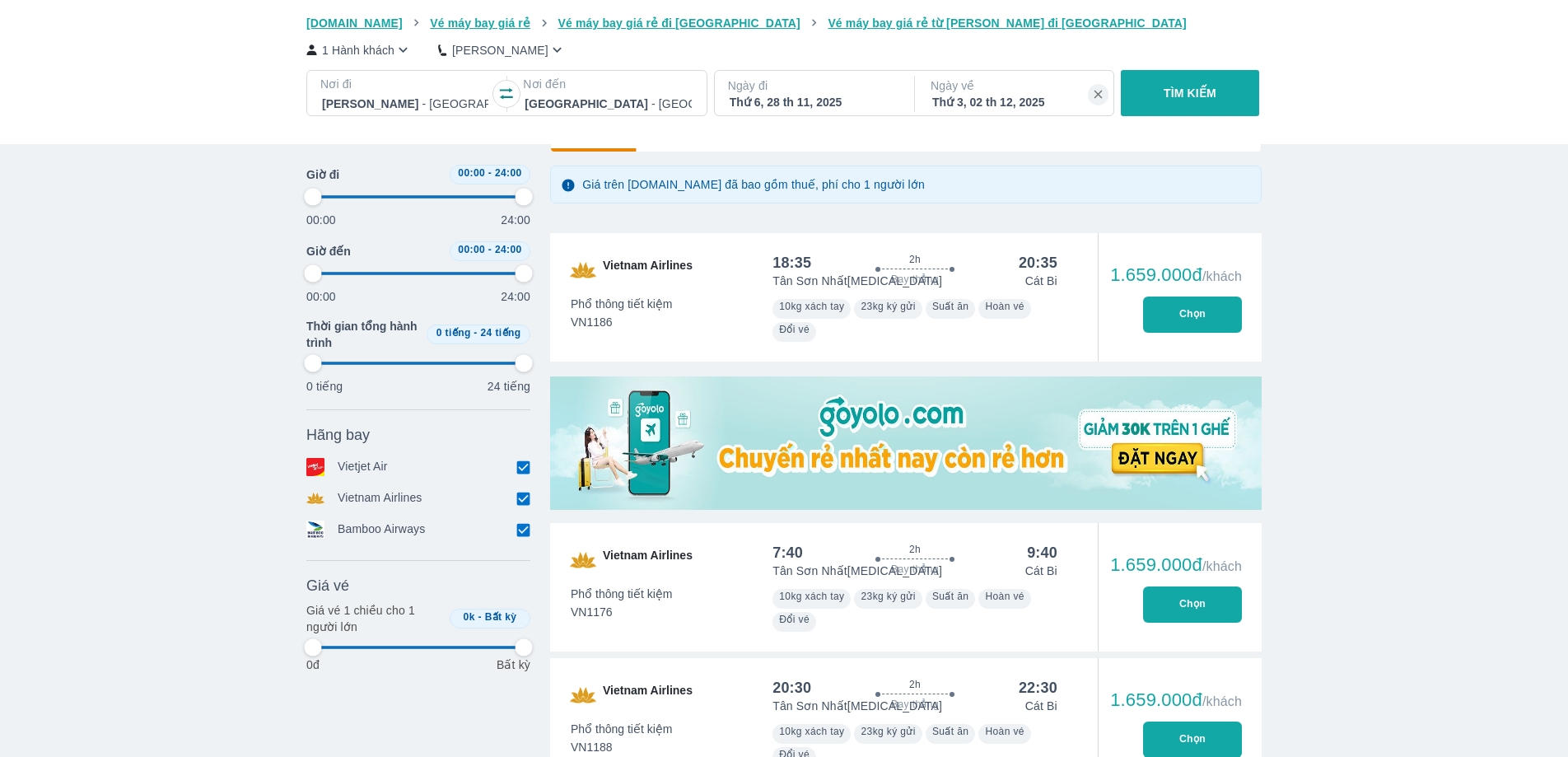
type input "97.9166666666667"
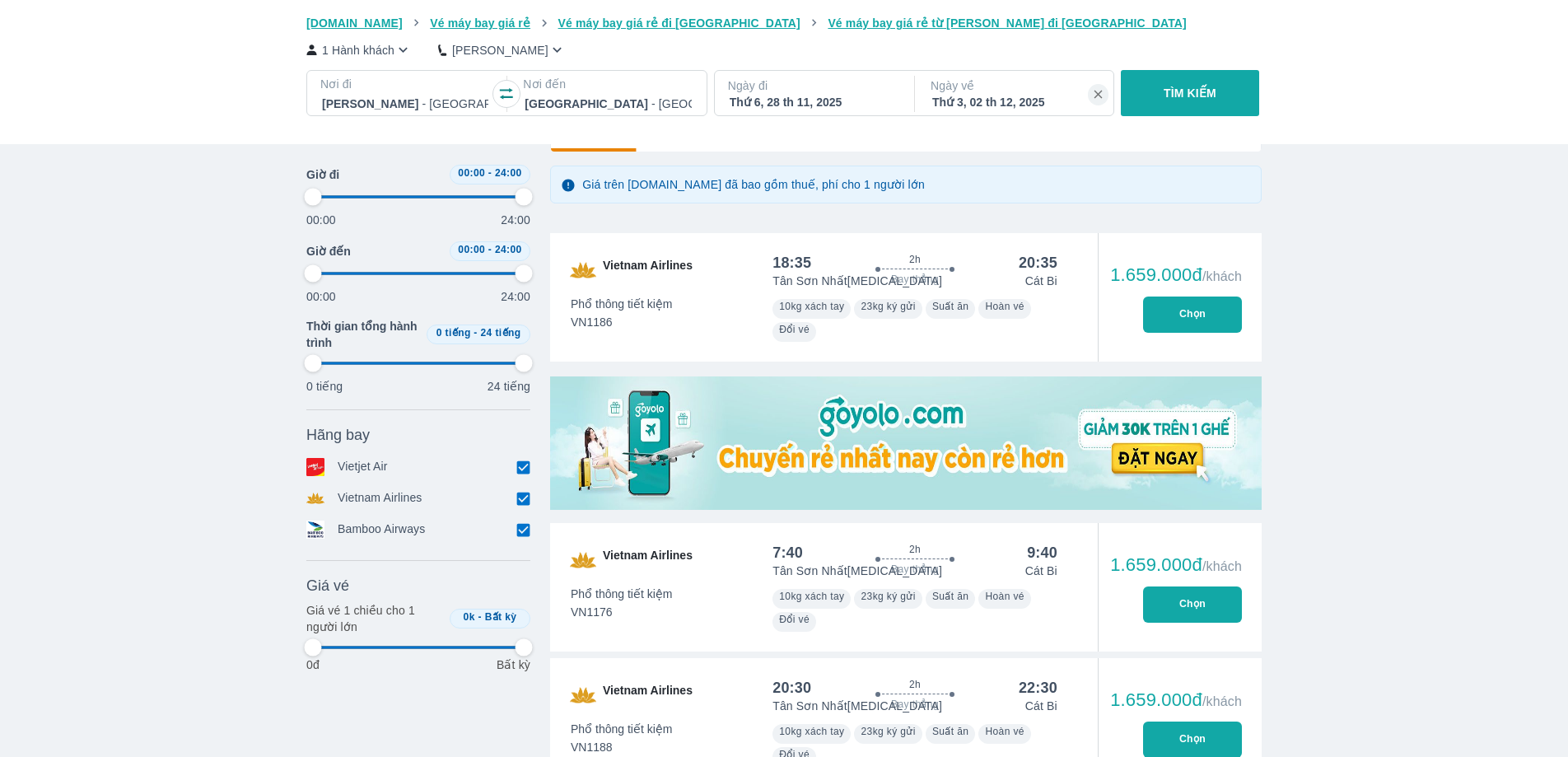
type input "97.9166666666667"
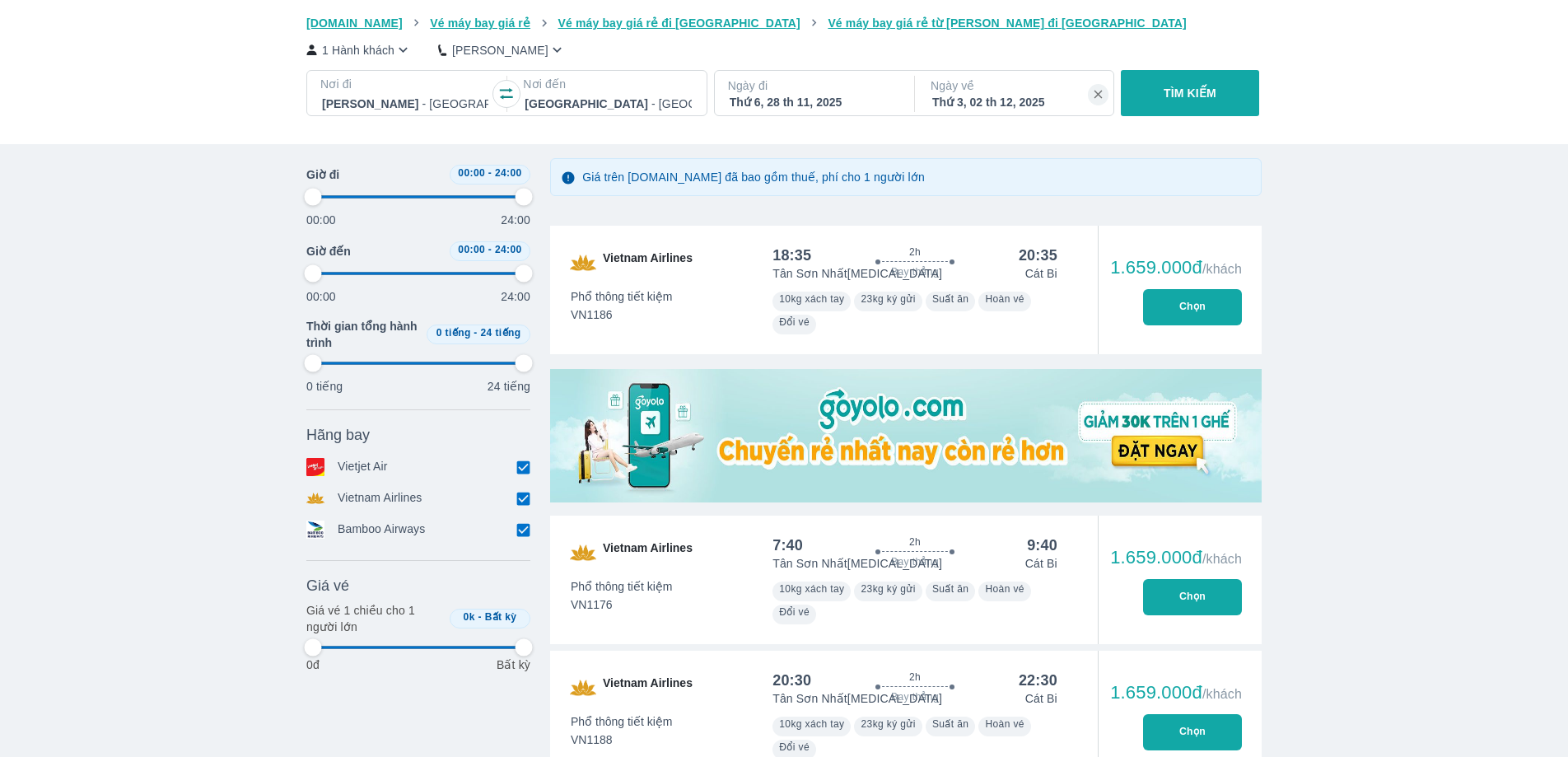
type input "97.9166666666667"
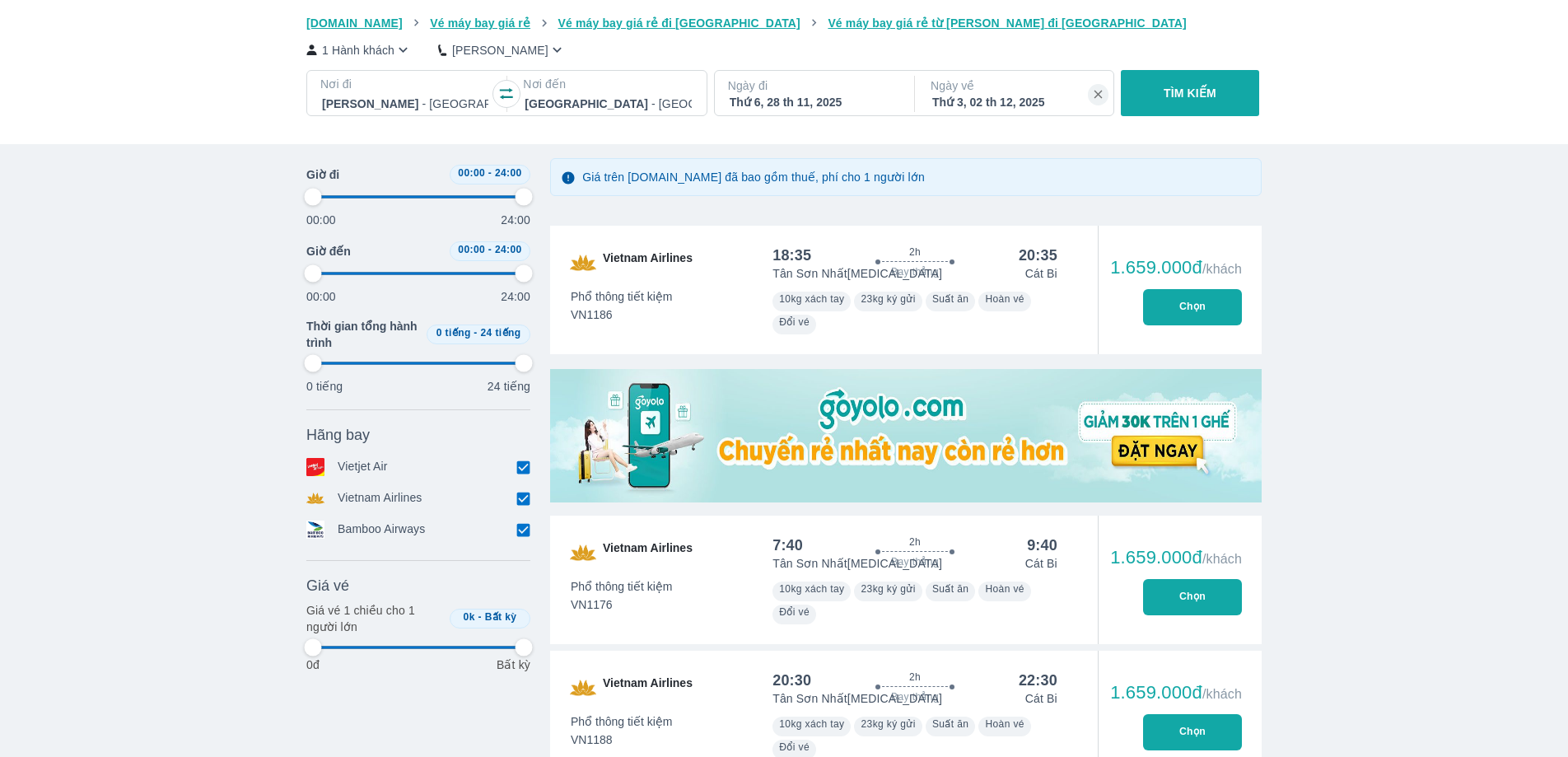
type input "97.9166666666667"
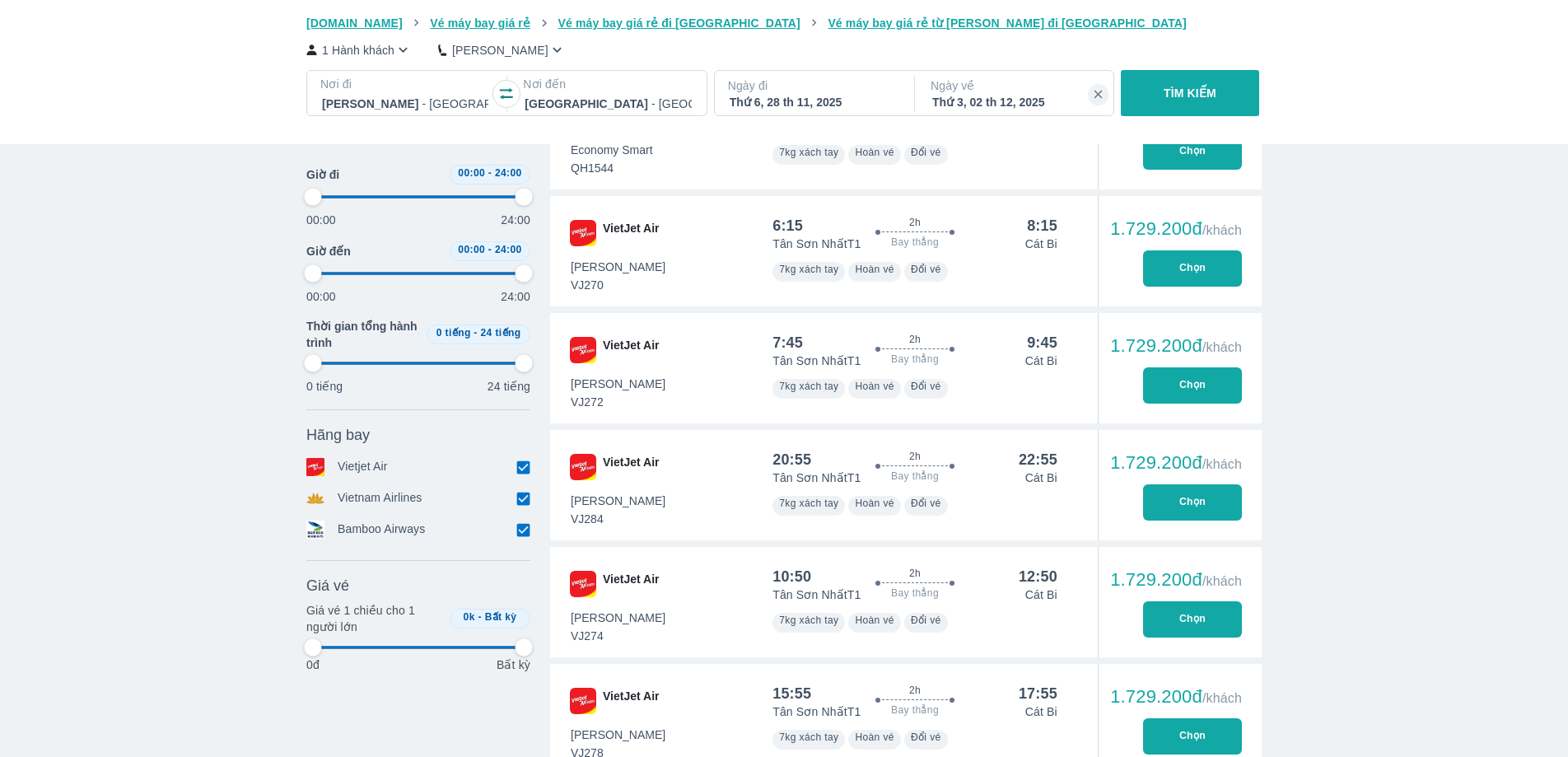
type input "97.9166666666667"
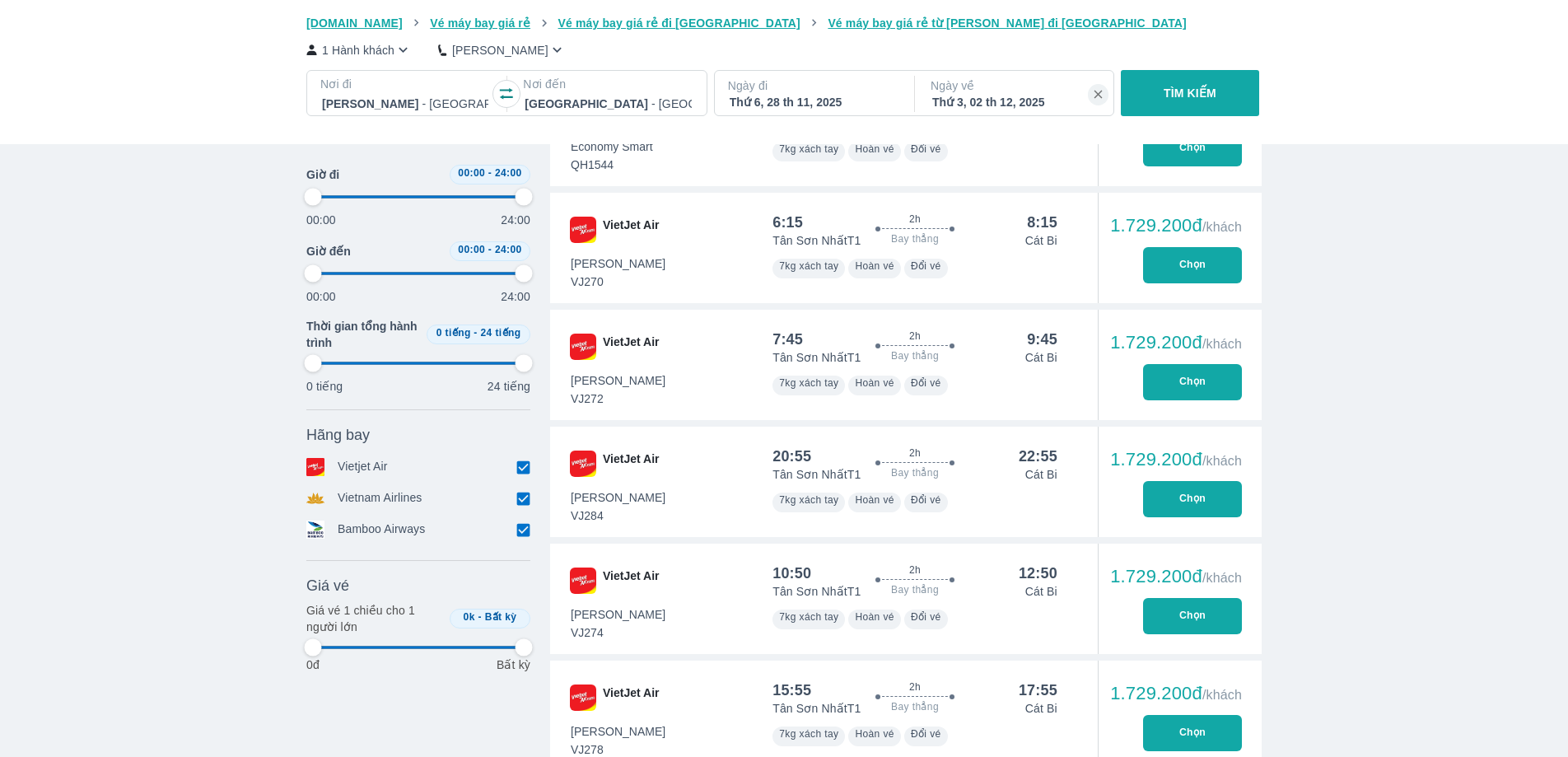
type input "97.9166666666667"
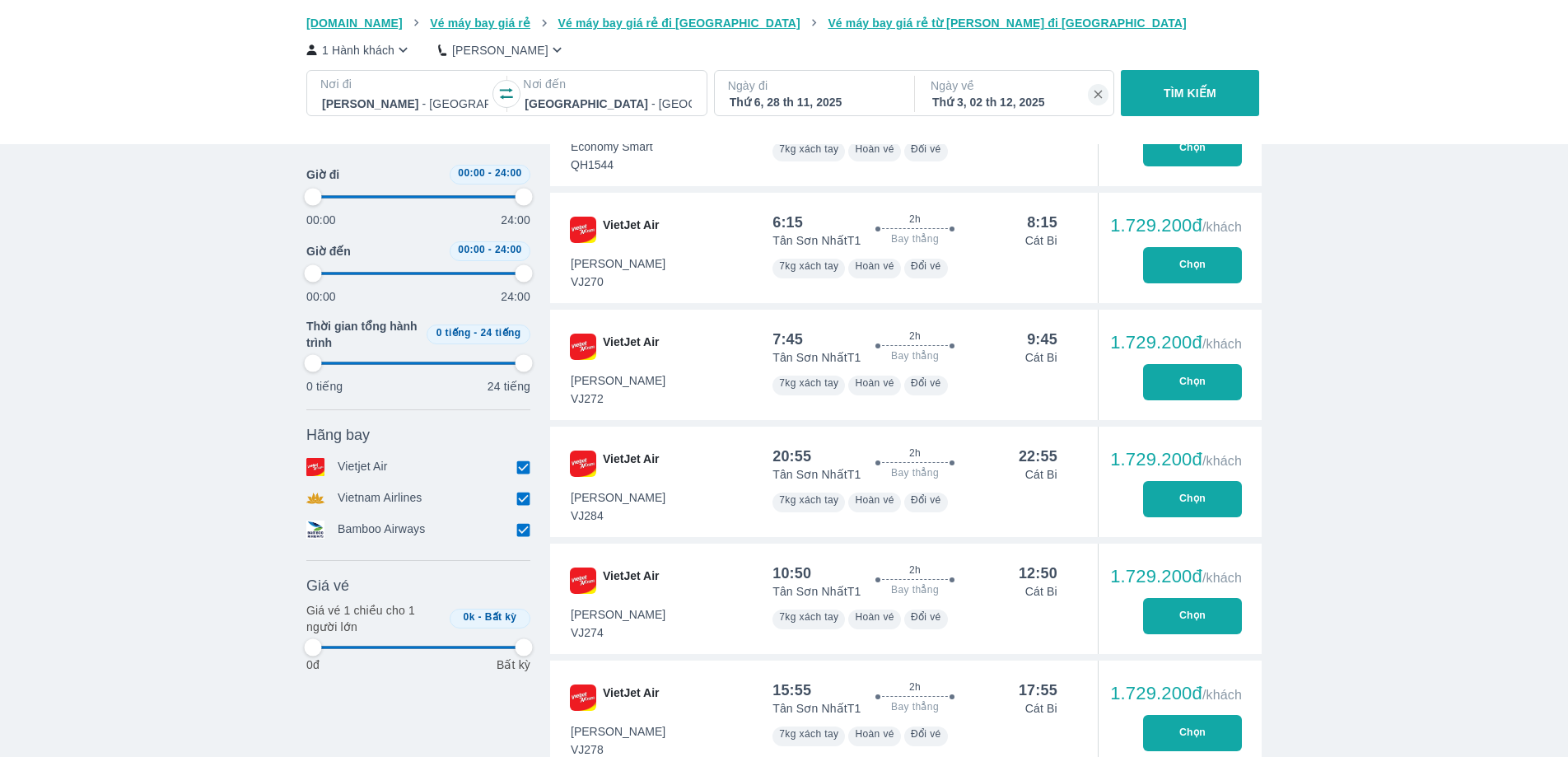
type input "97.9166666666667"
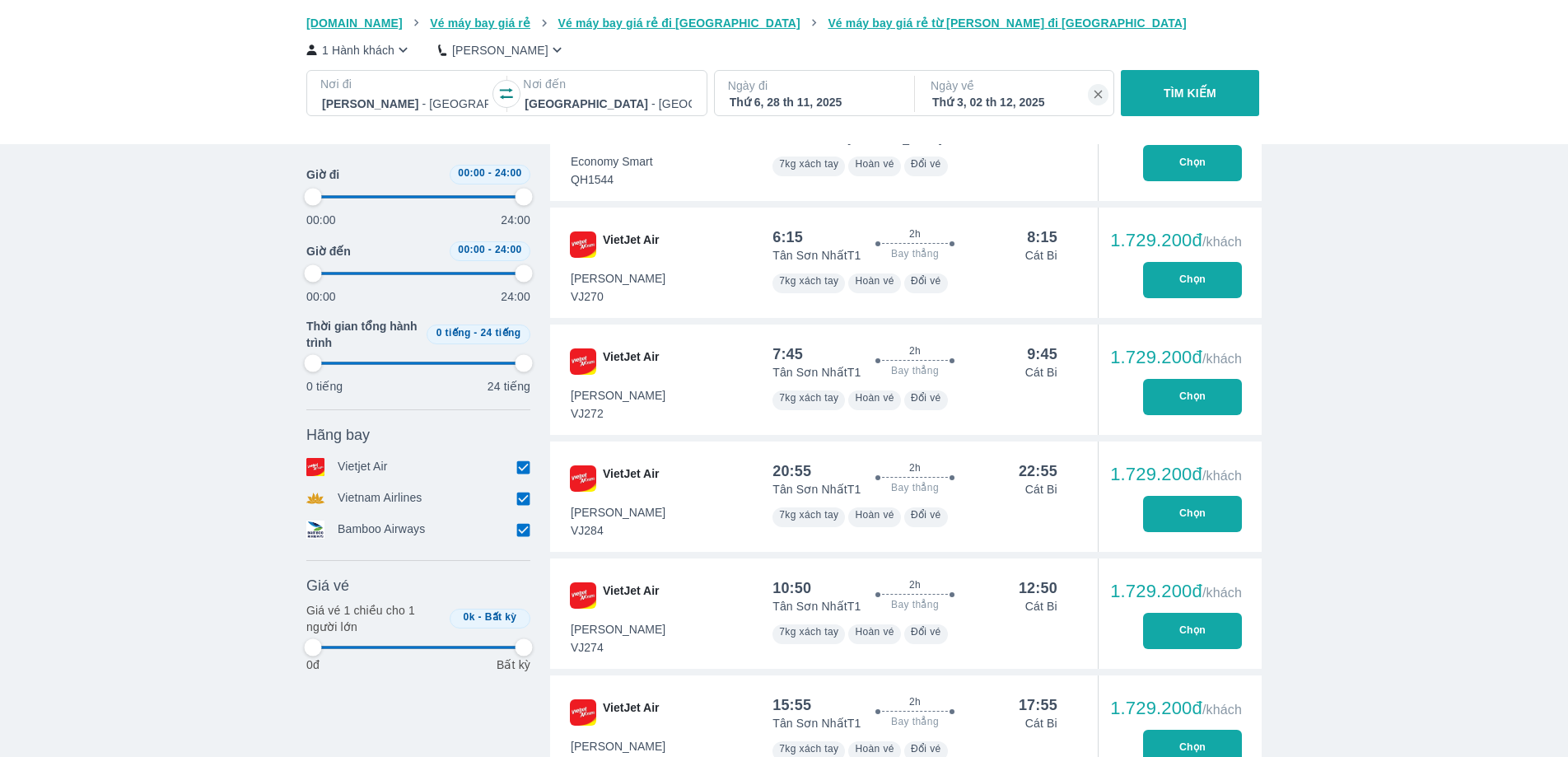
type input "97.9166666666667"
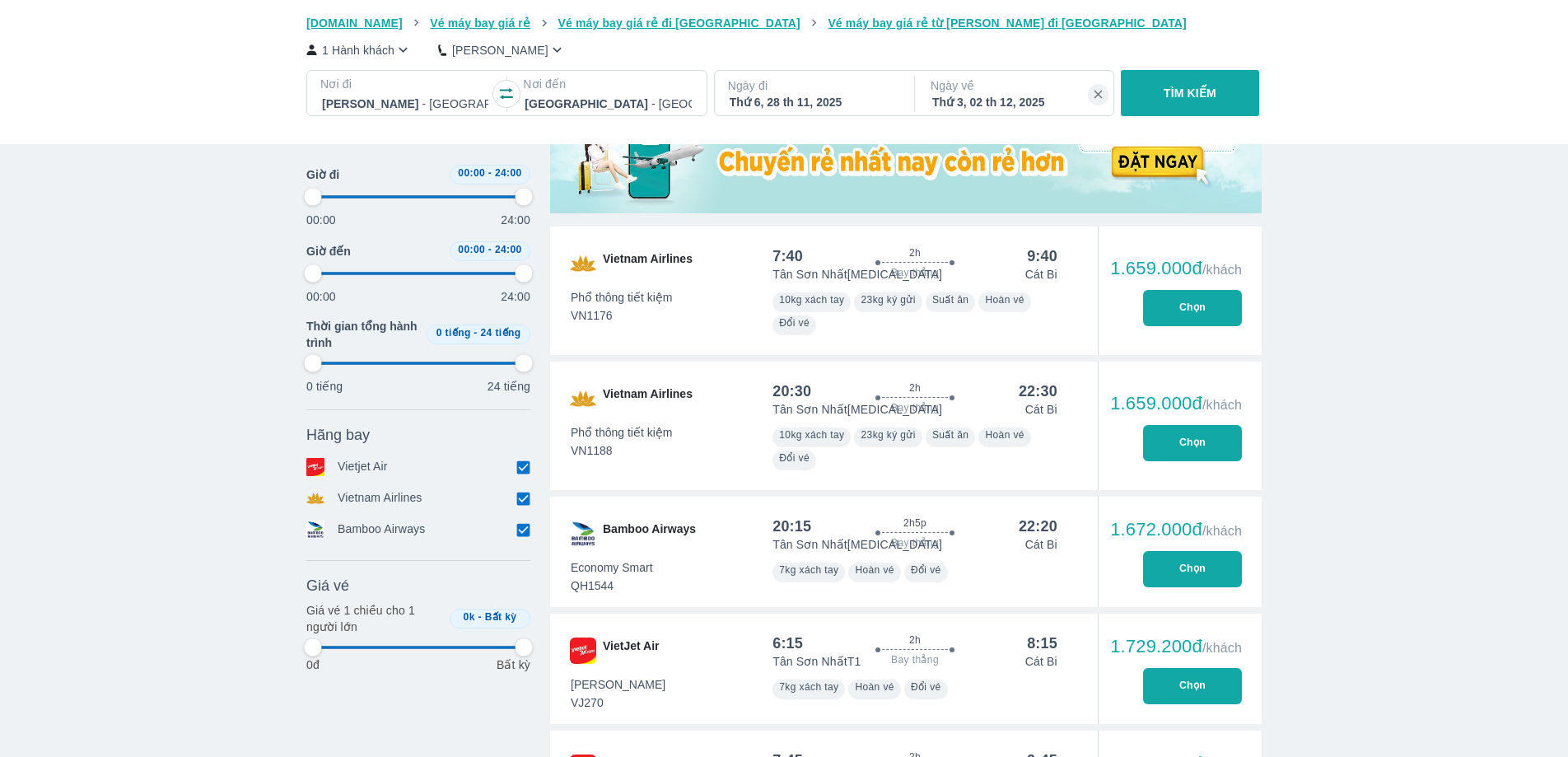
scroll to position [88, 0]
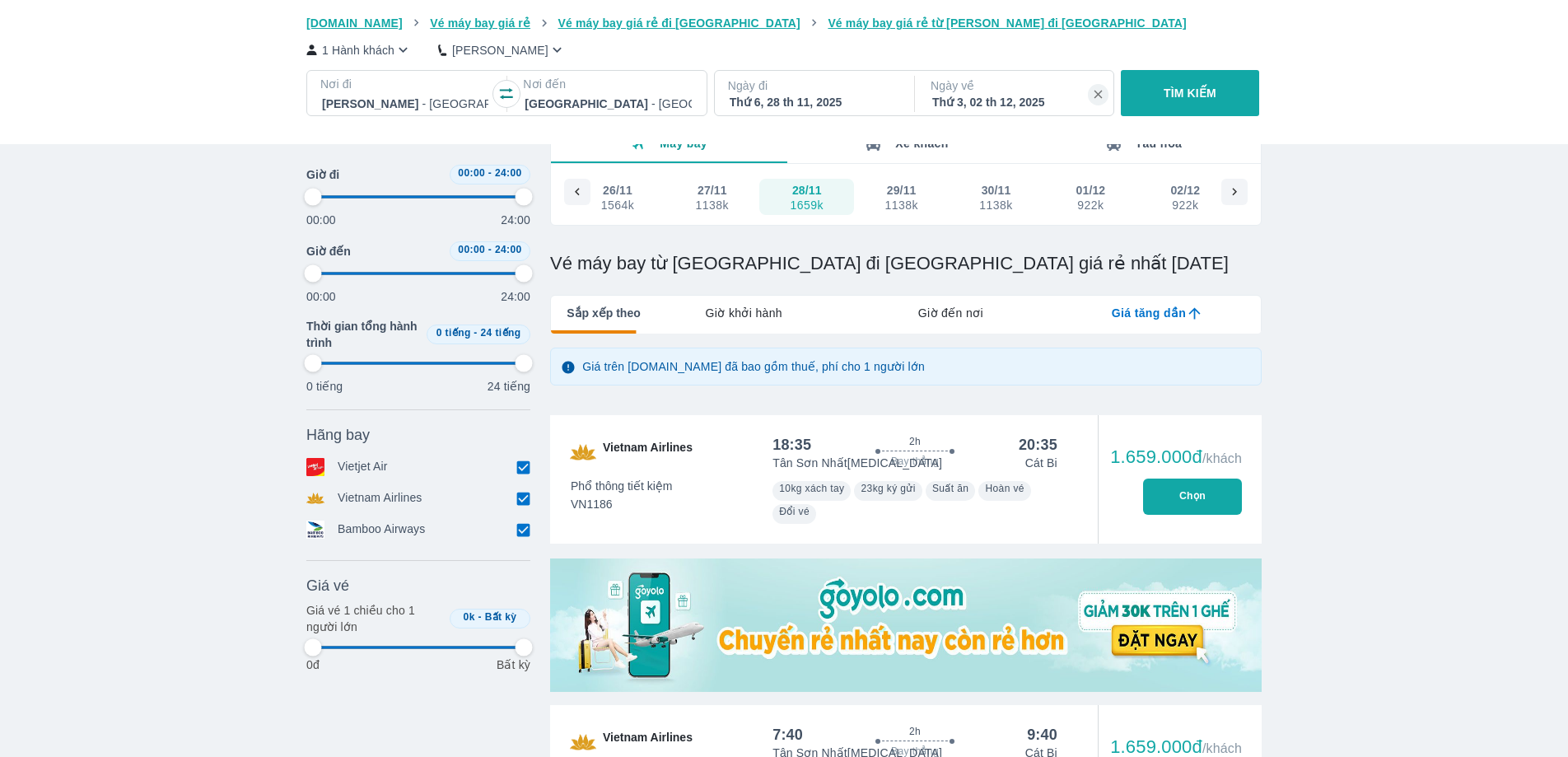
type input "97.9166666666667"
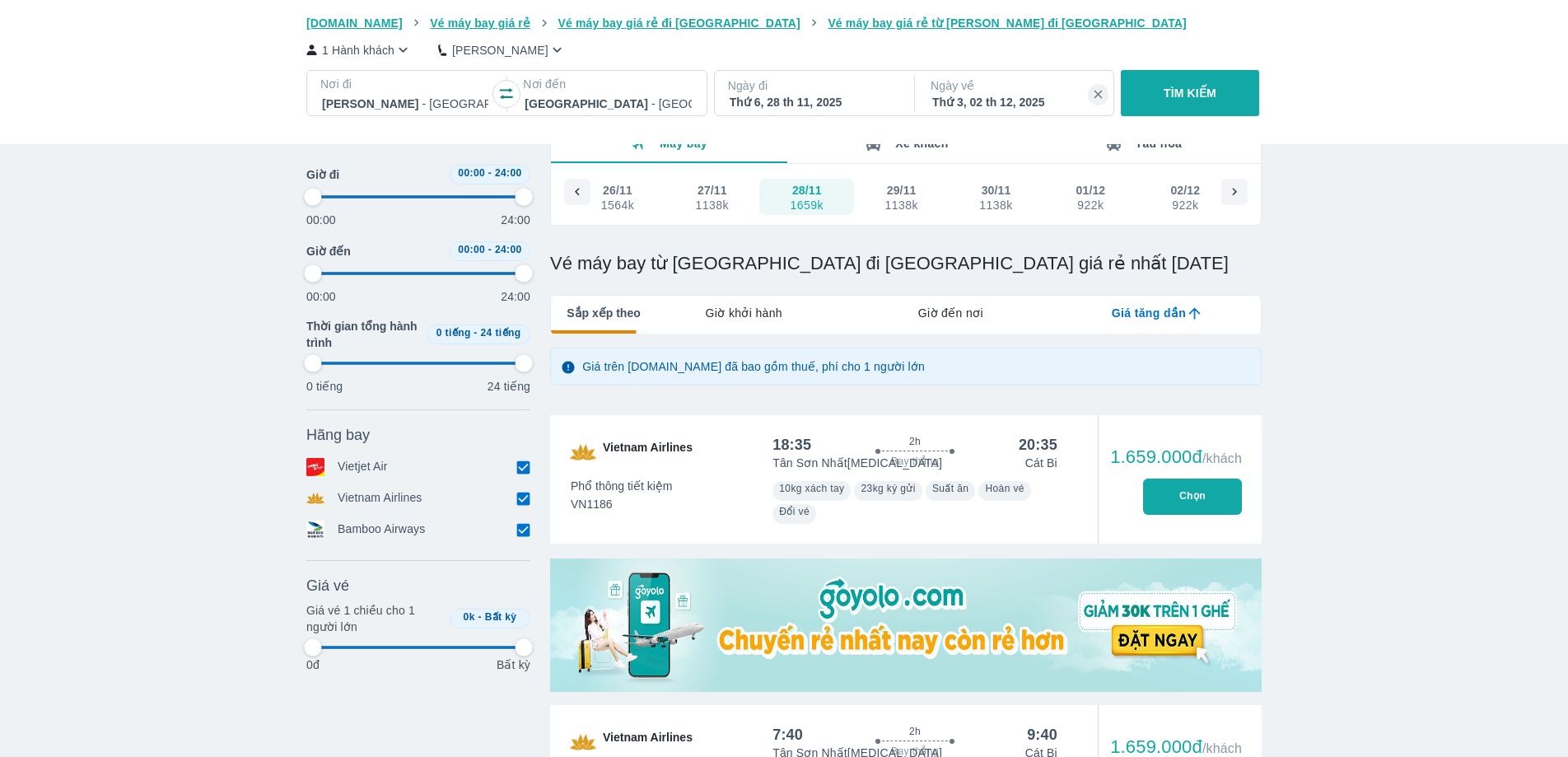
type input "97.9166666666667"
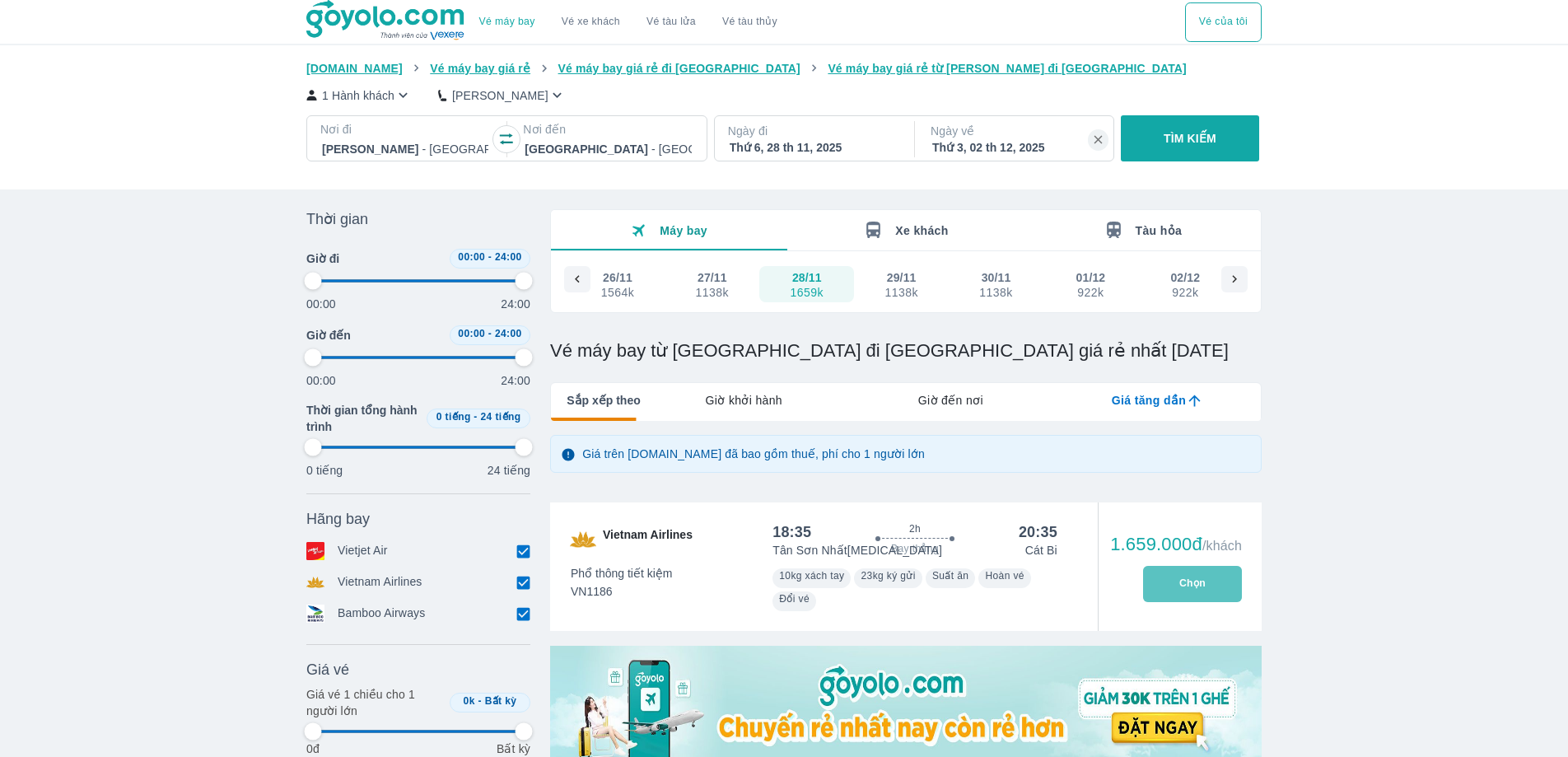
click at [1179, 573] on button "Chọn" at bounding box center [1193, 584] width 99 height 37
type input "97.9166666666667"
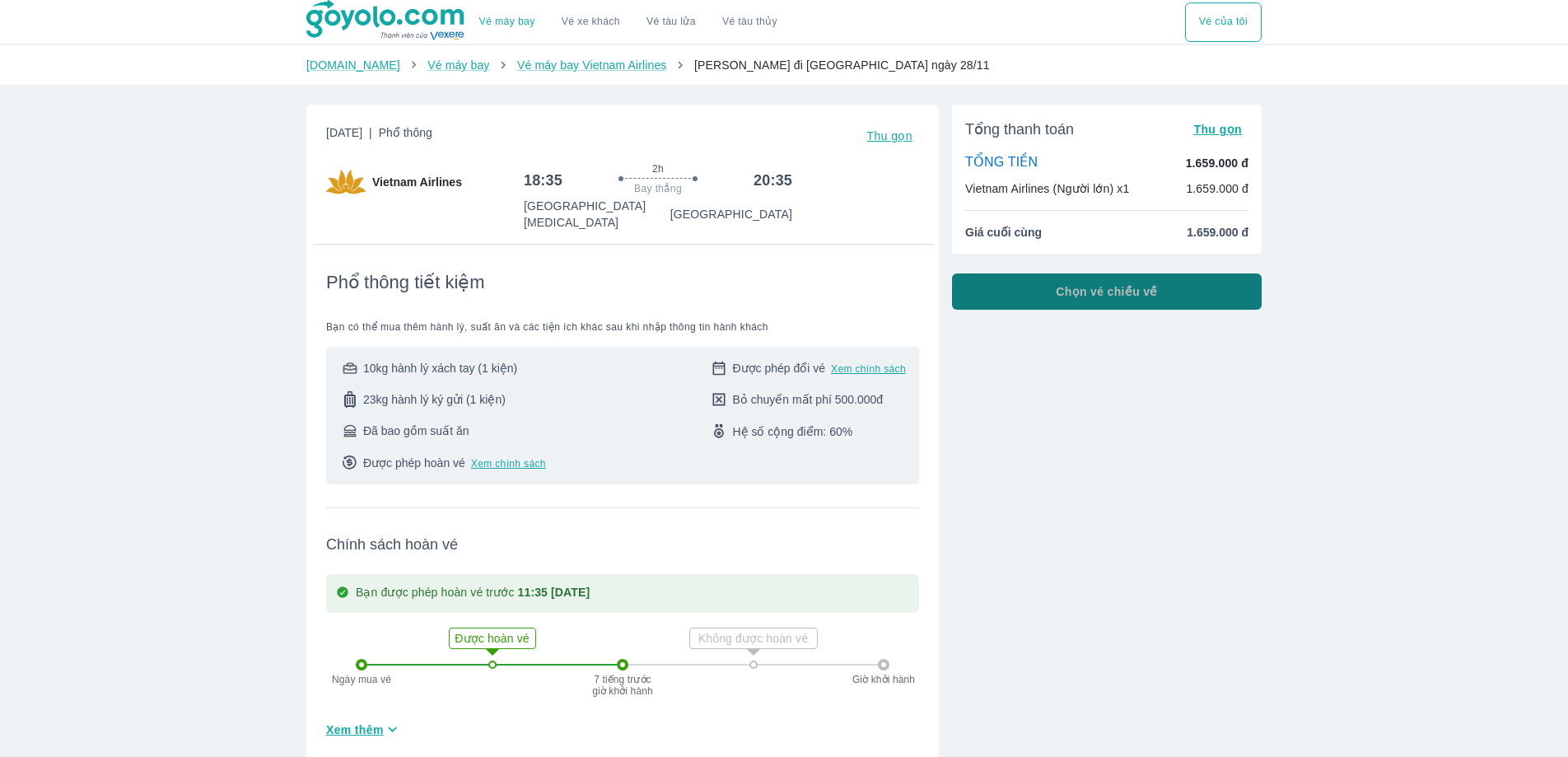
click at [1113, 298] on span "Chọn vé chiều về" at bounding box center [1107, 291] width 102 height 16
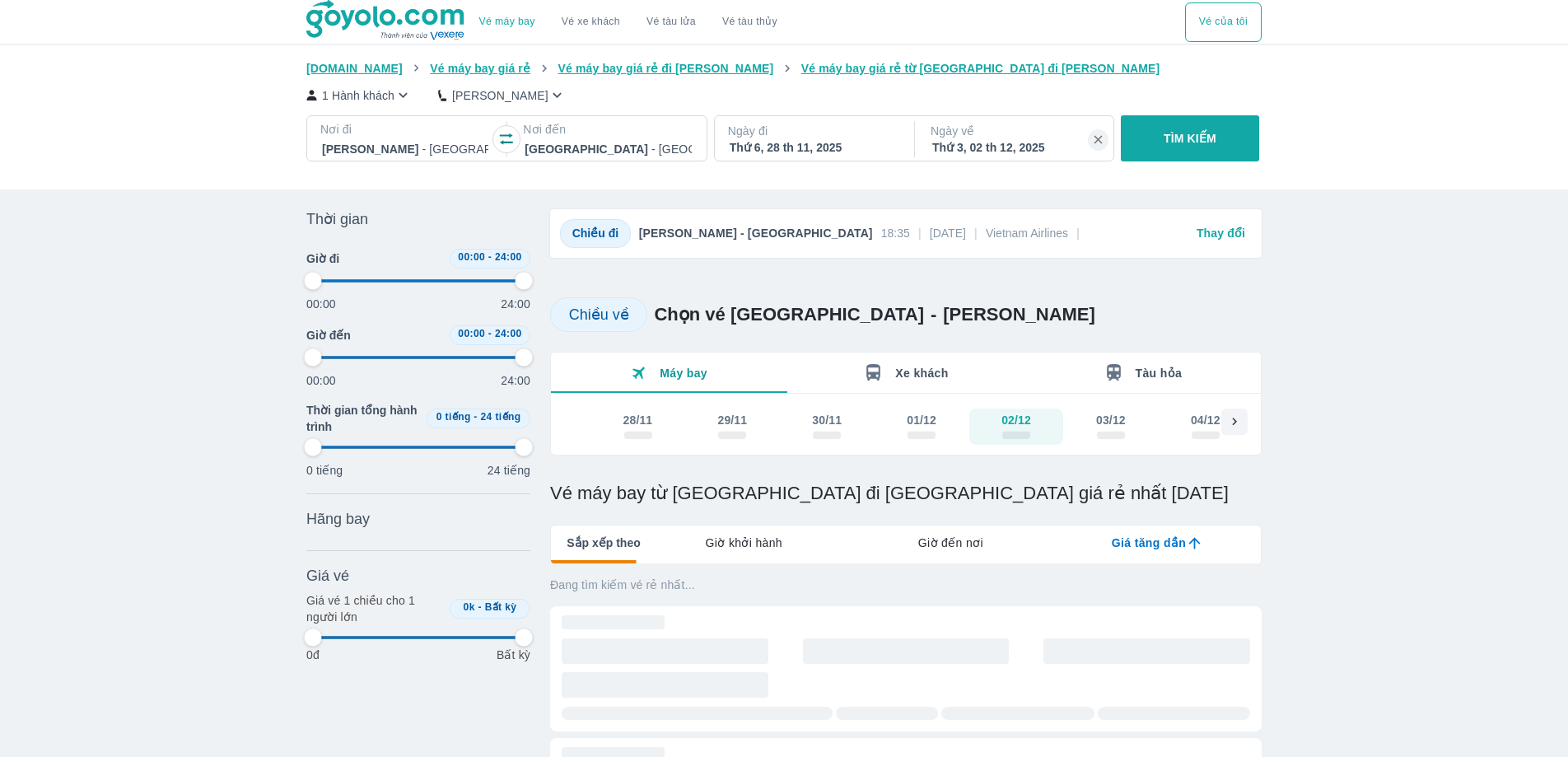
type input "97.9166666666667"
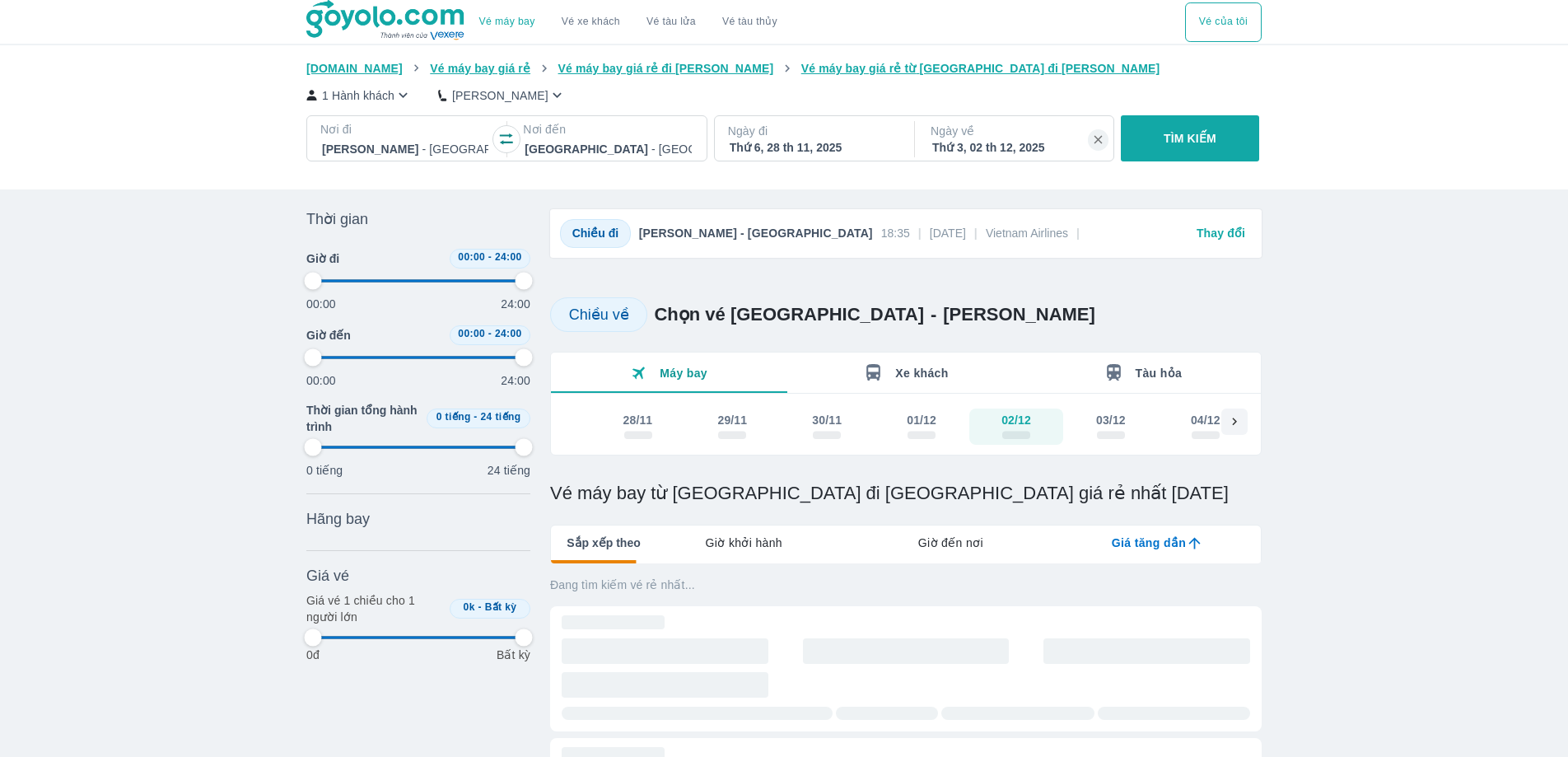
type input "97.9166666666667"
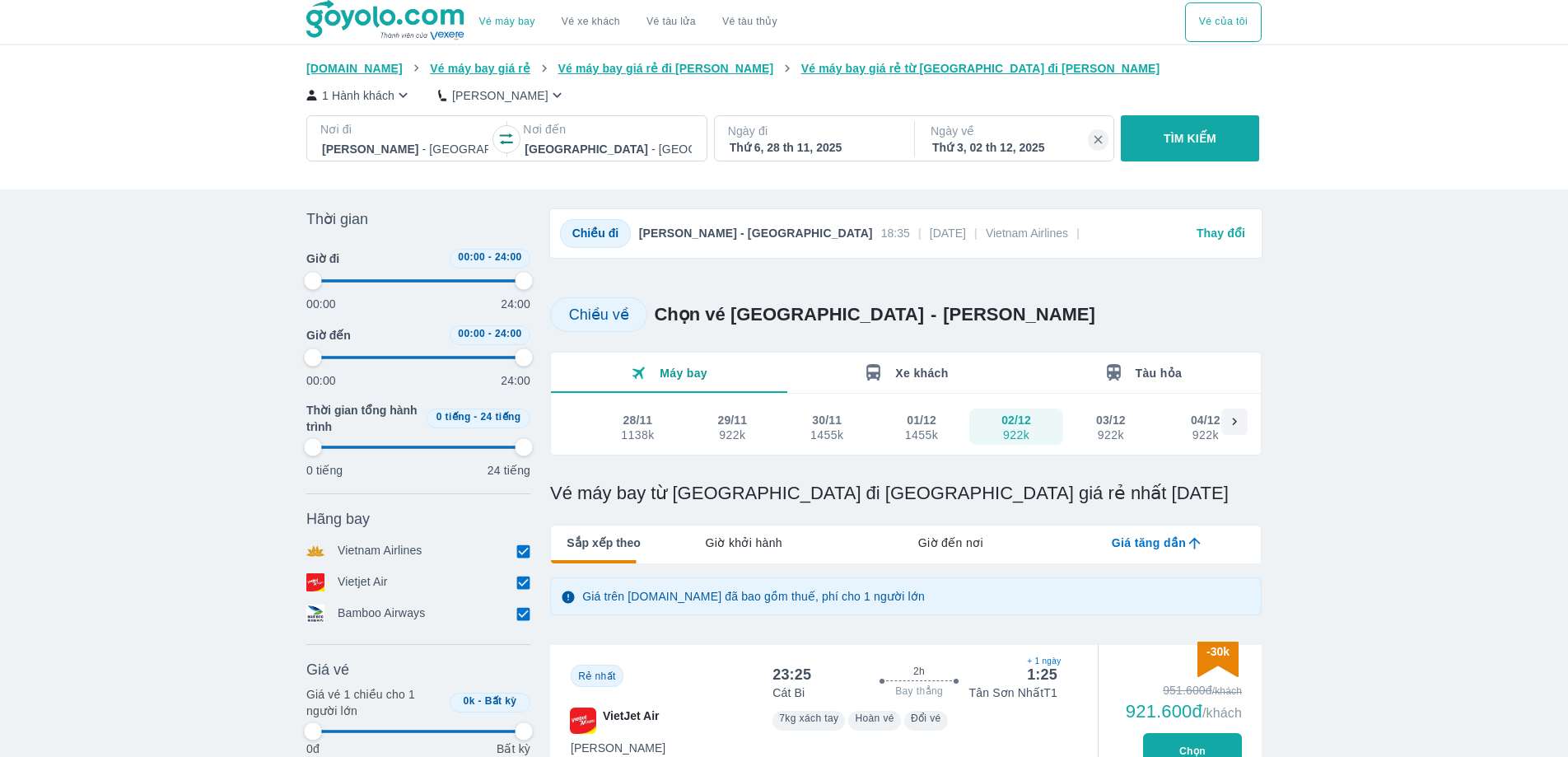
type input "97.9166666666667"
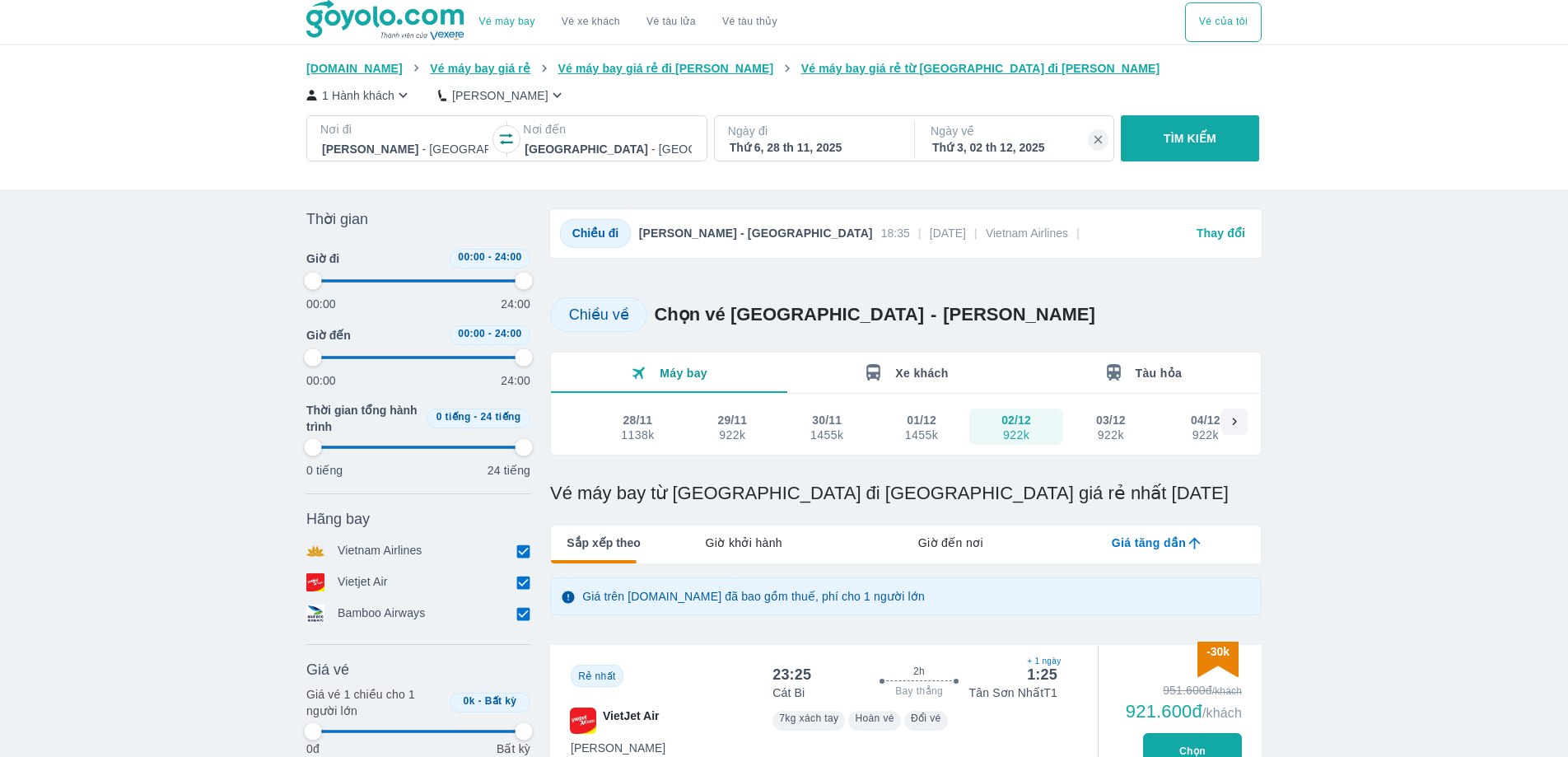
type input "97.9166666666667"
click at [804, 152] on div "Thứ 6, 28 th 11, 2025" at bounding box center [813, 148] width 166 height 16
type input "97.9166666666667"
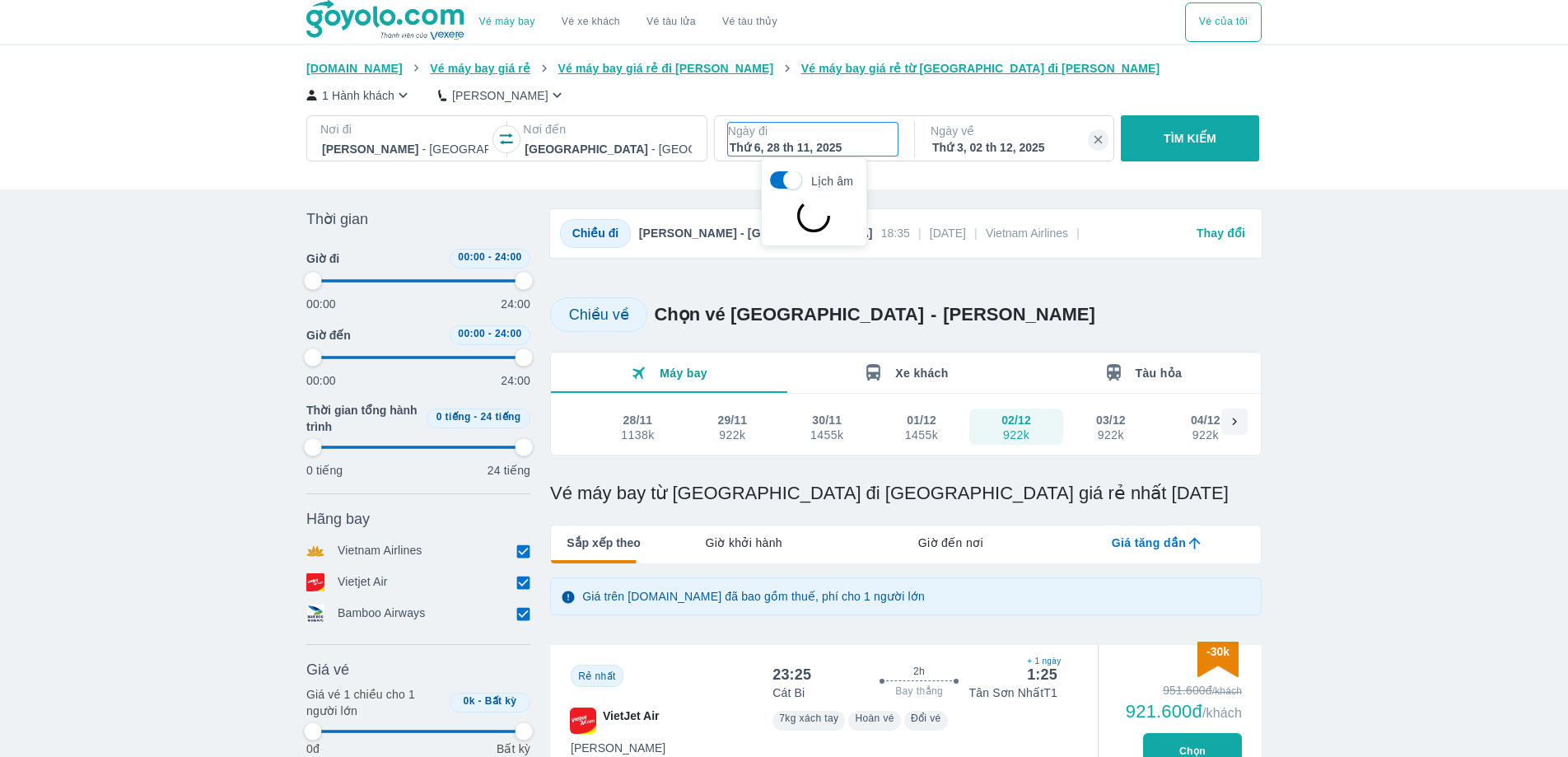
type input "97.9166666666667"
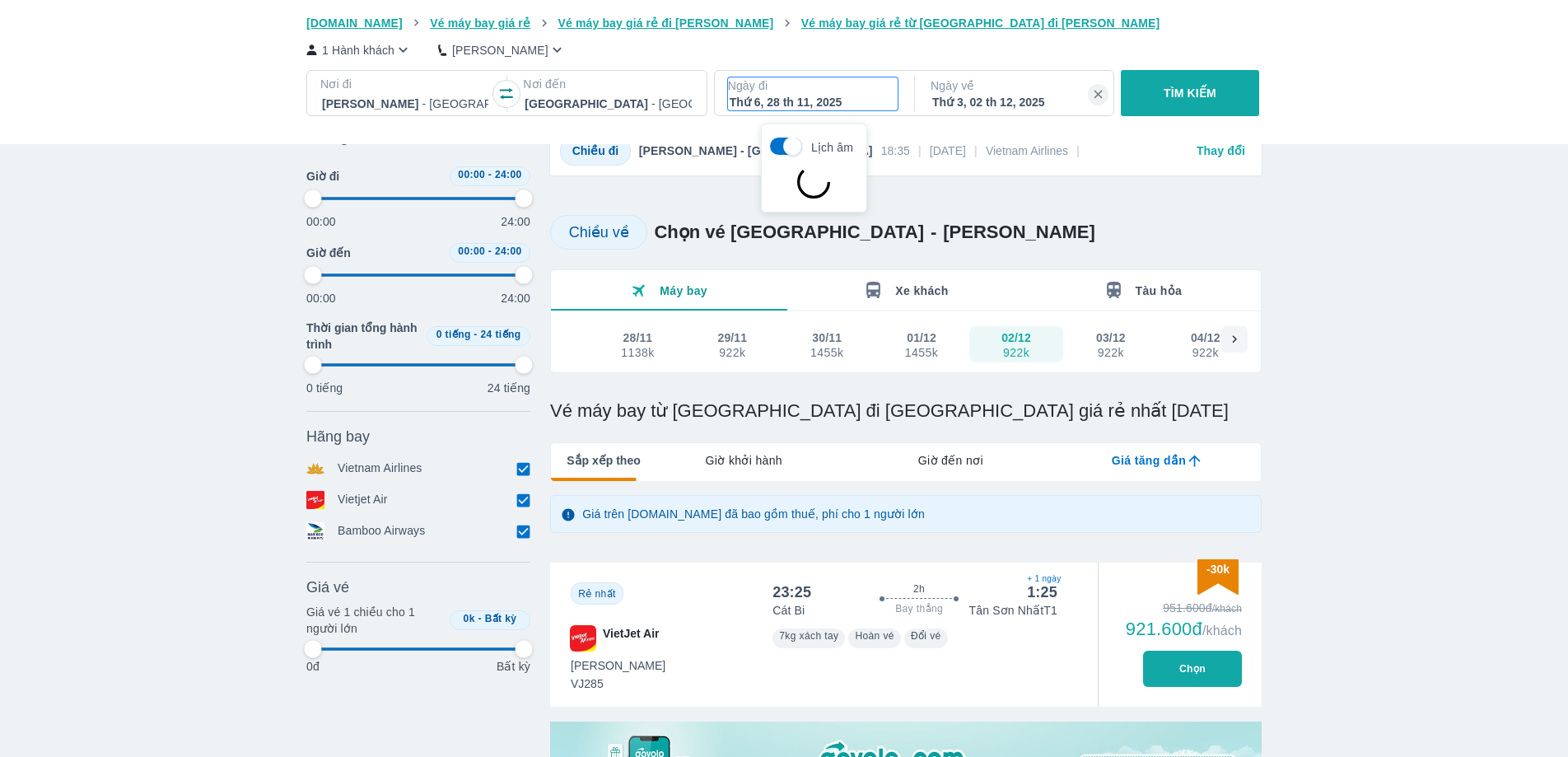
scroll to position [95, 0]
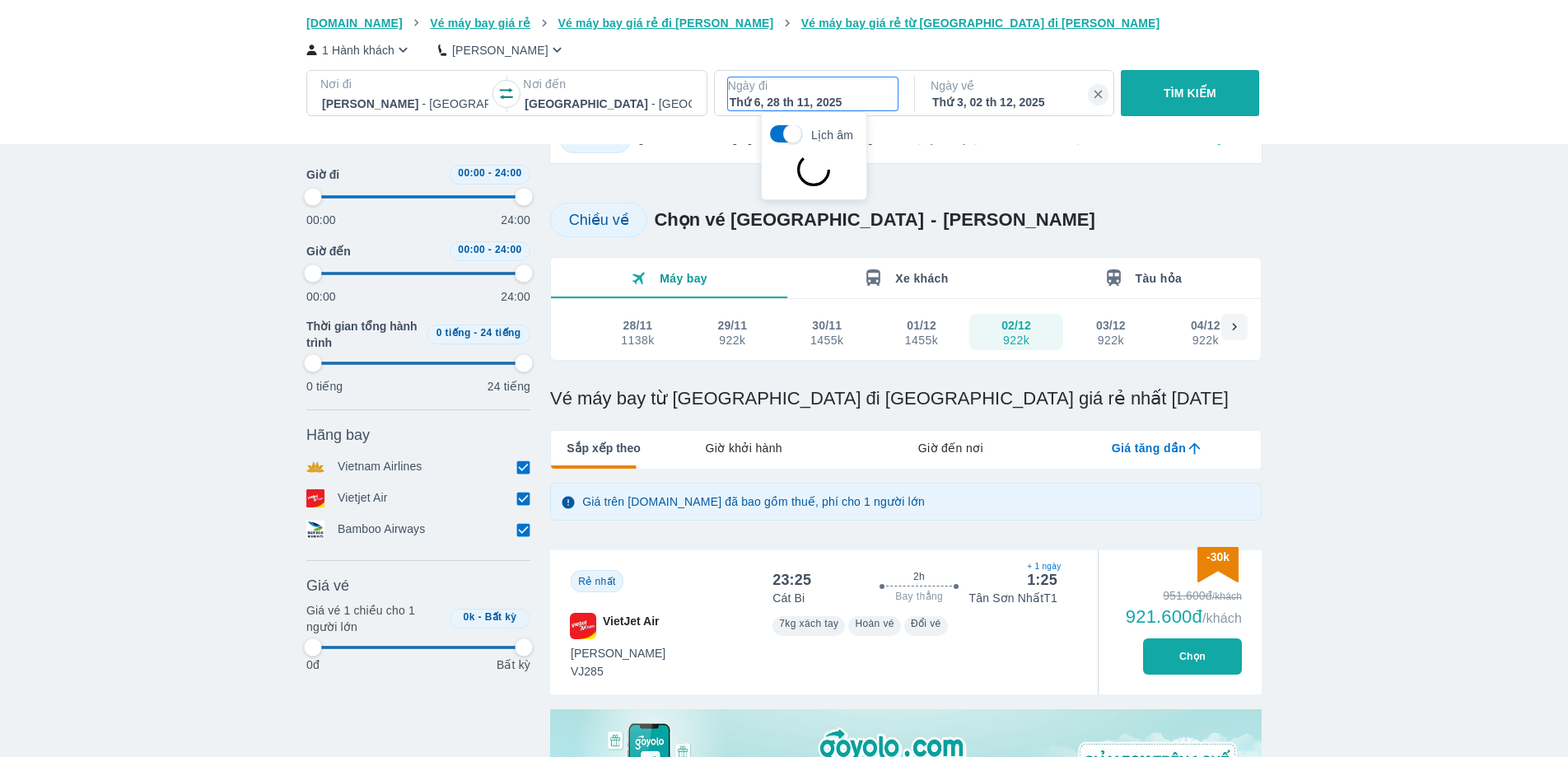
type input "97.9166666666667"
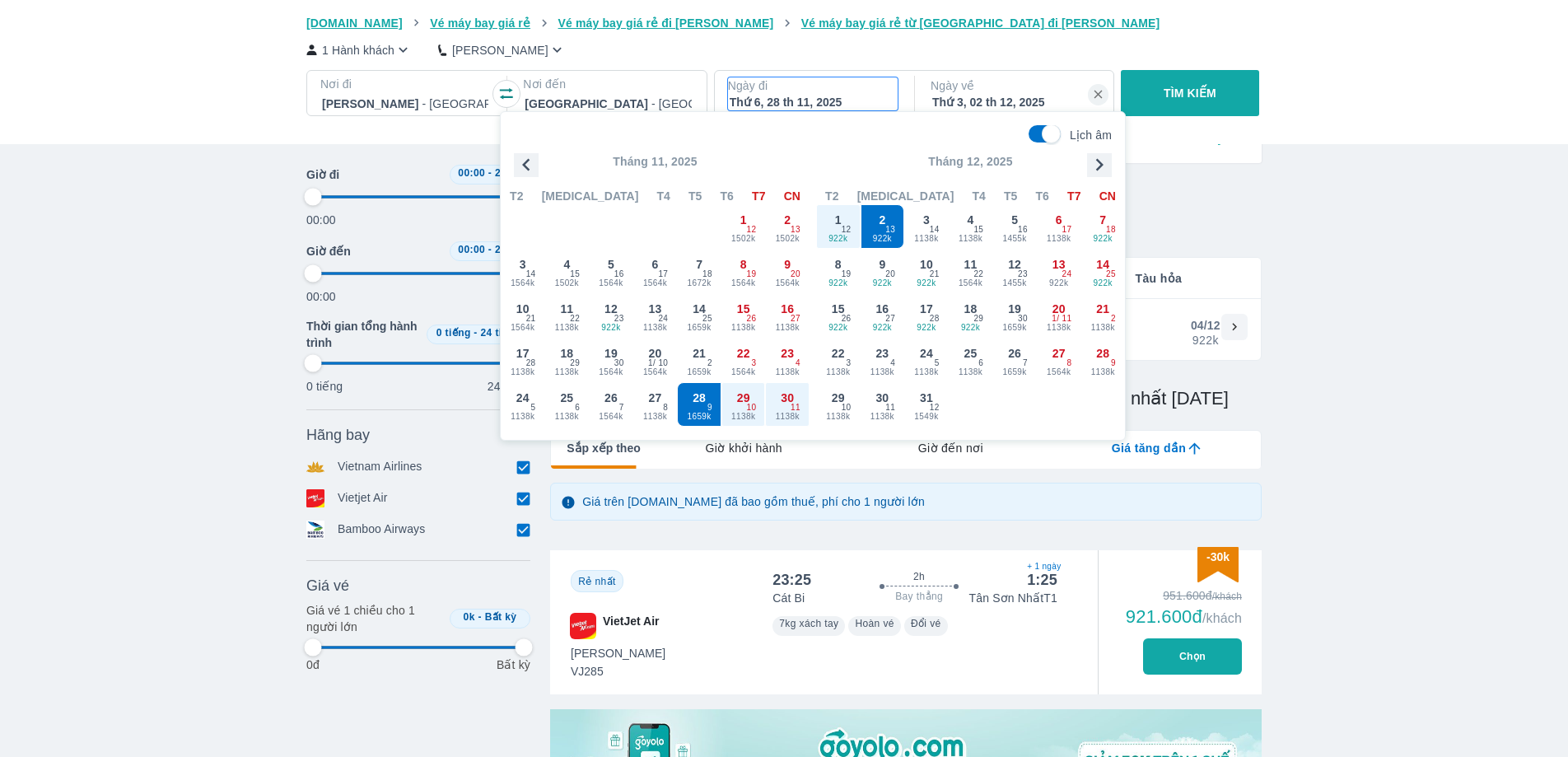
type input "97.9166666666667"
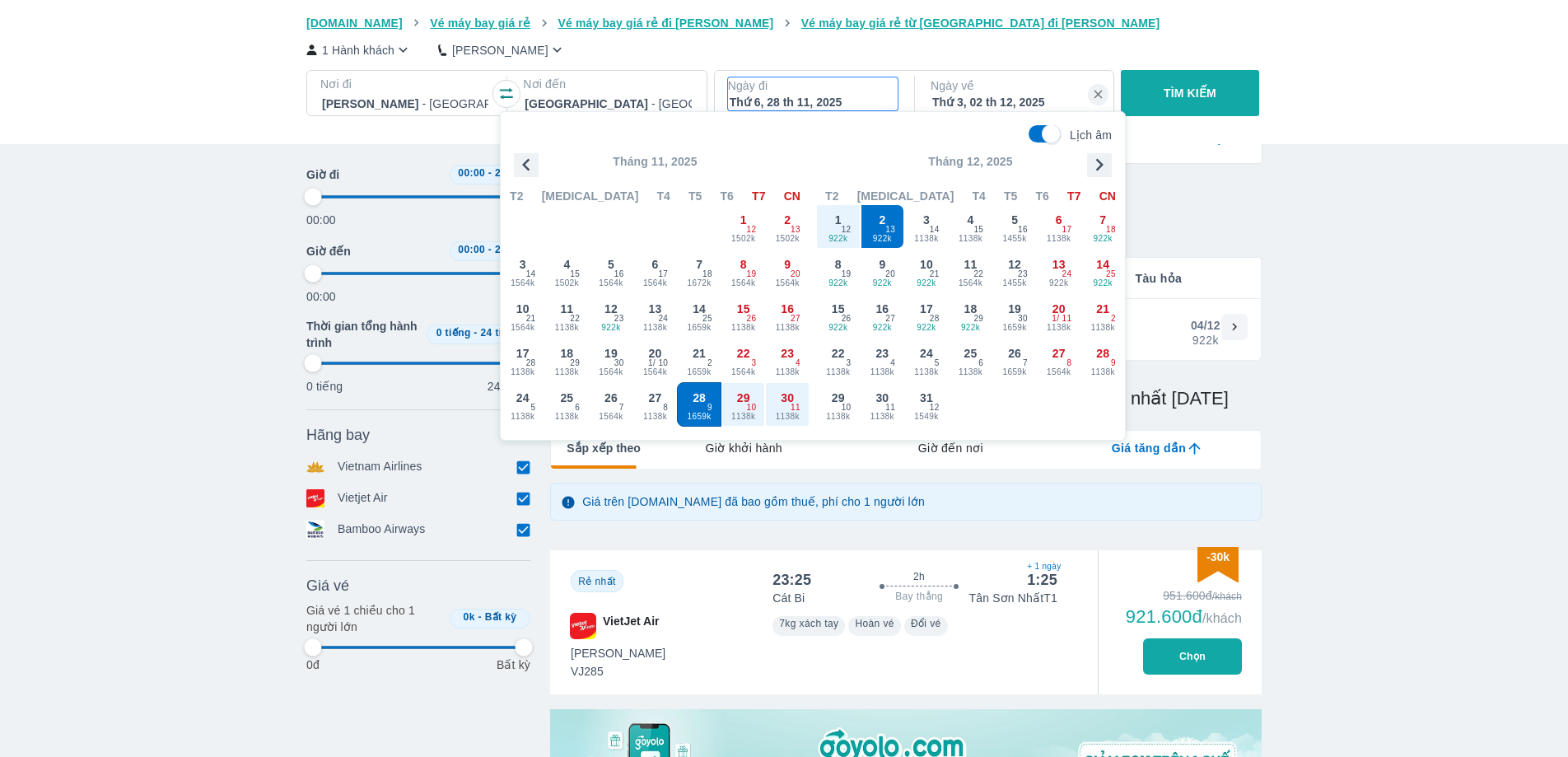
type input "97.9166666666667"
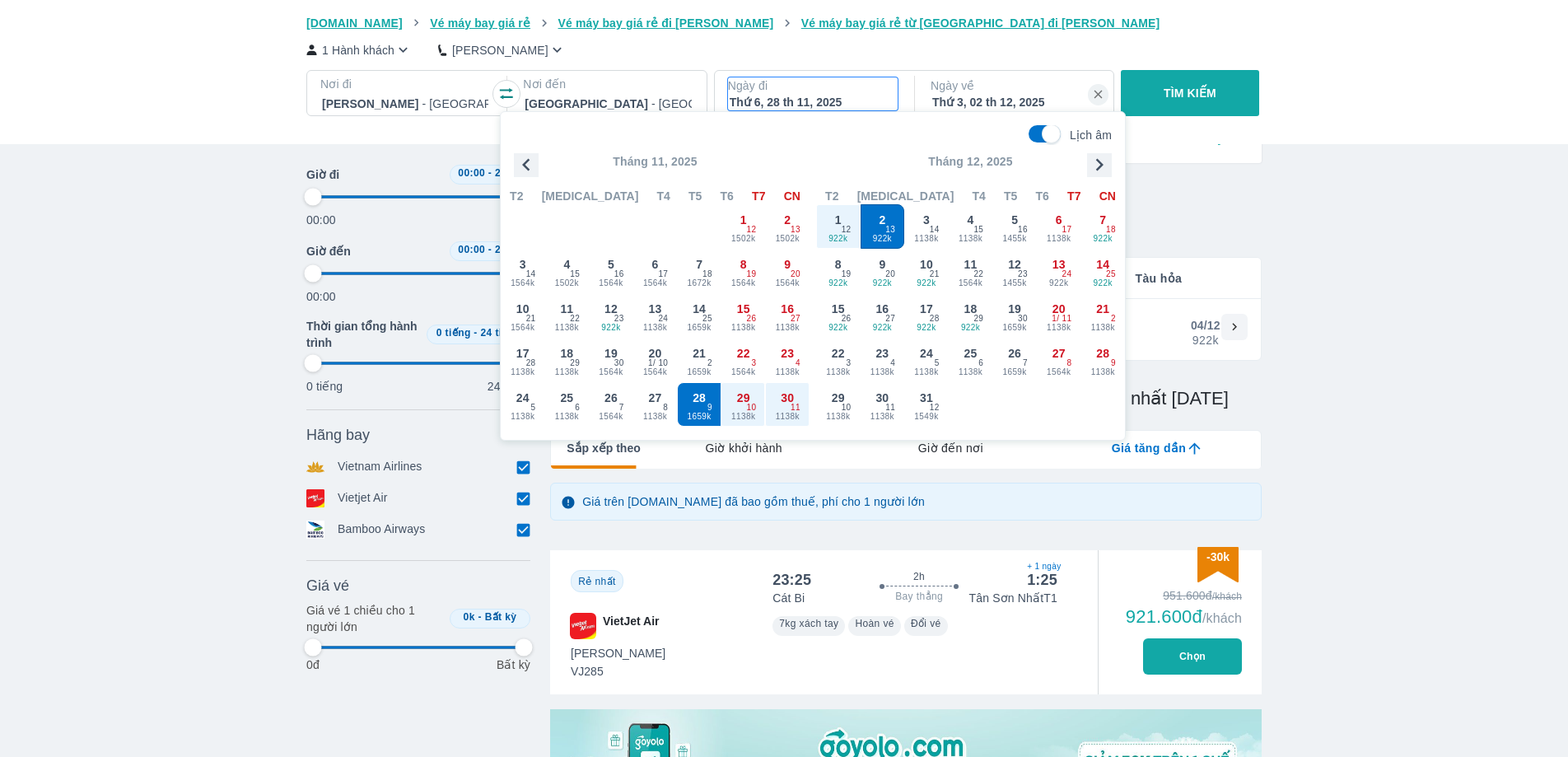
type input "97.9166666666667"
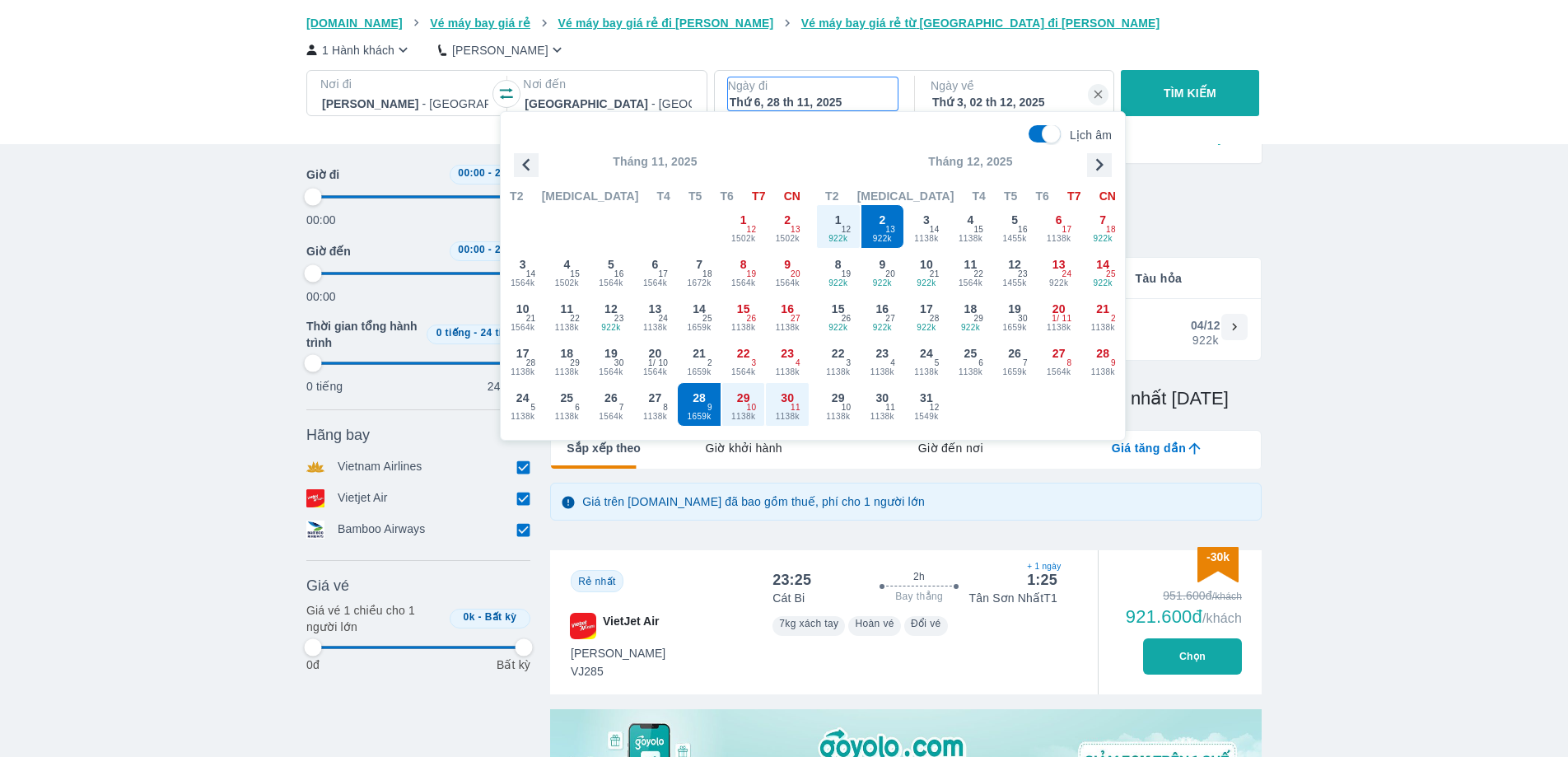
type input "97.9166666666667"
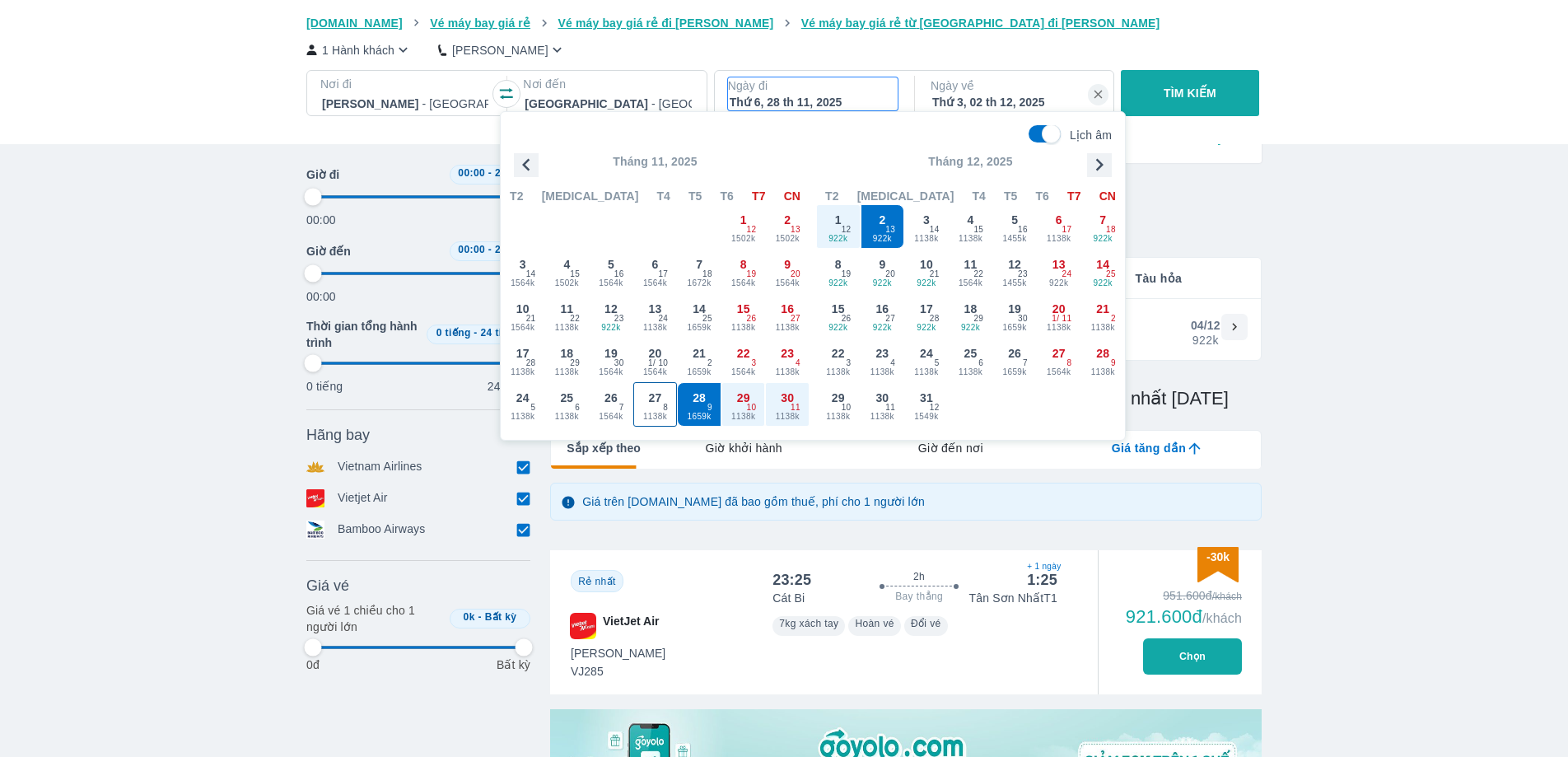
type input "97.9166666666667"
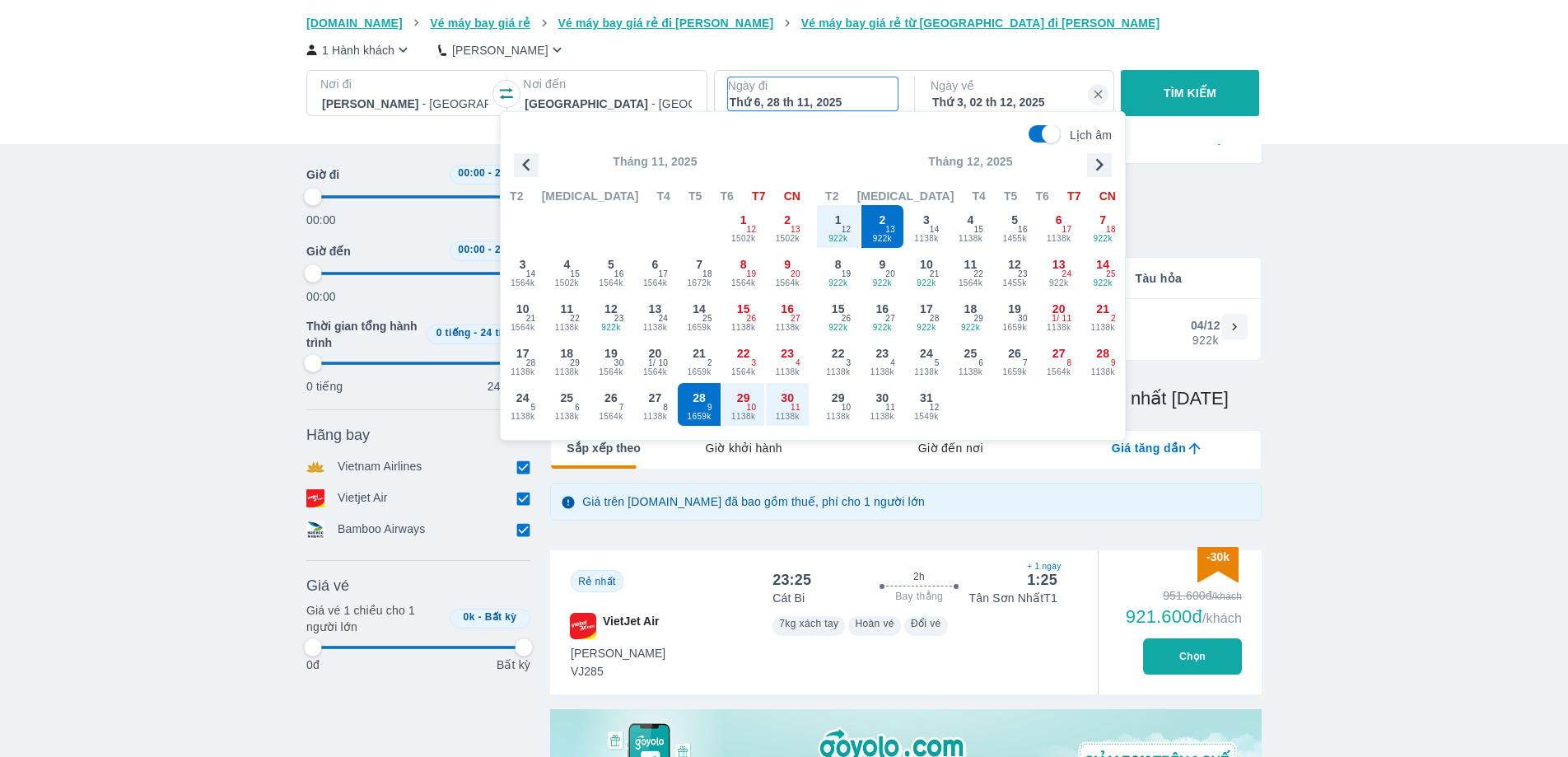
type input "97.9166666666667"
click at [663, 410] on span "1138k" at bounding box center [655, 416] width 43 height 13
type input "97.9166666666667"
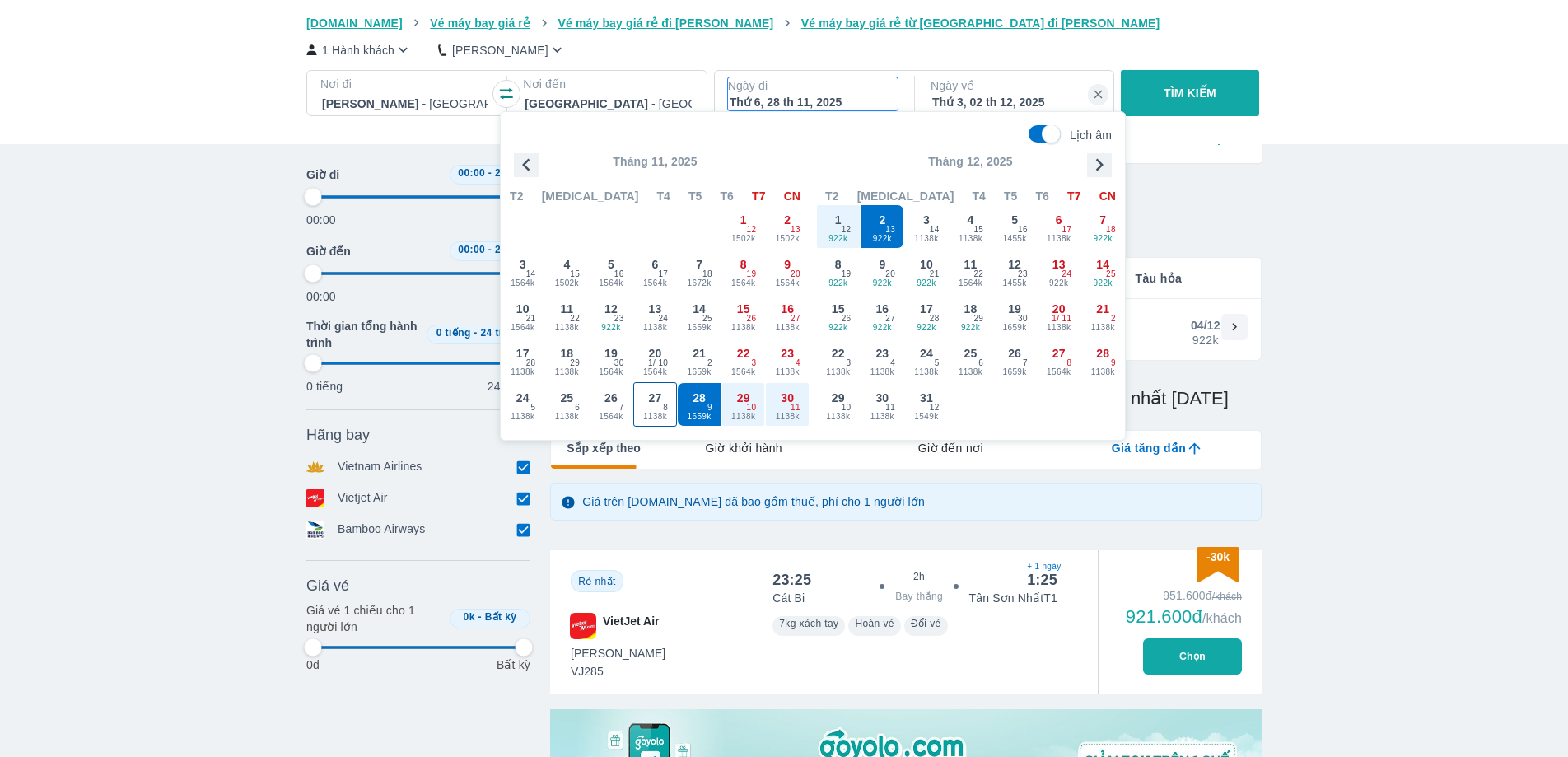
type input "97.9166666666667"
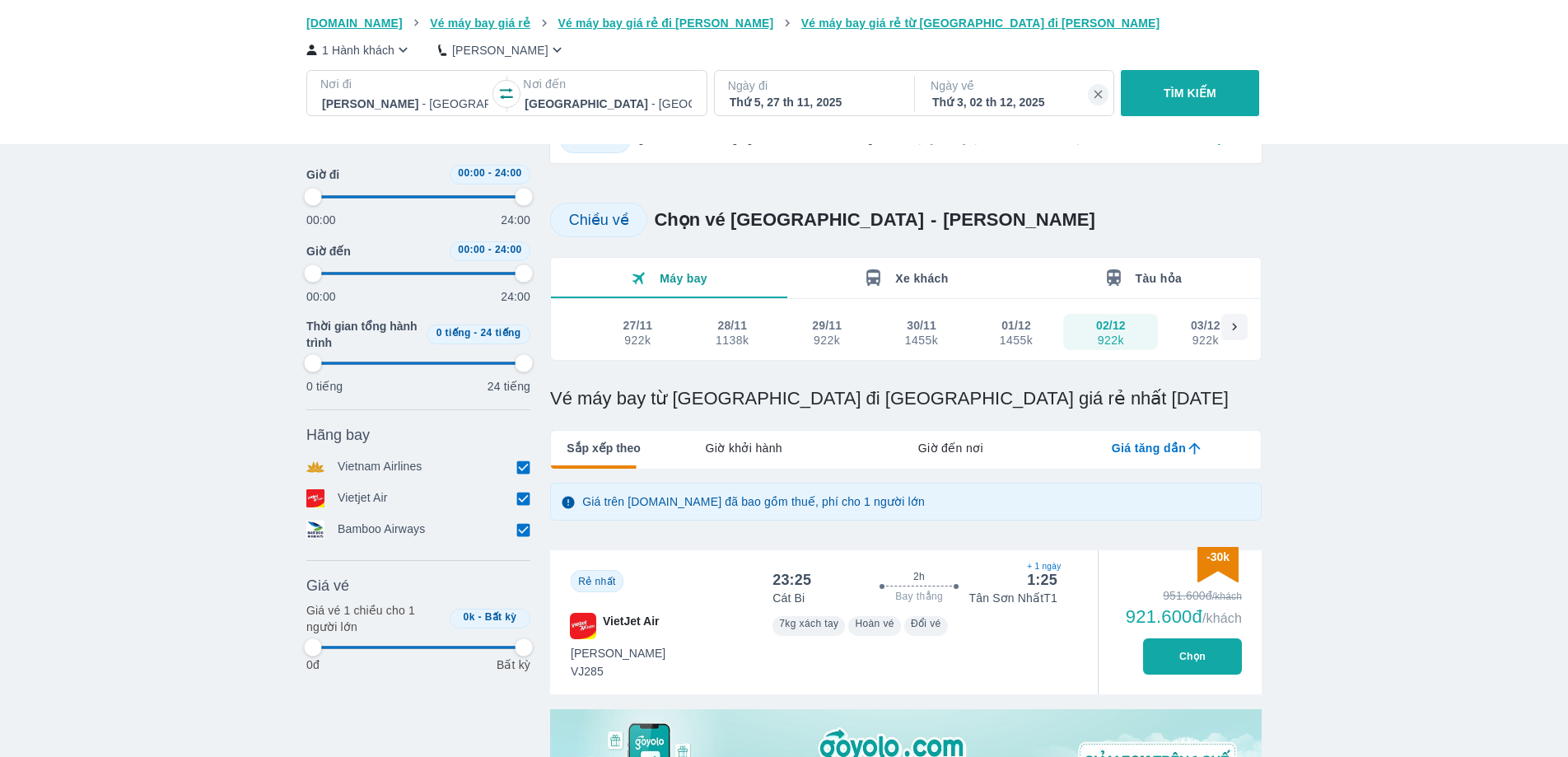
type input "97.9166666666667"
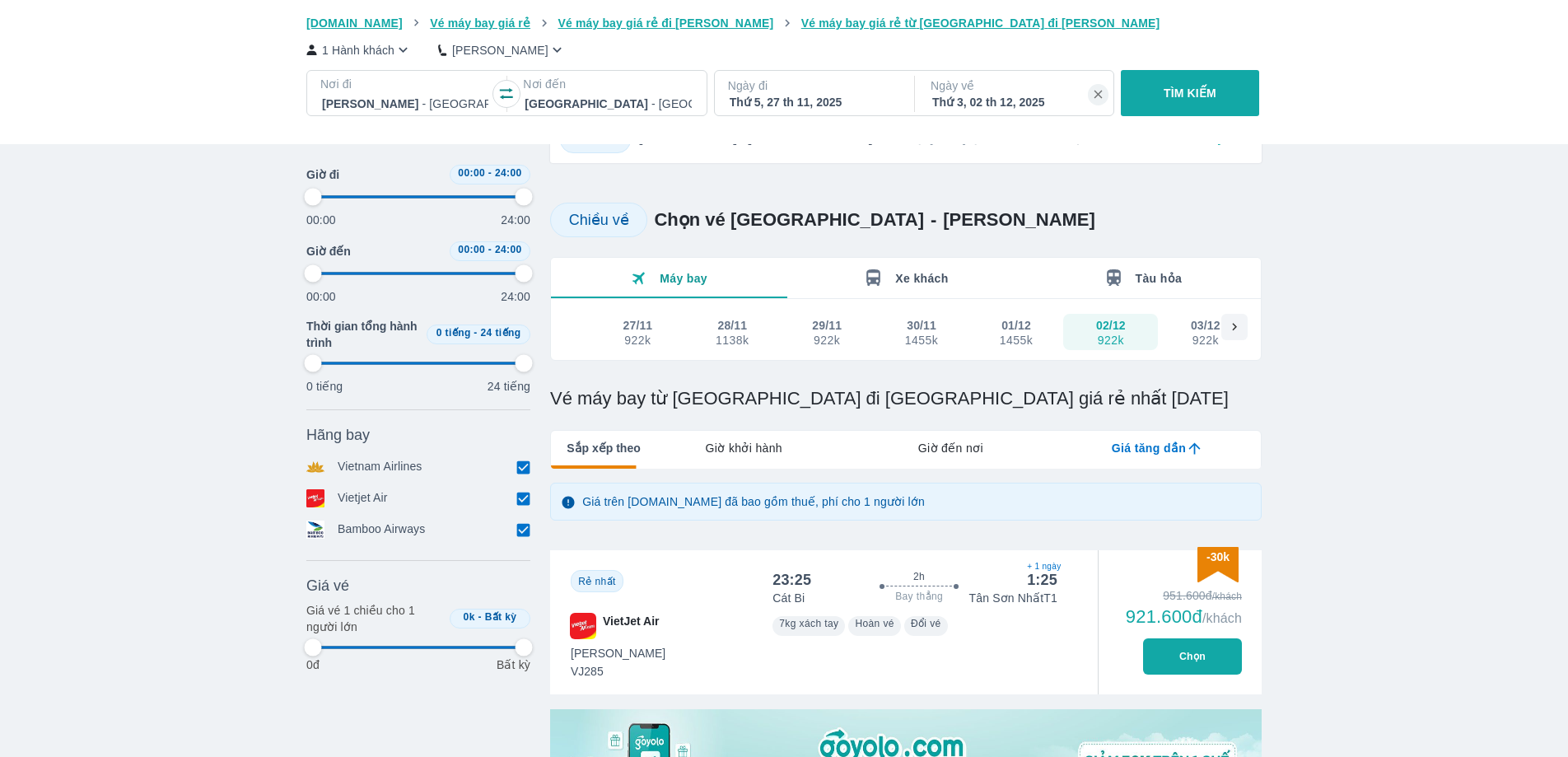
type input "97.9166666666667"
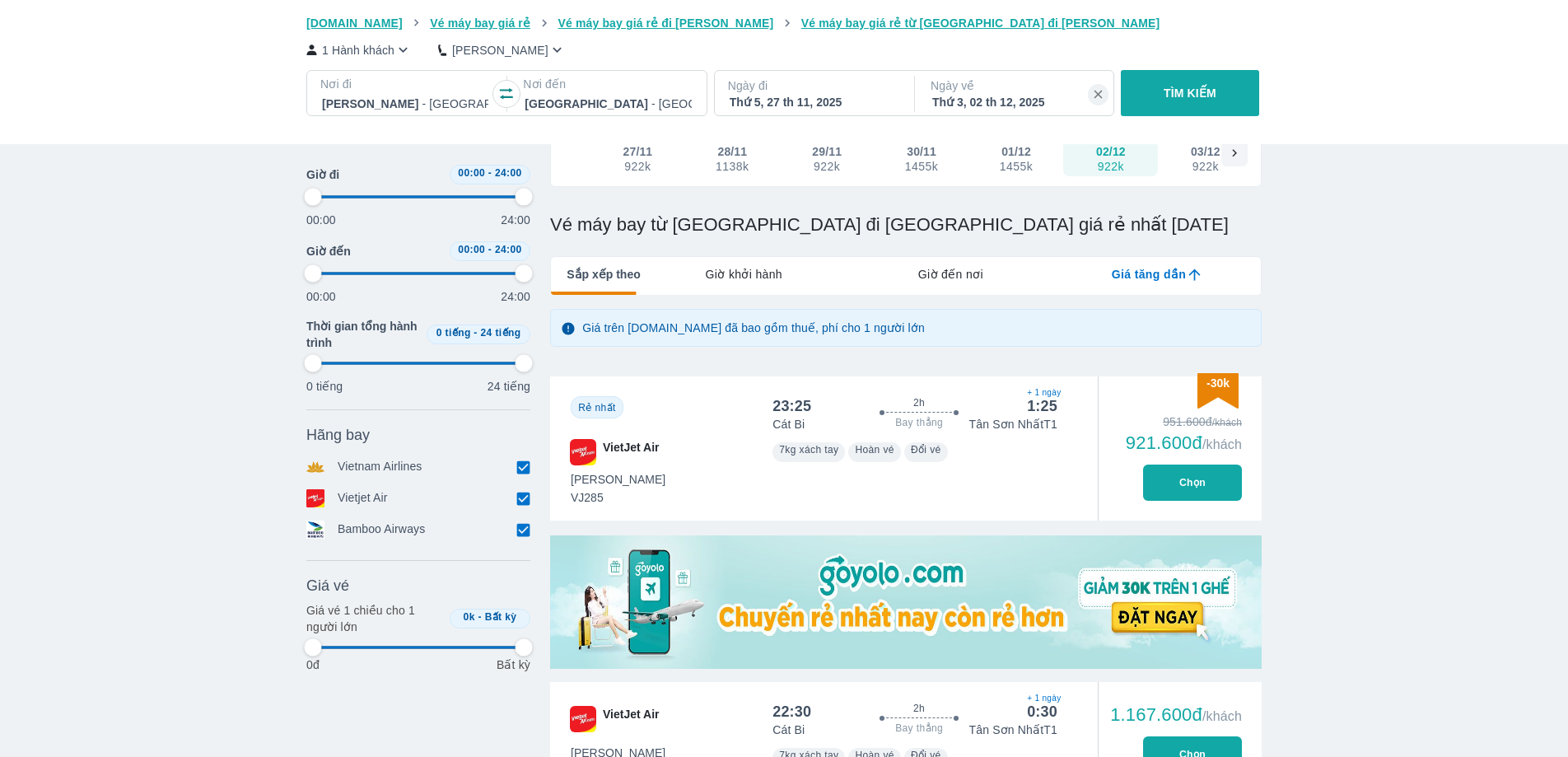
type input "97.9166666666667"
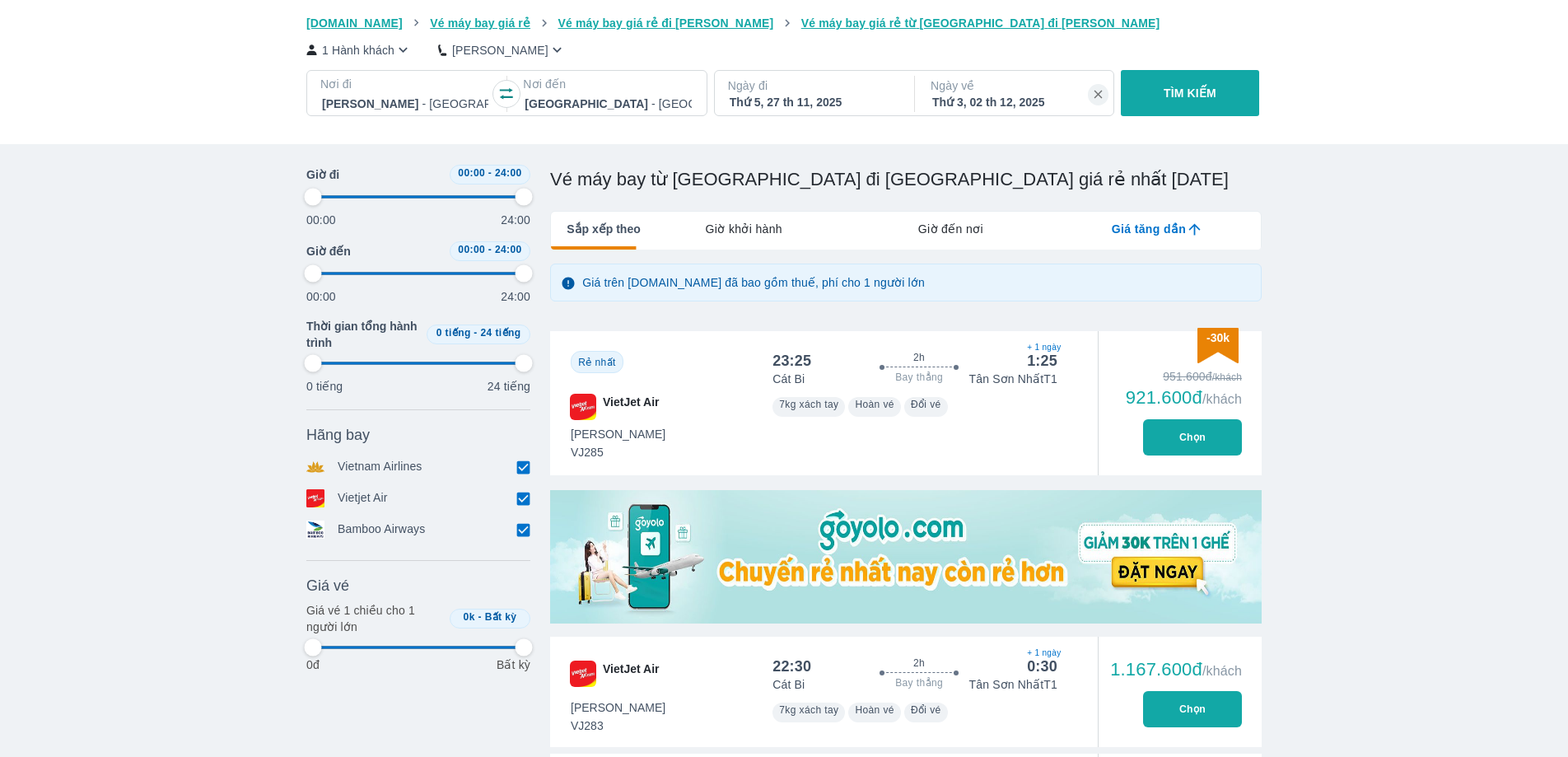
type input "97.9166666666667"
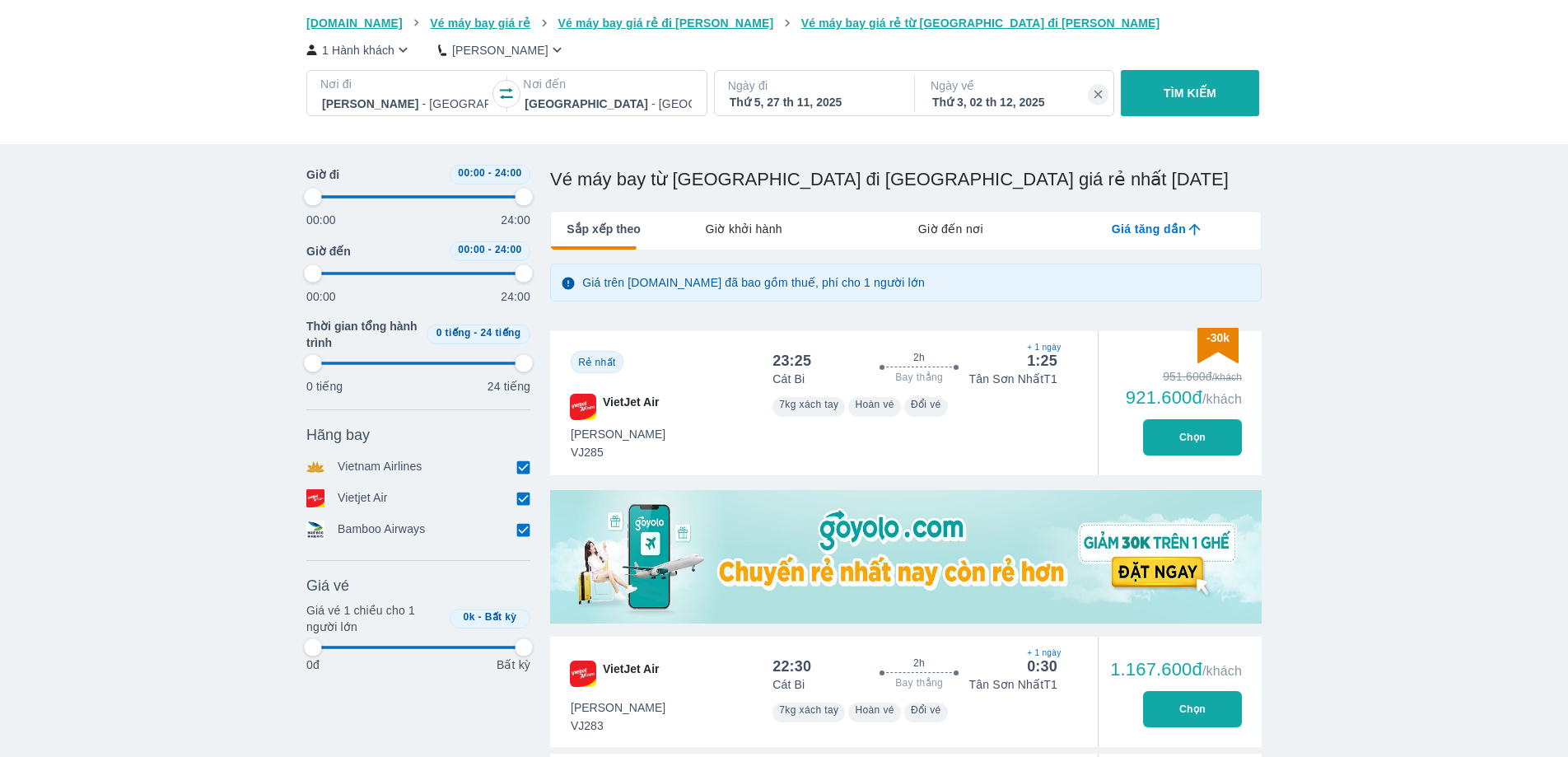
type input "97.9166666666667"
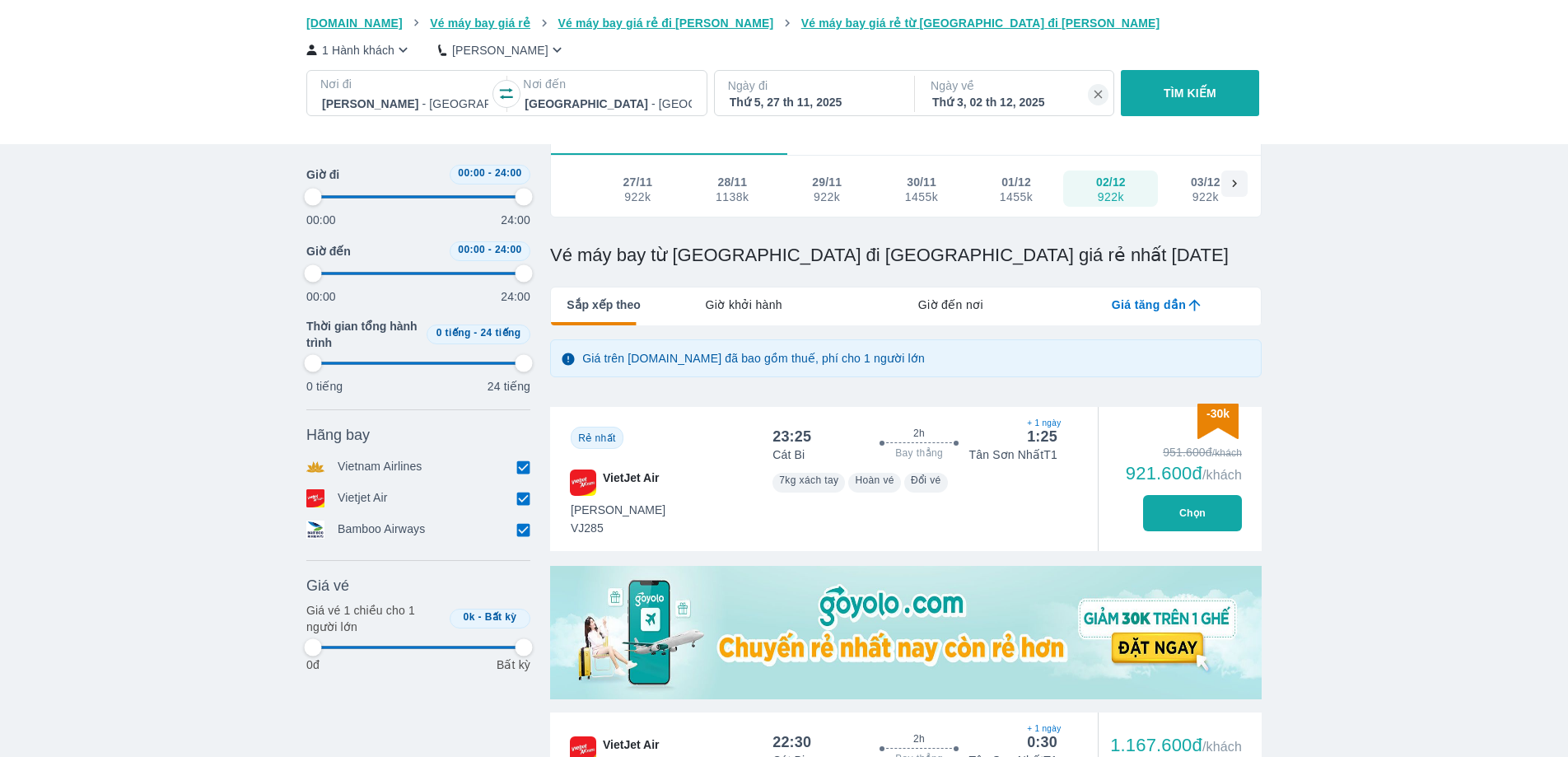
scroll to position [242, 0]
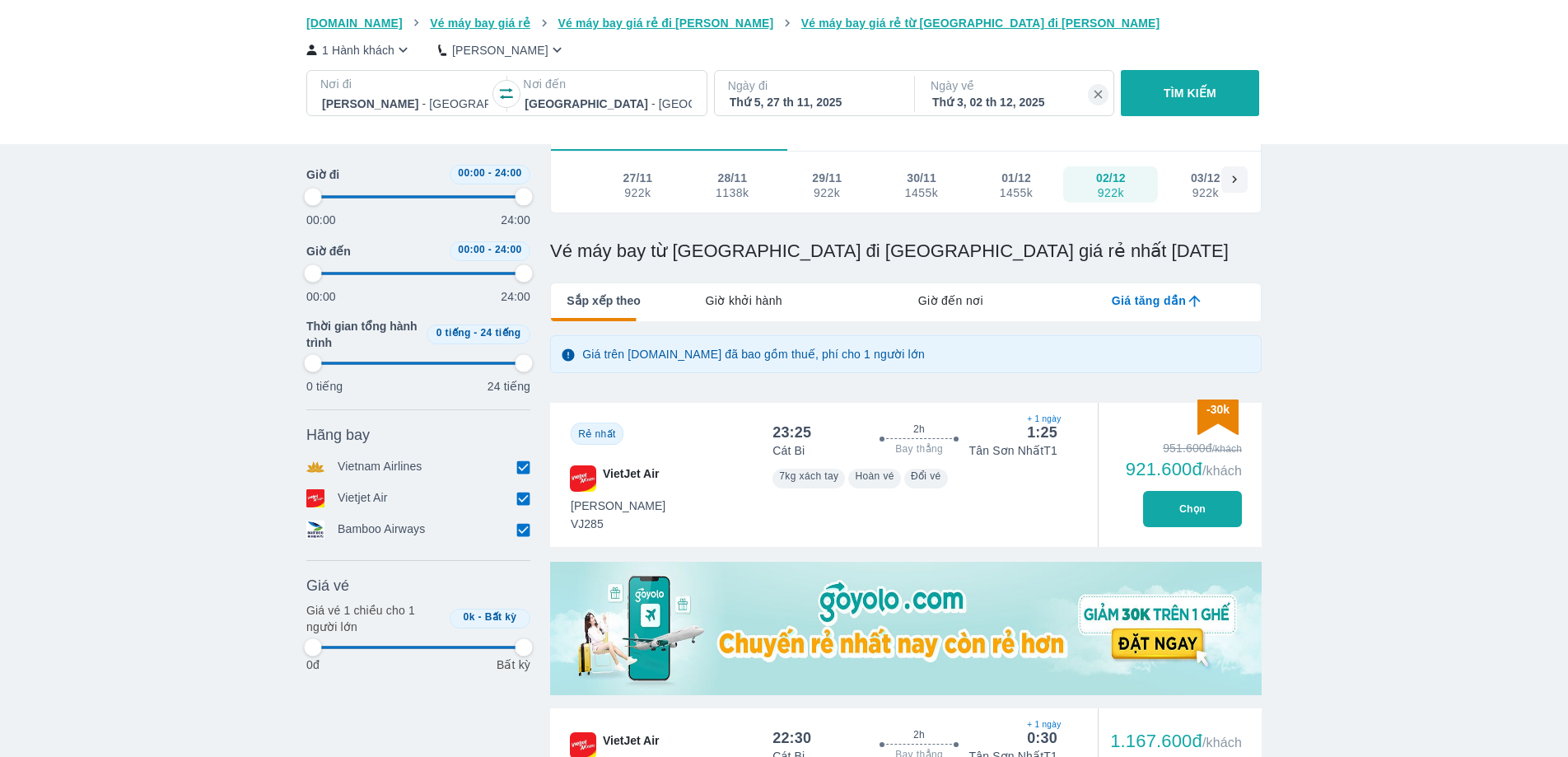
type input "97.9166666666667"
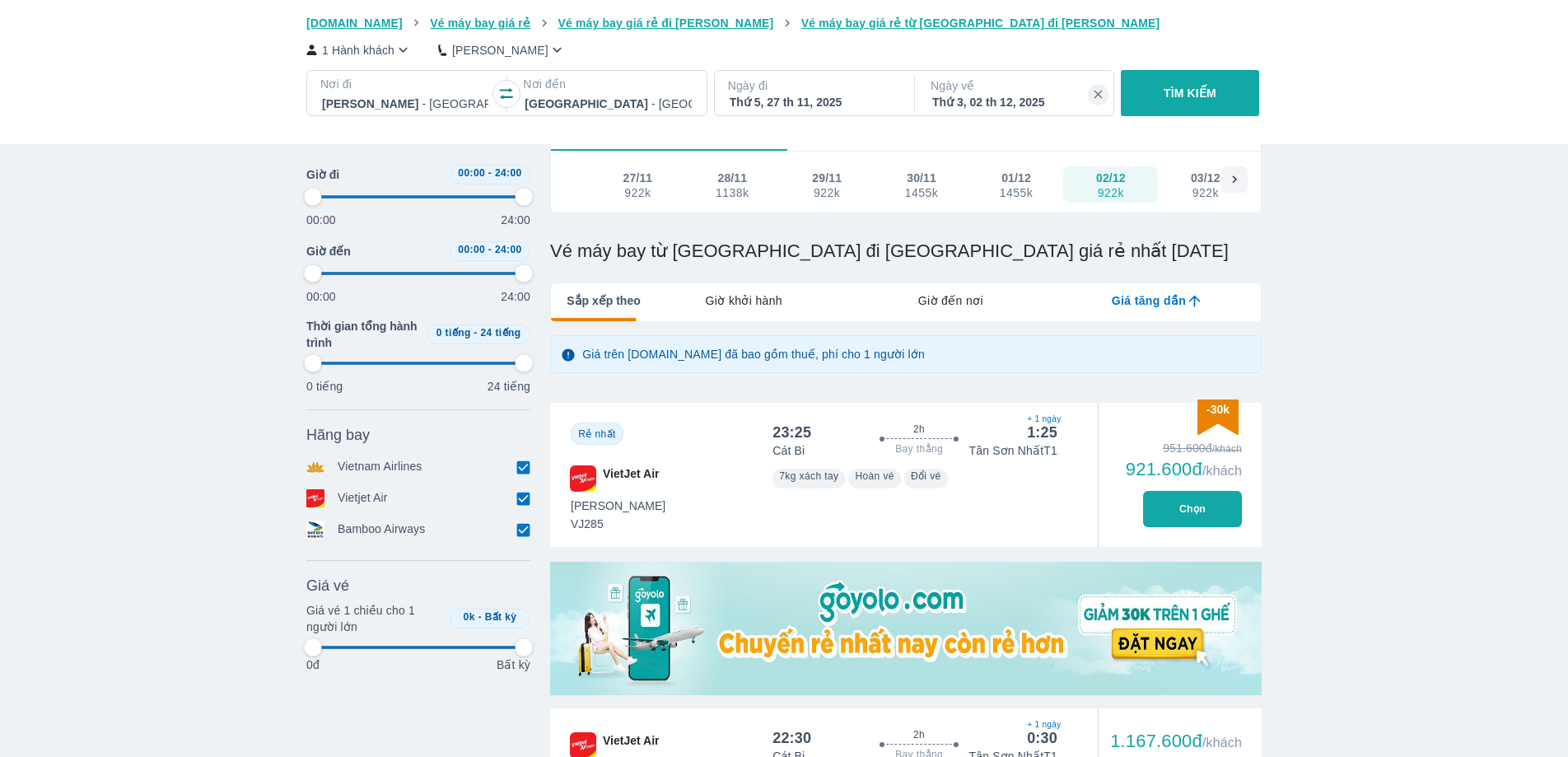
type input "97.9166666666667"
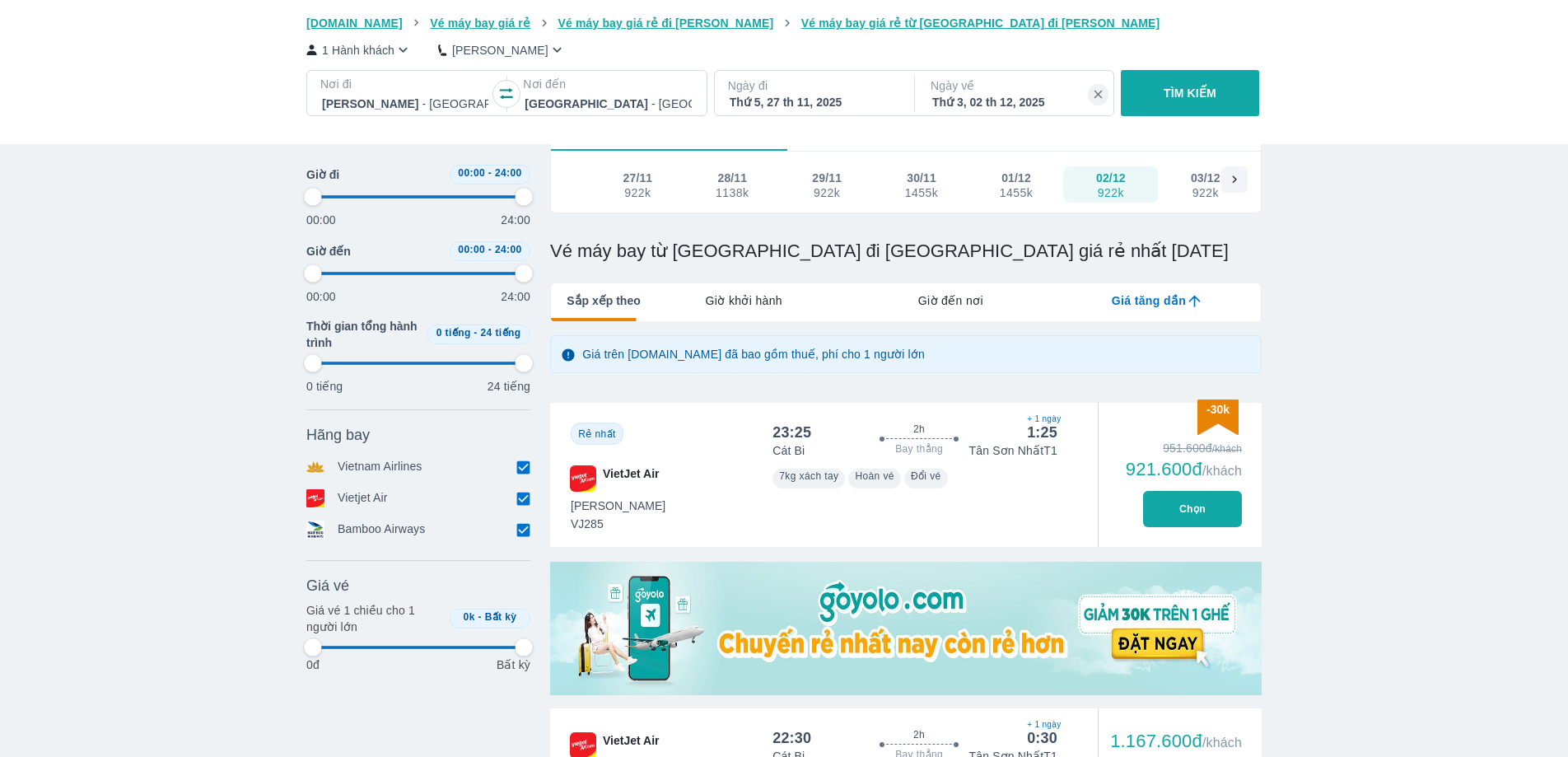
type input "97.9166666666667"
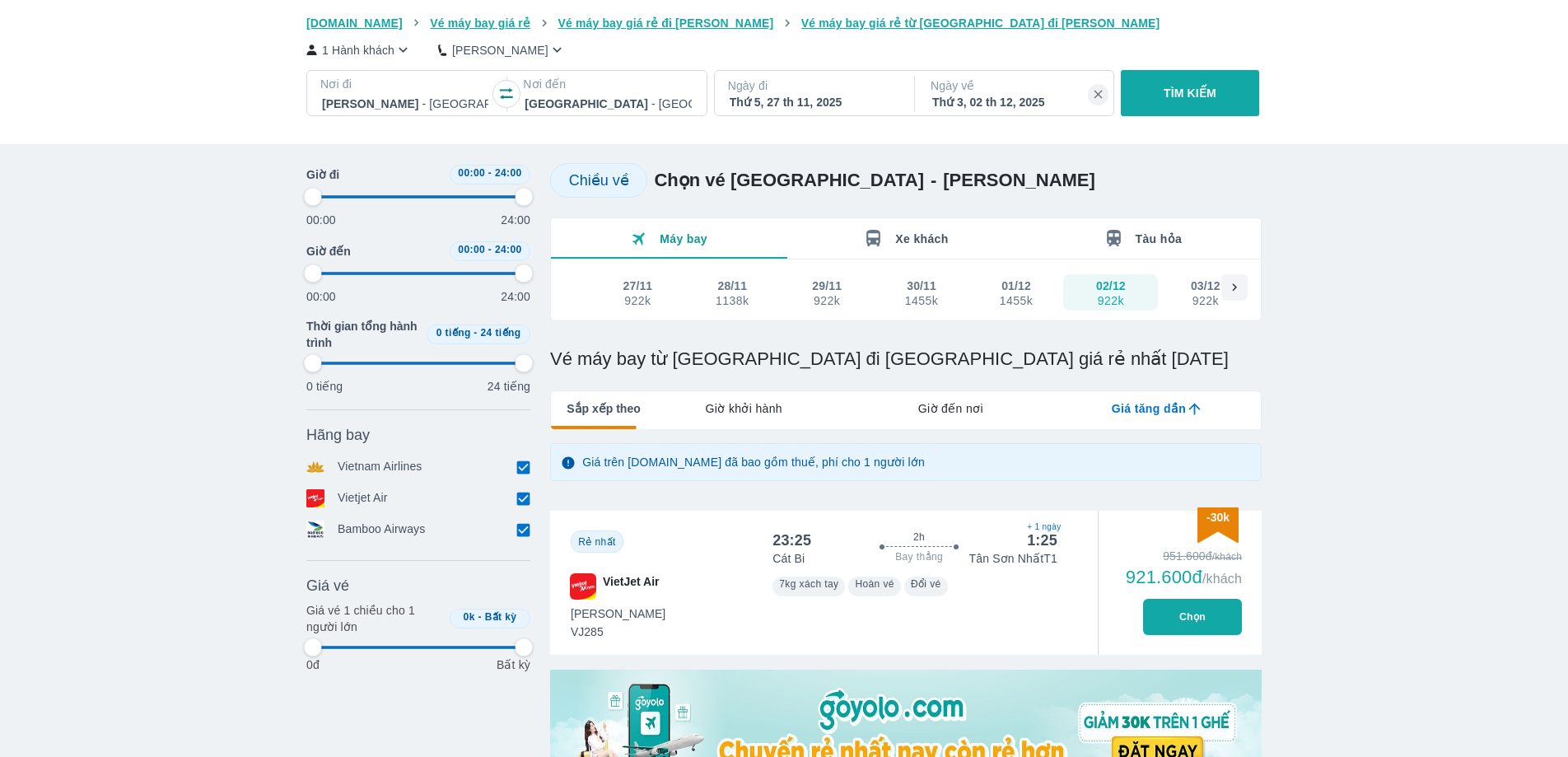
type input "97.9166666666667"
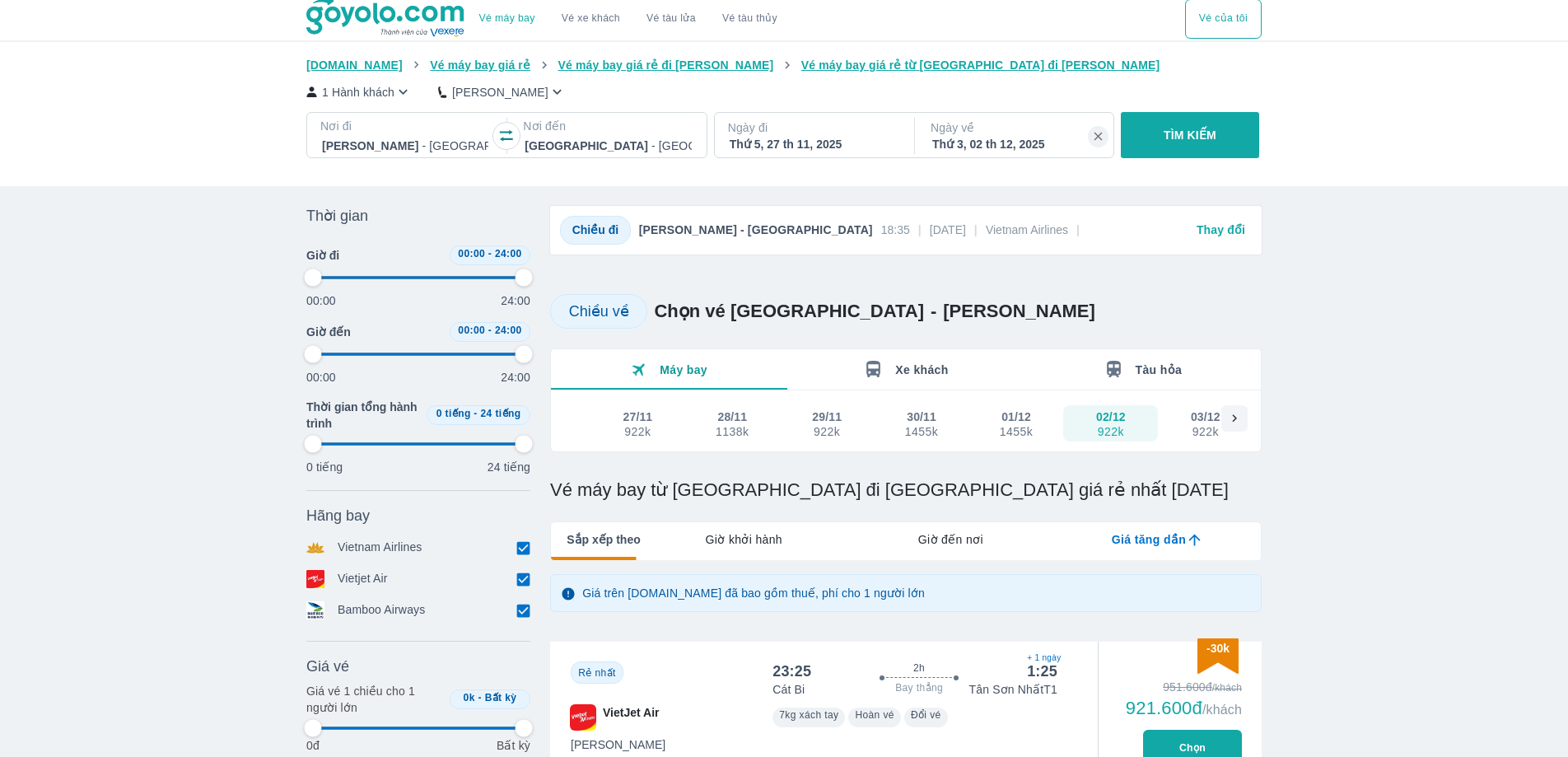
type input "97.9166666666667"
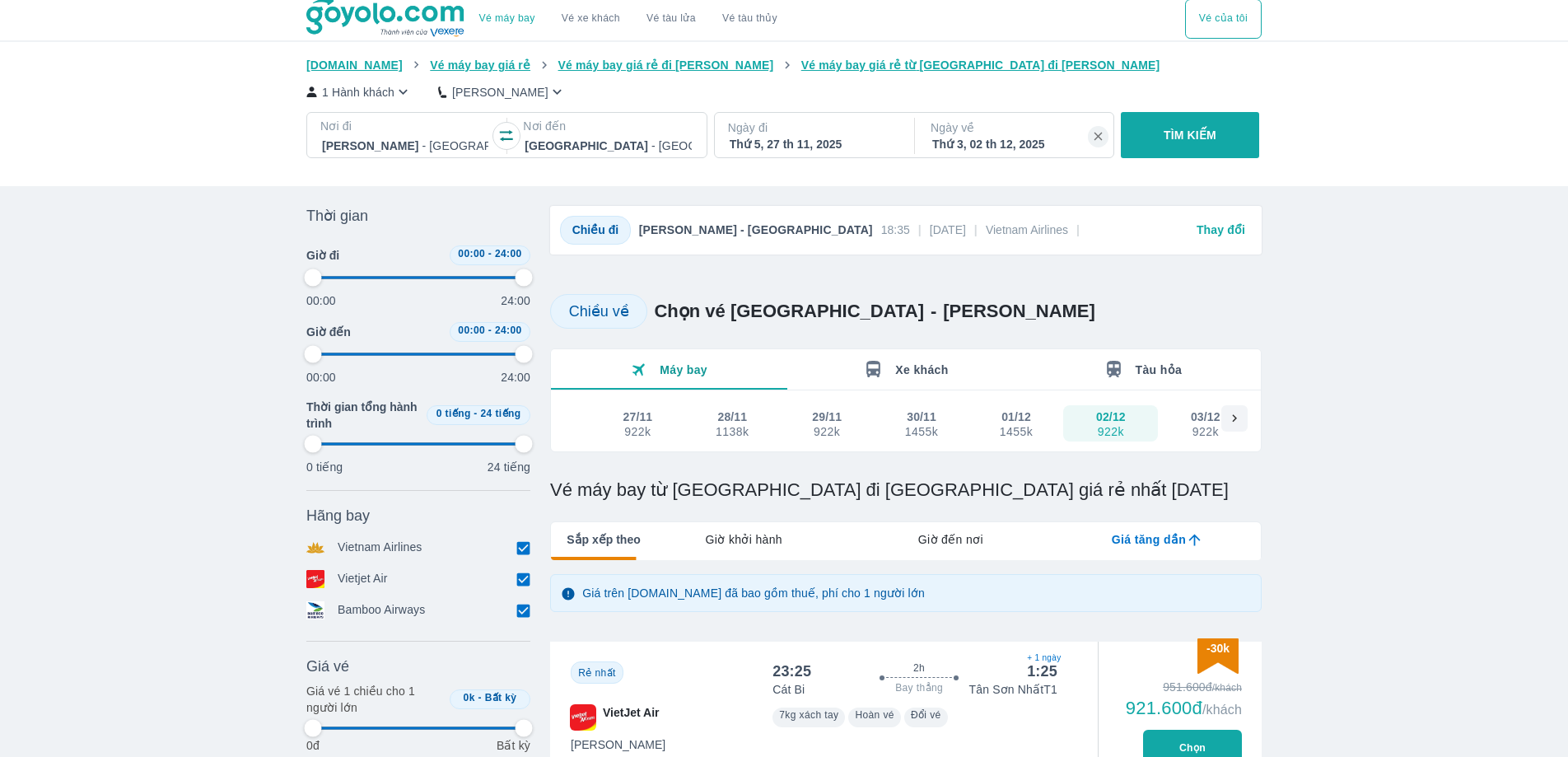
type input "97.9166666666667"
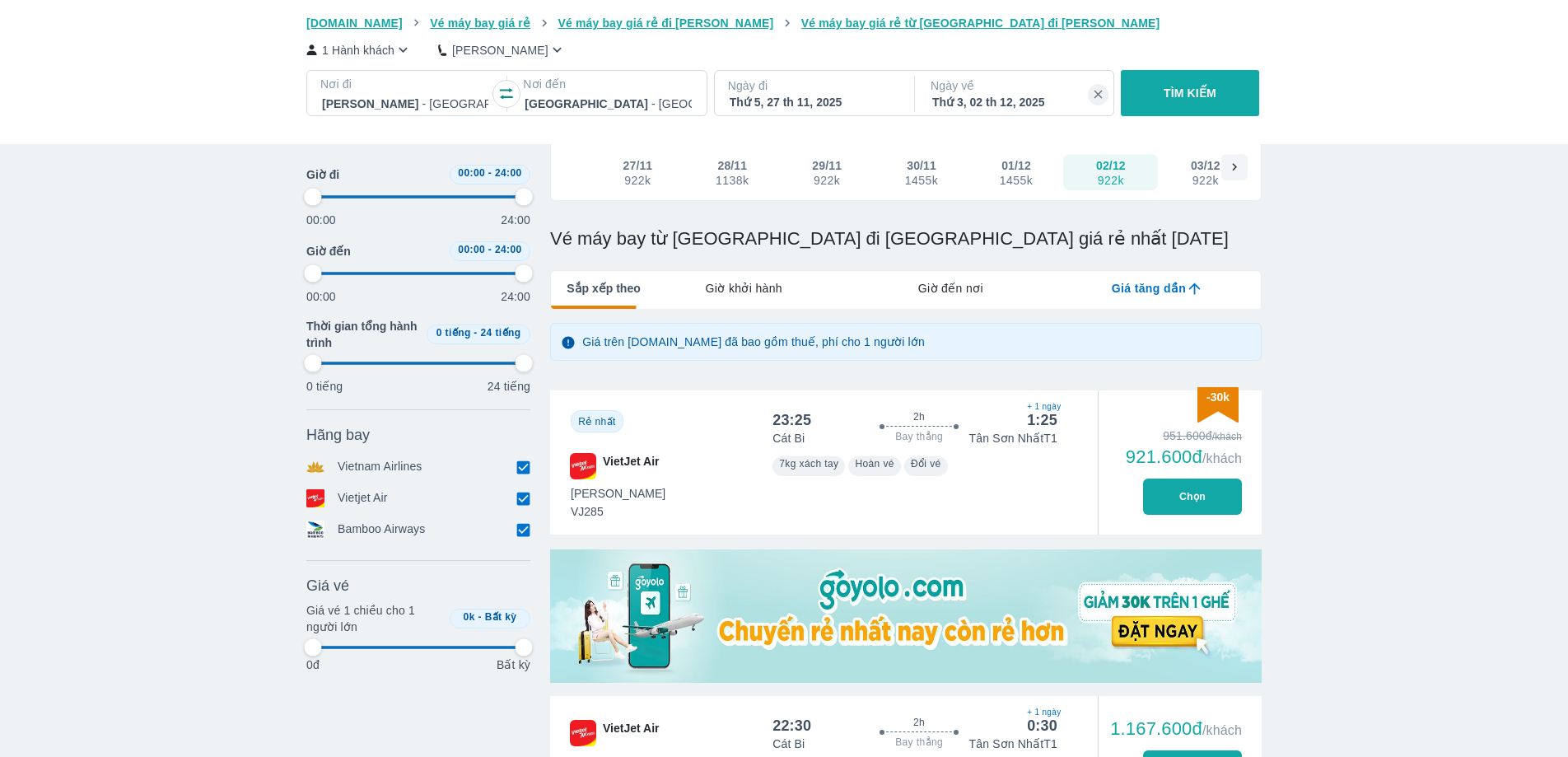
scroll to position [234, 0]
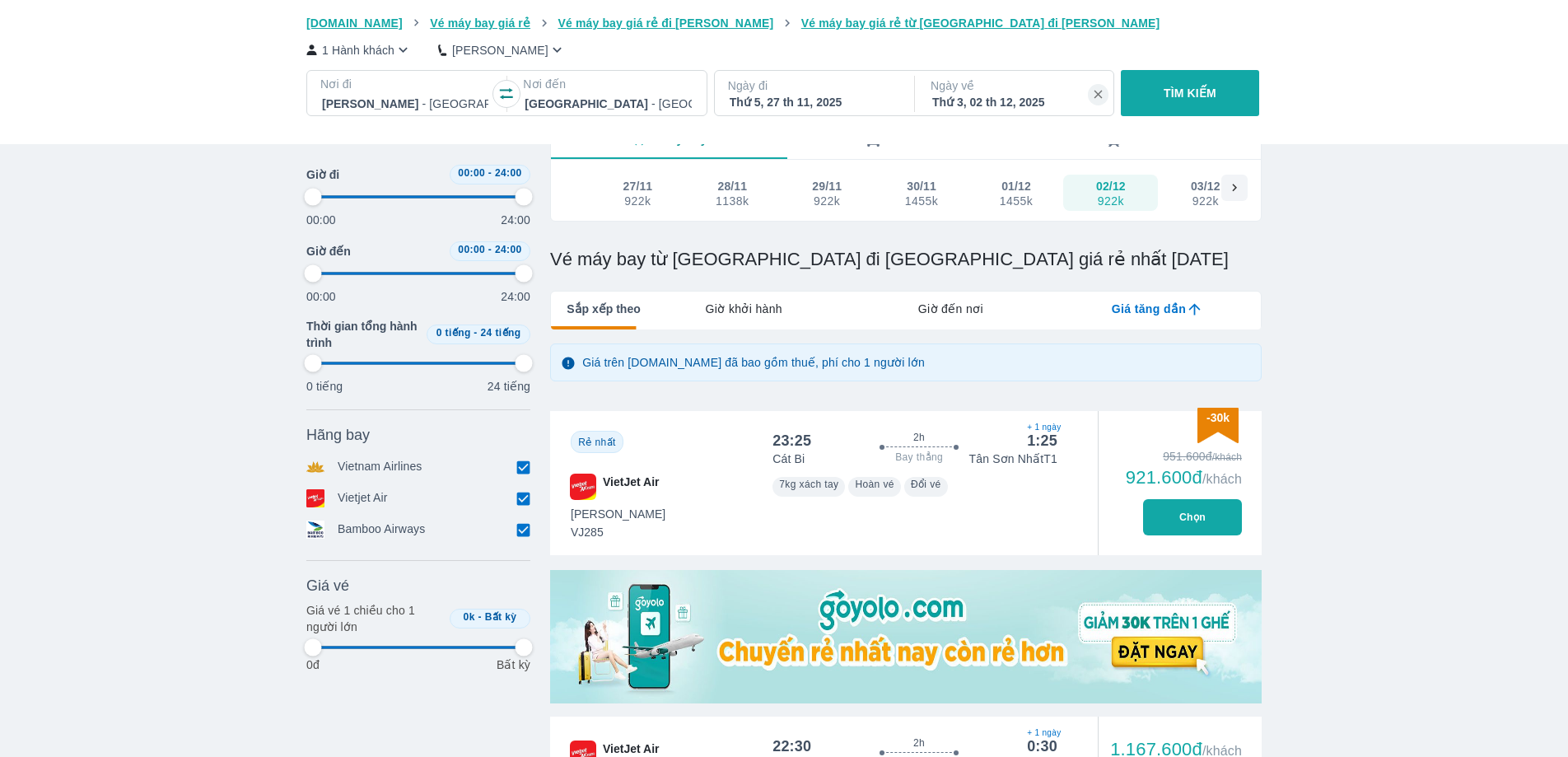
type input "97.9166666666667"
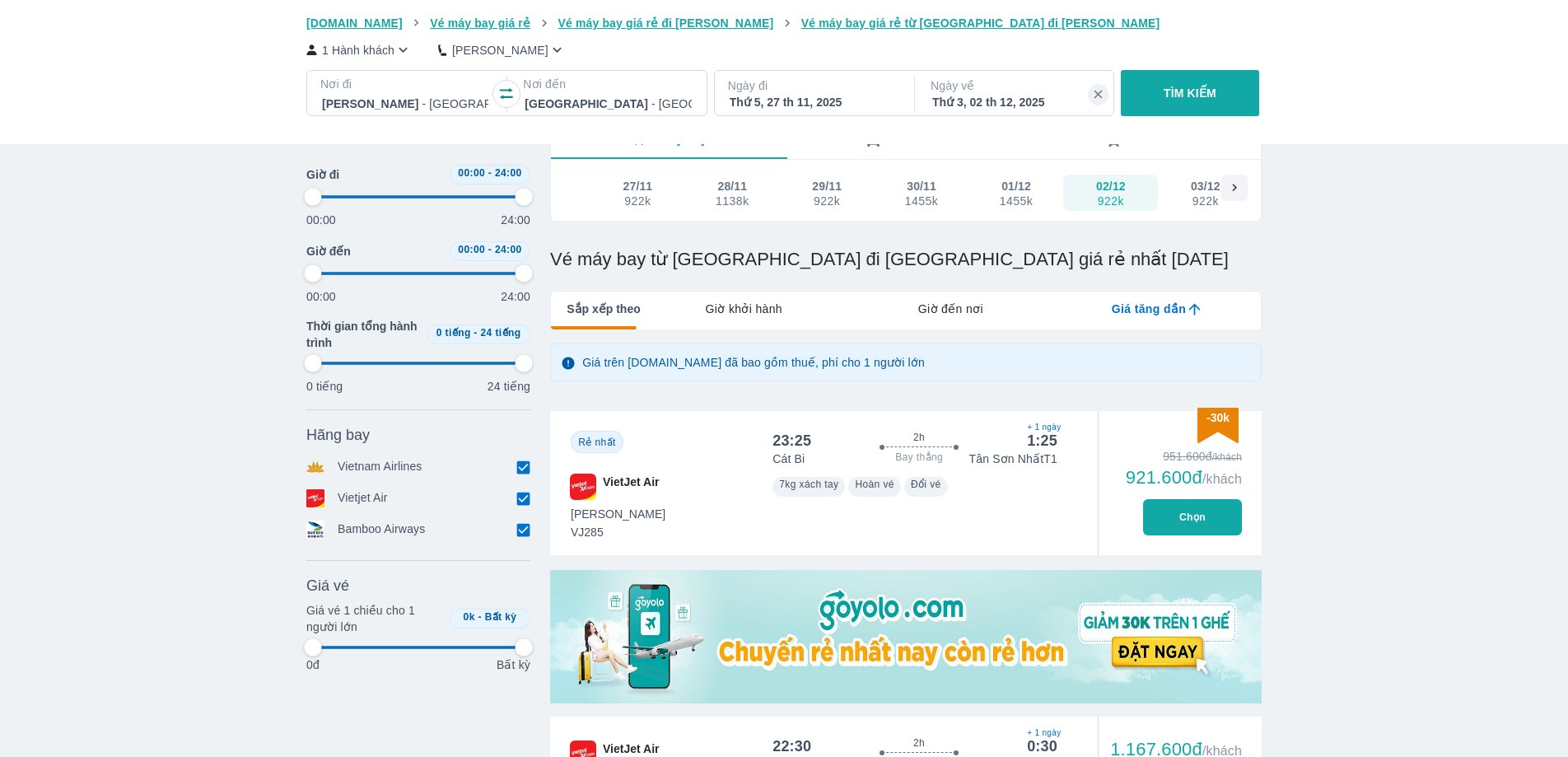
type input "97.9166666666667"
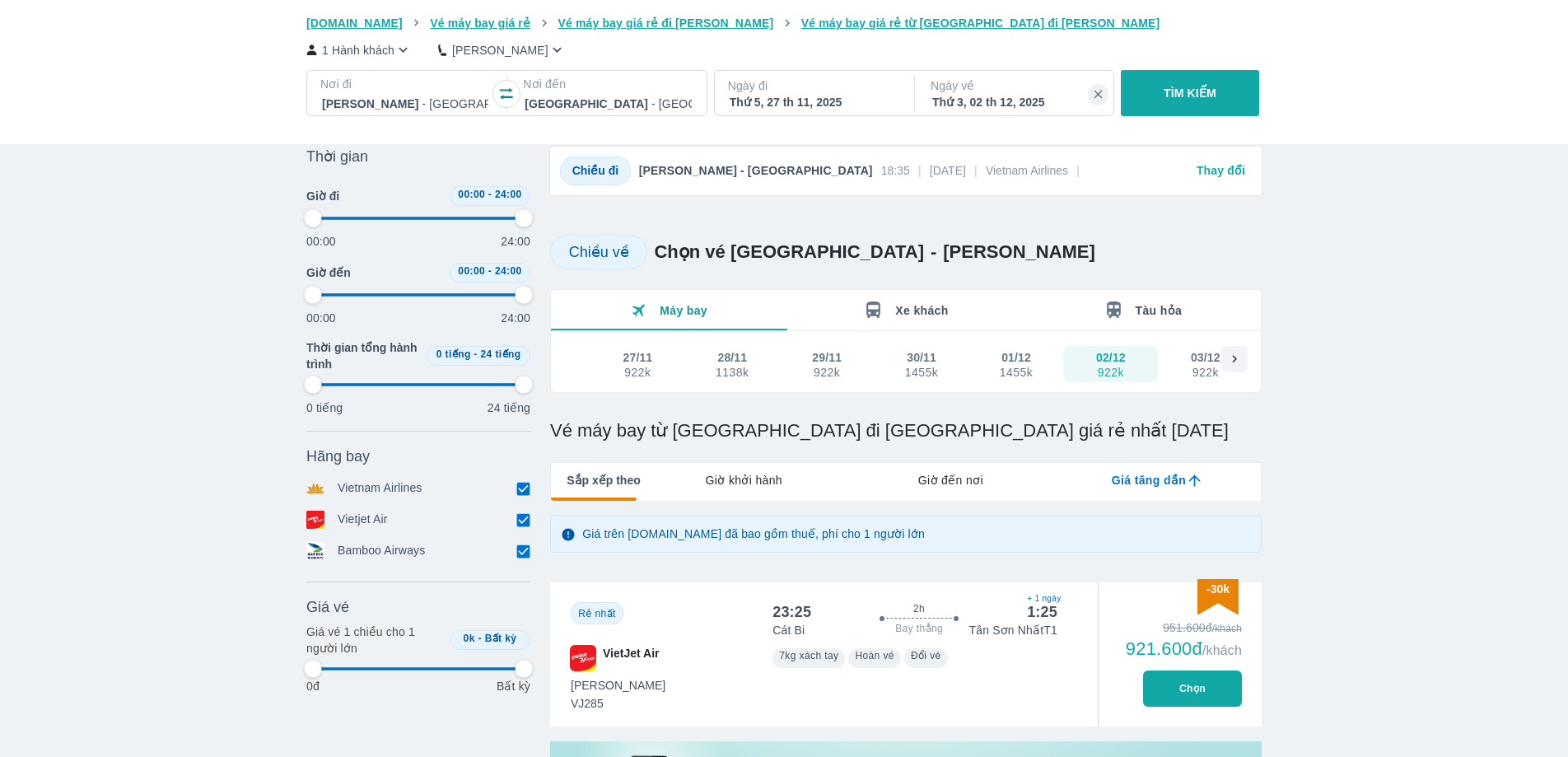
scroll to position [139, 0]
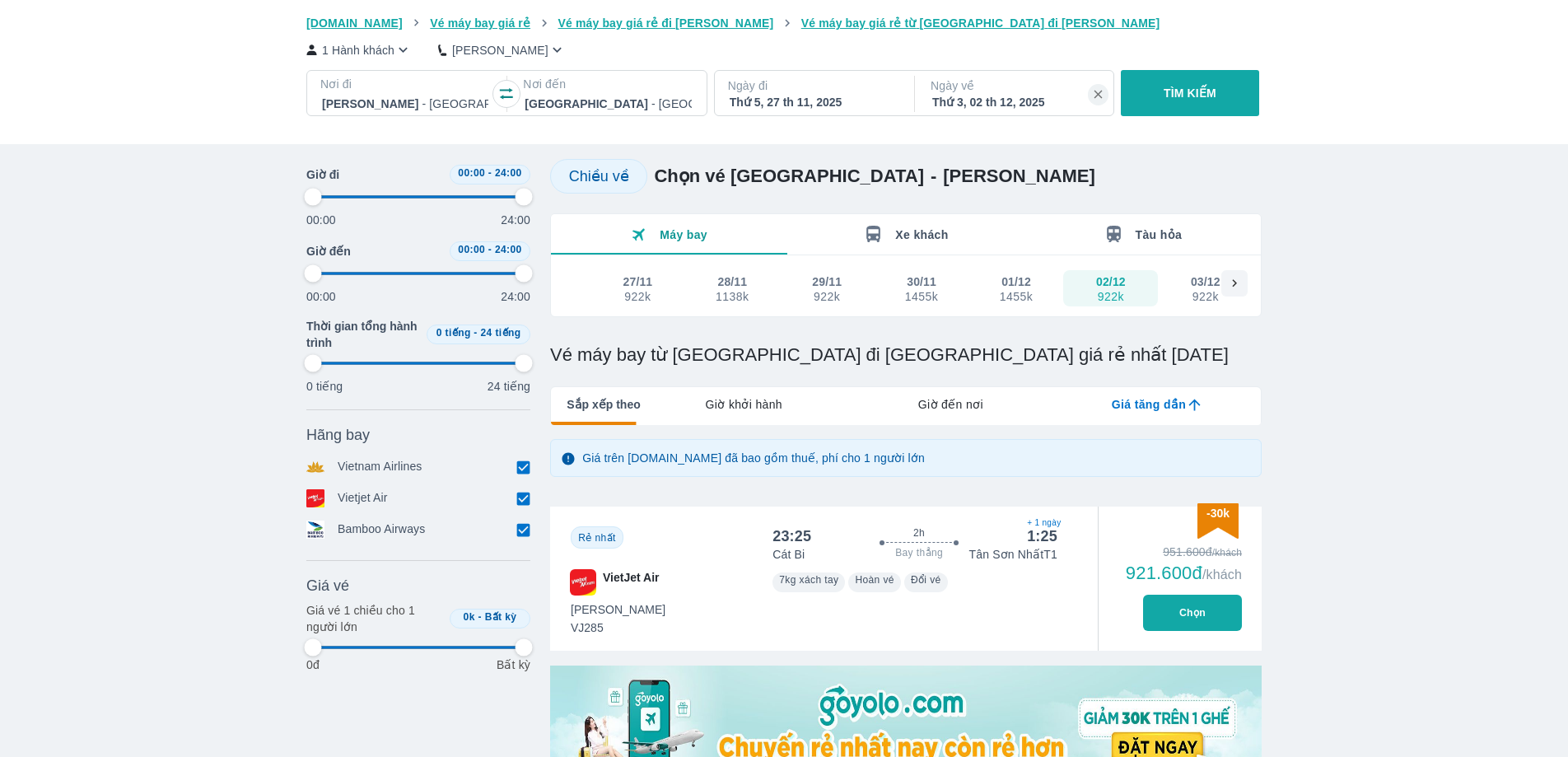
type input "97.9166666666667"
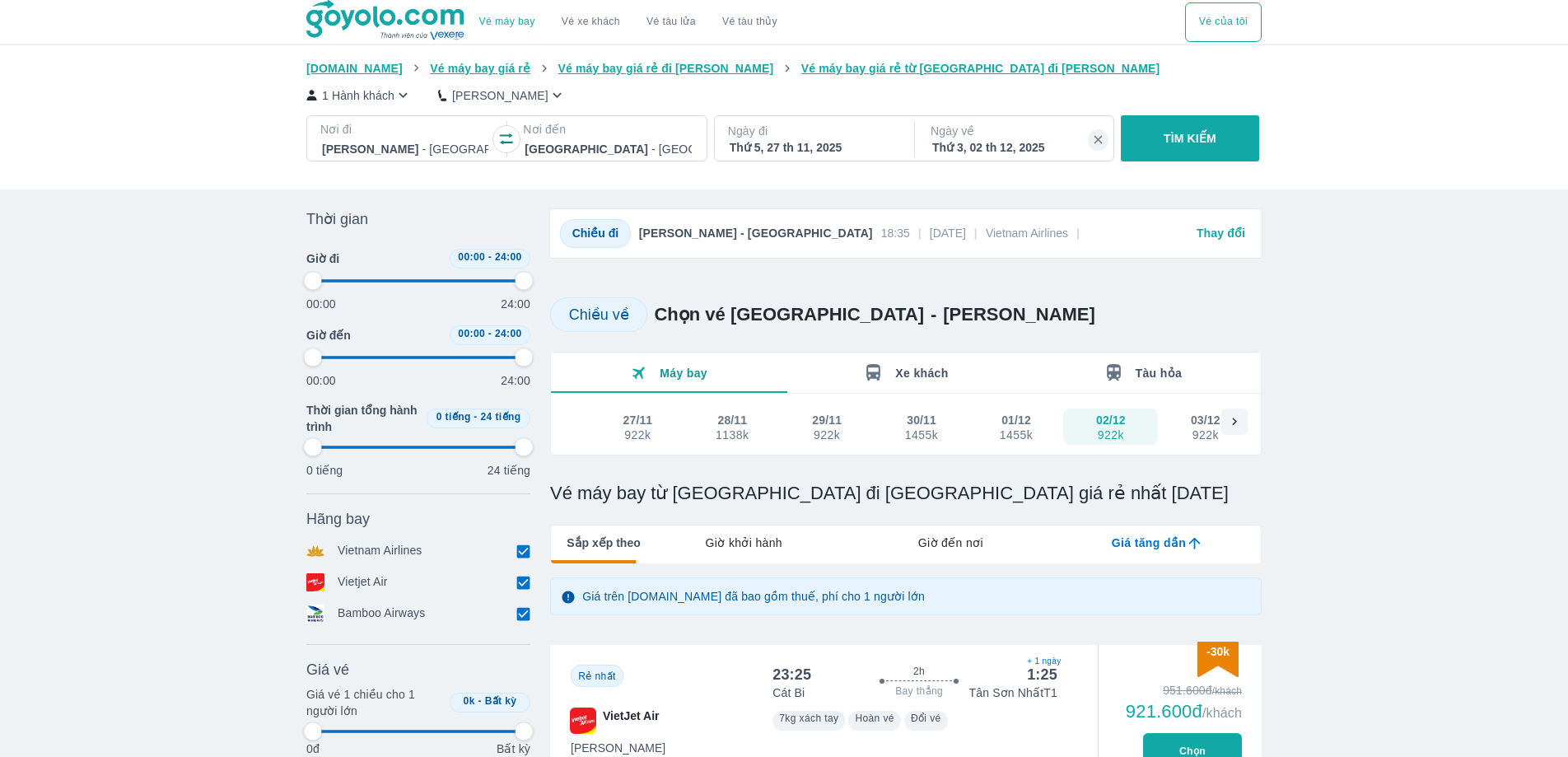
type input "97.9166666666667"
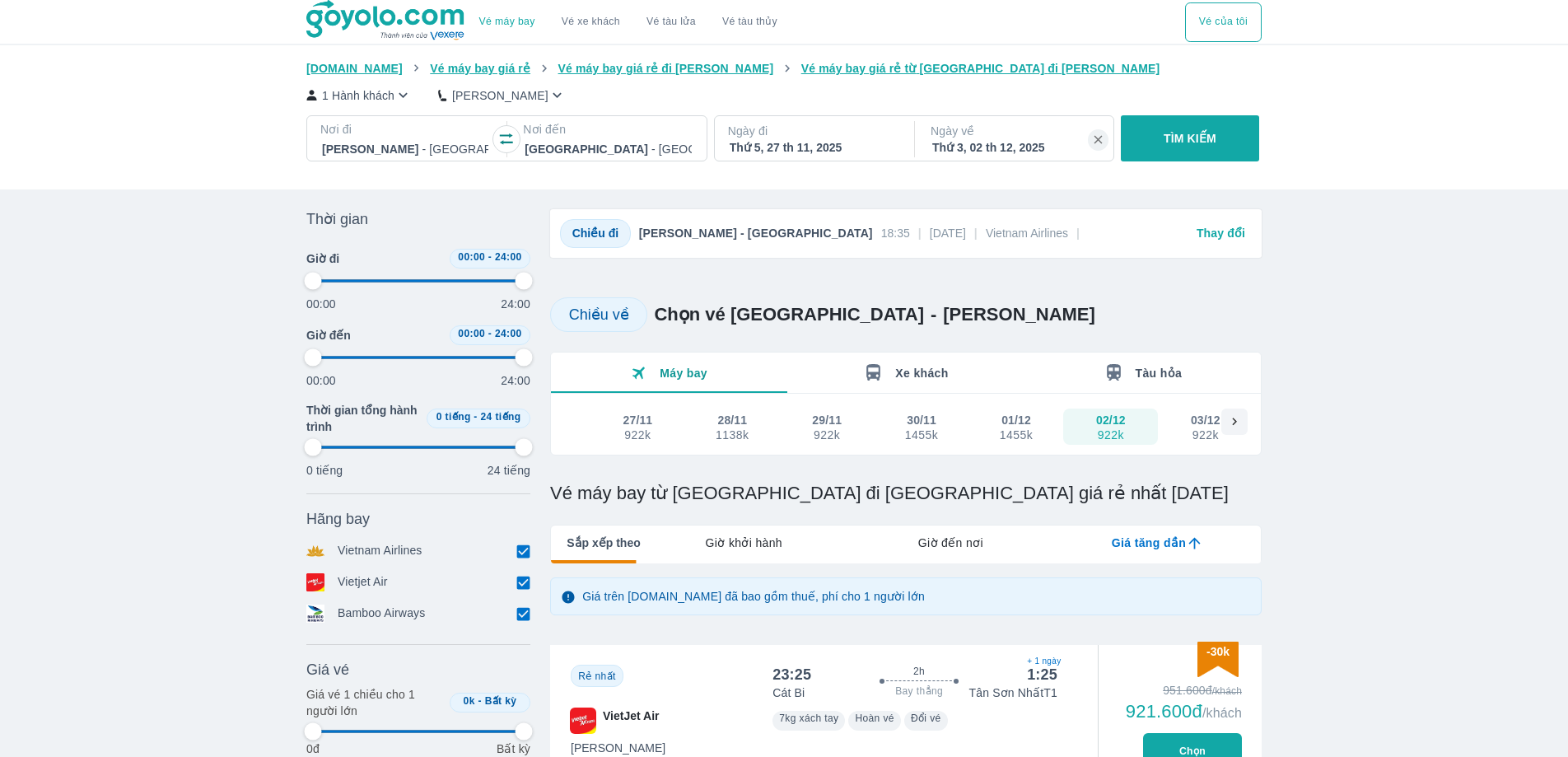
type input "97.9166666666667"
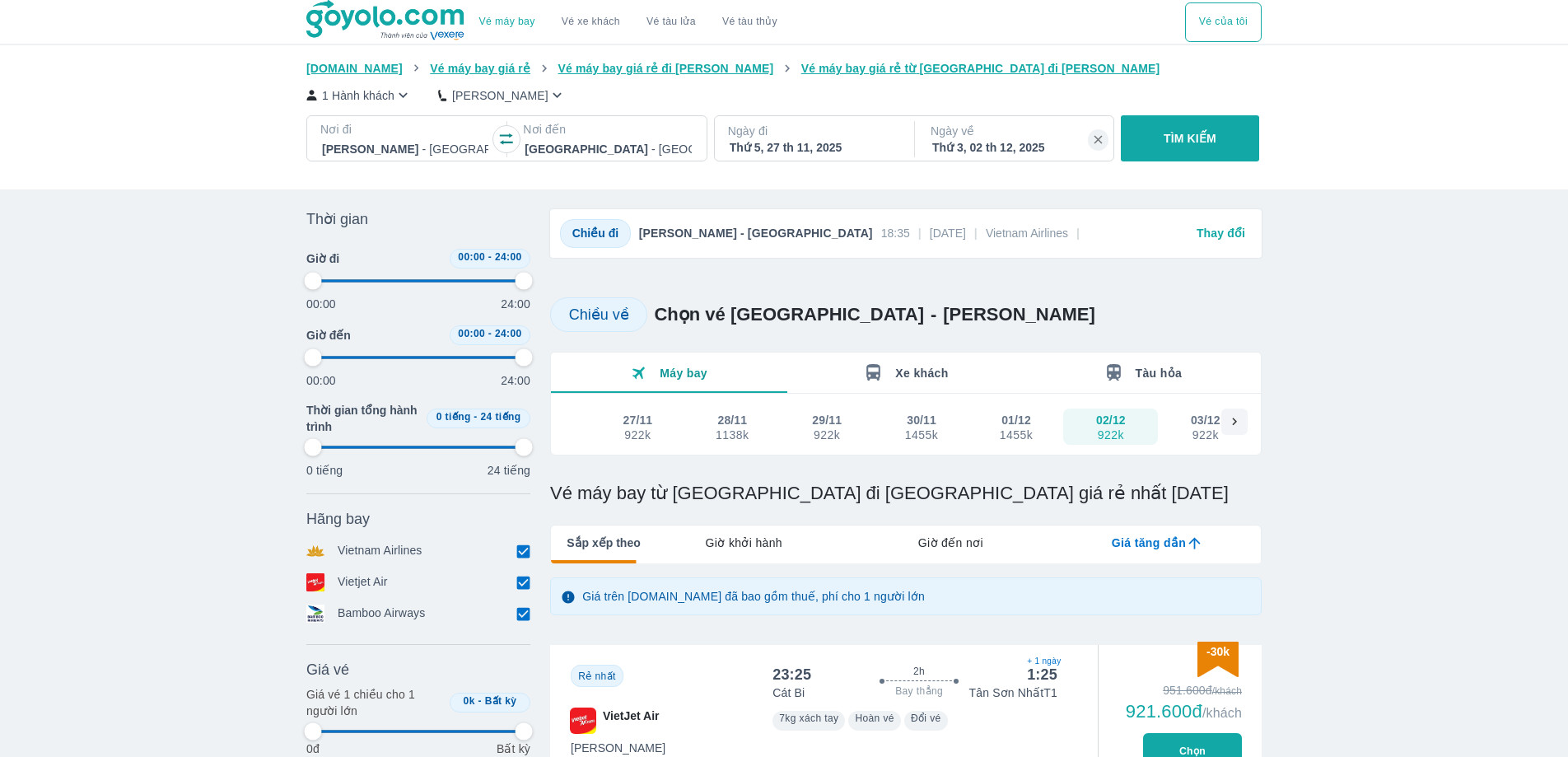
type input "97.9166666666667"
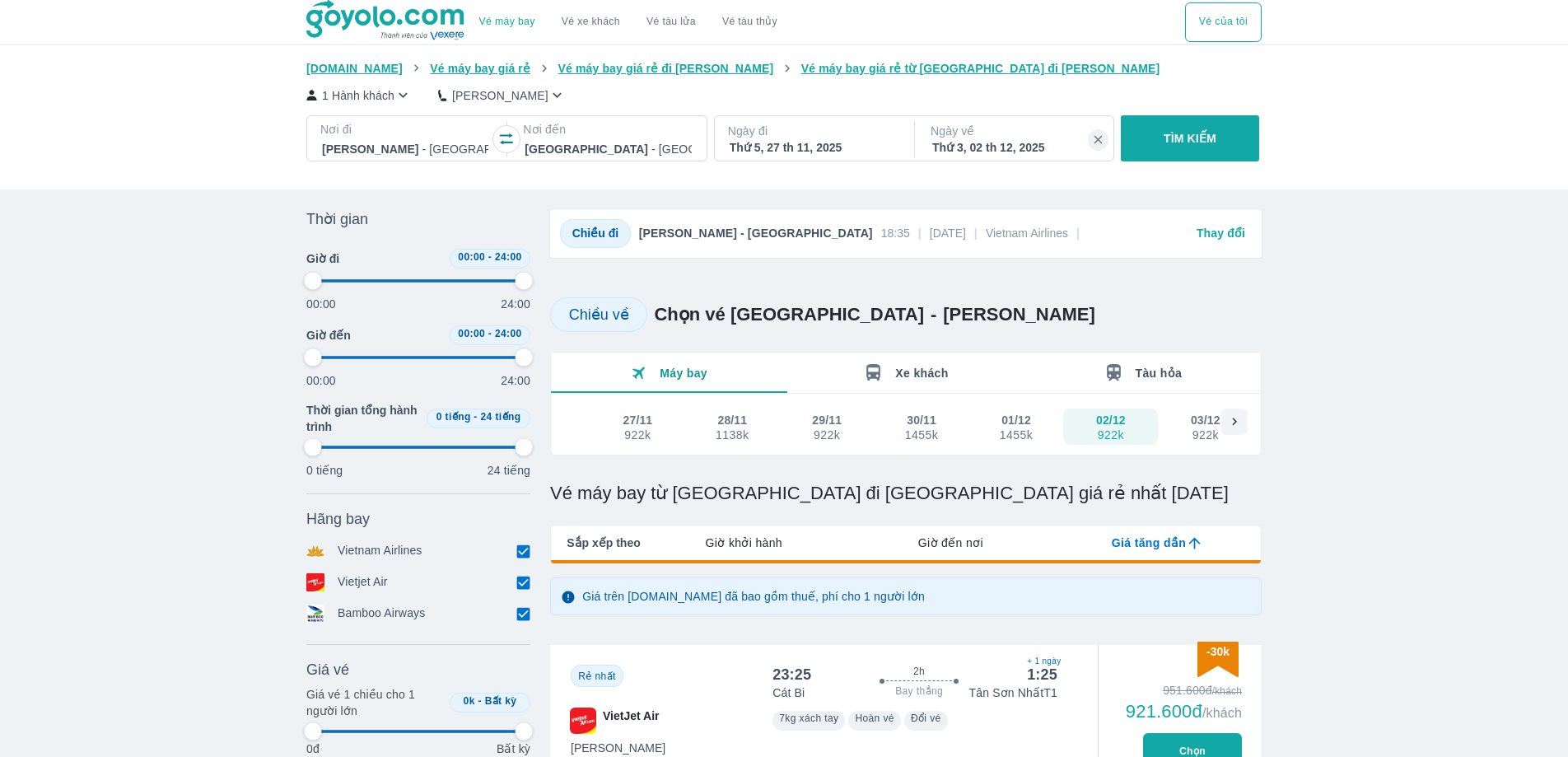
type input "97.9166666666667"
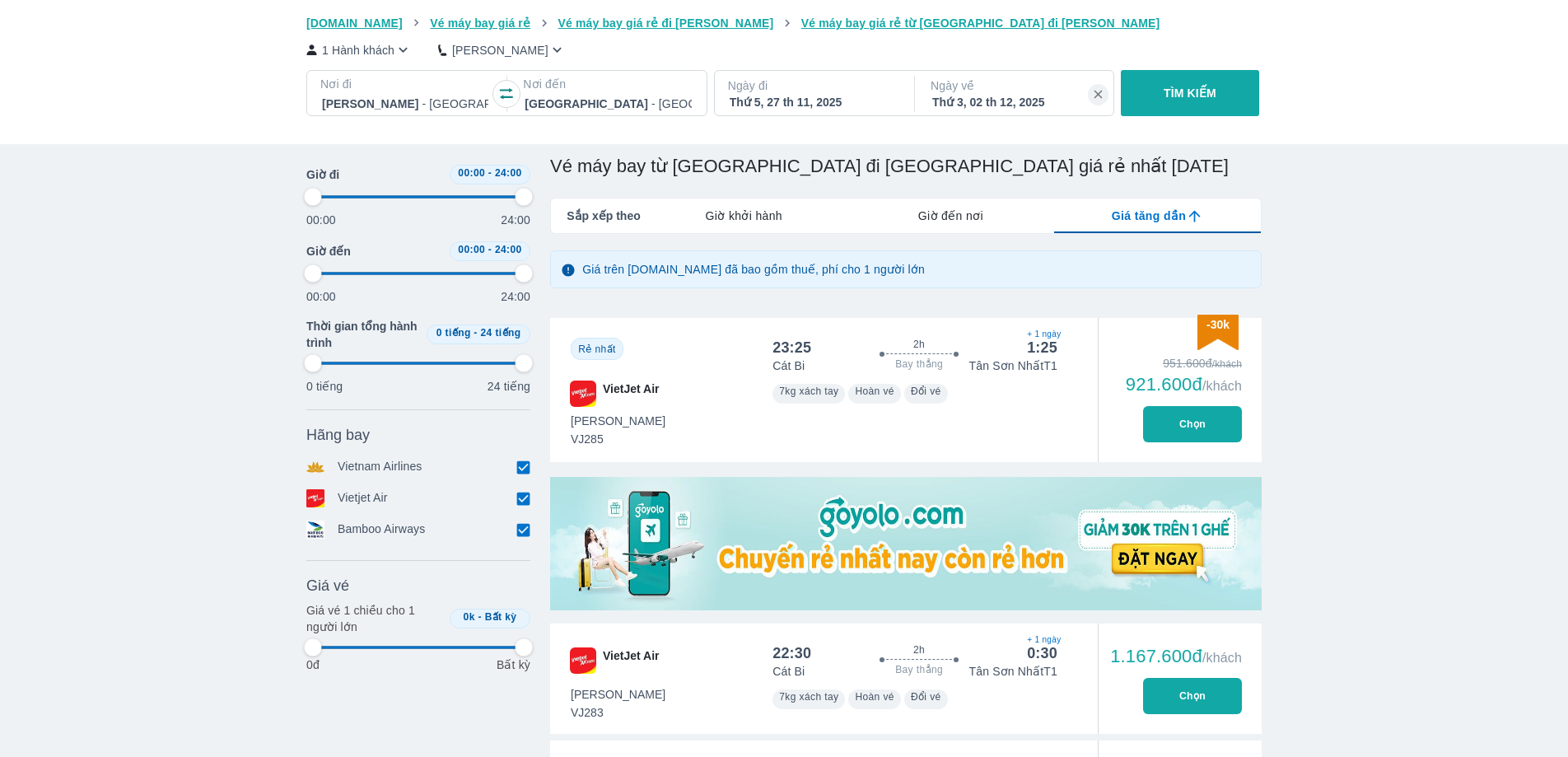
scroll to position [323, 0]
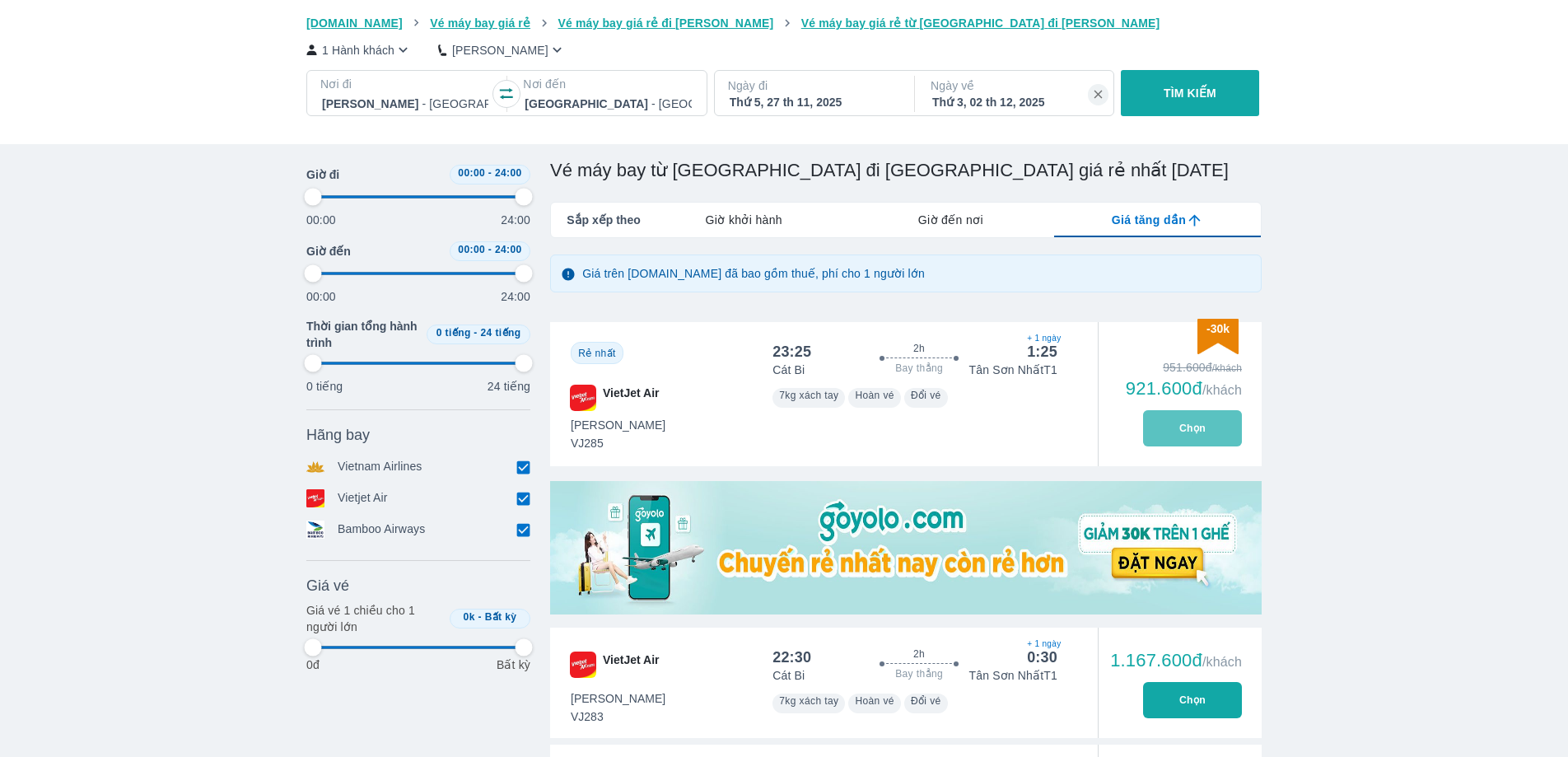
click at [1167, 423] on button "Chọn" at bounding box center [1193, 428] width 99 height 37
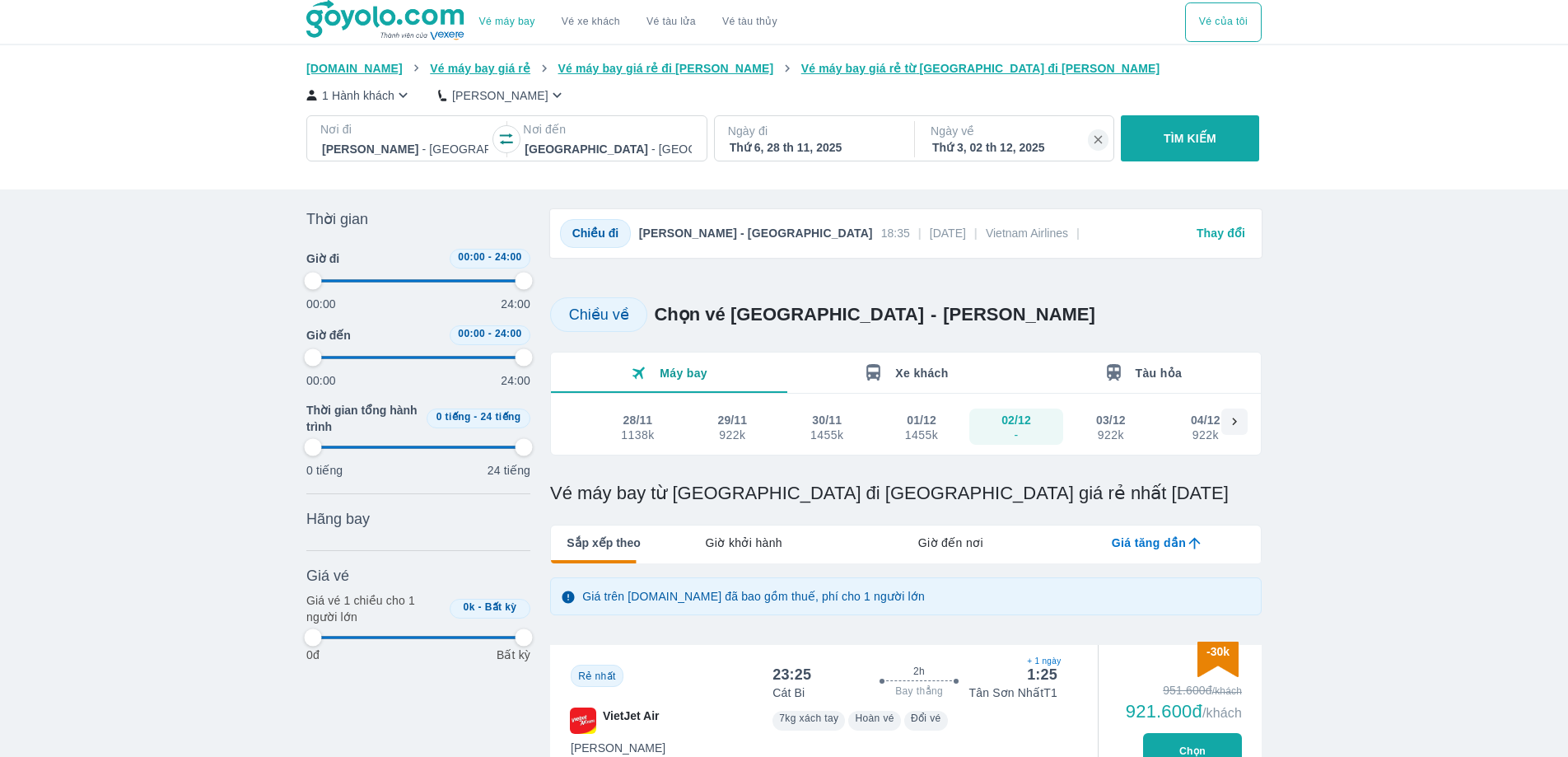
scroll to position [2, 0]
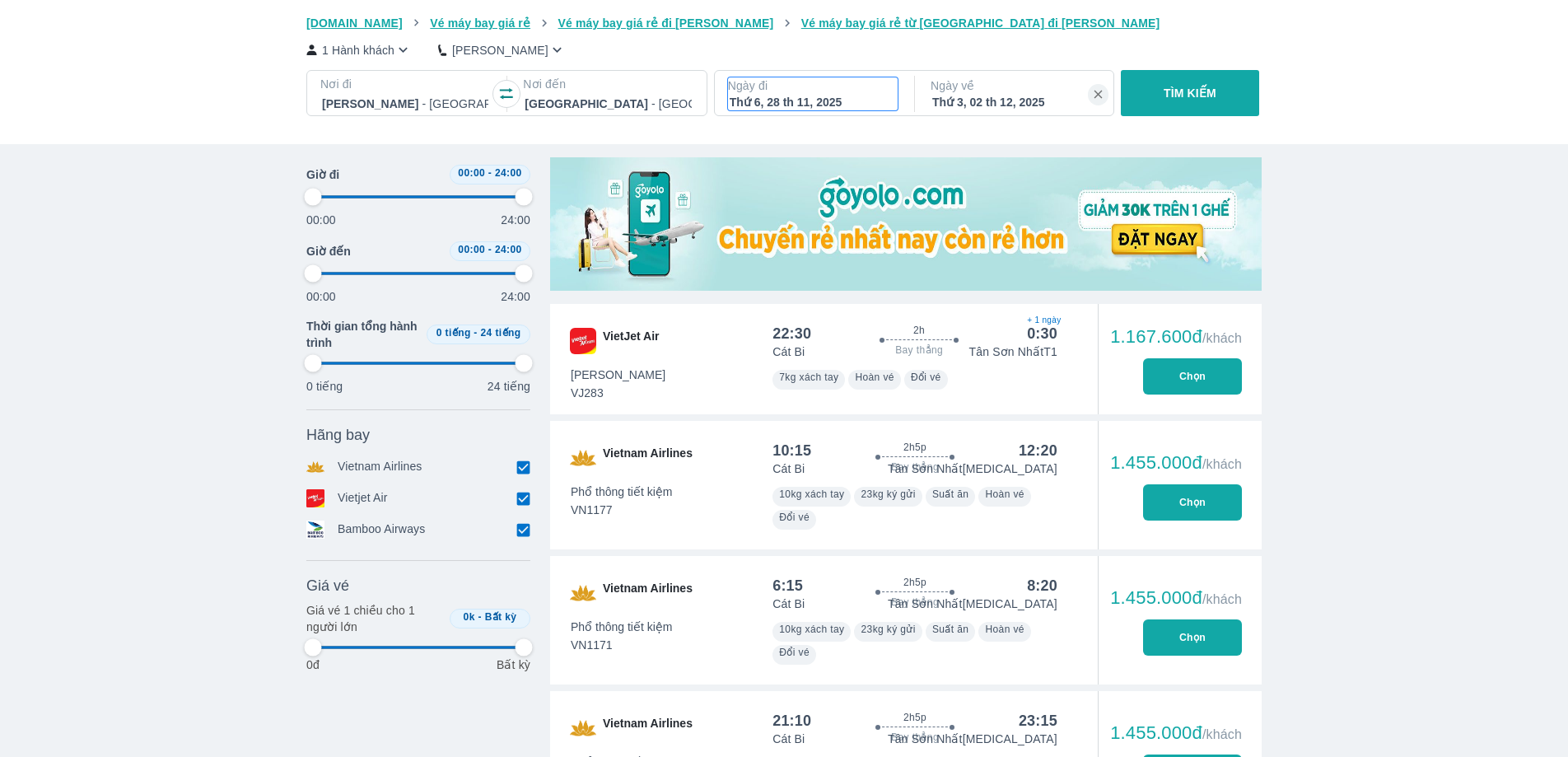
click at [813, 94] on p "Ngày đi" at bounding box center [813, 86] width 170 height 16
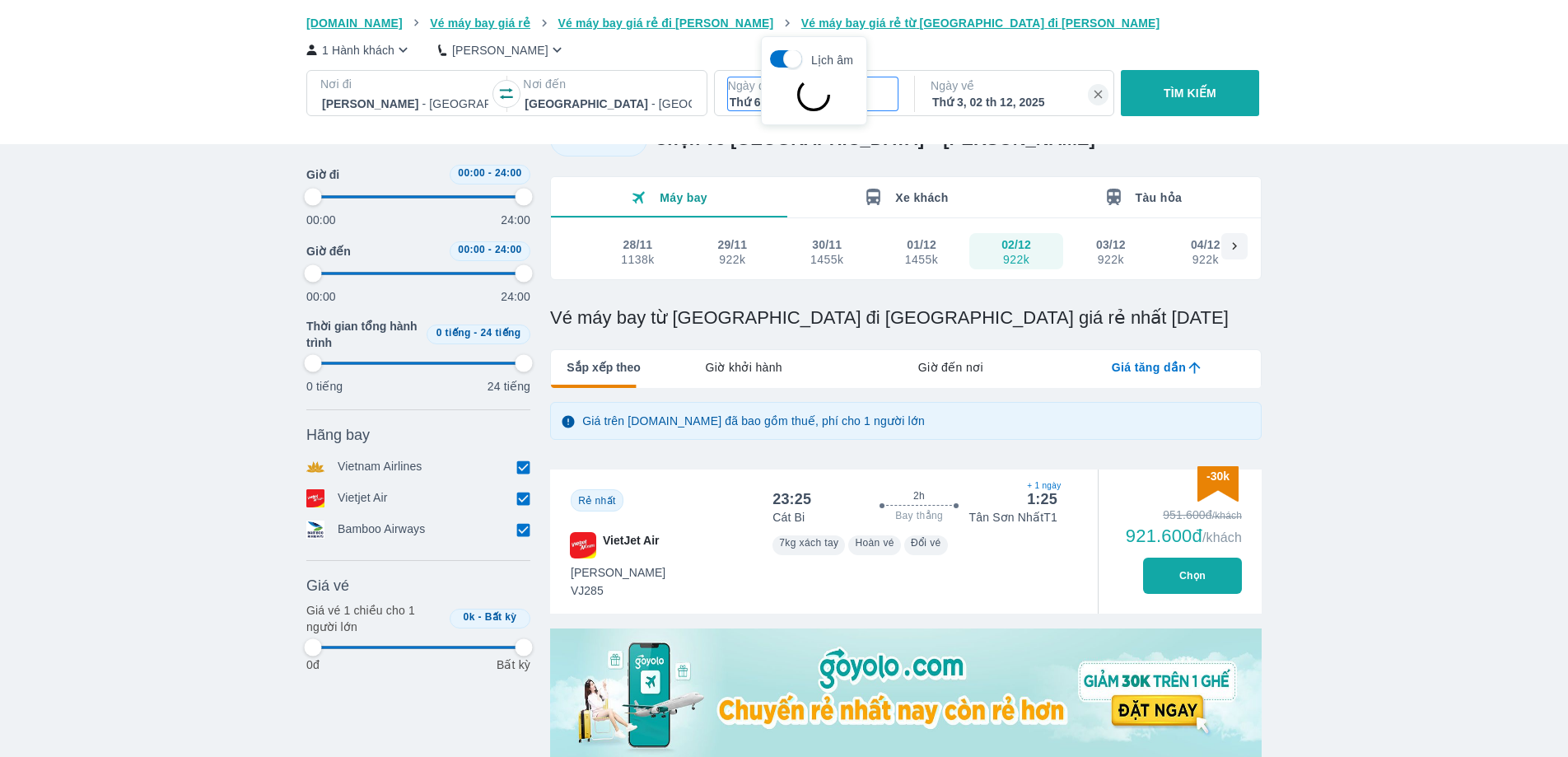
scroll to position [95, 0]
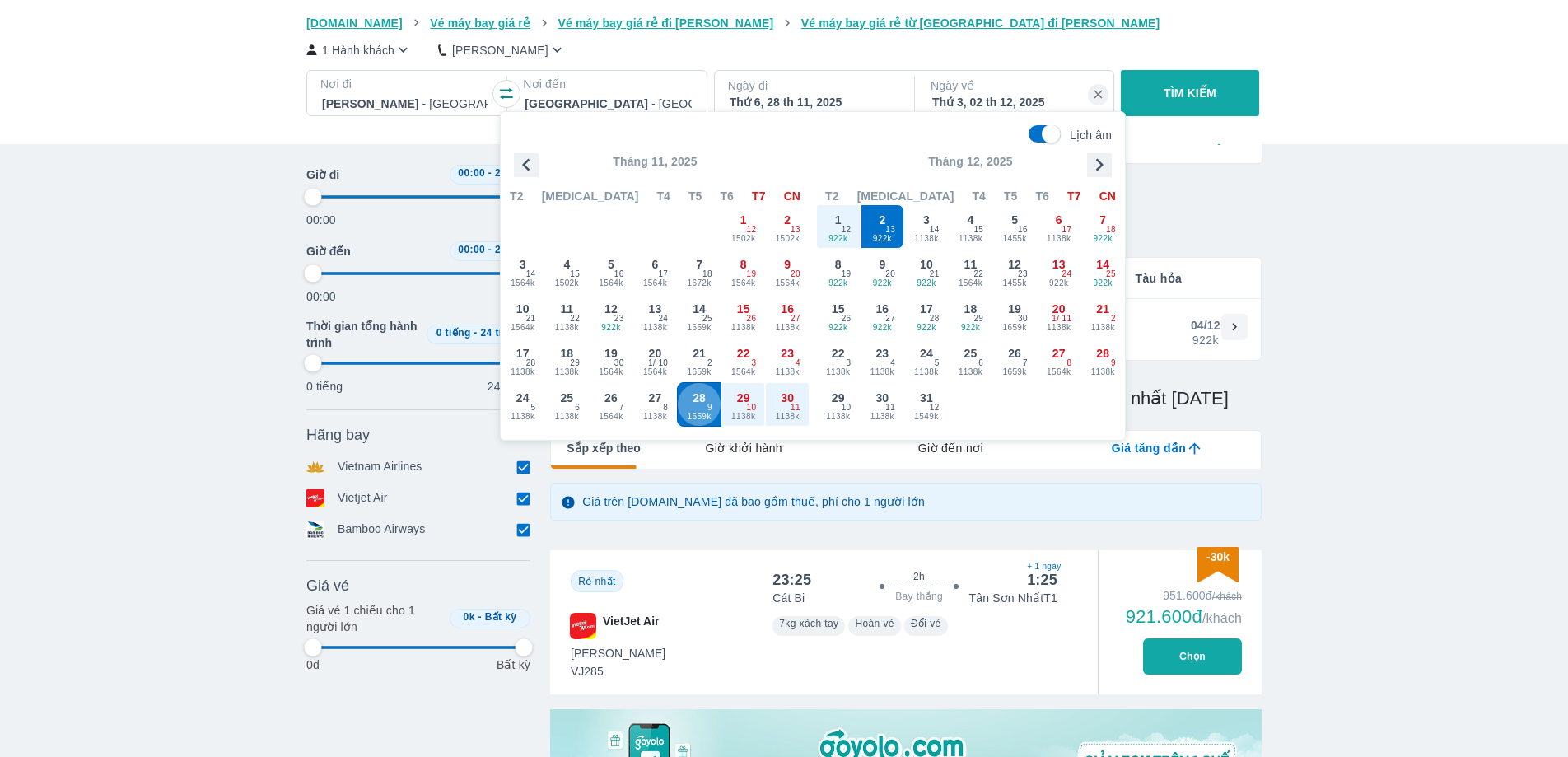
click at [686, 411] on span "1659k" at bounding box center [699, 416] width 43 height 13
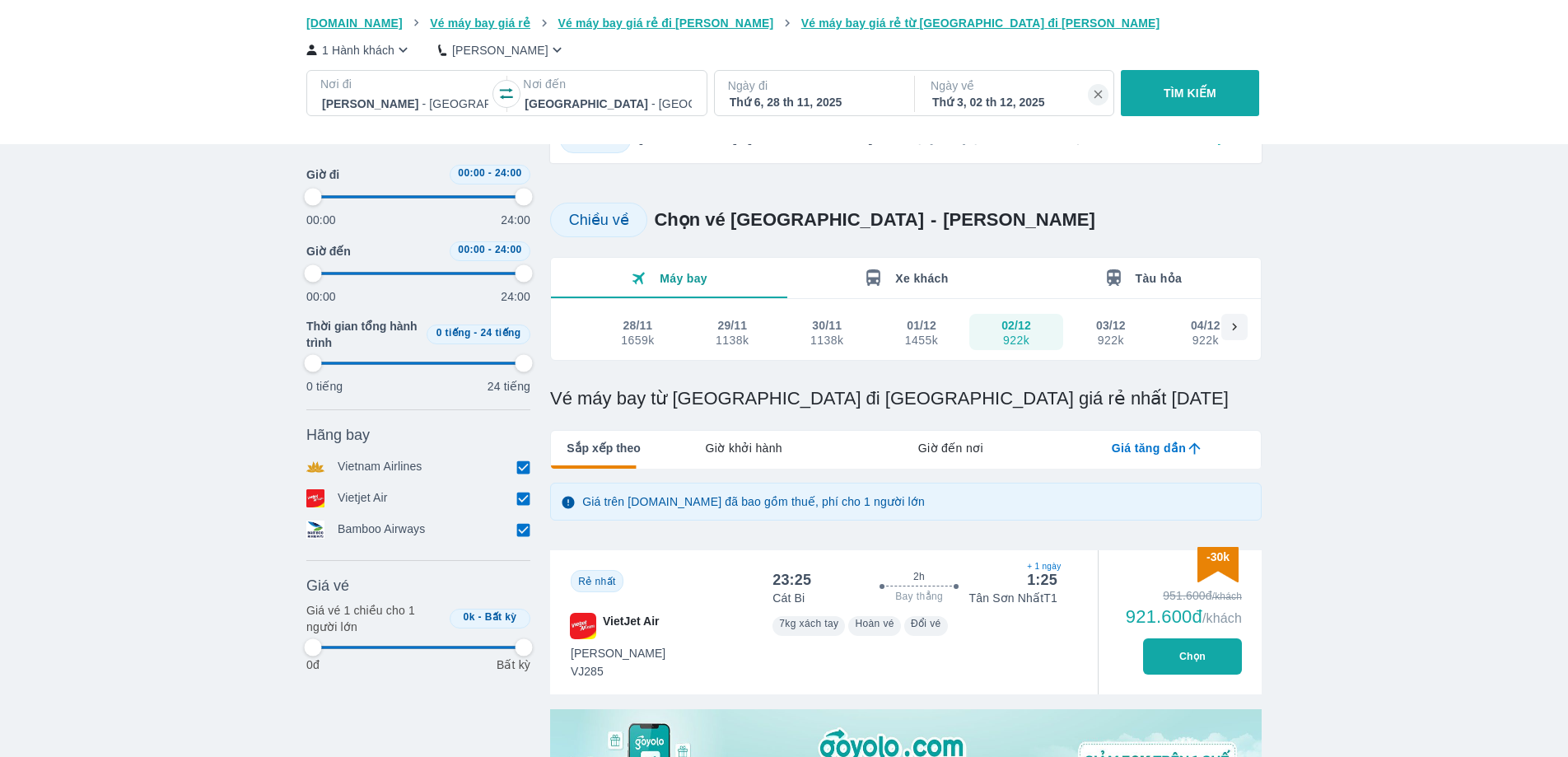
click at [1156, 83] on button "TÌM KIẾM" at bounding box center [1189, 93] width 138 height 47
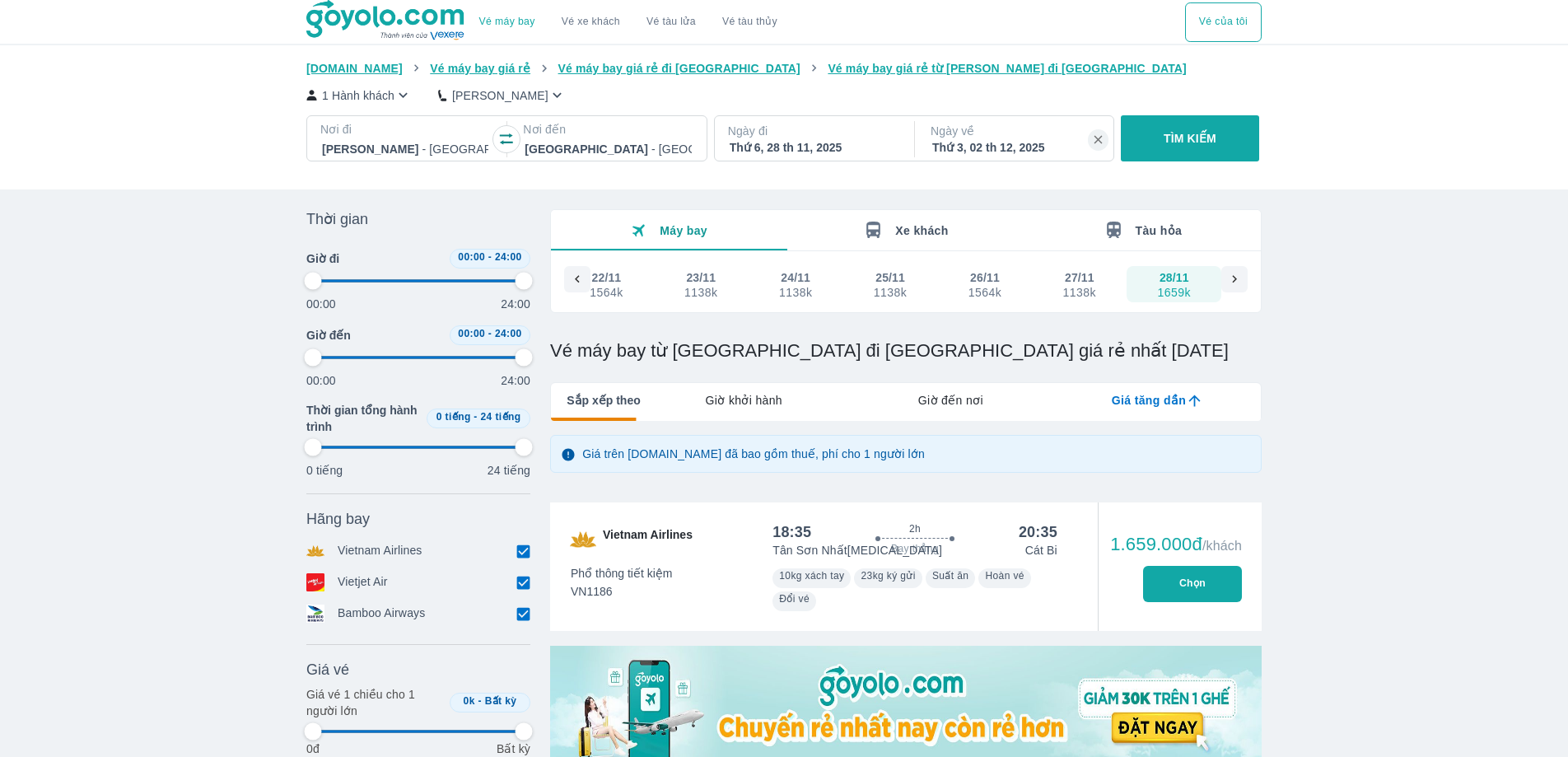
click at [779, 142] on div "Thứ 6, 28 th 11, 2025" at bounding box center [813, 148] width 166 height 16
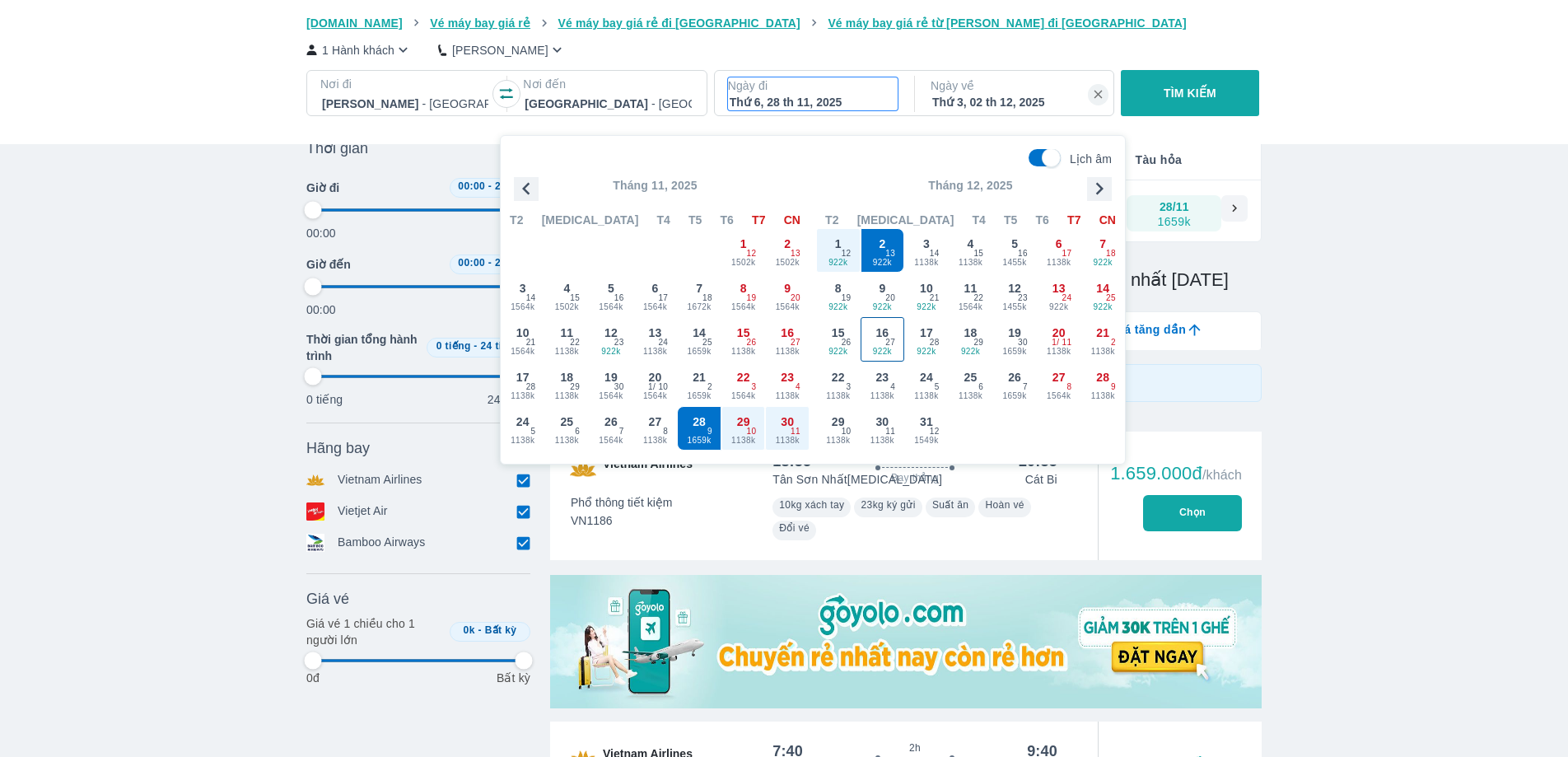
scroll to position [95, 0]
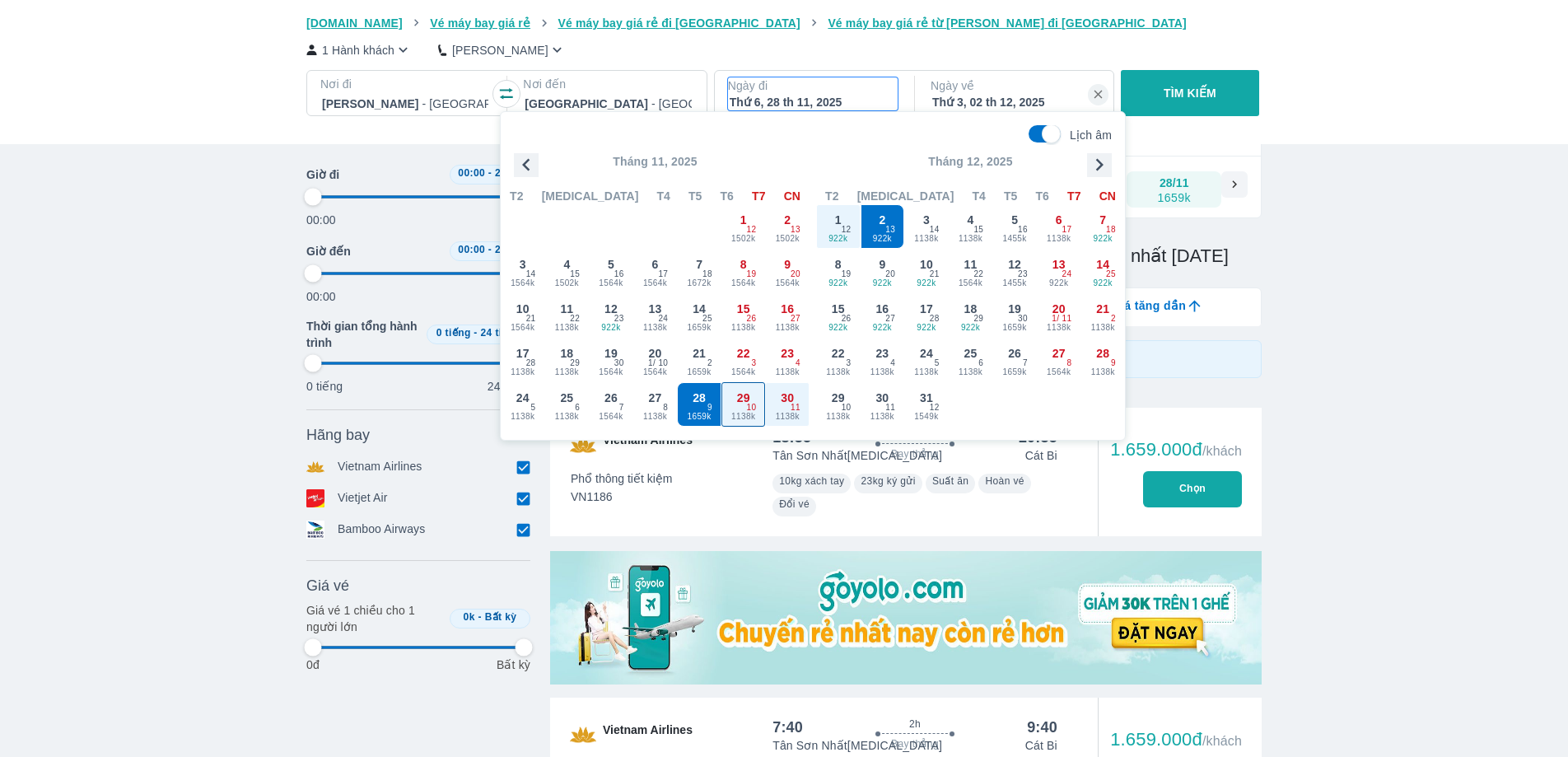
click at [748, 406] on span "10" at bounding box center [752, 408] width 10 height 13
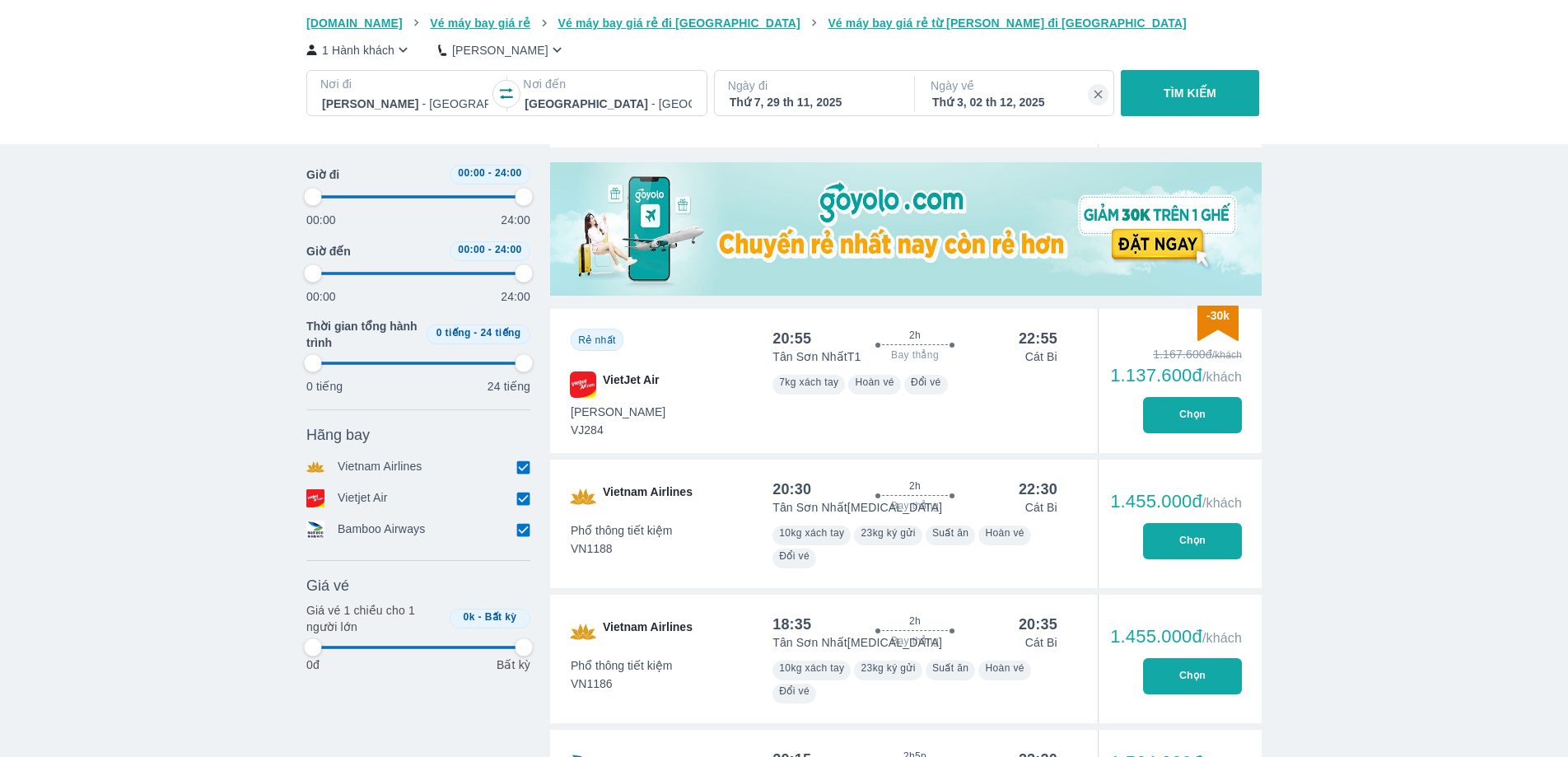
scroll to position [503, 0]
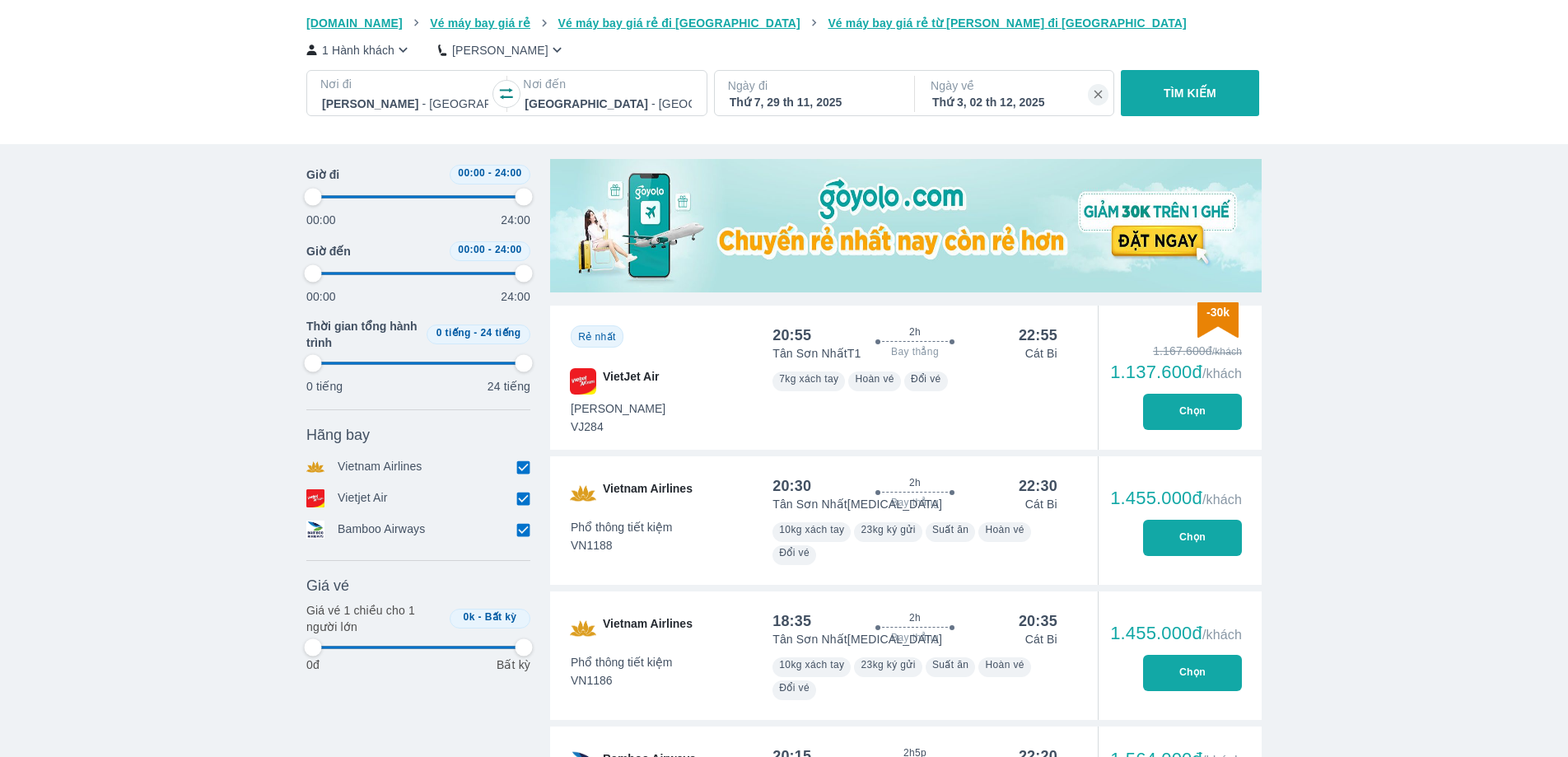
drag, startPoint x: 1567, startPoint y: 258, endPoint x: 1571, endPoint y: 286, distance: 28.3
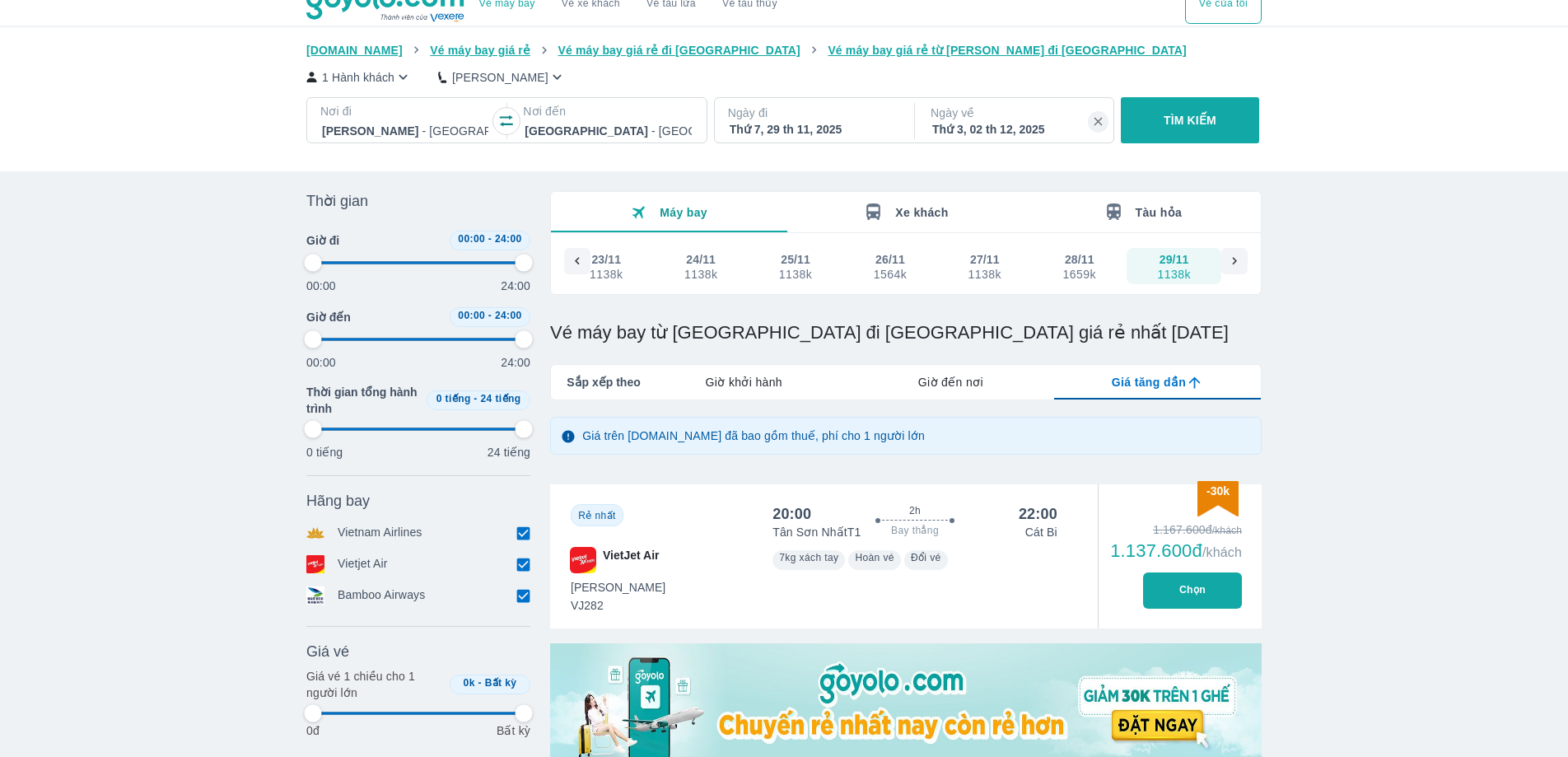
scroll to position [0, 0]
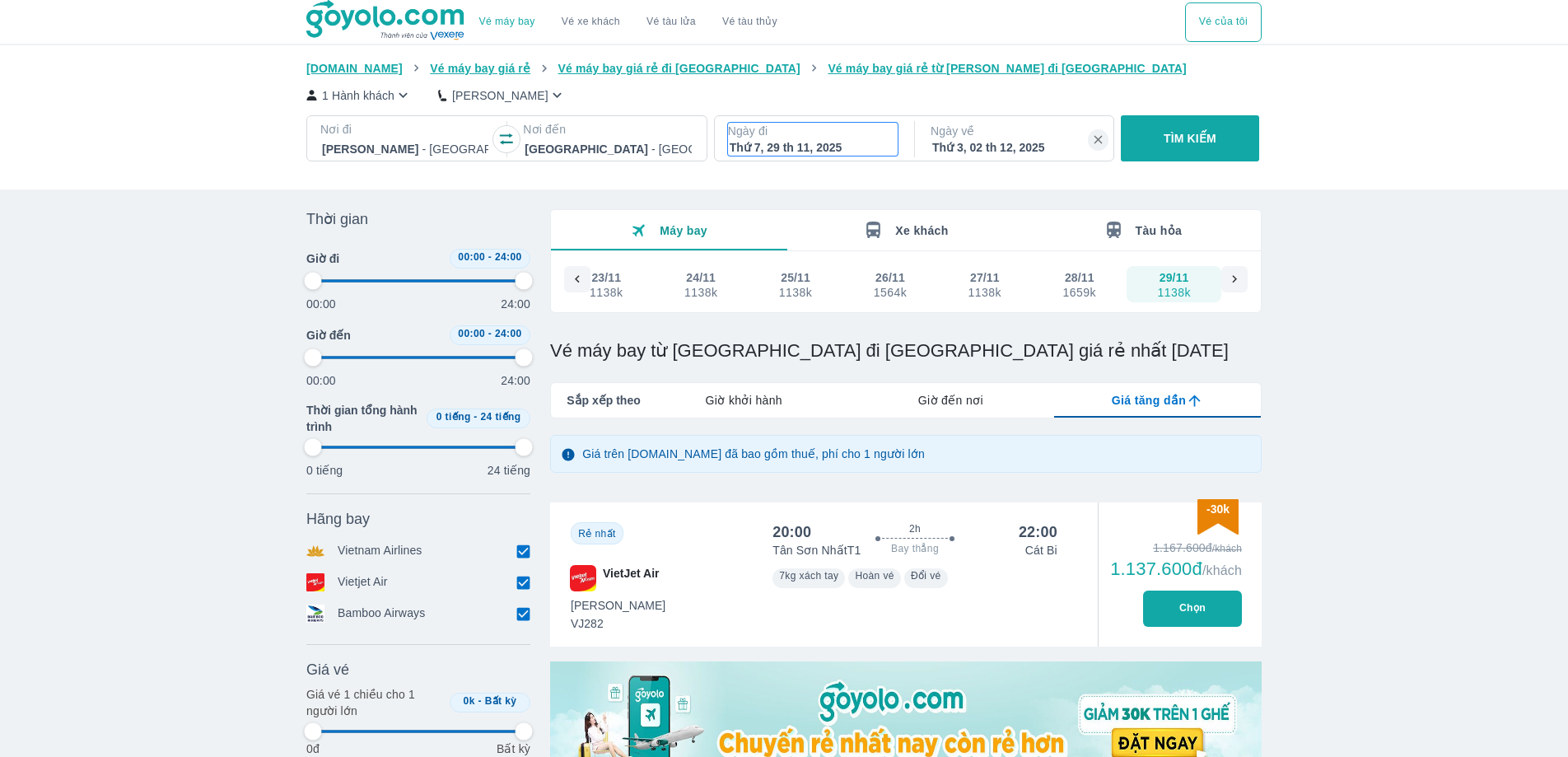
click at [794, 150] on div "Thứ 7, 29 th 11, 2025" at bounding box center [813, 148] width 166 height 16
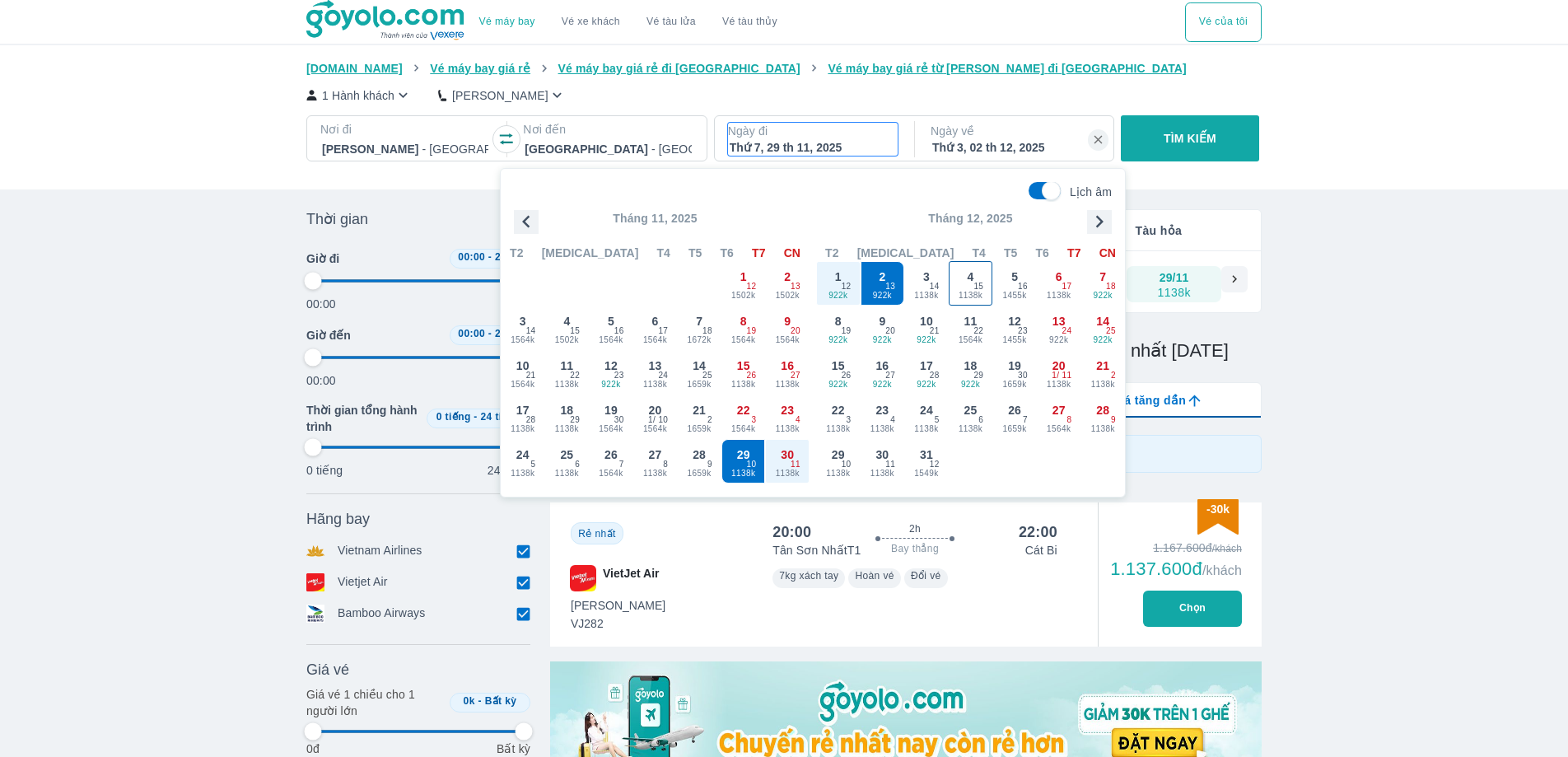
scroll to position [95, 0]
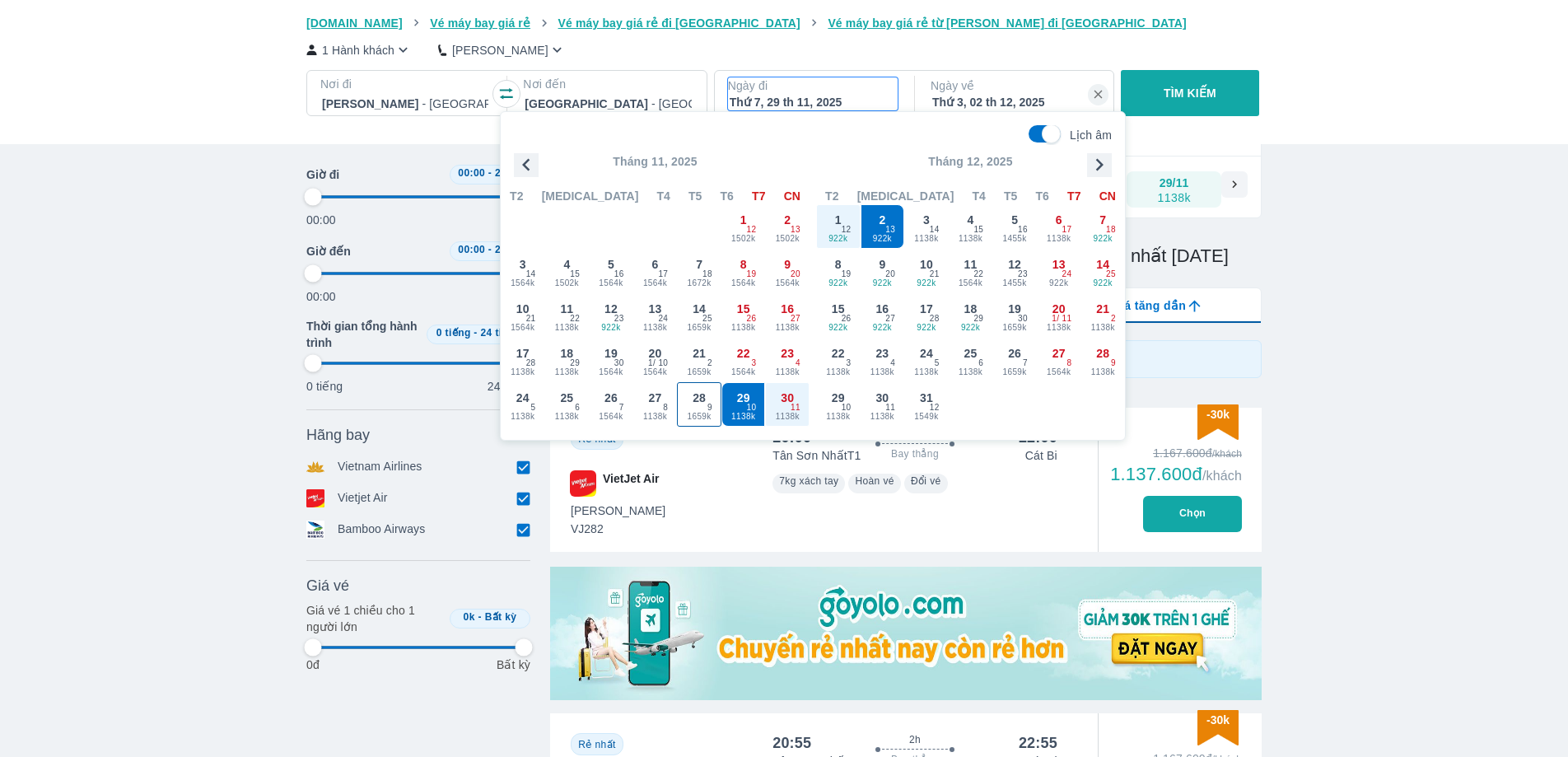
click at [705, 414] on span "1659k" at bounding box center [699, 416] width 43 height 13
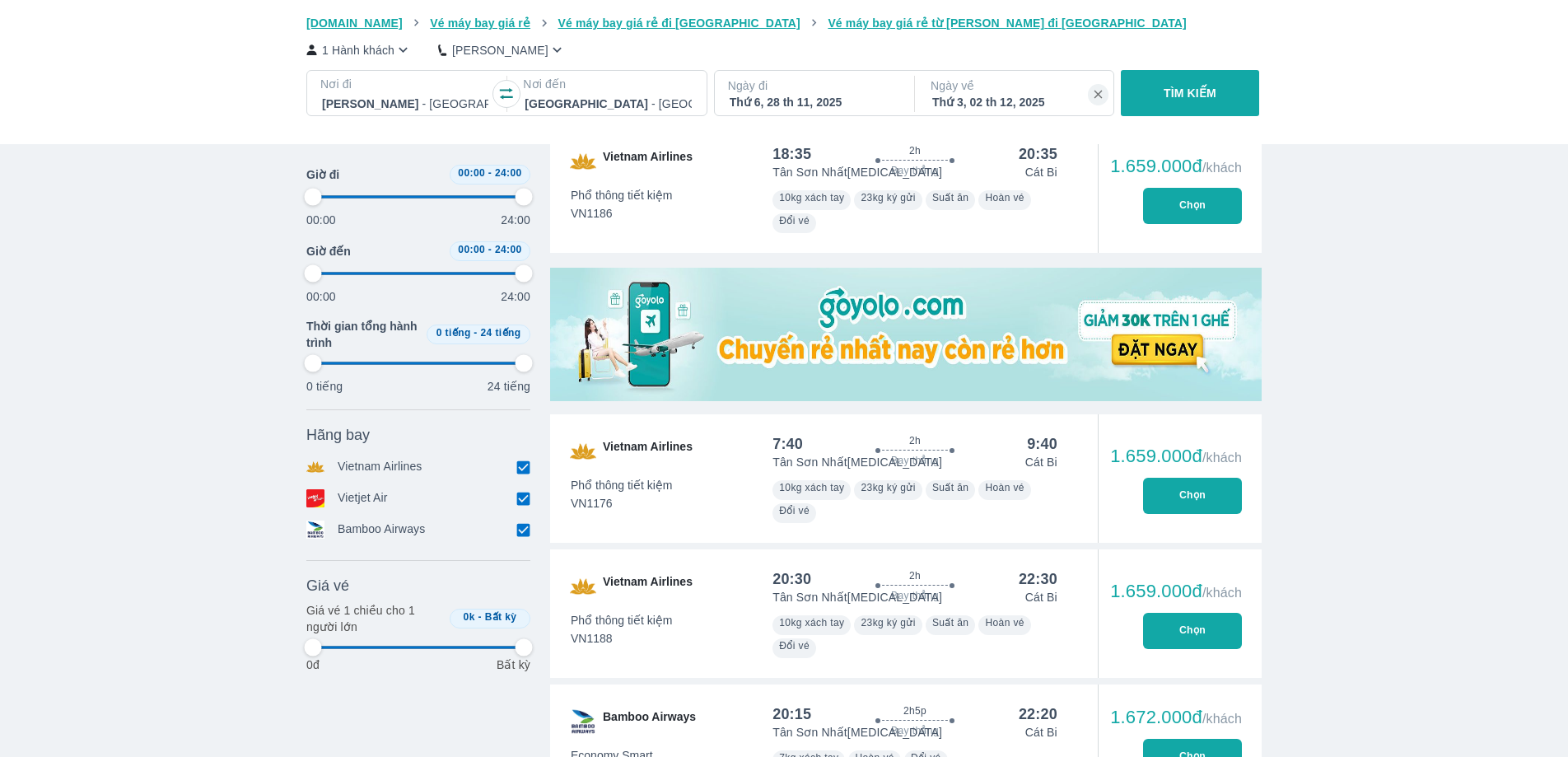
scroll to position [541, 0]
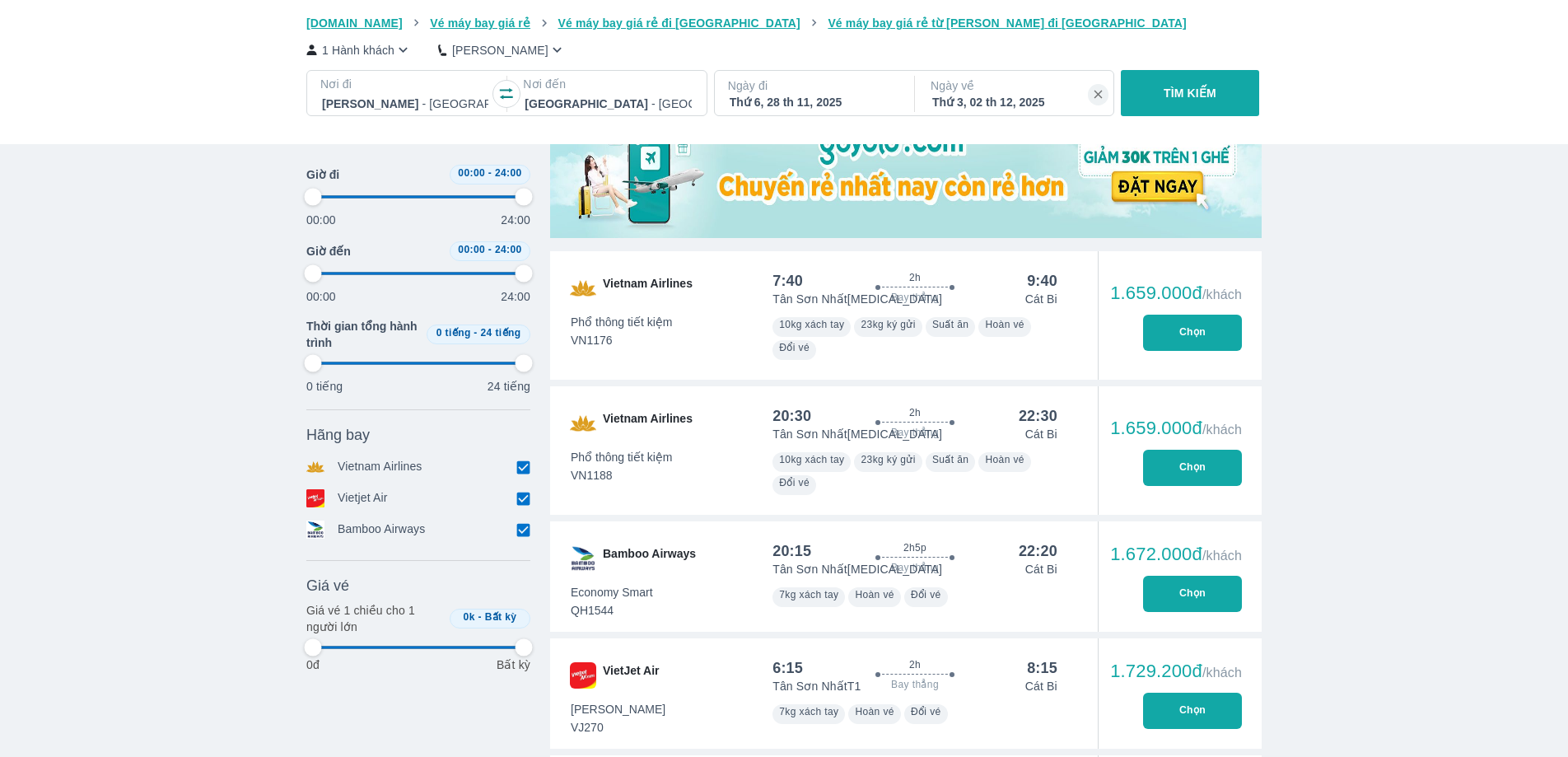
click at [1225, 462] on button "Chọn" at bounding box center [1193, 468] width 99 height 37
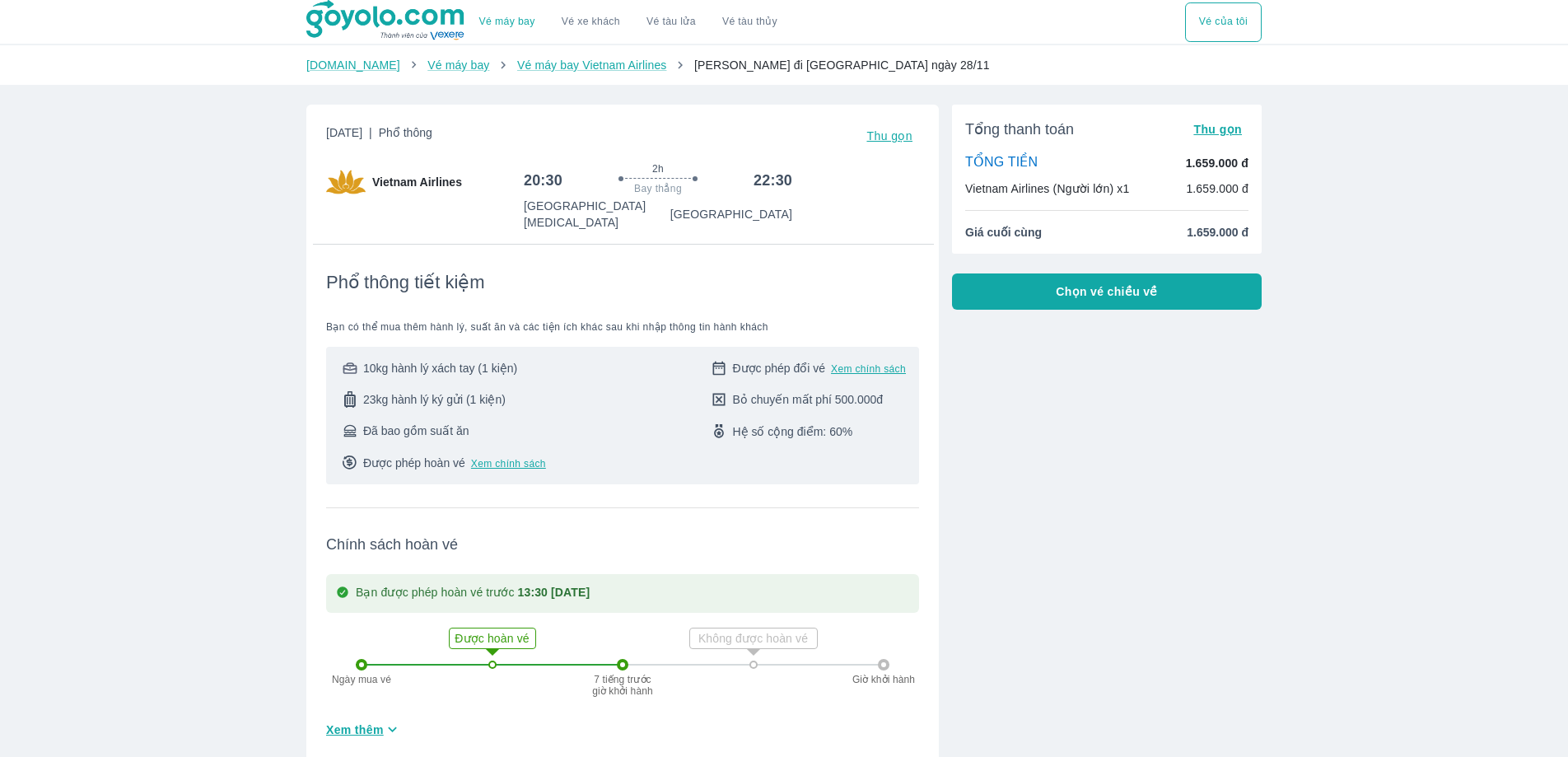
click at [1078, 289] on span "Chọn vé chiều về" at bounding box center [1107, 291] width 102 height 16
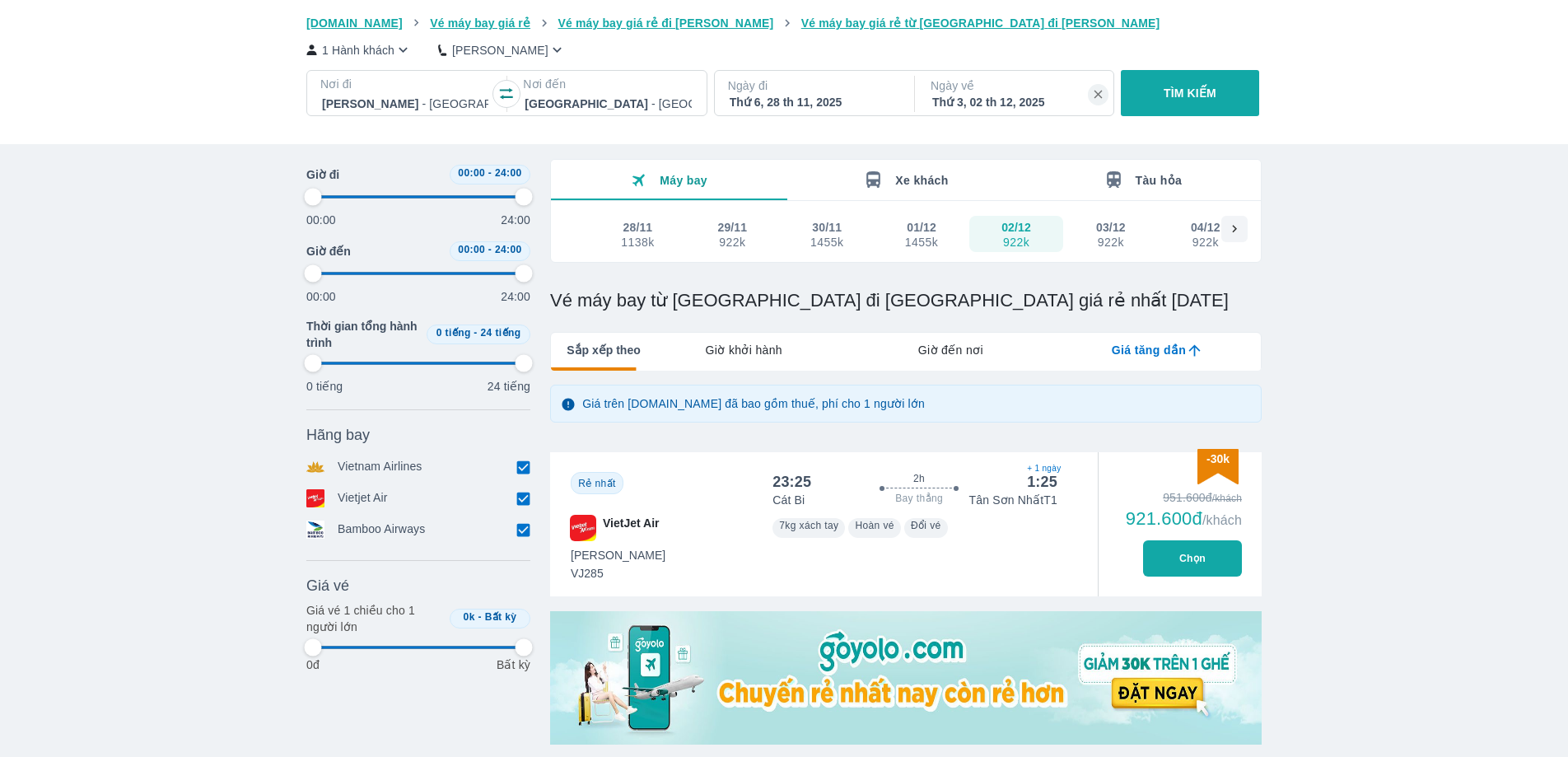
scroll to position [265, 0]
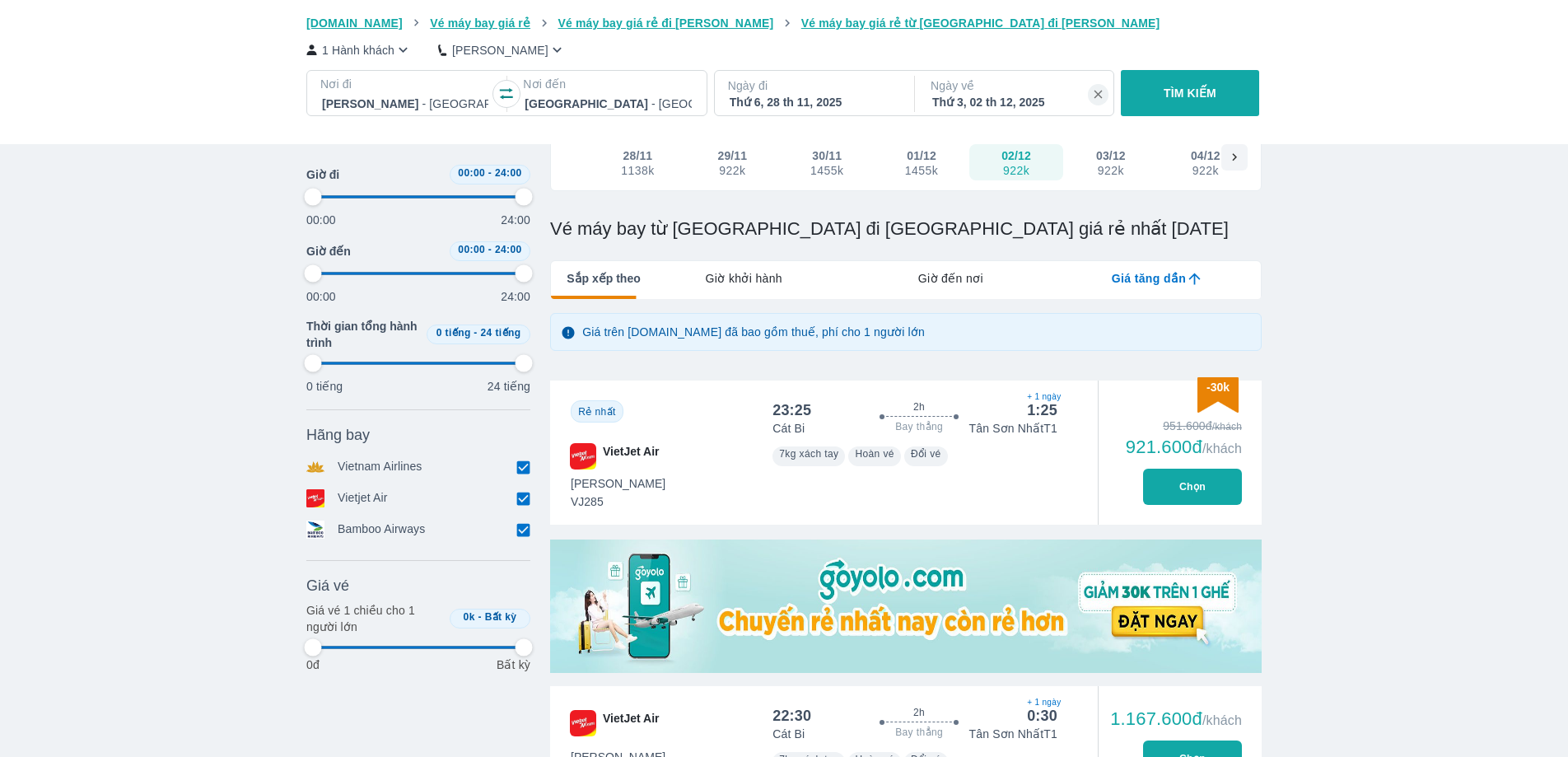
click at [1198, 497] on button "Chọn" at bounding box center [1193, 488] width 99 height 37
